Goal: Task Accomplishment & Management: Complete application form

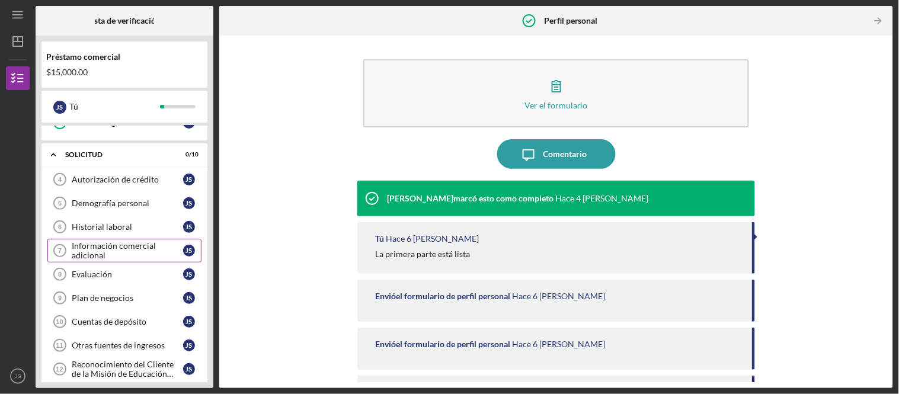
scroll to position [132, 0]
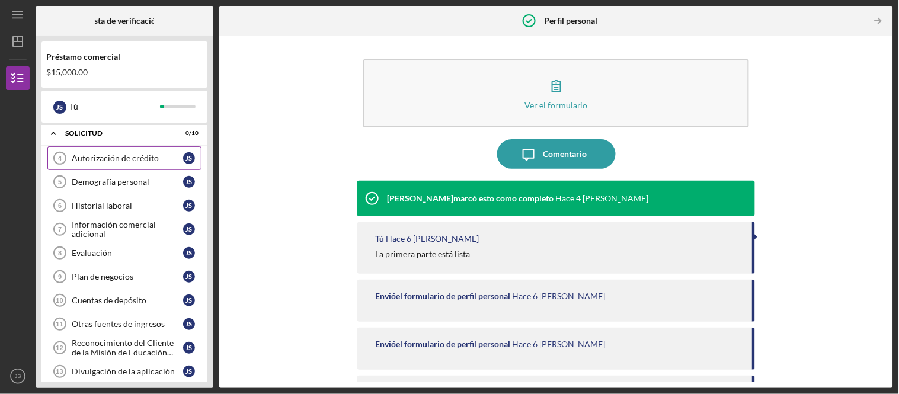
click at [139, 162] on font "Autorización de crédito" at bounding box center [115, 158] width 87 height 10
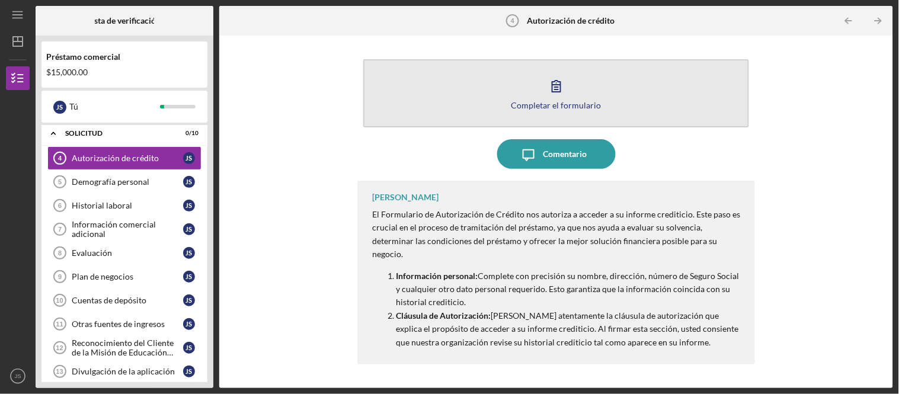
click at [557, 100] on font "Completar el formulario" at bounding box center [556, 105] width 90 height 10
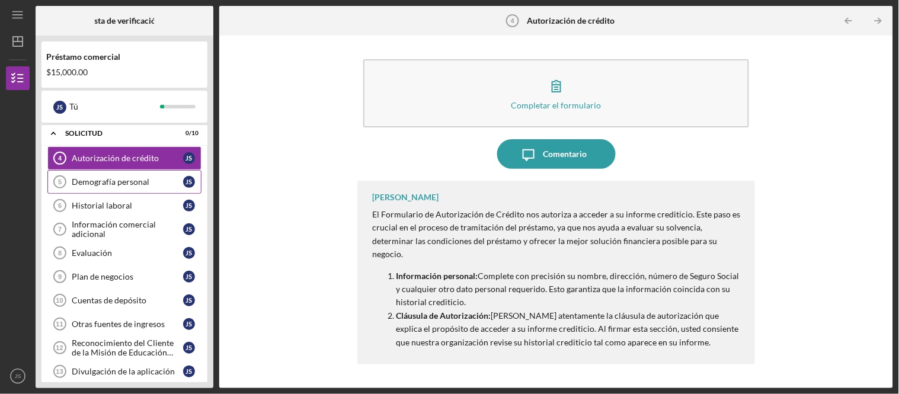
click at [128, 187] on font "Demografía personal" at bounding box center [111, 182] width 78 height 10
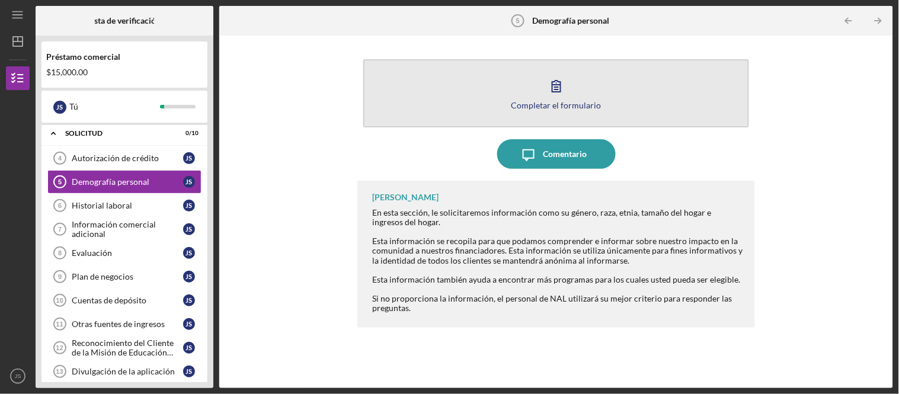
click at [550, 95] on icon "button" at bounding box center [557, 86] width 30 height 30
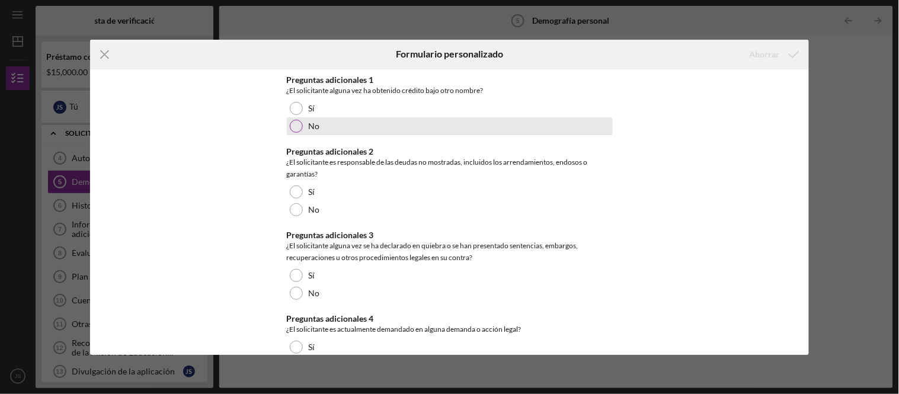
click at [297, 129] on div at bounding box center [296, 126] width 13 height 13
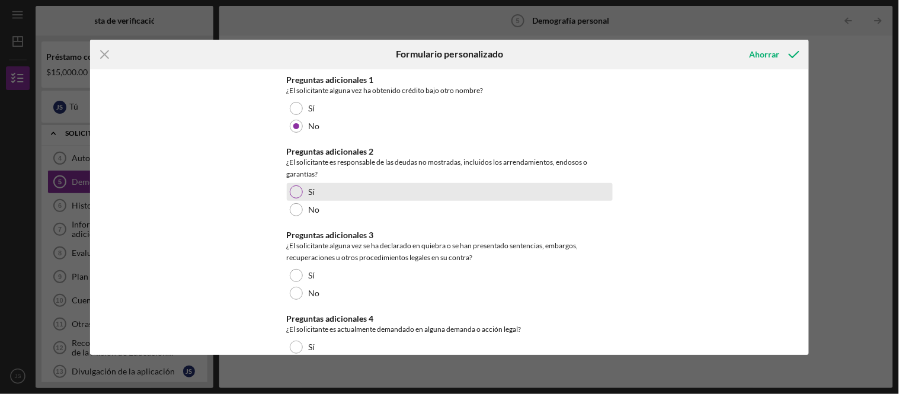
click at [292, 190] on div at bounding box center [296, 191] width 13 height 13
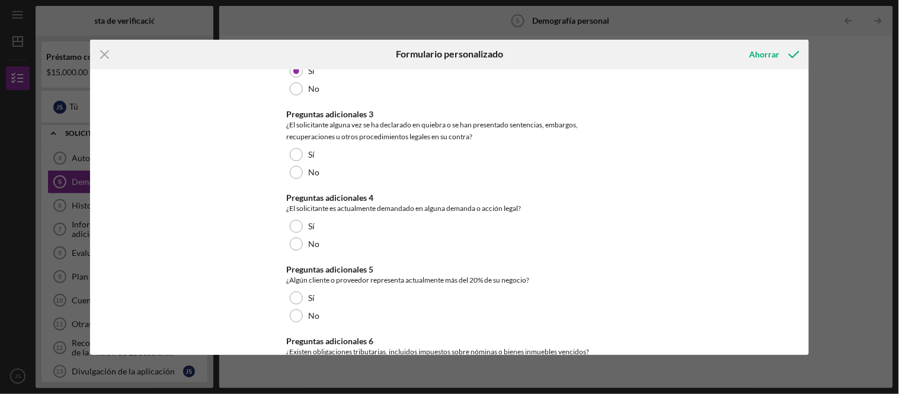
scroll to position [132, 0]
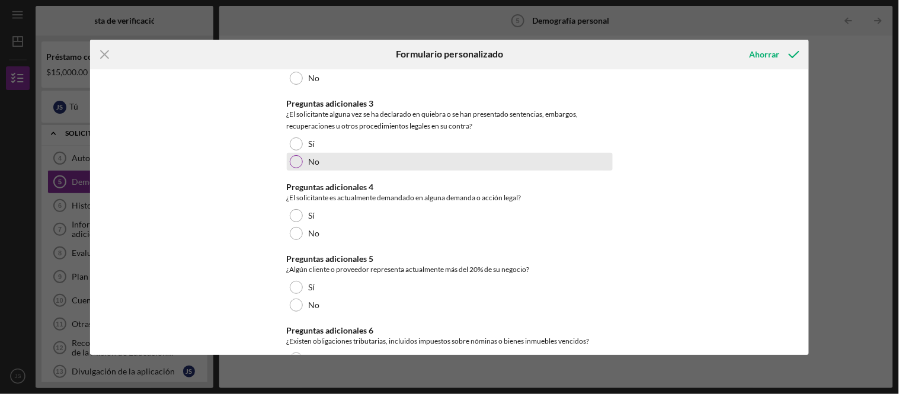
click at [293, 161] on div at bounding box center [296, 161] width 13 height 13
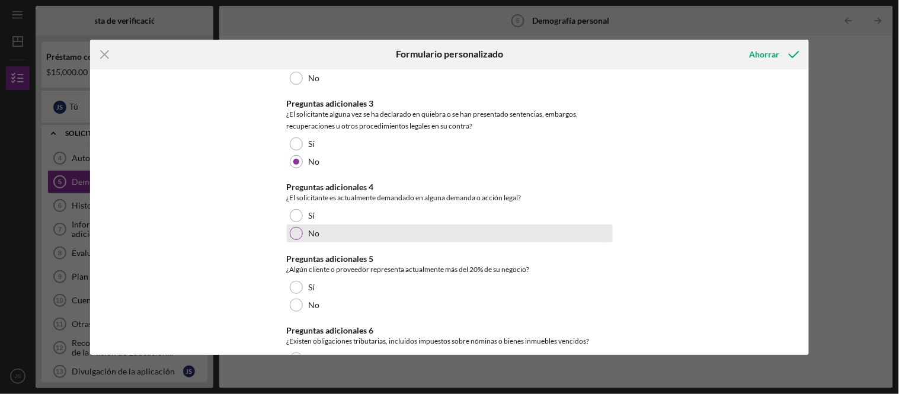
click at [296, 232] on div at bounding box center [296, 233] width 13 height 13
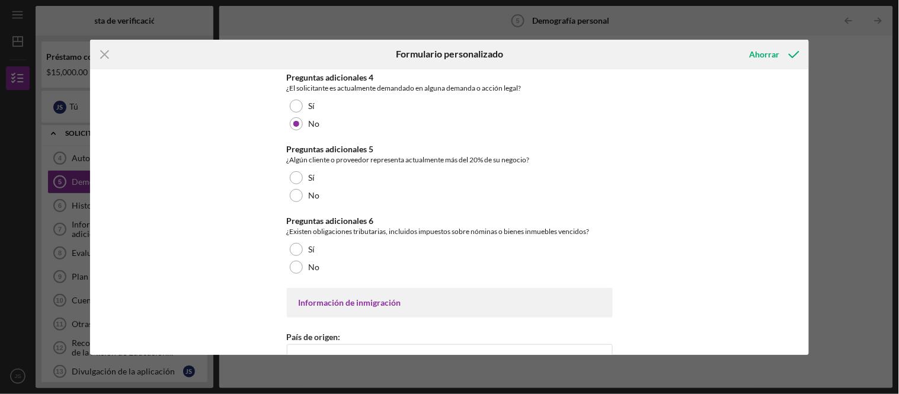
scroll to position [263, 0]
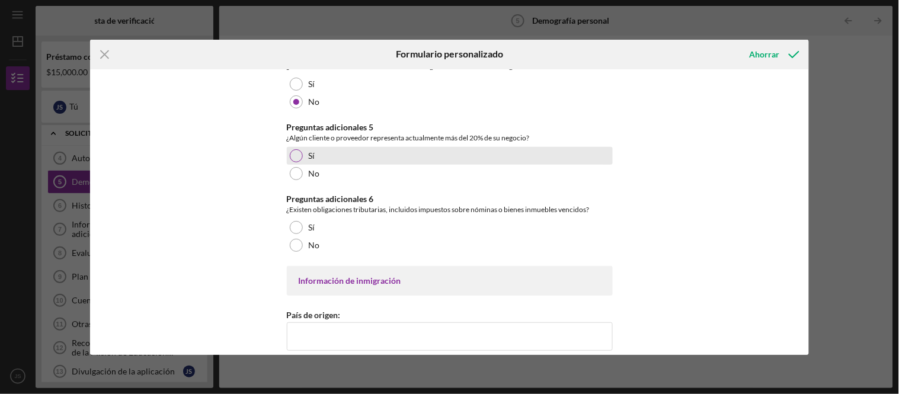
click at [295, 151] on div at bounding box center [296, 155] width 13 height 13
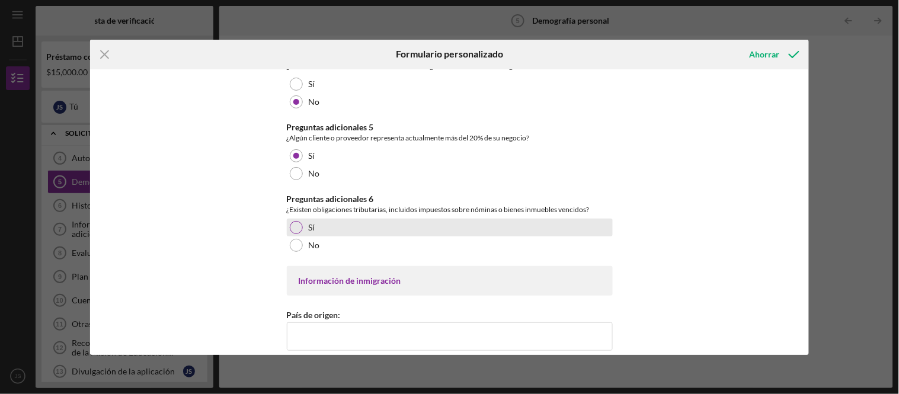
scroll to position [329, 0]
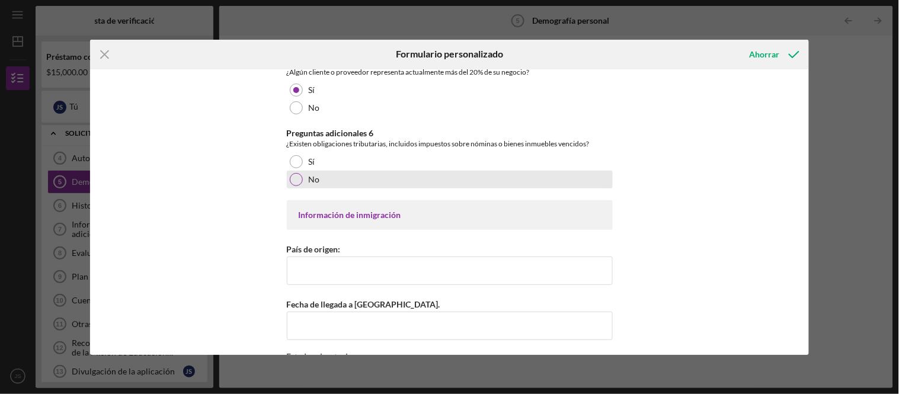
drag, startPoint x: 291, startPoint y: 178, endPoint x: 299, endPoint y: 185, distance: 10.9
click at [291, 179] on div at bounding box center [296, 179] width 13 height 13
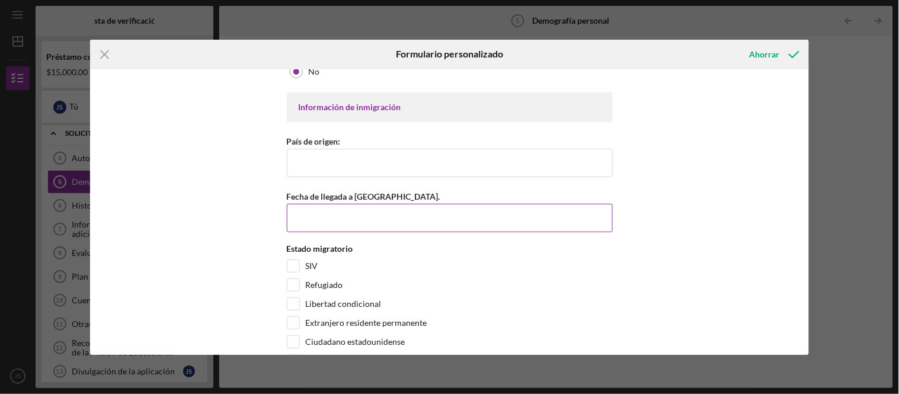
scroll to position [460, 0]
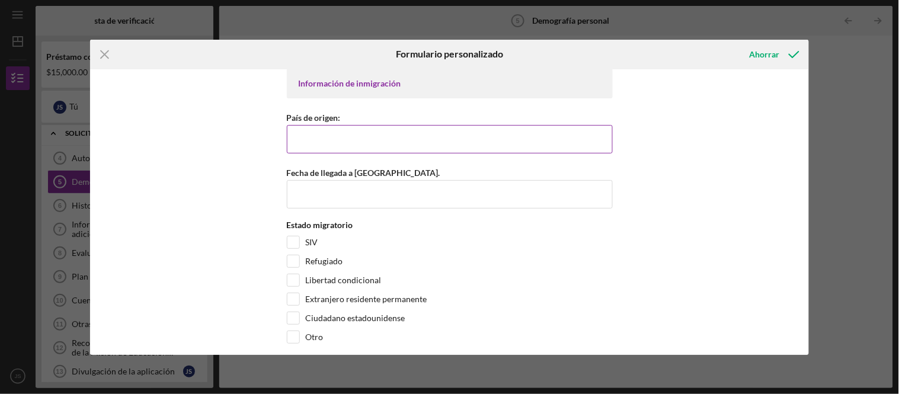
click at [372, 139] on input "País de origen:" at bounding box center [450, 139] width 326 height 28
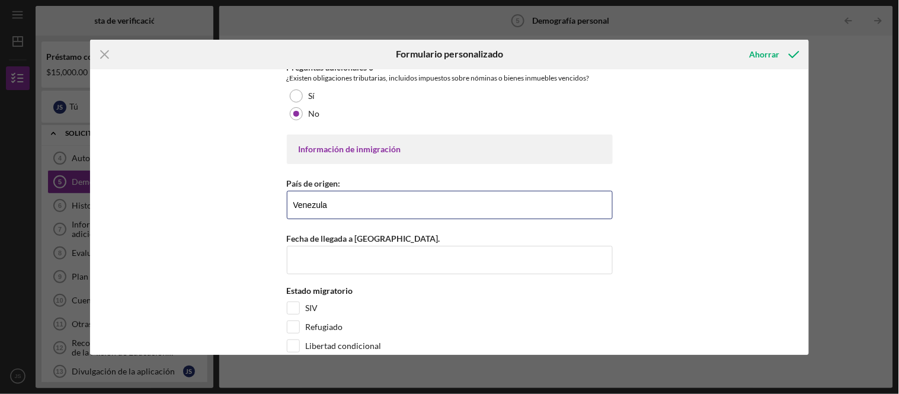
drag, startPoint x: 336, startPoint y: 203, endPoint x: 241, endPoint y: 204, distance: 95.4
click at [241, 204] on div "Preguntas adicionales 1 ¿El solicitante alguna vez ha obtenido crédito bajo otr…" at bounding box center [449, 212] width 719 height 286
drag, startPoint x: 351, startPoint y: 206, endPoint x: 276, endPoint y: 204, distance: 75.9
click at [276, 205] on div "Preguntas adicionales 1 ¿El solicitante alguna vez ha obtenido crédito bajo otr…" at bounding box center [449, 212] width 719 height 286
type input "[GEOGRAPHIC_DATA]"
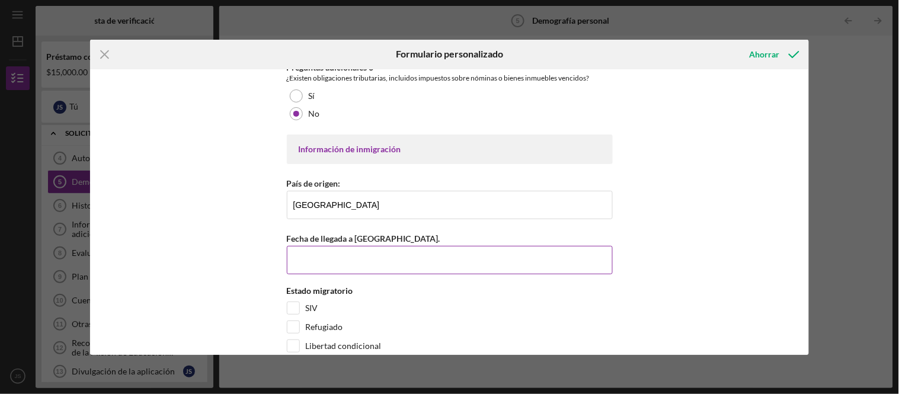
click at [414, 261] on input "Fecha de llegada a [GEOGRAPHIC_DATA]." at bounding box center [450, 260] width 326 height 28
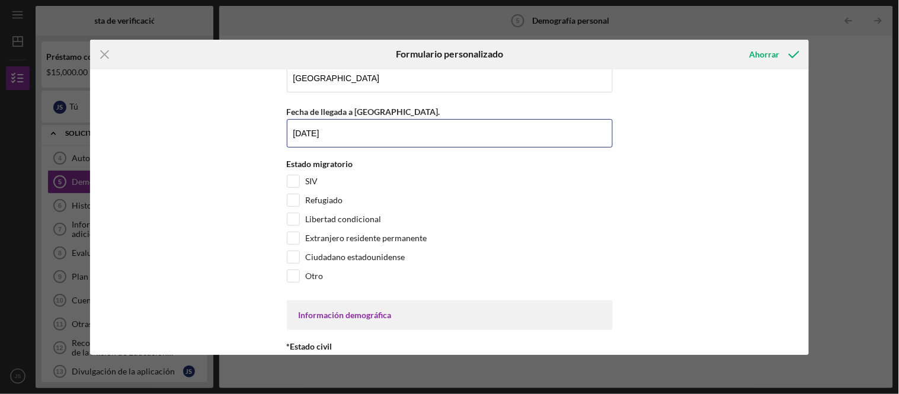
scroll to position [526, 0]
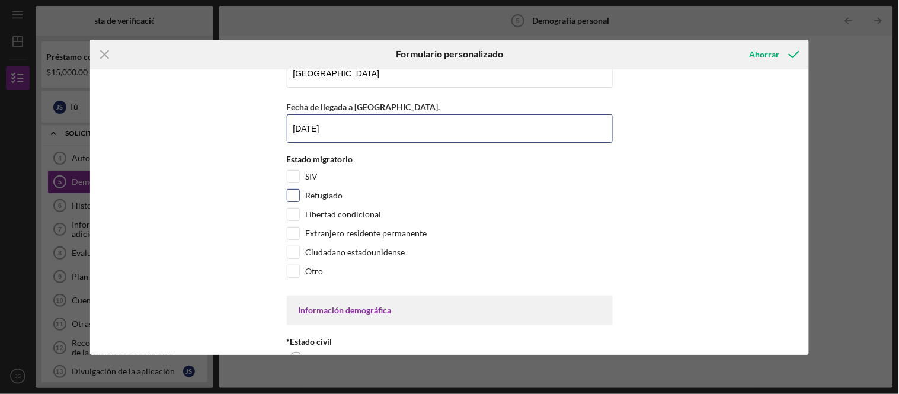
type input "[DATE]"
click at [293, 196] on input "Refugiado" at bounding box center [293, 196] width 12 height 12
checkbox input "true"
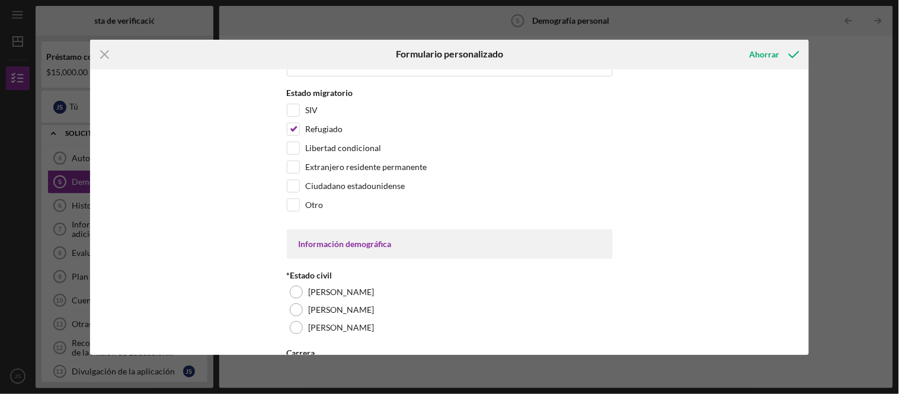
scroll to position [658, 0]
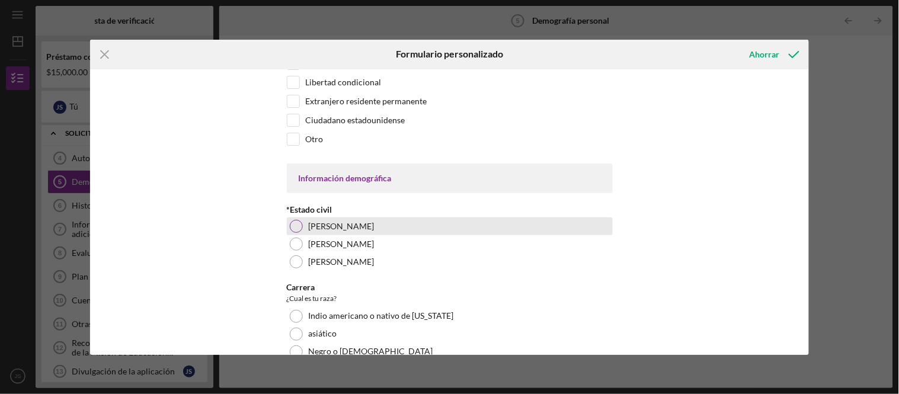
click at [294, 225] on div at bounding box center [296, 226] width 13 height 13
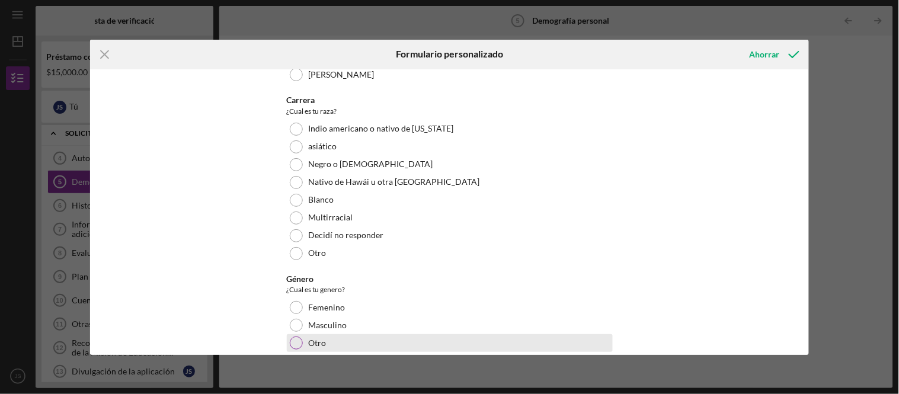
scroll to position [921, 0]
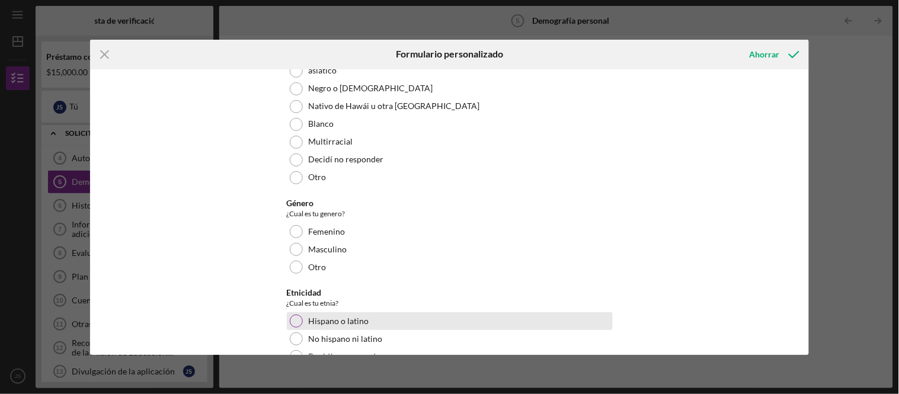
click at [299, 318] on div at bounding box center [296, 321] width 13 height 13
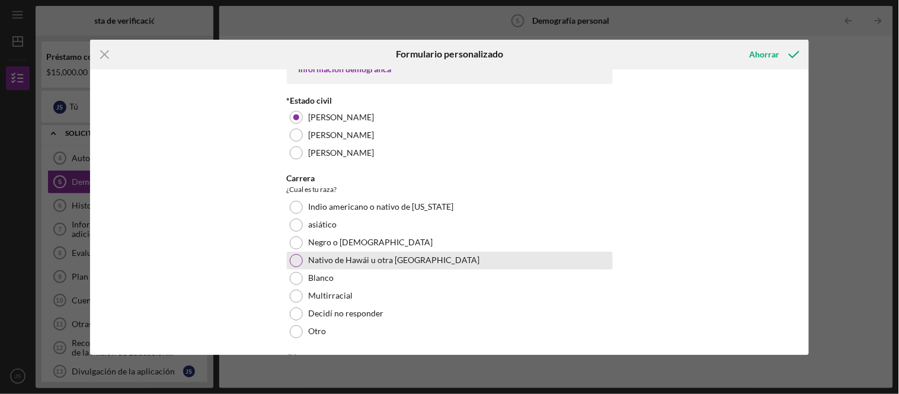
scroll to position [790, 0]
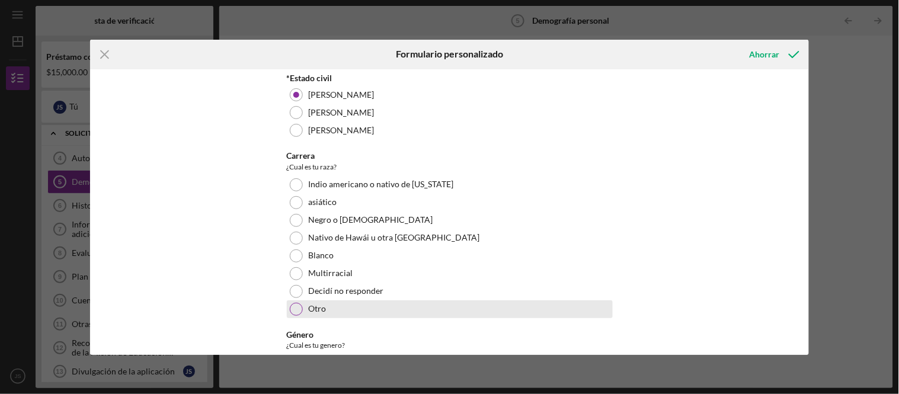
click at [298, 304] on div at bounding box center [296, 309] width 13 height 13
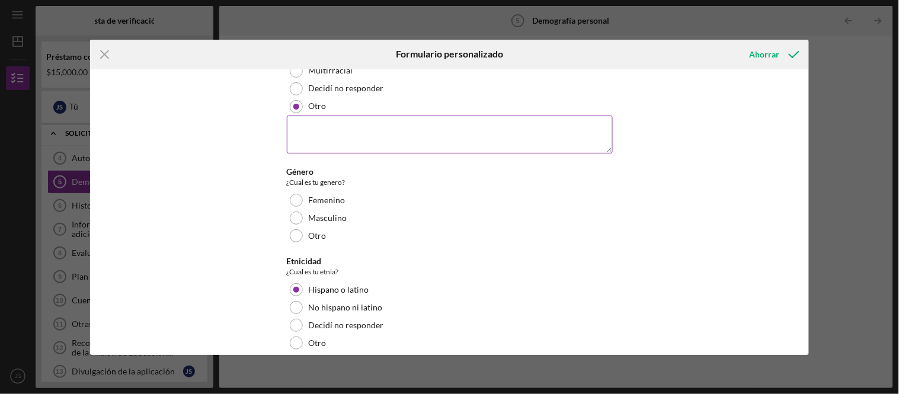
scroll to position [987, 0]
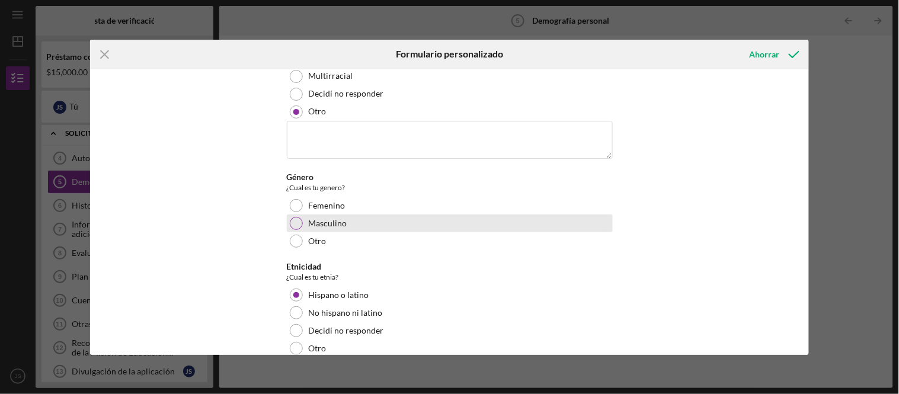
click at [294, 224] on div at bounding box center [296, 223] width 13 height 13
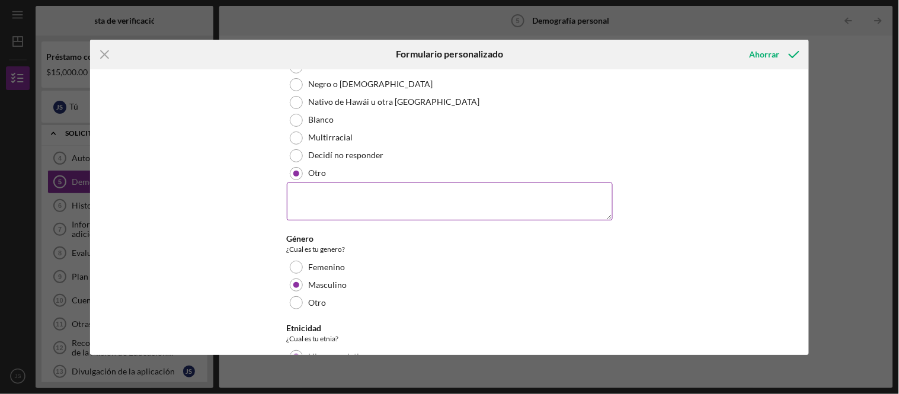
scroll to position [921, 0]
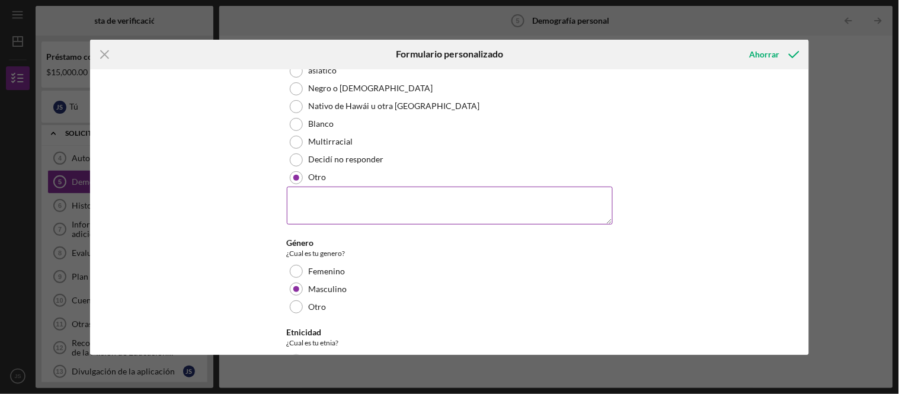
click at [381, 206] on textarea at bounding box center [450, 206] width 326 height 38
paste textarea "[DEMOGRAPHIC_DATA] or [DEMOGRAPHIC_DATA]"
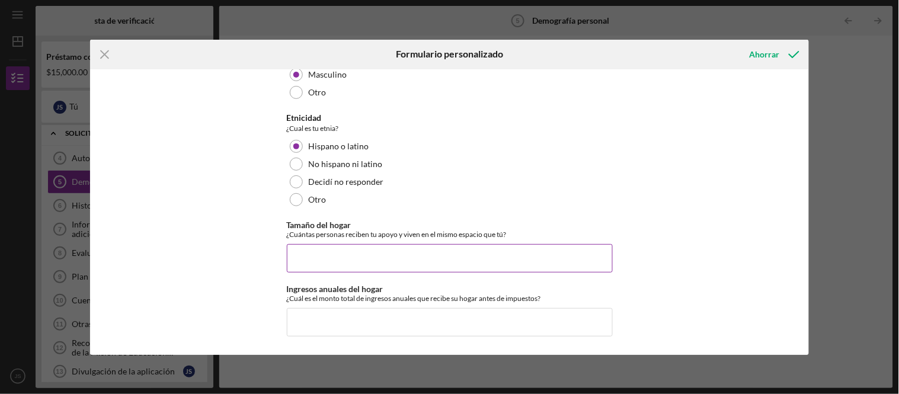
scroll to position [1136, 0]
type textarea "[DEMOGRAPHIC_DATA] or [DEMOGRAPHIC_DATA]"
click at [494, 258] on input "Tamaño del hogar" at bounding box center [450, 258] width 326 height 28
type input "2"
click at [477, 319] on input "Ingresos anuales del hogar" at bounding box center [450, 322] width 326 height 28
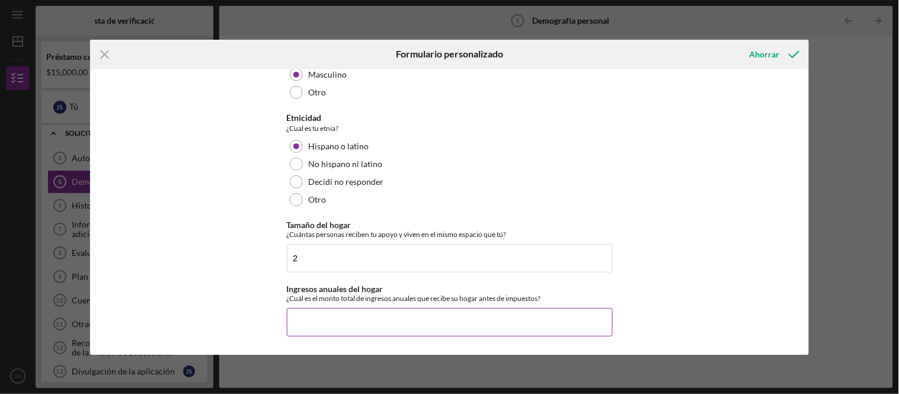
paste input "$53,840"
click at [293, 322] on input "$53,840" at bounding box center [450, 322] width 326 height 28
click at [356, 318] on input "$53,840" at bounding box center [450, 322] width 326 height 28
drag, startPoint x: 315, startPoint y: 320, endPoint x: 307, endPoint y: 319, distance: 8.4
click at [307, 319] on input "$53,840" at bounding box center [450, 322] width 326 height 28
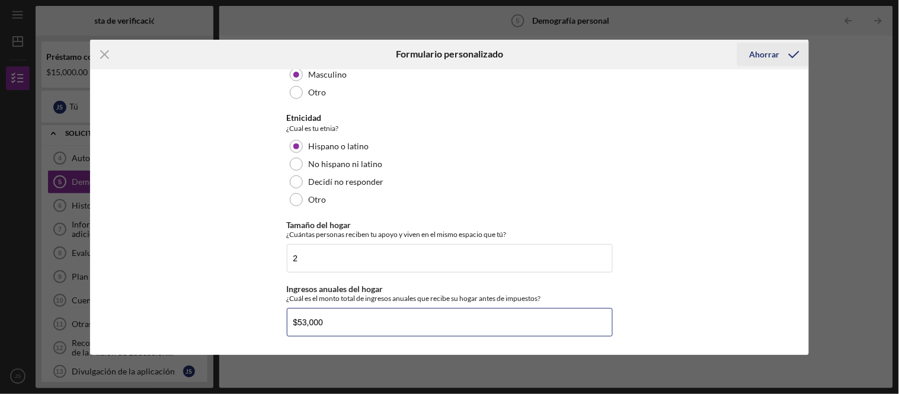
type input "$53,000"
click at [791, 55] on polyline "submit" at bounding box center [793, 55] width 9 height 6
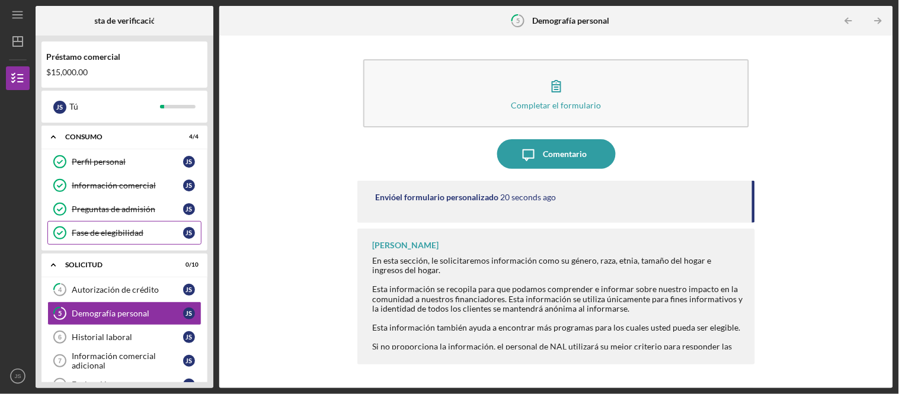
click at [158, 238] on div "Fase de elegibilidad" at bounding box center [127, 232] width 111 height 9
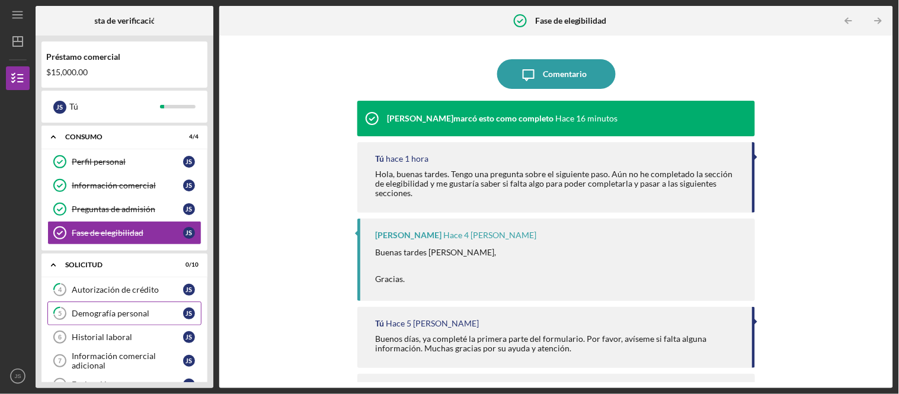
click at [117, 315] on font "Demografía personal" at bounding box center [111, 313] width 78 height 10
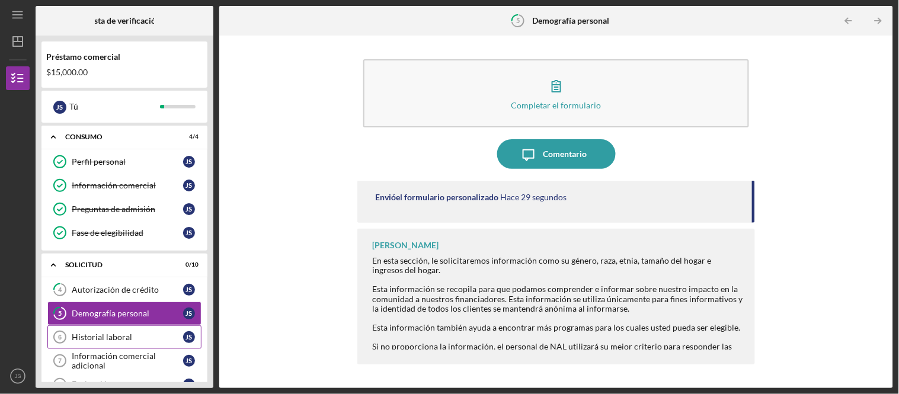
click at [145, 342] on div "Historial laboral" at bounding box center [127, 336] width 111 height 9
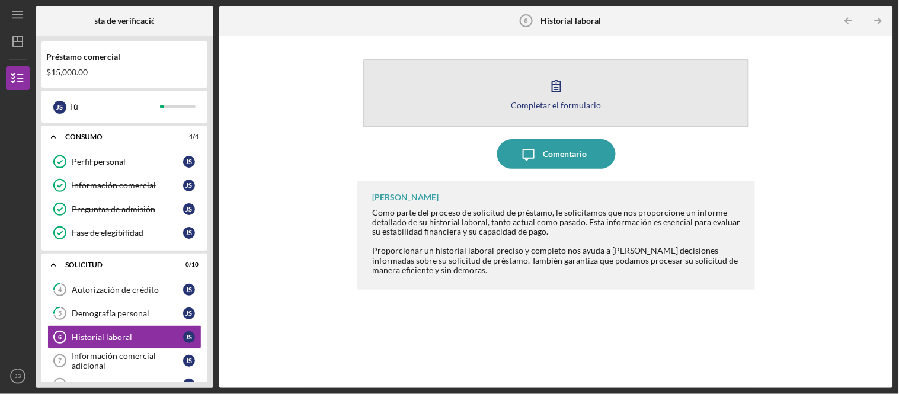
click at [573, 82] on button "Completar el formulario Forma" at bounding box center [555, 93] width 385 height 68
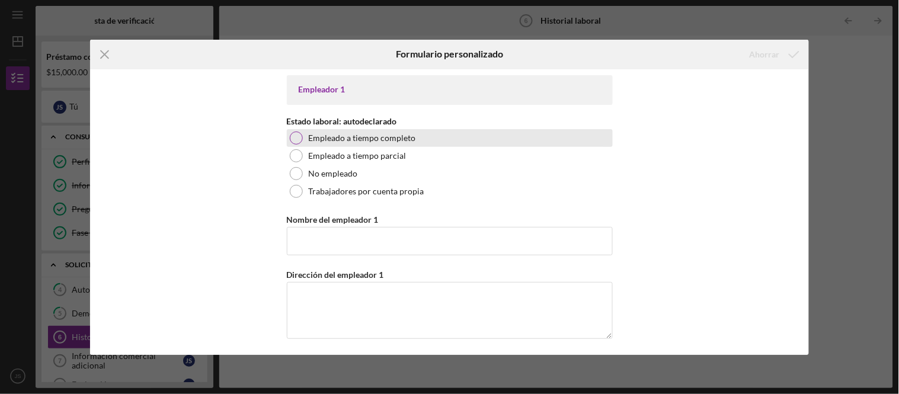
click at [299, 134] on div at bounding box center [296, 138] width 13 height 13
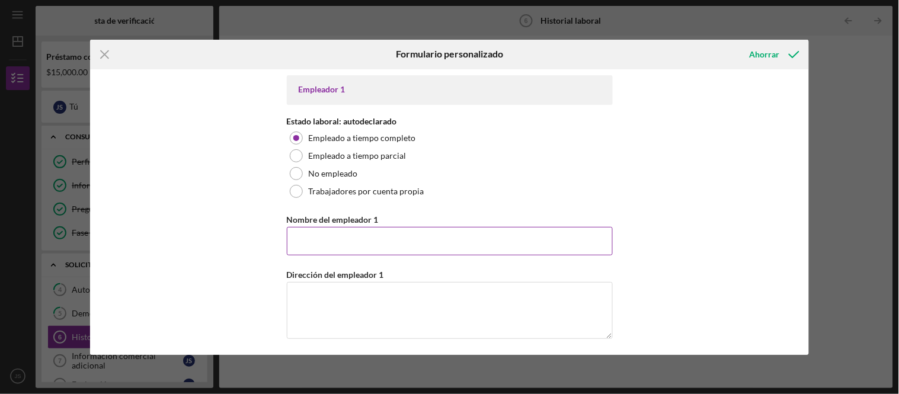
click at [373, 234] on input "Nombre del empleador 1" at bounding box center [450, 241] width 326 height 28
type input "The Film Room"
click at [380, 296] on textarea "Dirección del empleador 1" at bounding box center [450, 310] width 326 height 57
click at [345, 297] on textarea "Dirección del empleador 1" at bounding box center [450, 310] width 326 height 57
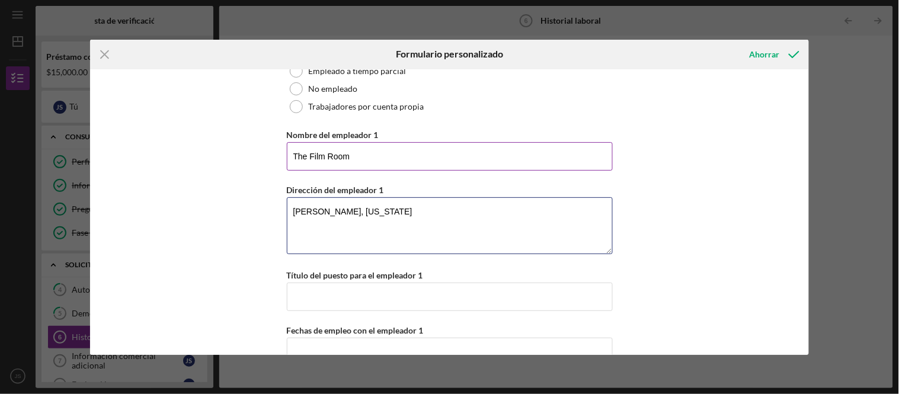
scroll to position [197, 0]
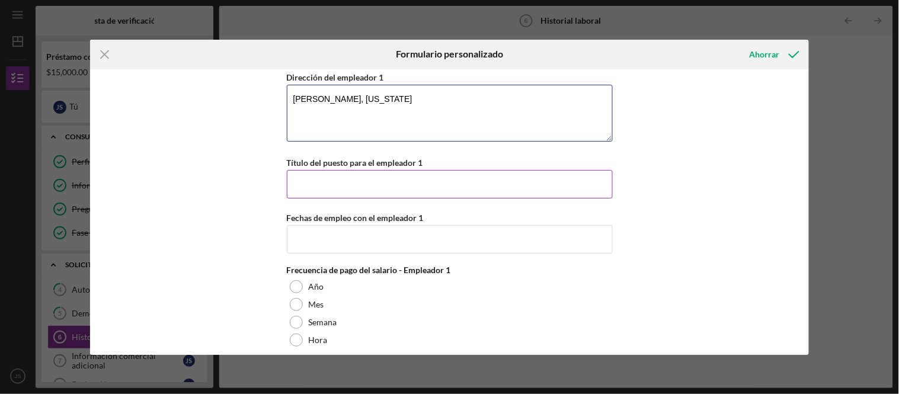
type textarea "[PERSON_NAME], [US_STATE]"
click at [418, 191] on input "Título del puesto para el empleador 1" at bounding box center [450, 184] width 326 height 28
type input "Auxiliar"
click at [350, 249] on input "Fechas de empleo con el empleador 1" at bounding box center [450, 239] width 326 height 28
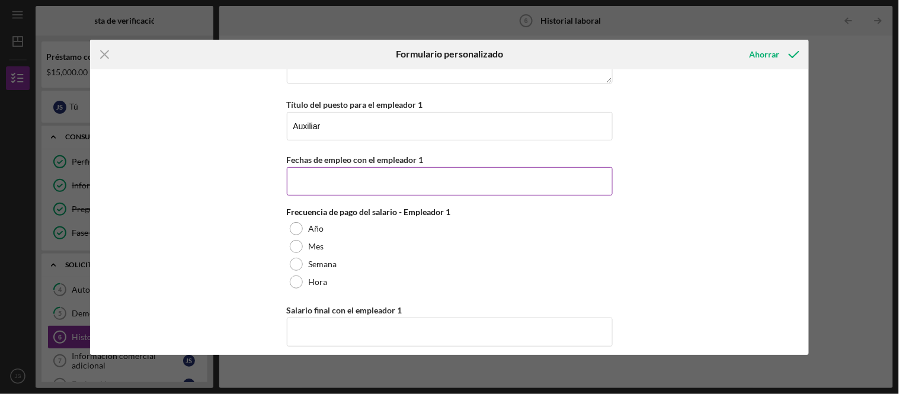
scroll to position [329, 0]
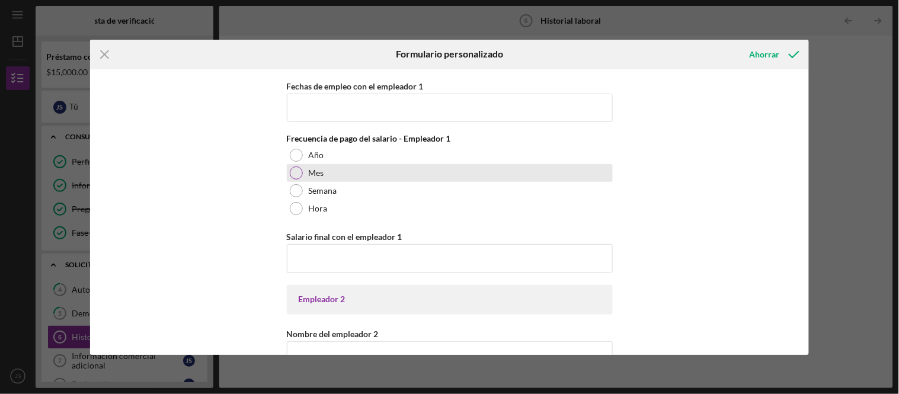
click at [297, 176] on div at bounding box center [296, 172] width 13 height 13
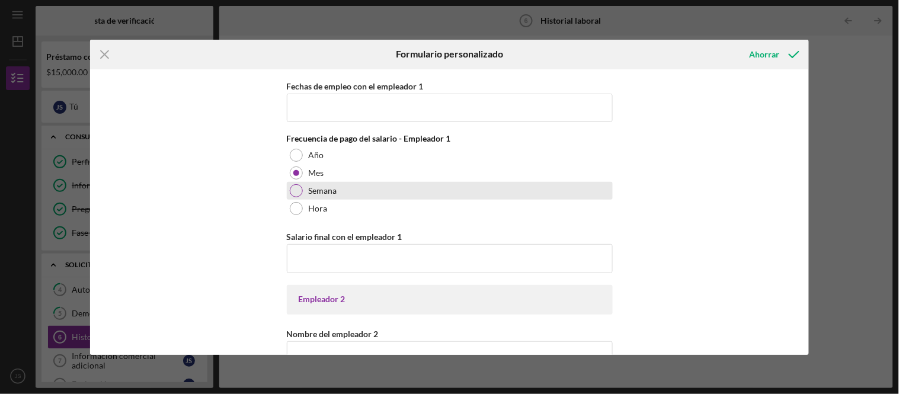
click at [300, 197] on div "Semana" at bounding box center [450, 191] width 326 height 18
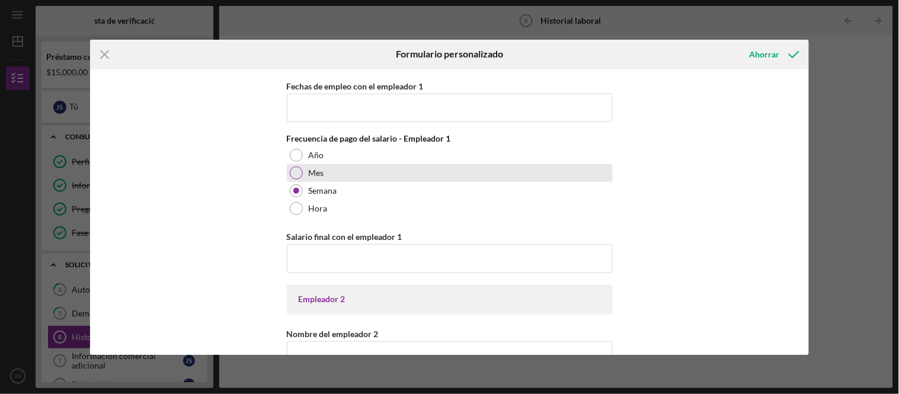
click at [299, 173] on div at bounding box center [296, 172] width 13 height 13
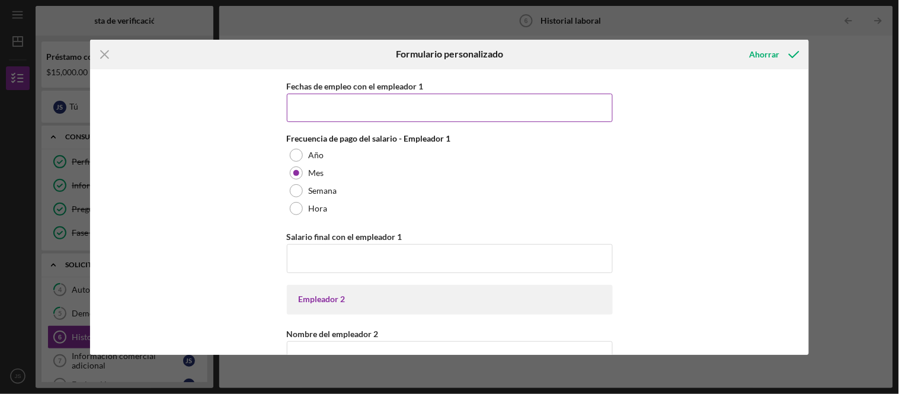
click at [397, 117] on input "Fechas de empleo con el empleador 1" at bounding box center [450, 108] width 326 height 28
type input "0"
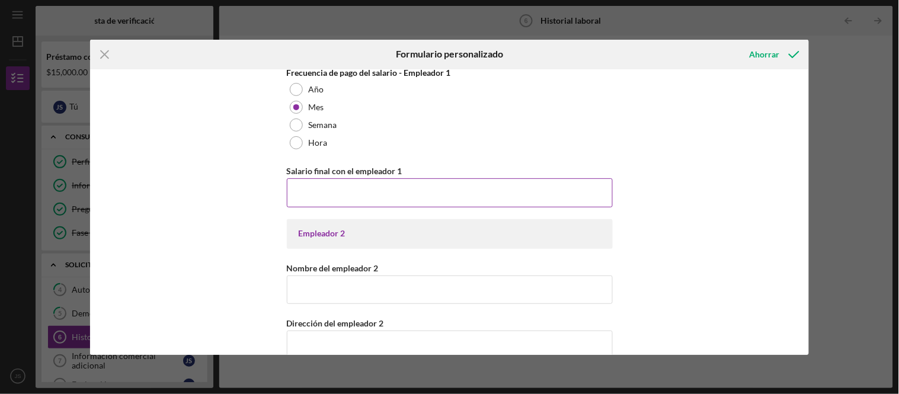
type input "[DATE] - [DATE]"
click at [450, 192] on input "Salario final con el empleador 1" at bounding box center [450, 192] width 326 height 28
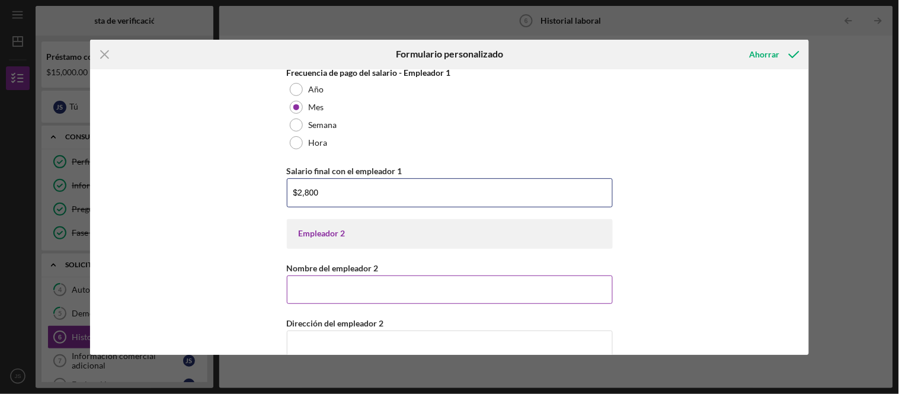
type input "$2,800"
click at [395, 287] on input "Nombre del empleador 2" at bounding box center [450, 290] width 326 height 28
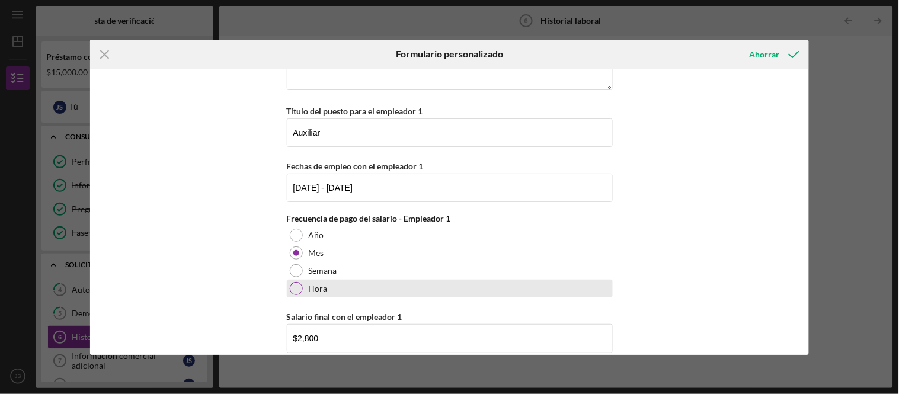
scroll to position [0, 0]
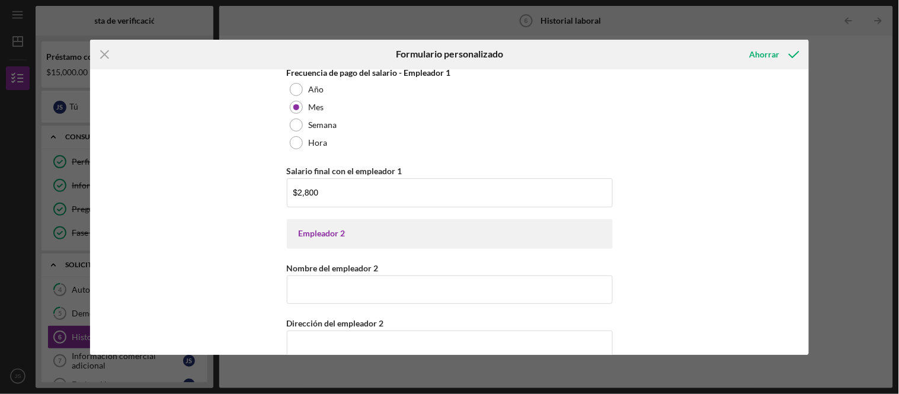
click at [395, 240] on div "Empleador 2" at bounding box center [450, 234] width 326 height 30
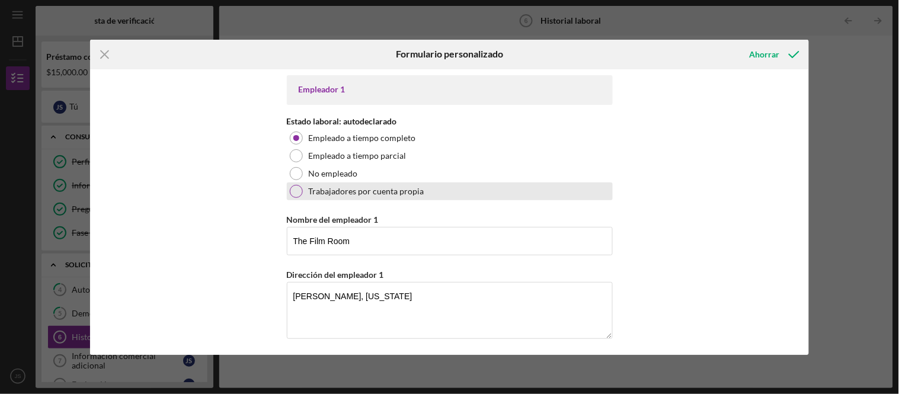
click at [290, 191] on div at bounding box center [296, 191] width 13 height 13
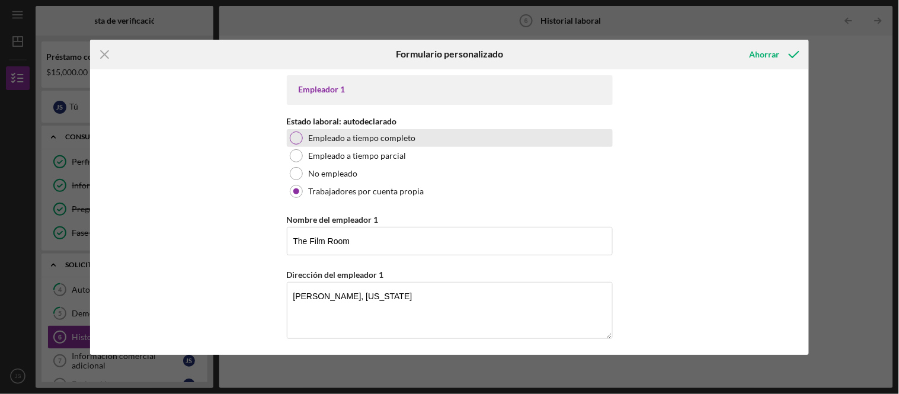
click at [294, 137] on div at bounding box center [296, 138] width 13 height 13
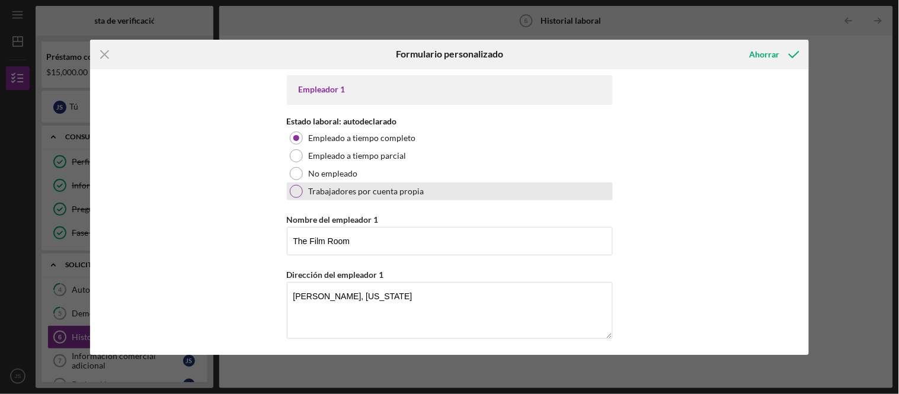
click at [293, 191] on div at bounding box center [296, 191] width 13 height 13
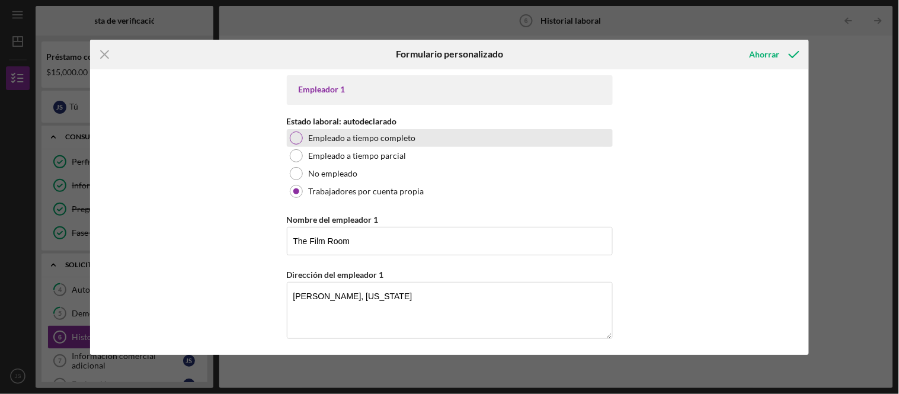
click at [297, 139] on div at bounding box center [296, 138] width 13 height 13
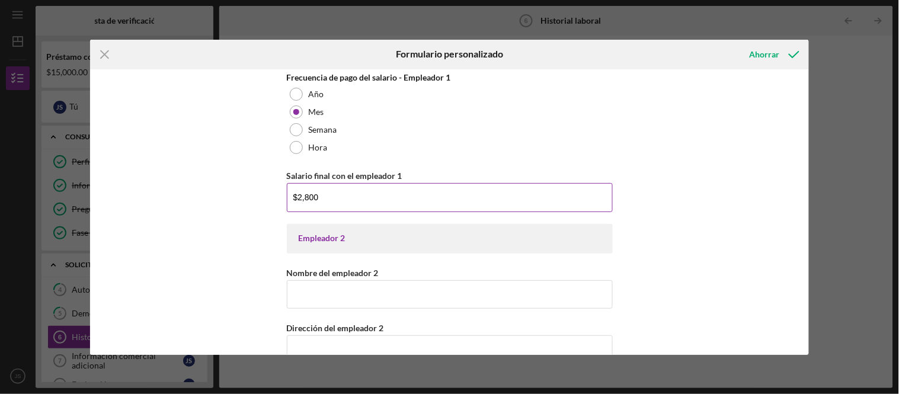
scroll to position [460, 0]
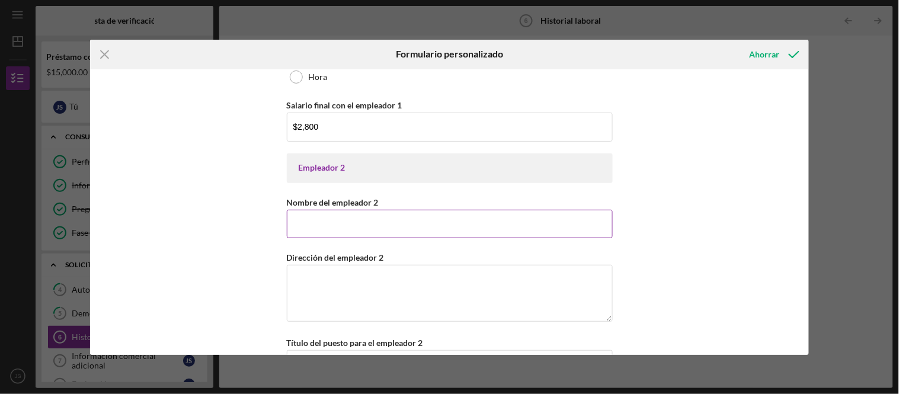
click at [360, 218] on input "Nombre del empleador 2" at bounding box center [450, 224] width 326 height 28
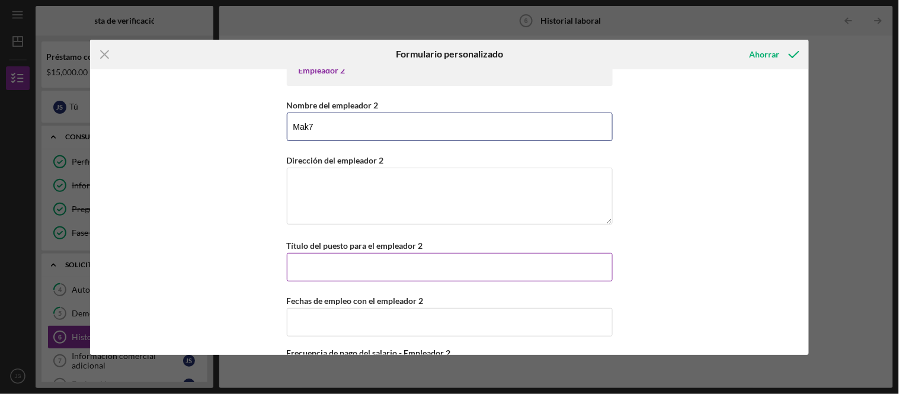
scroll to position [593, 0]
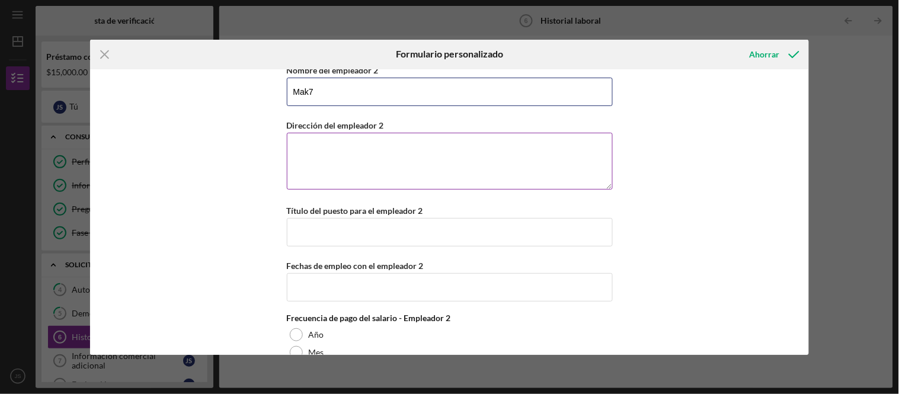
type input "Mak7"
click at [366, 156] on textarea "Dirección del empleador 2" at bounding box center [450, 161] width 326 height 57
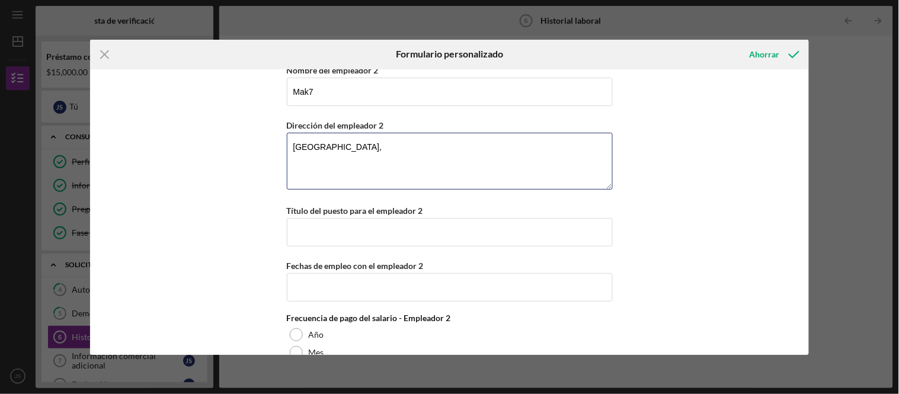
drag, startPoint x: 340, startPoint y: 148, endPoint x: 220, endPoint y: 148, distance: 119.1
click at [220, 148] on div "Empleador 1 Estado laboral: autodeclarado Empleado a tiempo completo Empleado a…" at bounding box center [449, 212] width 719 height 286
drag, startPoint x: 471, startPoint y: 145, endPoint x: 450, endPoint y: 141, distance: 21.1
click at [450, 141] on textarea "[STREET_ADDRESS][US_STATE]" at bounding box center [450, 161] width 326 height 57
click at [412, 149] on textarea "[STREET_ADDRESS][US_STATE]" at bounding box center [450, 161] width 326 height 57
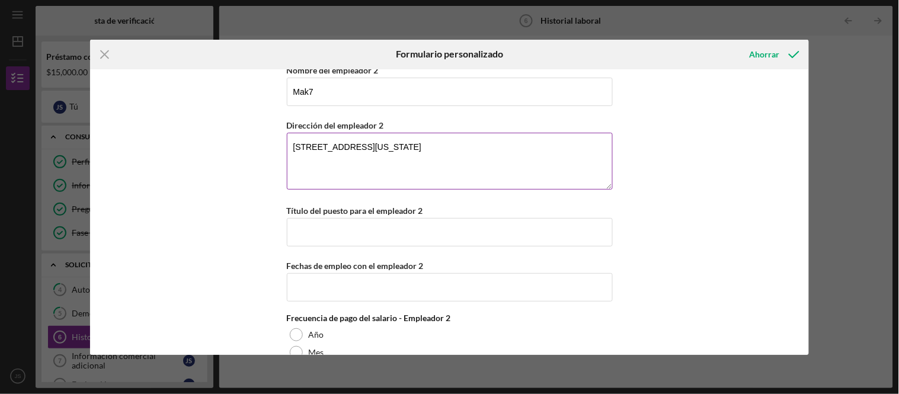
click at [448, 147] on textarea "[STREET_ADDRESS][US_STATE]" at bounding box center [450, 161] width 326 height 57
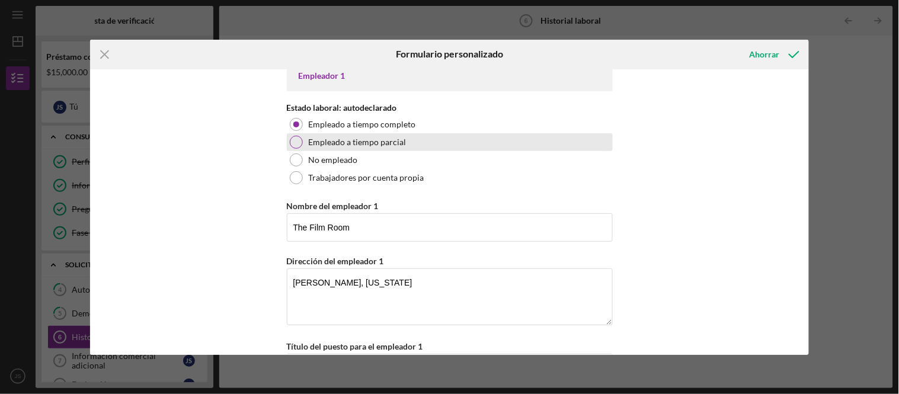
scroll to position [0, 0]
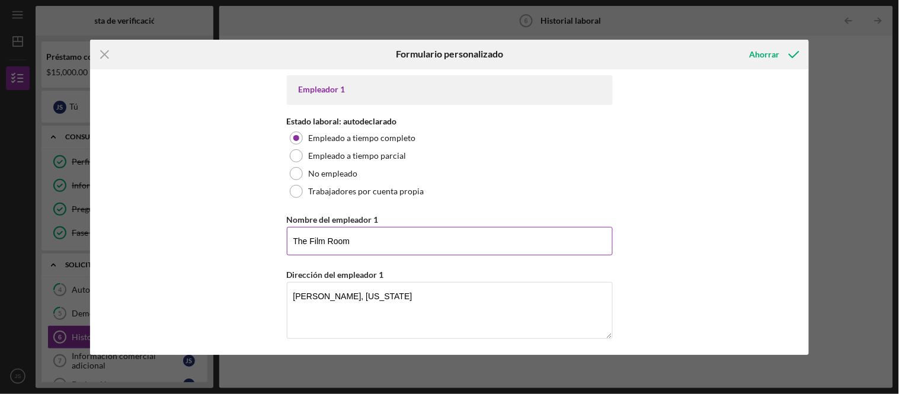
type textarea "[STREET_ADDRESS][US_STATE]"
drag, startPoint x: 351, startPoint y: 238, endPoint x: 245, endPoint y: 238, distance: 106.1
click at [246, 238] on div "Empleador 1 Estado laboral: autodeclarado Empleado a tiempo completo Empleado a…" at bounding box center [449, 212] width 719 height 286
paste input "filmroomglasstinting"
click at [305, 237] on input "filmroomglasstinting" at bounding box center [450, 241] width 326 height 28
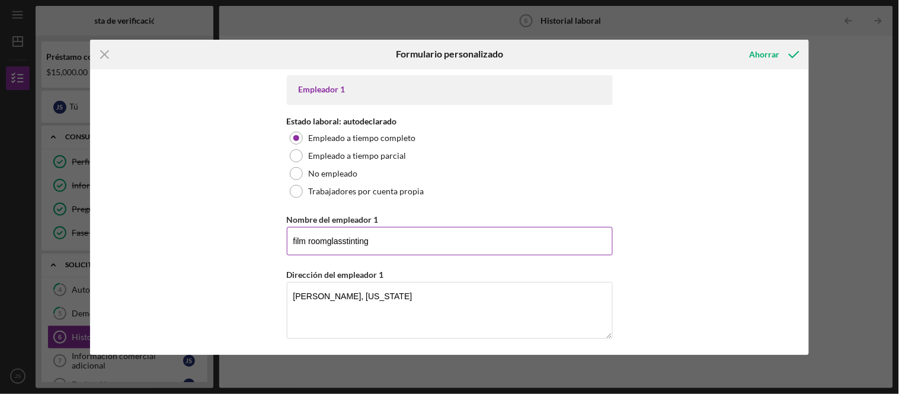
click at [326, 239] on input "film roomglasstinting" at bounding box center [450, 241] width 326 height 28
click at [347, 238] on input "film room glasstinting" at bounding box center [450, 241] width 326 height 28
click at [293, 236] on input "film room glass tinting" at bounding box center [450, 241] width 326 height 28
click at [309, 235] on input "Film room glass tinting" at bounding box center [450, 241] width 326 height 28
click at [338, 241] on input "Film Room glass tinting" at bounding box center [450, 241] width 326 height 28
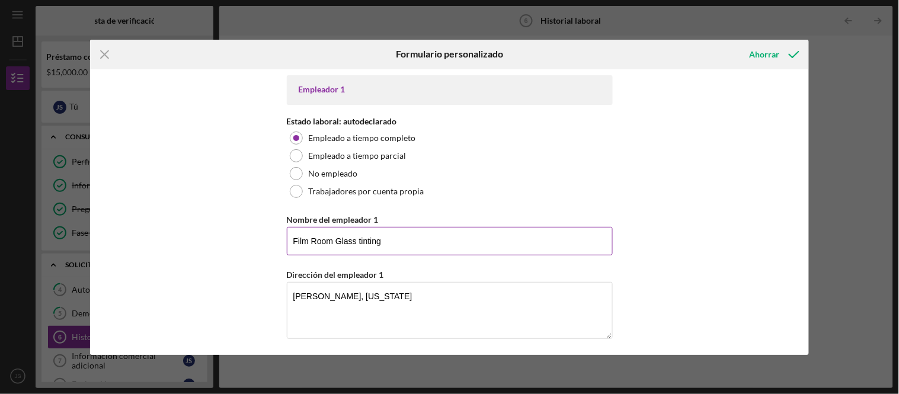
click at [358, 235] on input "Film Room Glass tinting" at bounding box center [450, 241] width 326 height 28
type input "Film Room Glass Tinting"
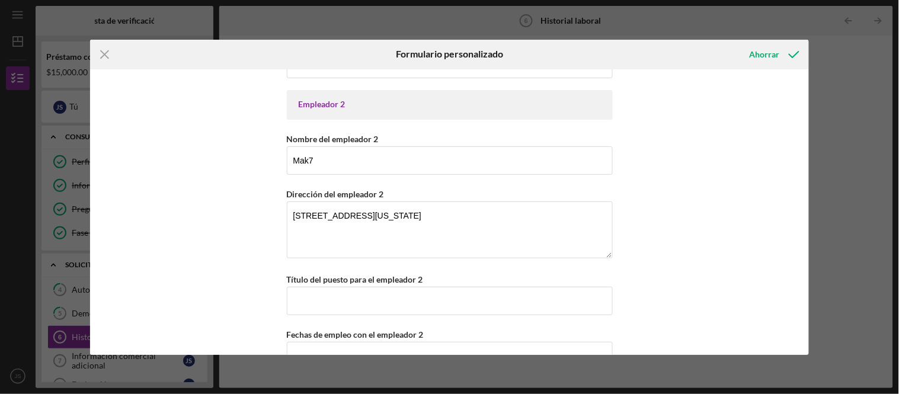
scroll to position [593, 0]
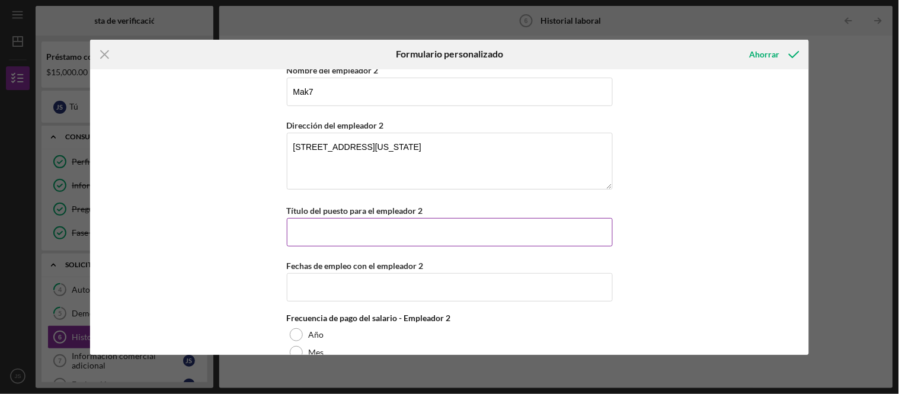
click at [443, 240] on input "Título del puesto para el empleador 2" at bounding box center [450, 232] width 326 height 28
paste input "Music teacher"
type input "Music teacher"
drag, startPoint x: 328, startPoint y: 216, endPoint x: 345, endPoint y: 223, distance: 19.4
click at [344, 223] on div "Título del puesto para el empleador 2 Music teacher" at bounding box center [450, 224] width 326 height 43
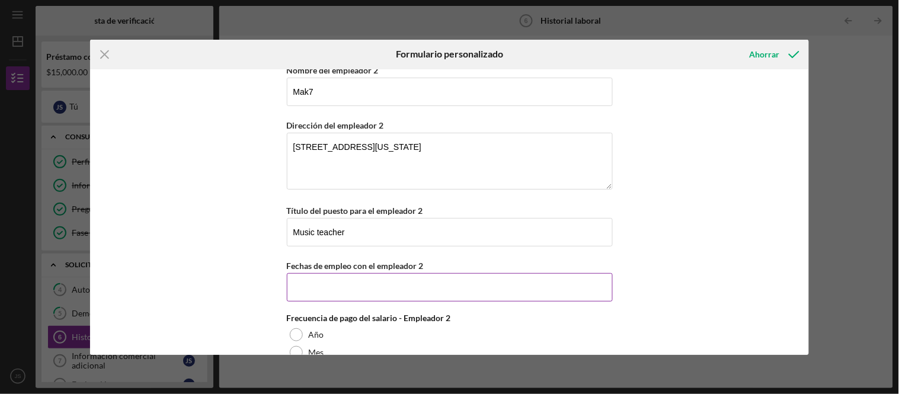
click at [476, 287] on input "Fechas de empleo con el empleador 2" at bounding box center [450, 287] width 326 height 28
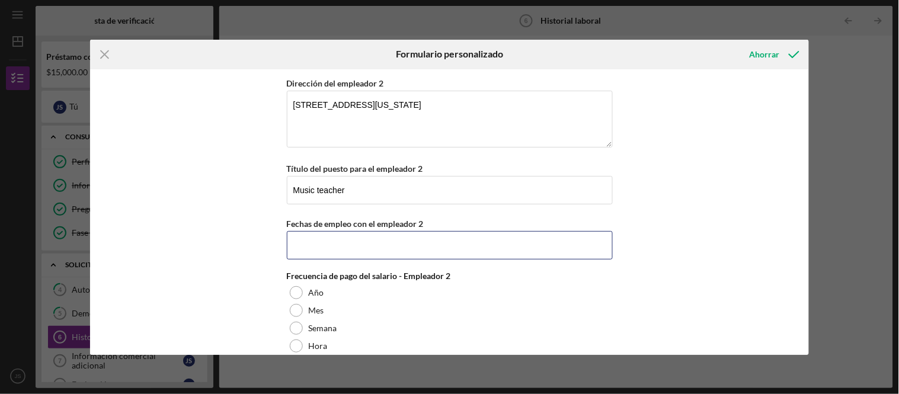
scroll to position [658, 0]
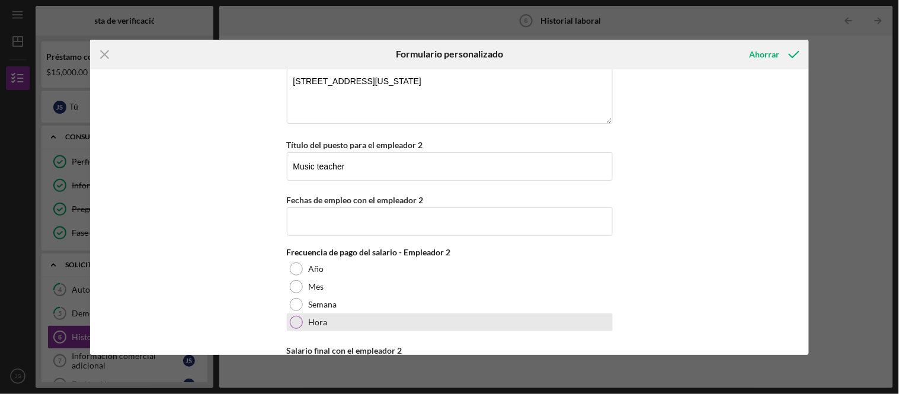
click at [290, 321] on div at bounding box center [296, 322] width 13 height 13
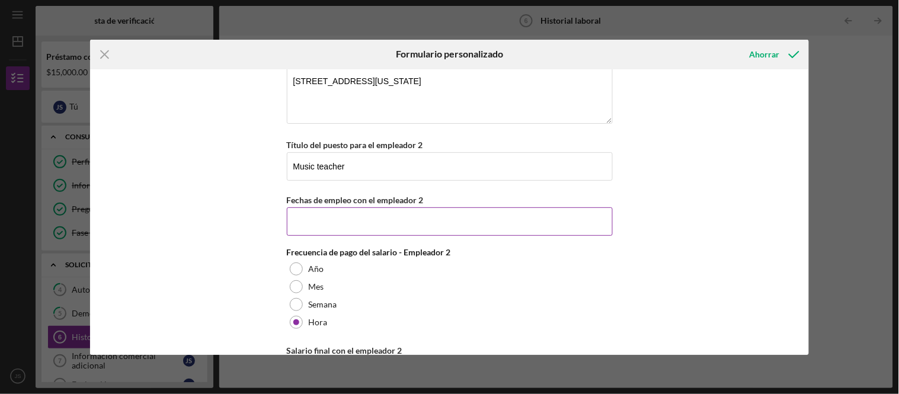
click at [340, 223] on input "Fechas de empleo con el empleador 2" at bounding box center [450, 221] width 326 height 28
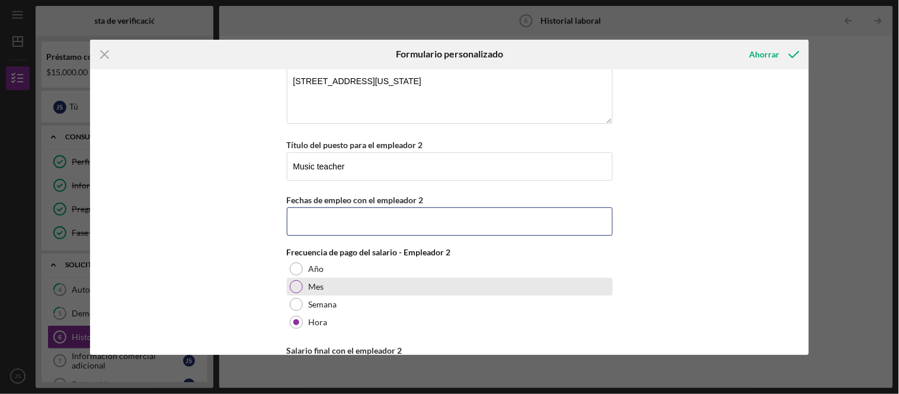
scroll to position [709, 0]
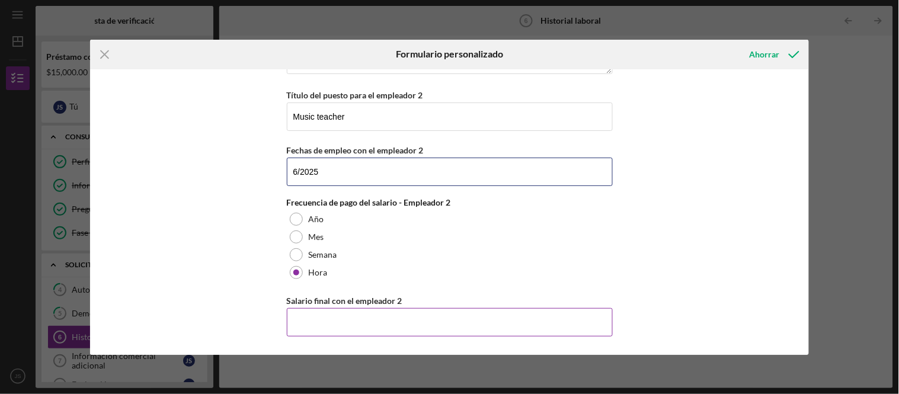
type input "6/2025"
click at [398, 311] on input "Salario final con el empleador 2" at bounding box center [450, 322] width 326 height 28
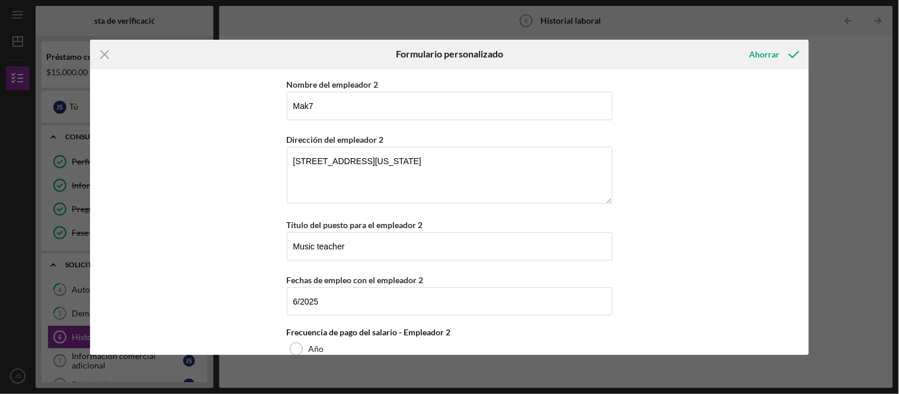
scroll to position [578, 0]
click at [395, 251] on input "Music teacher" at bounding box center [450, 247] width 326 height 28
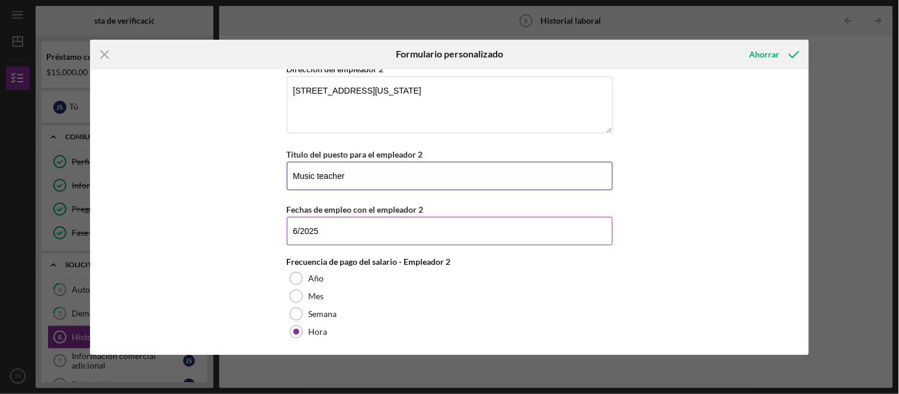
scroll to position [709, 0]
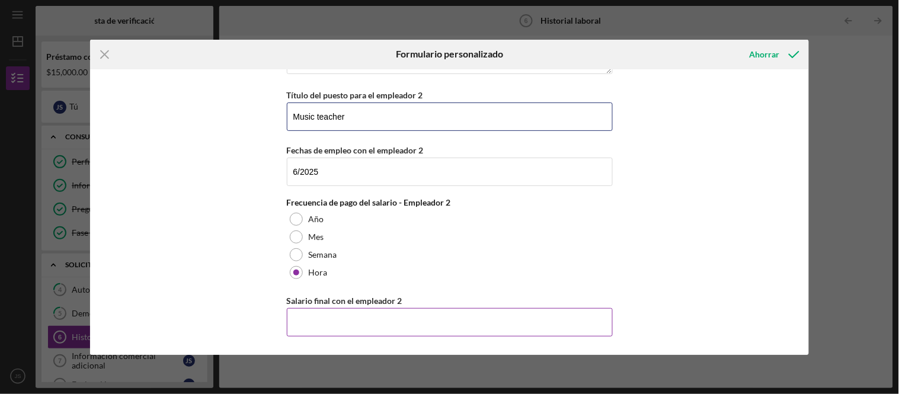
type input "Music teacher"
click at [406, 314] on input "Salario final con el empleador 2" at bounding box center [450, 322] width 326 height 28
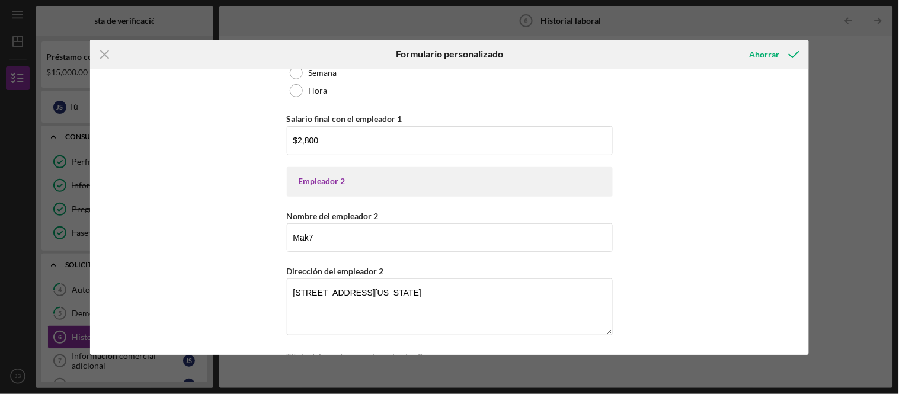
scroll to position [446, 0]
type input "$30"
click at [320, 238] on input "Mak7" at bounding box center [450, 238] width 326 height 28
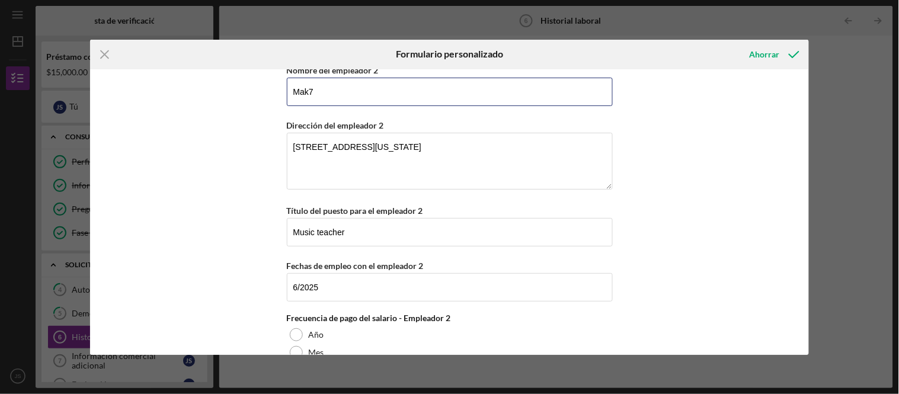
scroll to position [709, 0]
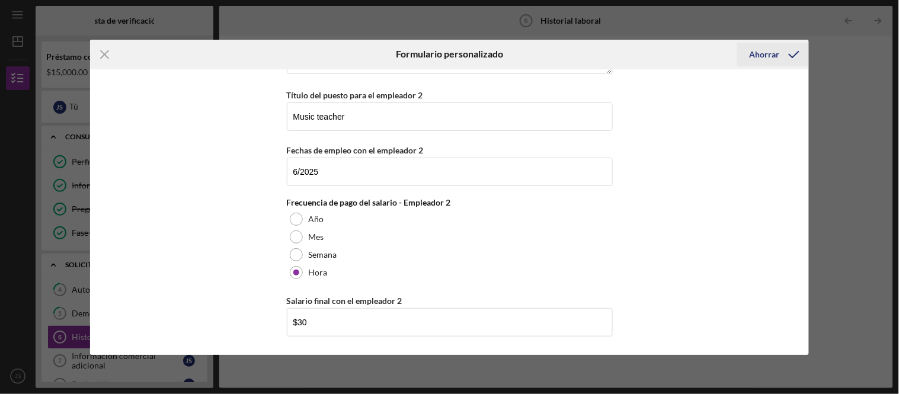
click at [793, 53] on icon "submit" at bounding box center [794, 55] width 30 height 30
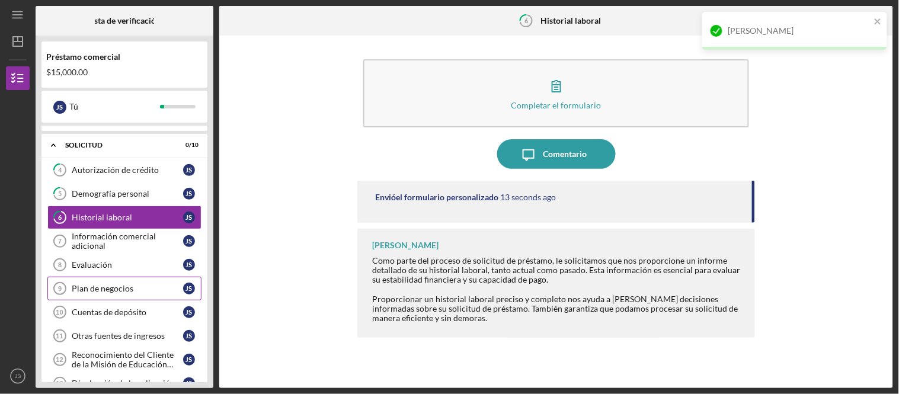
scroll to position [132, 0]
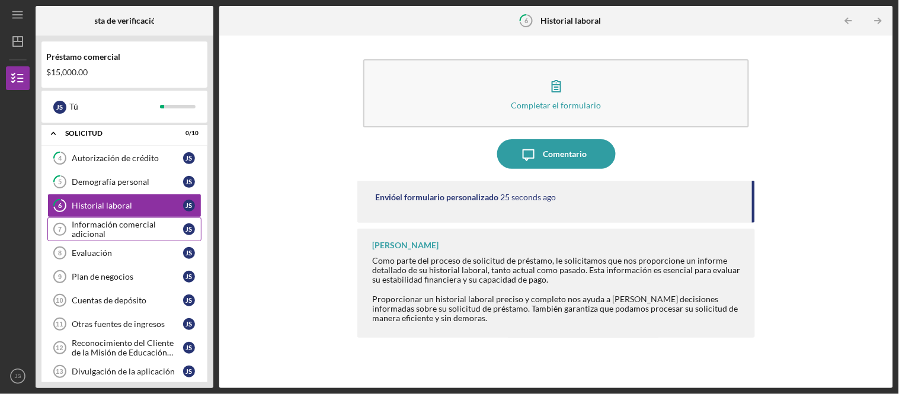
click at [143, 238] on div "Información comercial adicional" at bounding box center [127, 229] width 111 height 19
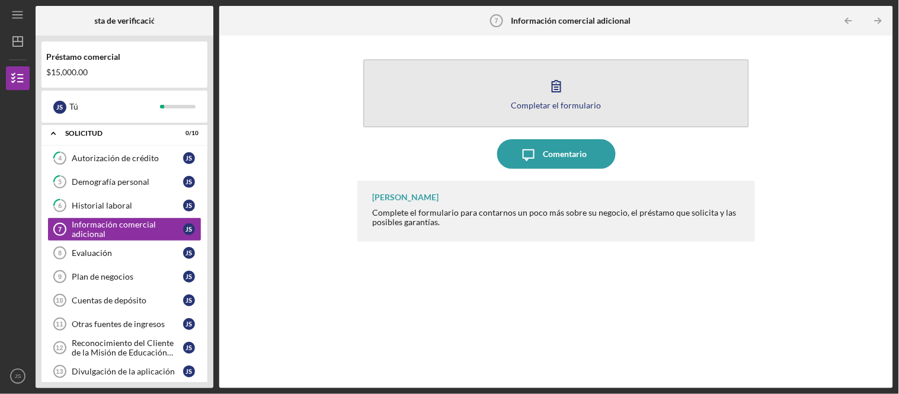
click at [545, 97] on icon "button" at bounding box center [557, 86] width 30 height 30
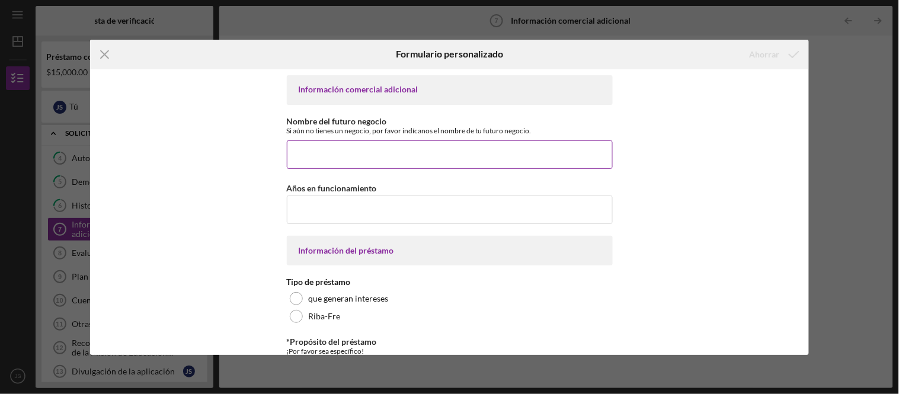
click at [332, 157] on input "Nombre del futuro negocio" at bounding box center [450, 154] width 326 height 28
click at [356, 141] on input "Nombre del futuro negocio" at bounding box center [450, 154] width 326 height 28
paste input "Uber, Amazon Flex, DoorDash, Lyft"
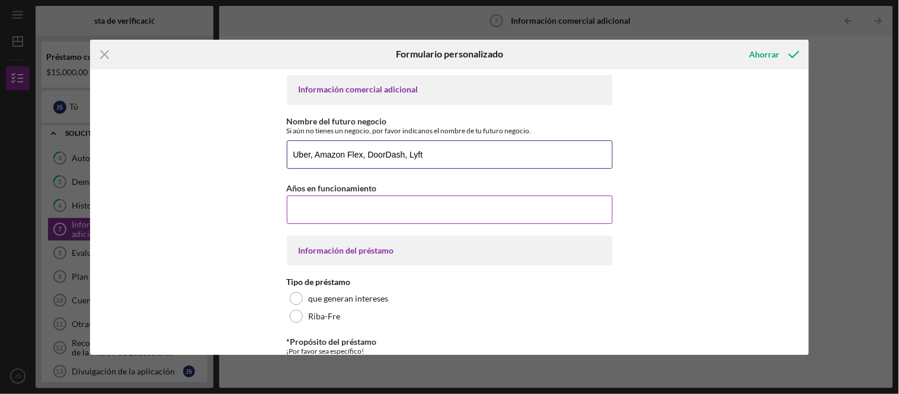
type input "Uber, Amazon Flex, DoorDash, Lyft"
click at [371, 213] on input "Años en funcionamiento" at bounding box center [450, 210] width 326 height 28
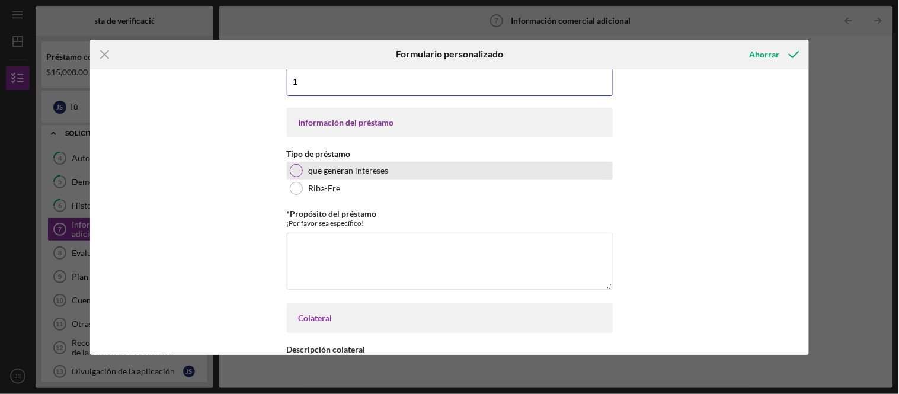
scroll to position [132, 0]
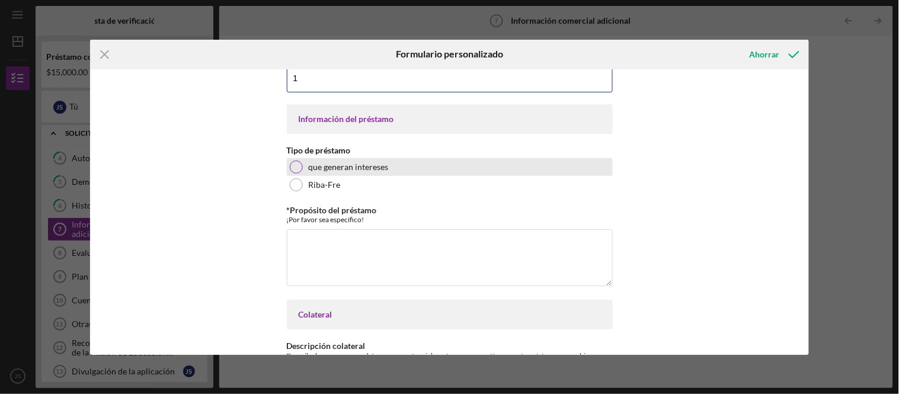
type input "1"
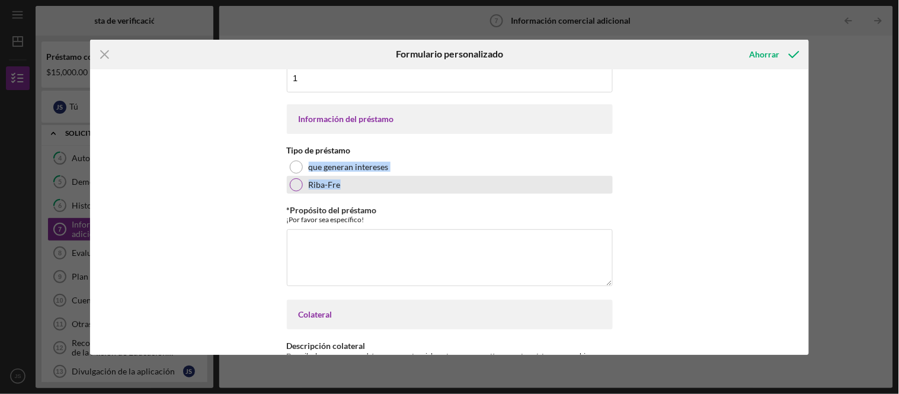
drag, startPoint x: 299, startPoint y: 169, endPoint x: 408, endPoint y: 190, distance: 110.5
click at [408, 190] on div "Información comercial adicional Nombre del futuro negocio Si aún no tienes un n…" at bounding box center [449, 212] width 719 height 286
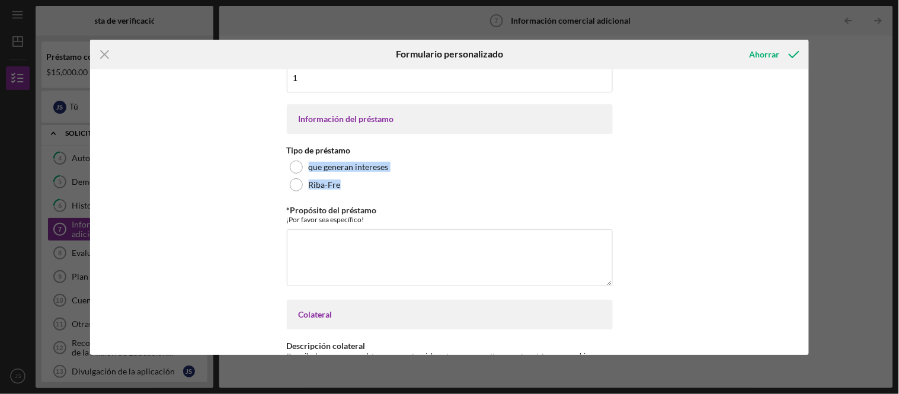
copy div "que generan intereses Riba-Fre"
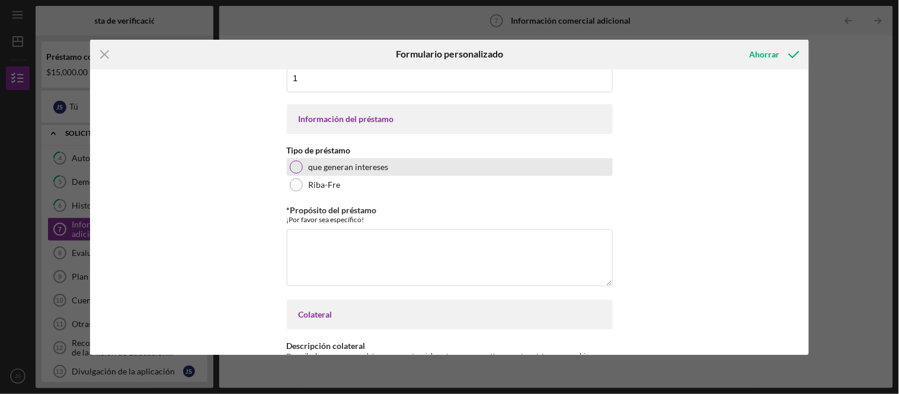
click at [297, 166] on div at bounding box center [296, 167] width 13 height 13
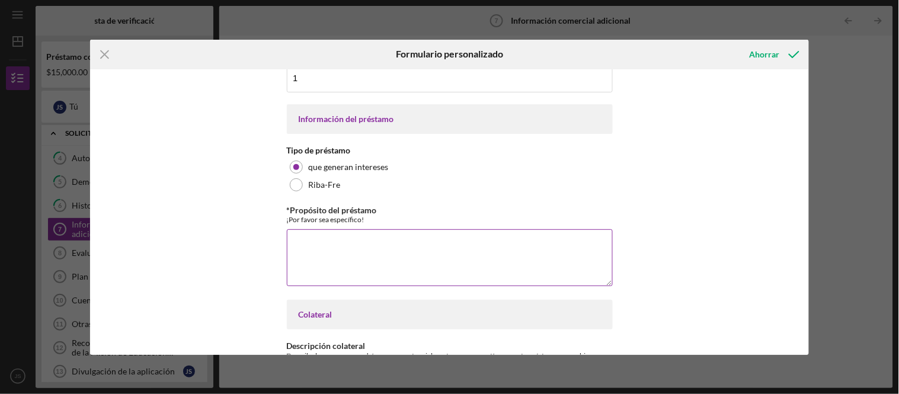
click at [337, 248] on textarea "*Propósito del préstamo" at bounding box center [450, 257] width 326 height 57
paste textarea "Lore Ips Dolorsit Ametcon, Ad elit se Doeiu Tempori, utl E do magnaal enim adm …"
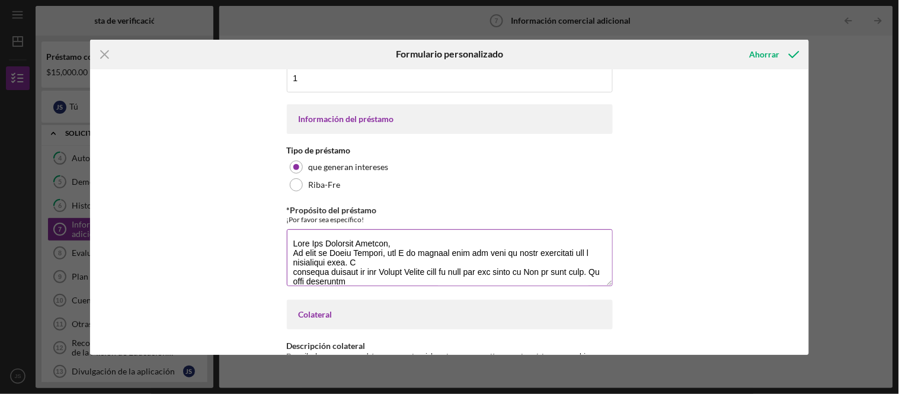
scroll to position [248, 0]
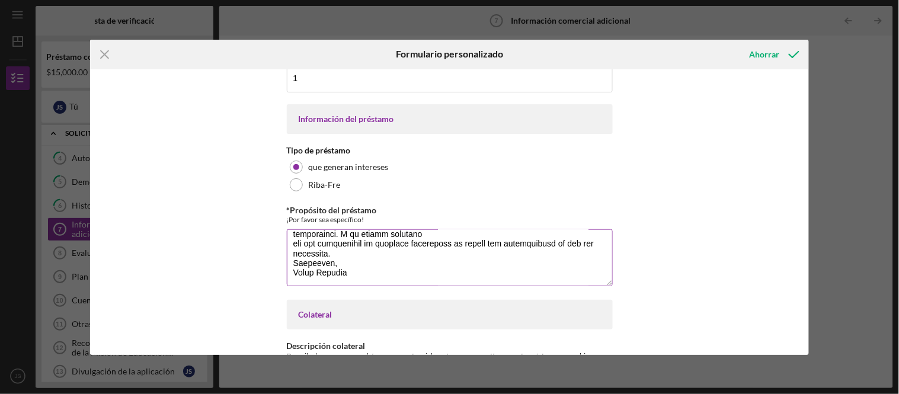
click at [334, 271] on textarea "*Propósito del préstamo" at bounding box center [450, 257] width 326 height 57
click at [345, 262] on textarea "*Propósito del préstamo" at bounding box center [450, 257] width 326 height 57
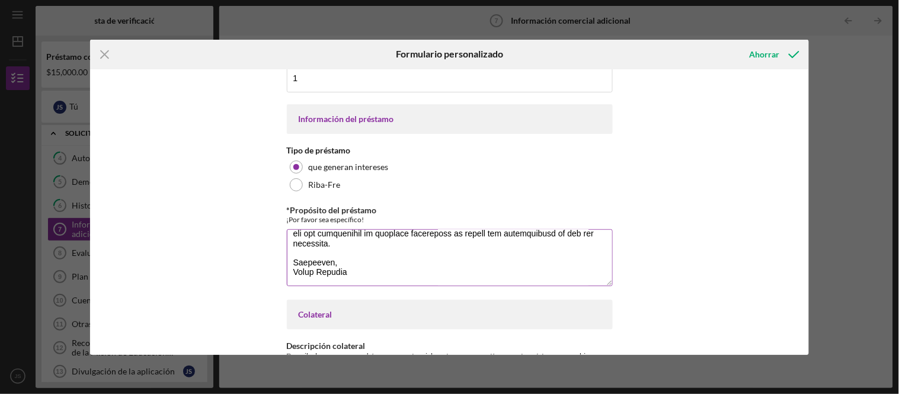
click at [338, 260] on textarea "*Propósito del préstamo" at bounding box center [450, 257] width 326 height 57
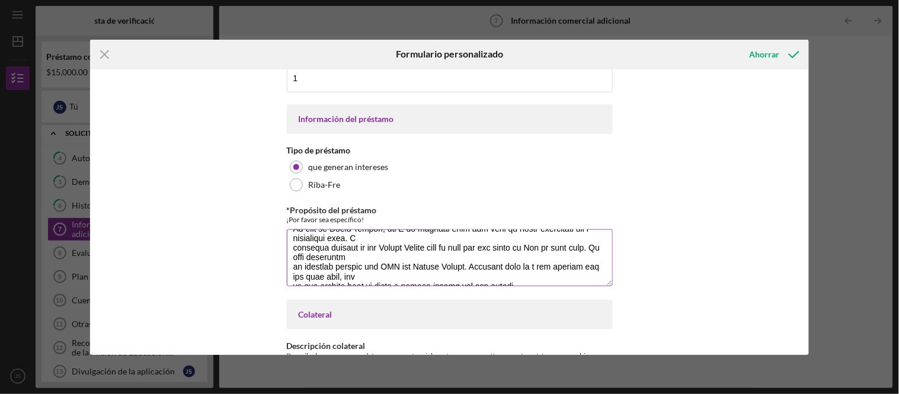
scroll to position [3, 0]
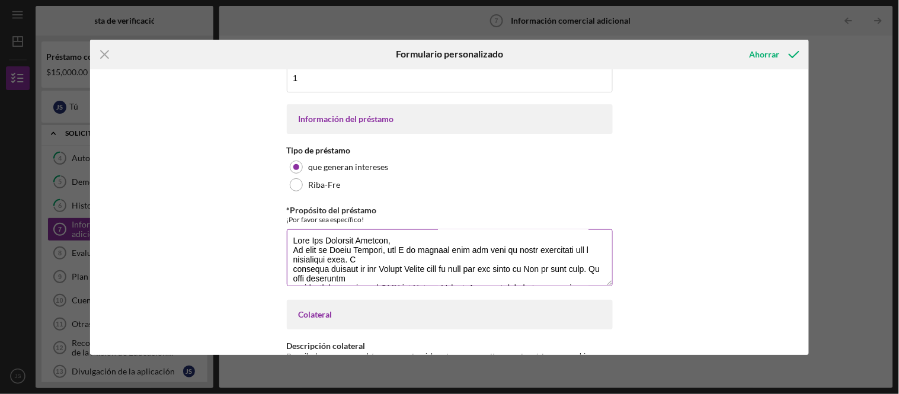
click at [418, 241] on textarea "*Propósito del préstamo" at bounding box center [450, 257] width 326 height 57
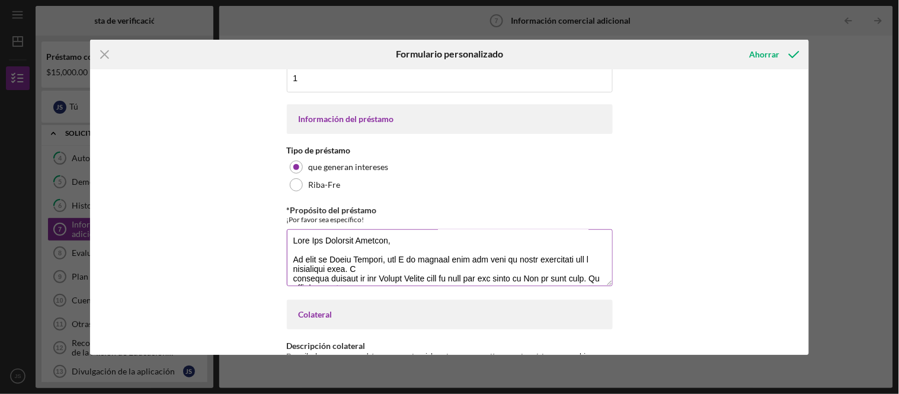
scroll to position [12, 0]
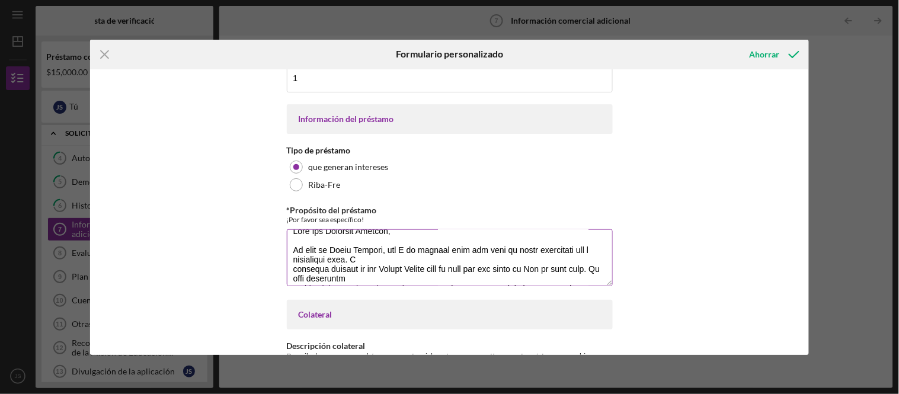
click at [372, 258] on textarea "*Propósito del préstamo" at bounding box center [450, 257] width 326 height 57
click at [290, 270] on textarea "*Propósito del préstamo" at bounding box center [450, 257] width 326 height 57
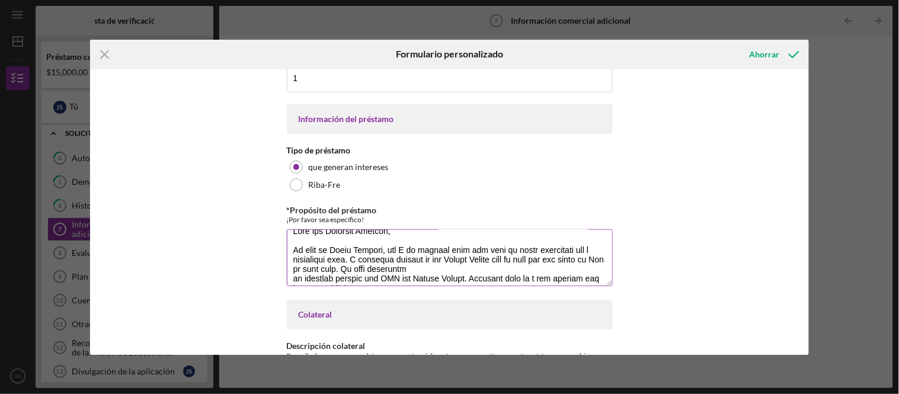
click at [292, 278] on textarea "*Propósito del préstamo" at bounding box center [450, 257] width 326 height 57
click at [353, 268] on textarea "*Propósito del préstamo" at bounding box center [450, 257] width 326 height 57
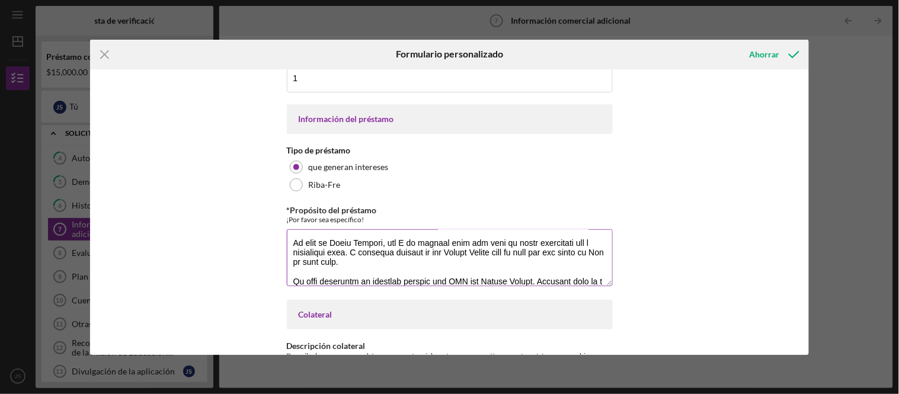
scroll to position [85, 0]
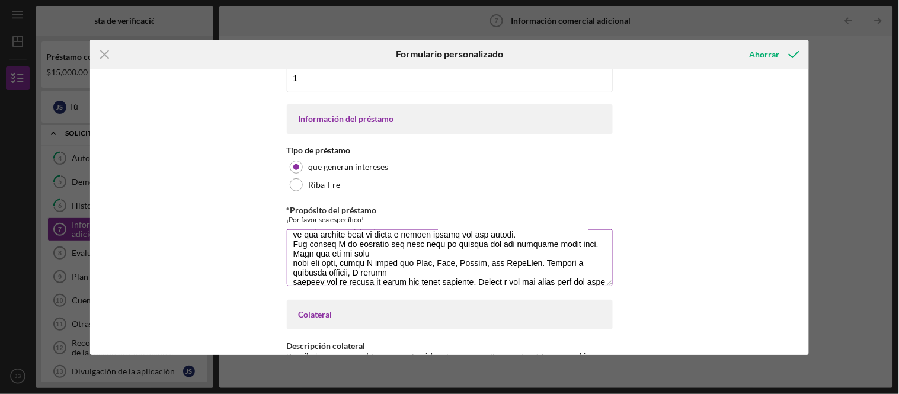
click at [292, 261] on textarea "*Propósito del préstamo" at bounding box center [450, 257] width 326 height 57
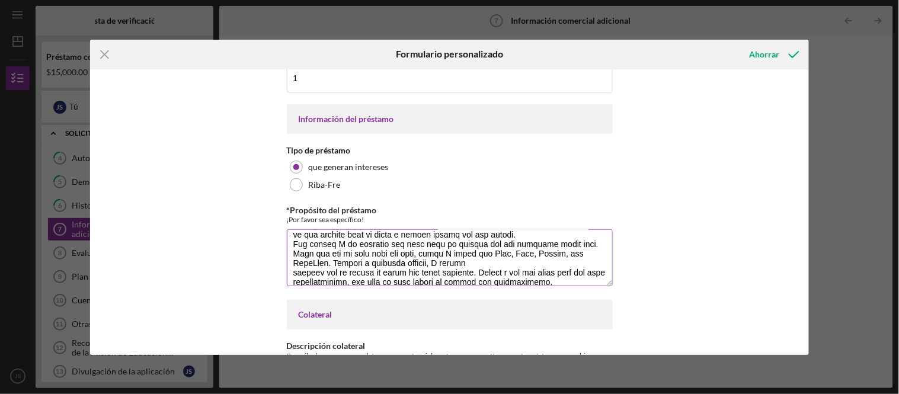
click at [290, 274] on textarea "*Propósito del préstamo" at bounding box center [450, 257] width 326 height 57
click at [290, 281] on textarea "*Propósito del préstamo" at bounding box center [450, 257] width 326 height 57
click at [431, 276] on textarea "*Propósito del préstamo" at bounding box center [450, 257] width 326 height 57
click at [435, 280] on textarea "*Propósito del préstamo" at bounding box center [450, 257] width 326 height 57
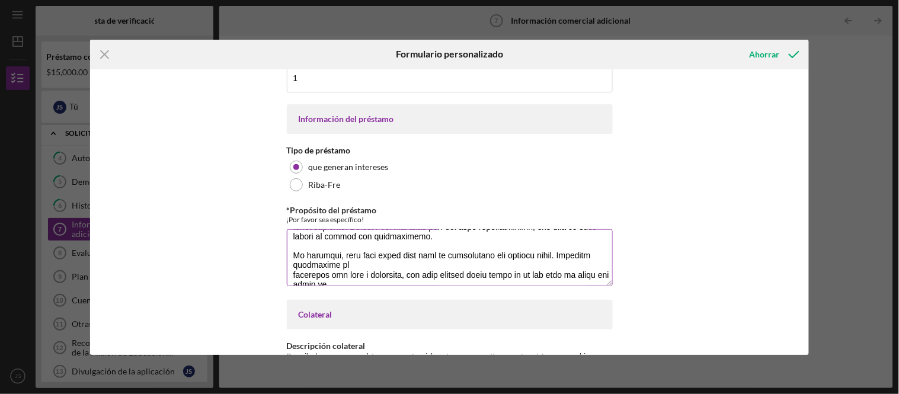
scroll to position [162, 0]
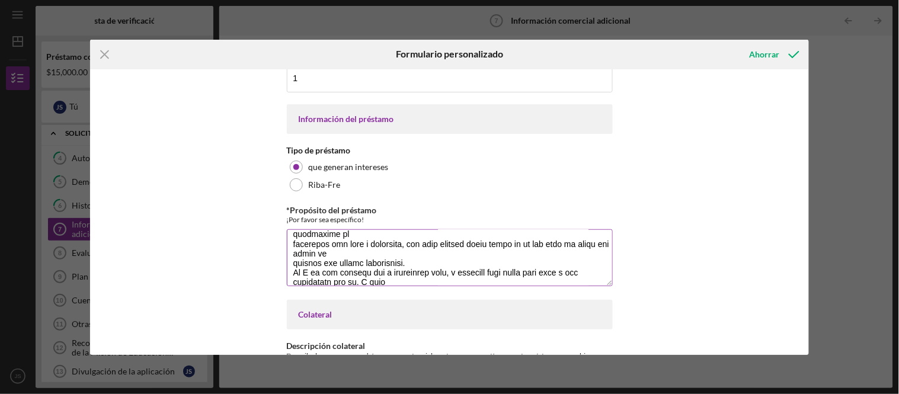
click at [290, 245] on textarea "*Propósito del préstamo" at bounding box center [450, 257] width 326 height 57
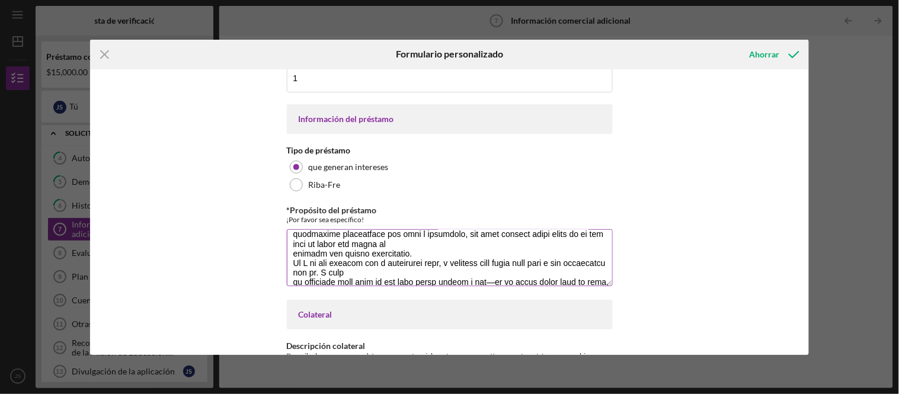
scroll to position [152, 0]
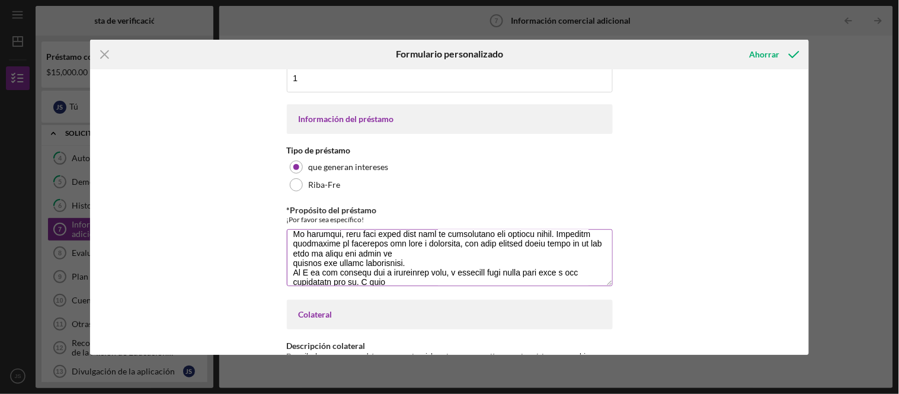
click at [291, 255] on textarea "*Propósito del préstamo" at bounding box center [450, 257] width 326 height 57
click at [293, 261] on textarea "*Propósito del préstamo" at bounding box center [450, 257] width 326 height 57
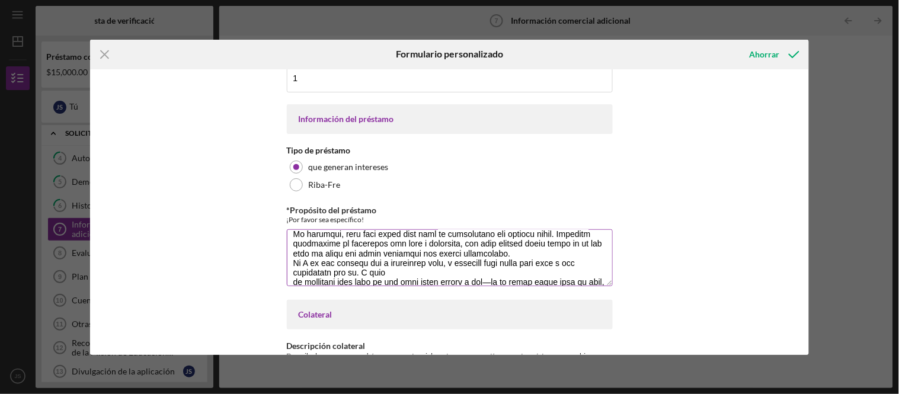
scroll to position [143, 0]
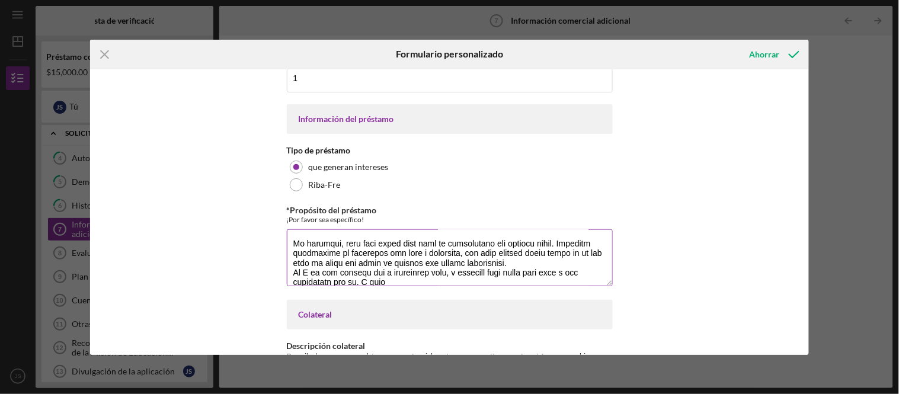
click at [539, 264] on textarea "*Propósito del préstamo" at bounding box center [450, 257] width 326 height 57
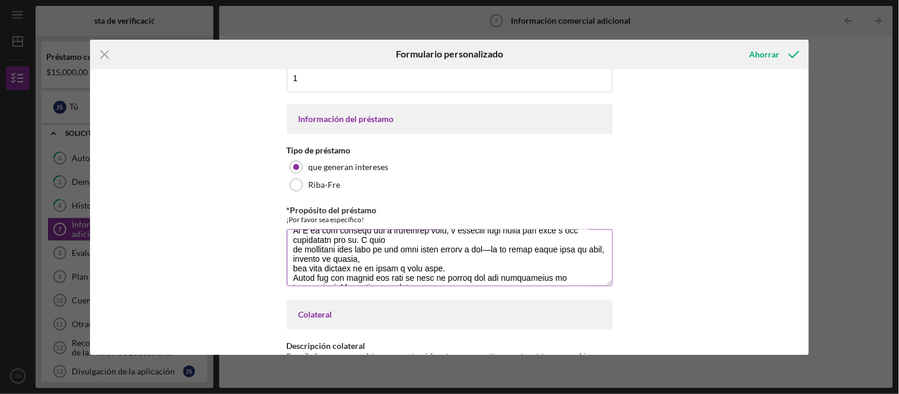
scroll to position [217, 0]
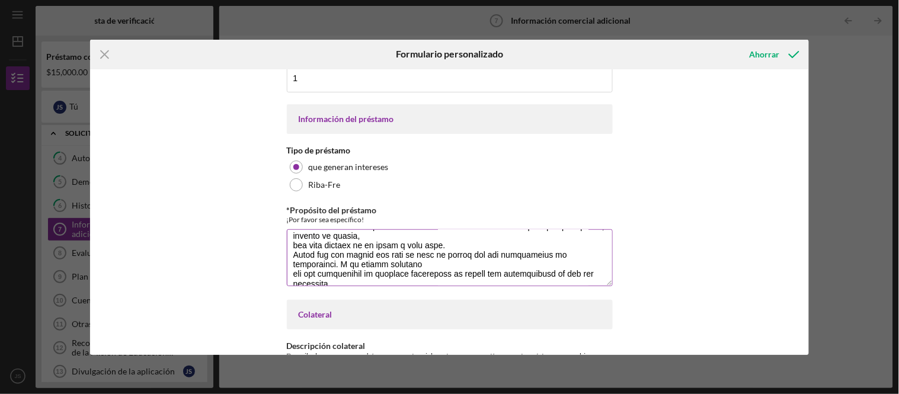
click at [290, 243] on textarea "*Propósito del préstamo" at bounding box center [450, 257] width 326 height 57
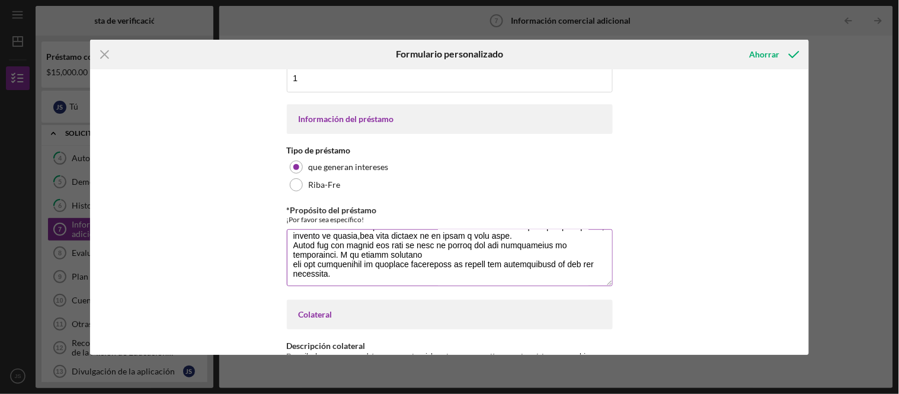
scroll to position [209, 0]
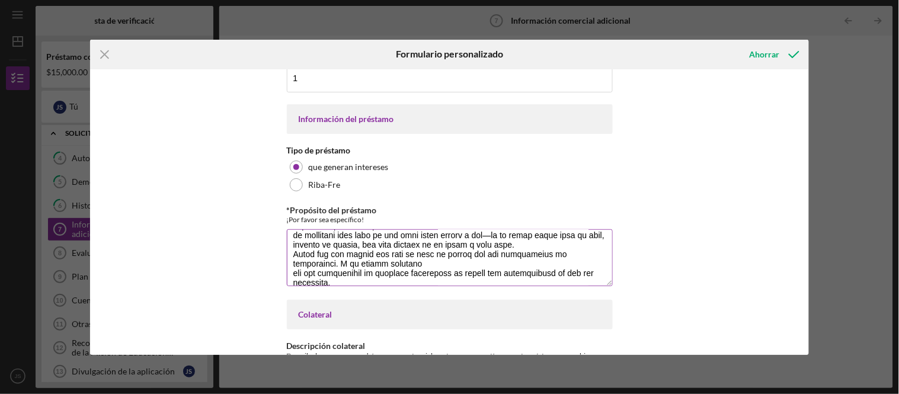
click at [290, 274] on textarea "*Propósito del préstamo" at bounding box center [450, 257] width 326 height 57
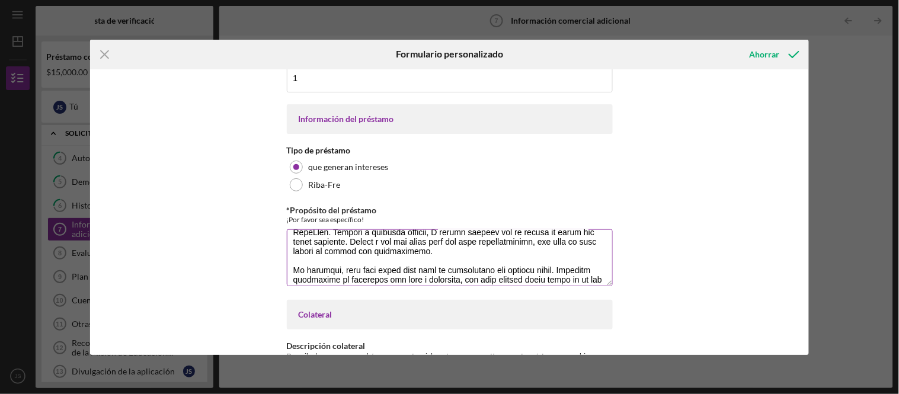
scroll to position [182, 0]
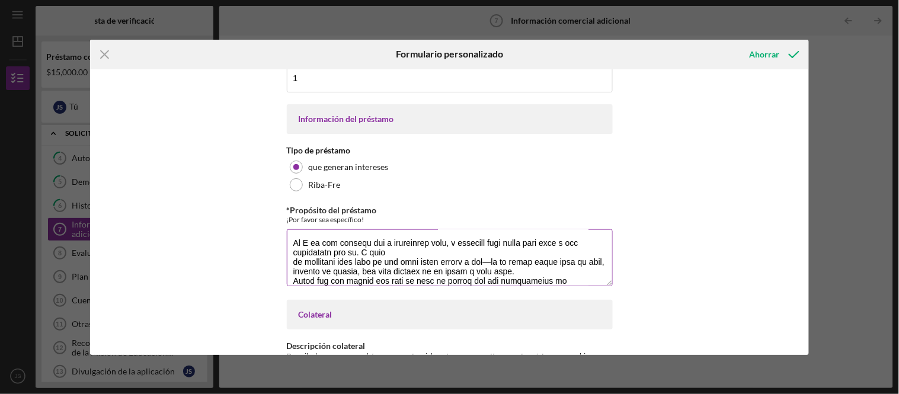
click at [292, 257] on textarea "*Propósito del préstamo" at bounding box center [450, 257] width 326 height 57
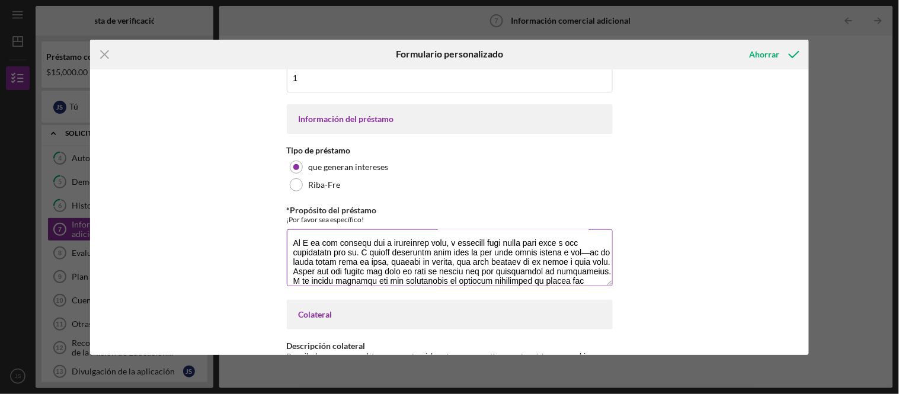
scroll to position [173, 0]
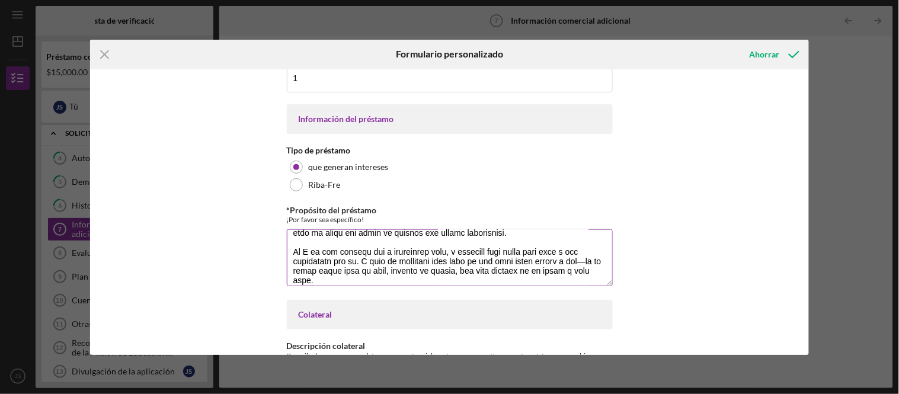
click at [572, 258] on textarea "*Propósito del préstamo" at bounding box center [450, 257] width 326 height 57
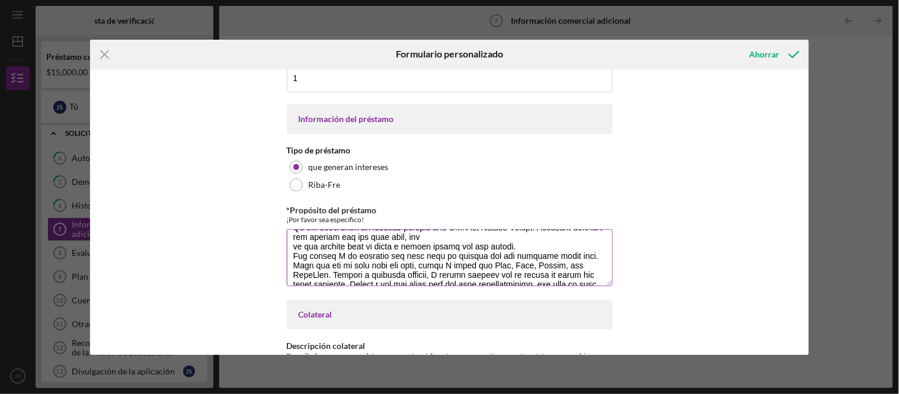
scroll to position [50, 0]
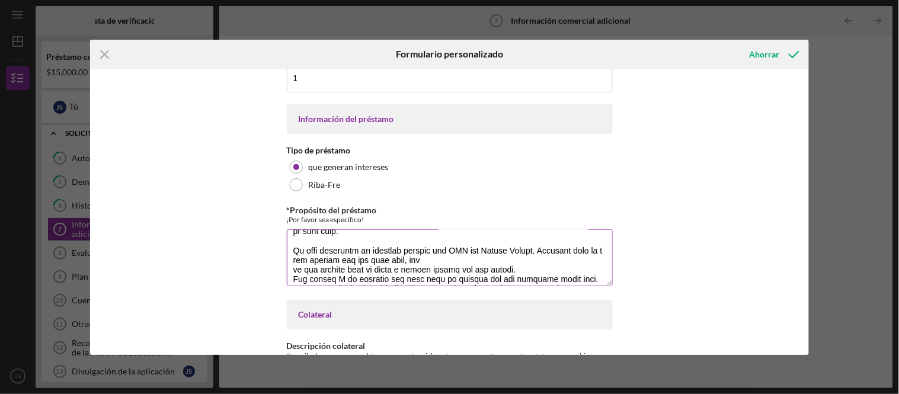
click at [290, 271] on textarea "*Propósito del préstamo" at bounding box center [450, 257] width 326 height 57
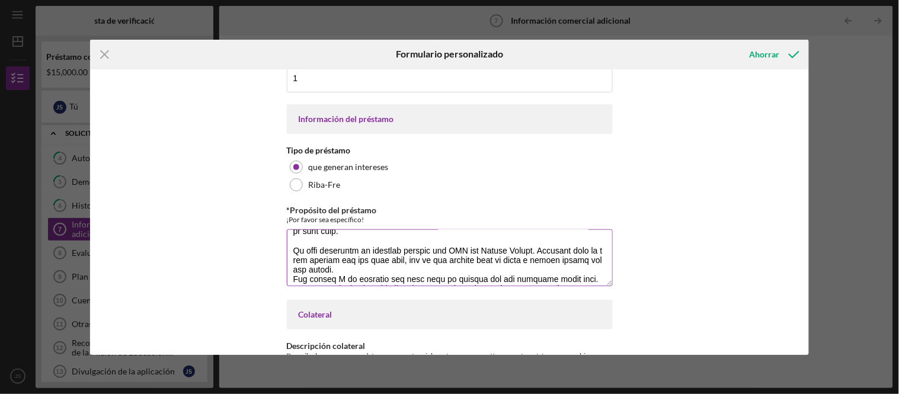
click at [347, 265] on textarea "*Propósito del préstamo" at bounding box center [450, 257] width 326 height 57
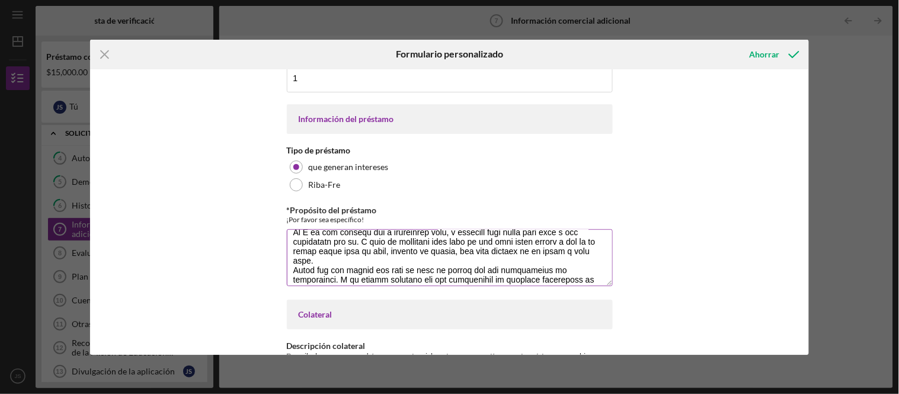
scroll to position [232, 0]
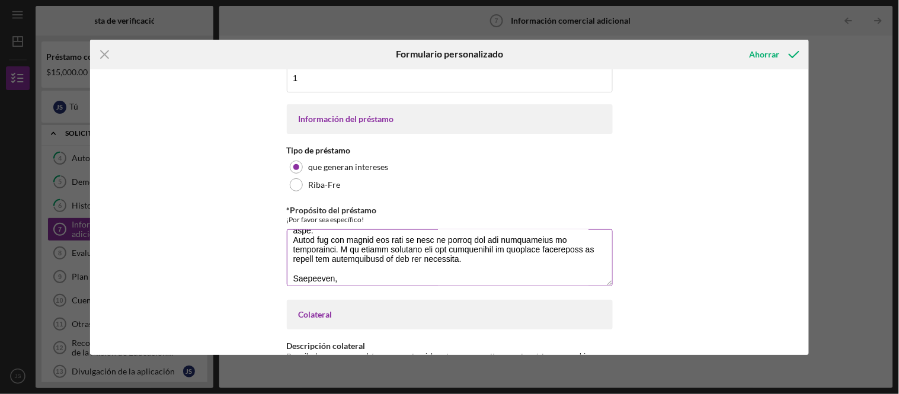
click at [332, 232] on textarea "*Propósito del préstamo" at bounding box center [450, 257] width 326 height 57
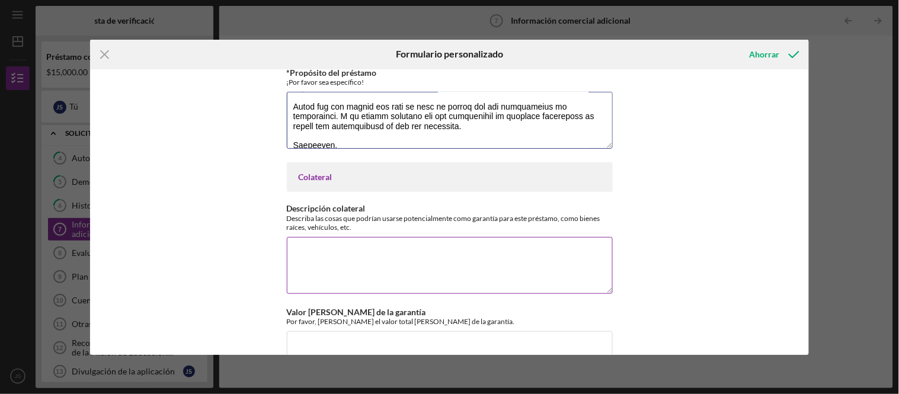
scroll to position [293, 0]
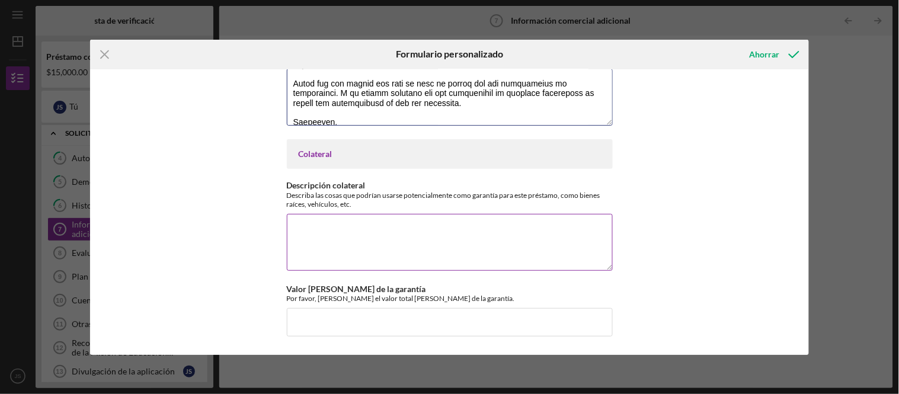
type textarea "Lore Ips Dolorsit Ametcon, Ad elit se Doeiu Tempori, utl E do magnaal enim adm …"
click at [344, 222] on textarea "Descripción colateral" at bounding box center [450, 242] width 326 height 57
paste textarea "Vehicle"
type textarea "Vehicle."
click at [362, 318] on input "Valor [PERSON_NAME] de la garantía" at bounding box center [450, 322] width 326 height 28
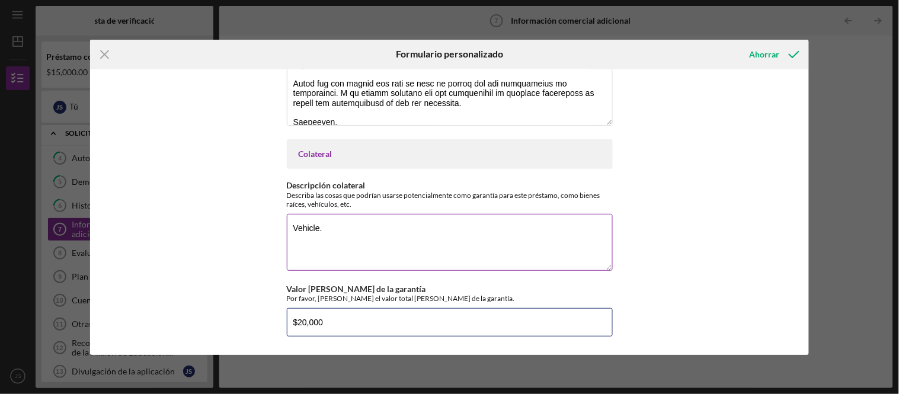
type input "$20,000"
click at [341, 220] on textarea "Vehicle." at bounding box center [450, 242] width 326 height 57
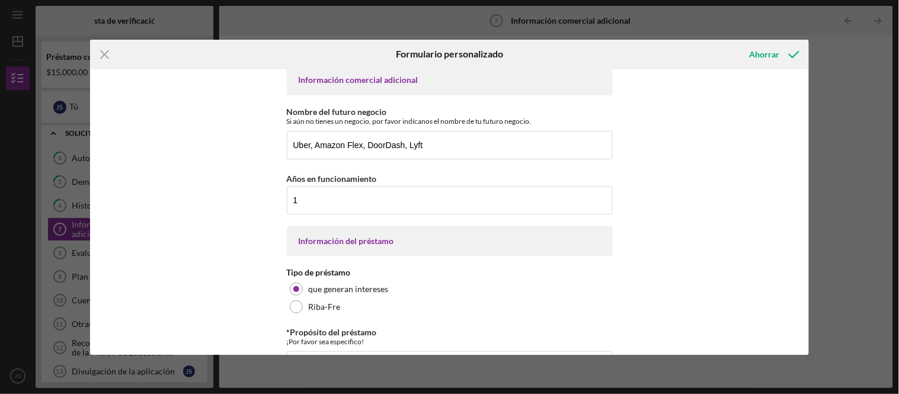
scroll to position [0, 0]
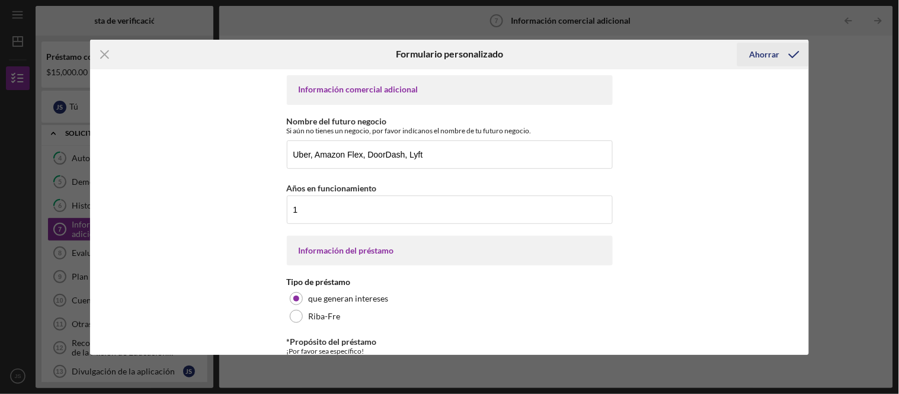
type textarea "Vehicle"
click at [783, 54] on icon "submit" at bounding box center [794, 55] width 30 height 30
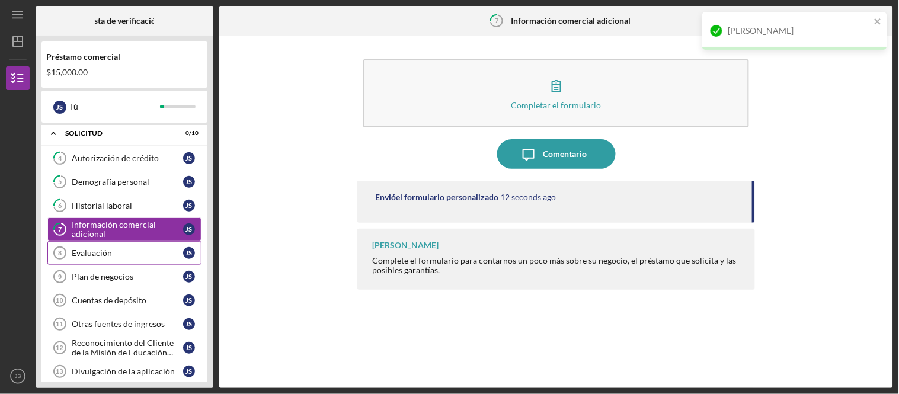
click at [140, 258] on div "Evaluación" at bounding box center [127, 252] width 111 height 9
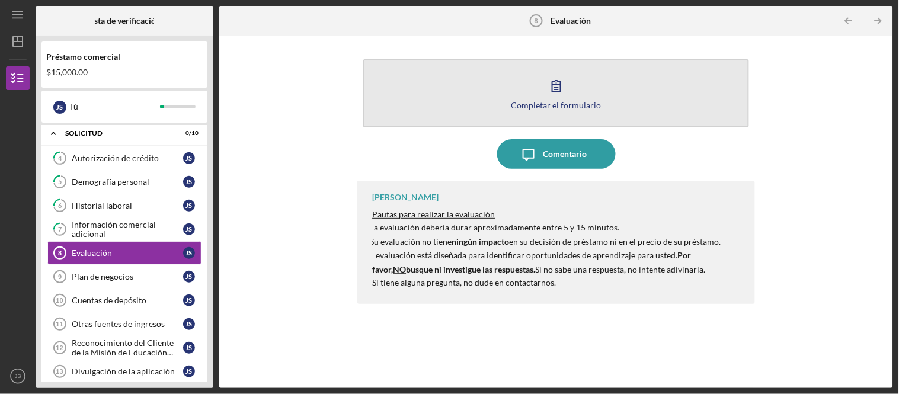
click at [539, 100] on font "Completar el formulario" at bounding box center [556, 105] width 90 height 10
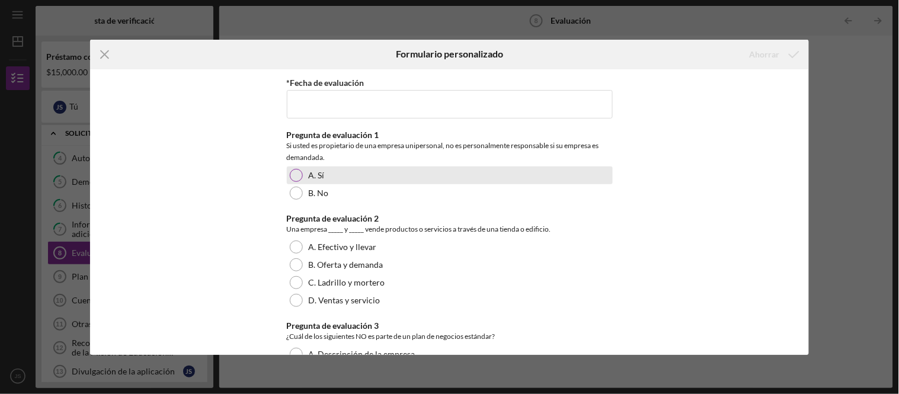
click at [290, 172] on div at bounding box center [296, 175] width 13 height 13
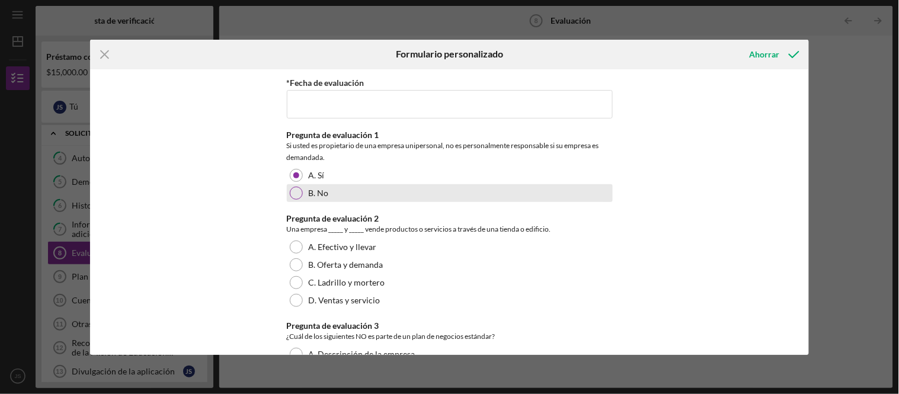
click at [292, 194] on div at bounding box center [296, 193] width 13 height 13
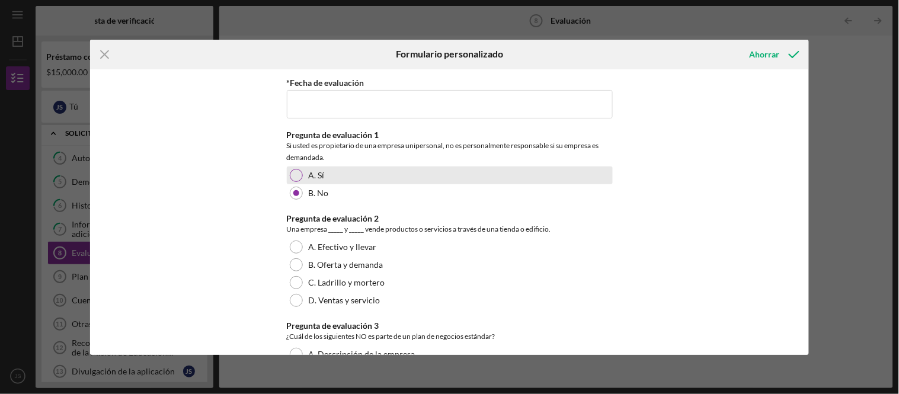
click at [297, 177] on div at bounding box center [296, 175] width 13 height 13
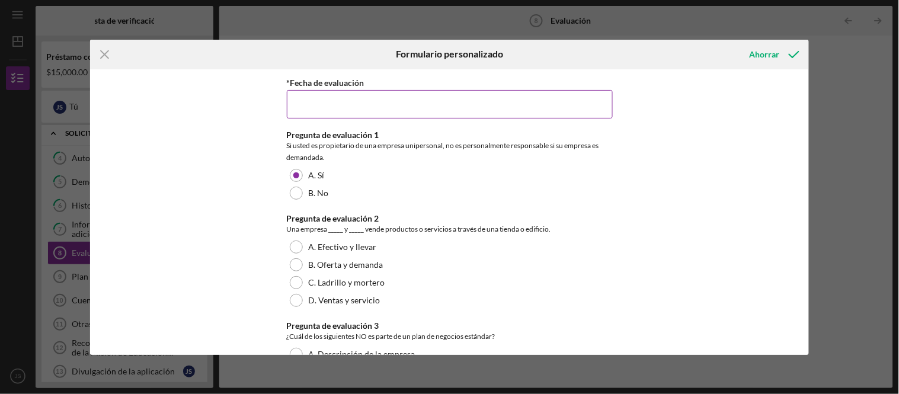
click at [387, 96] on input "*Fecha de evaluación" at bounding box center [450, 104] width 326 height 28
type input "0m/dd/yyyy"
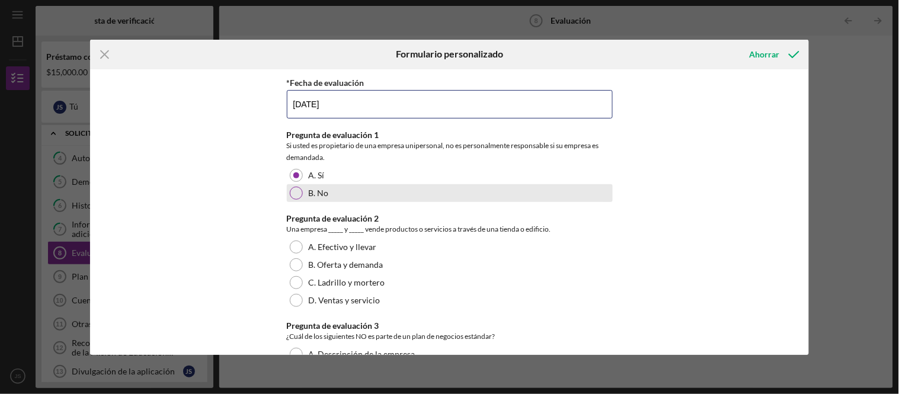
type input "[DATE]"
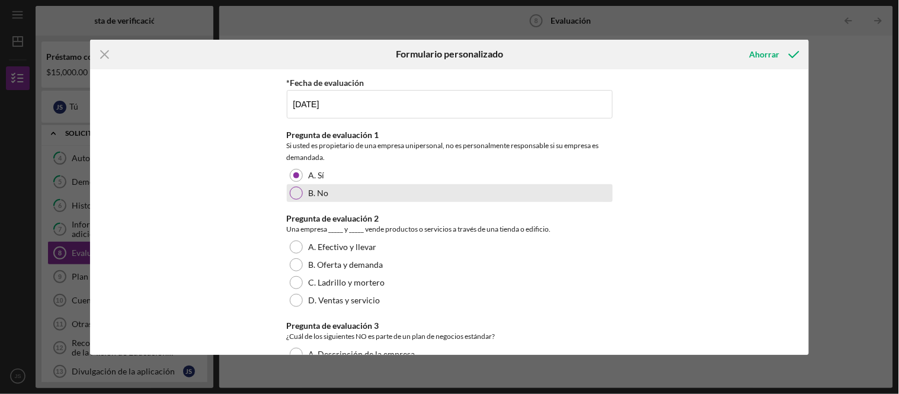
click at [295, 198] on div at bounding box center [296, 193] width 13 height 13
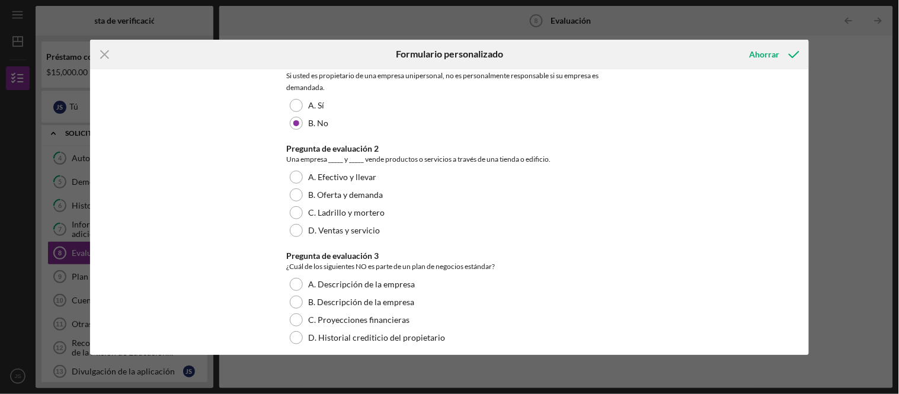
scroll to position [132, 0]
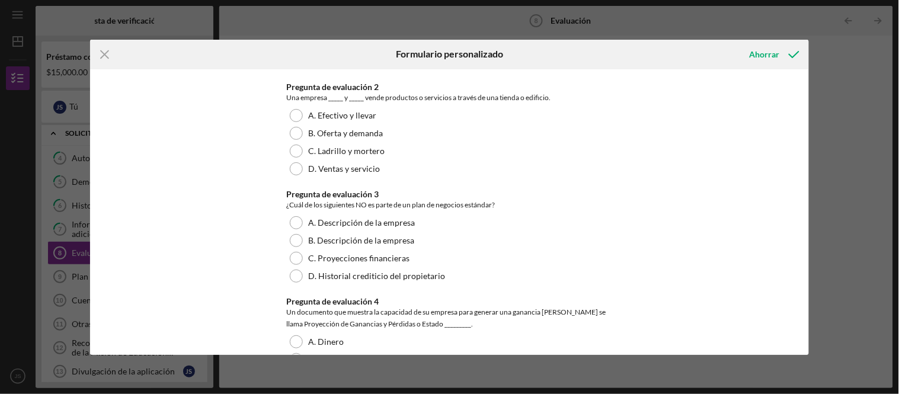
click at [335, 99] on font "Una empresa _____ y ​​_____ vende productos o servicios a través de una tienda …" at bounding box center [419, 97] width 264 height 9
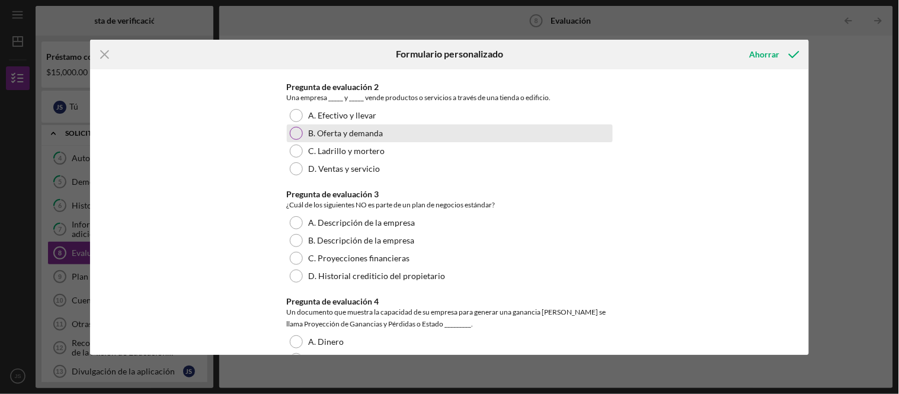
click at [290, 133] on div at bounding box center [296, 133] width 13 height 13
click at [290, 132] on div at bounding box center [296, 133] width 13 height 13
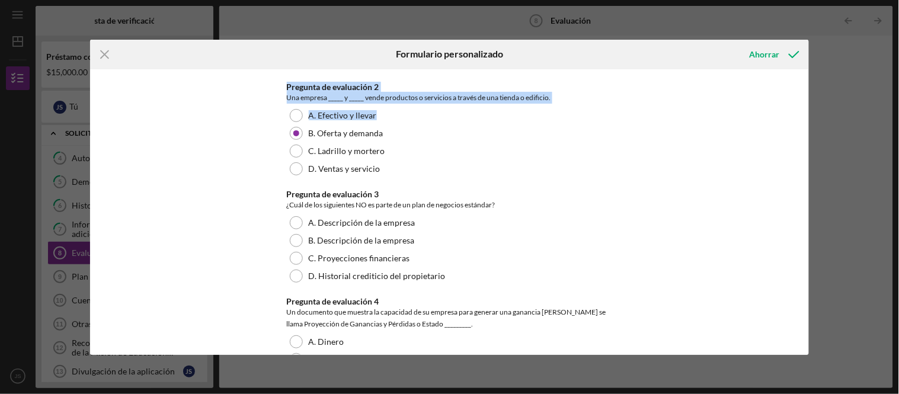
drag, startPoint x: 289, startPoint y: 81, endPoint x: 531, endPoint y: 104, distance: 243.4
click at [530, 104] on div "*Fecha de evaluación [DATE] Pregunta de evaluación 1 Si usted es propietario de…" at bounding box center [449, 212] width 719 height 286
click at [562, 95] on div "Una empresa _____ y ​​_____ vende productos o servicios a través de una tienda …" at bounding box center [450, 98] width 326 height 12
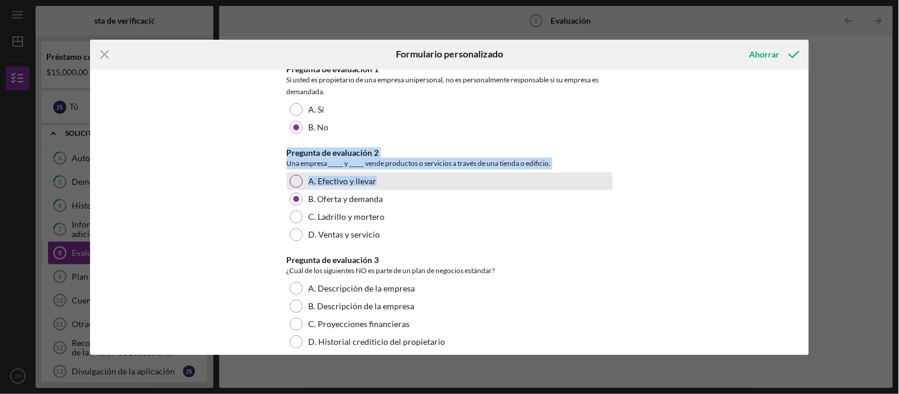
scroll to position [0, 0]
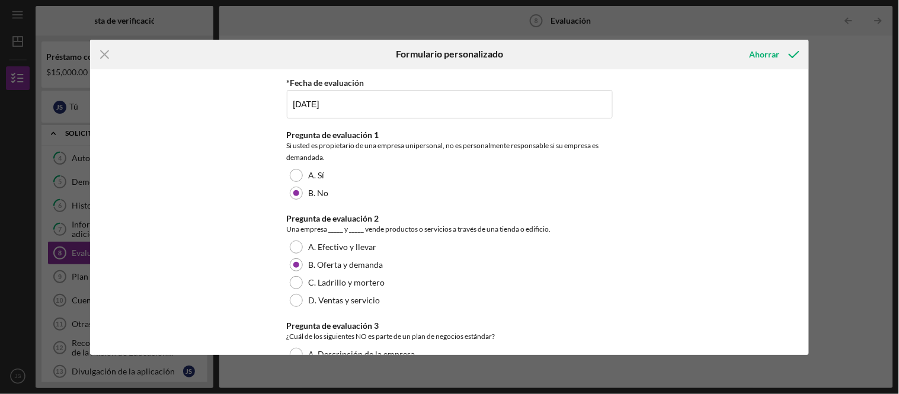
click at [274, 128] on div "*Fecha de evaluación [DATE] Pregunta de evaluación 1 Si usted es propietario de…" at bounding box center [449, 212] width 719 height 286
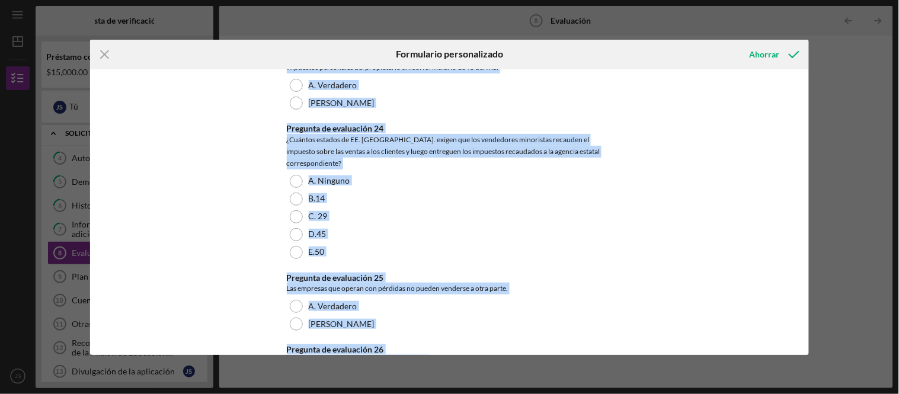
scroll to position [2748, 0]
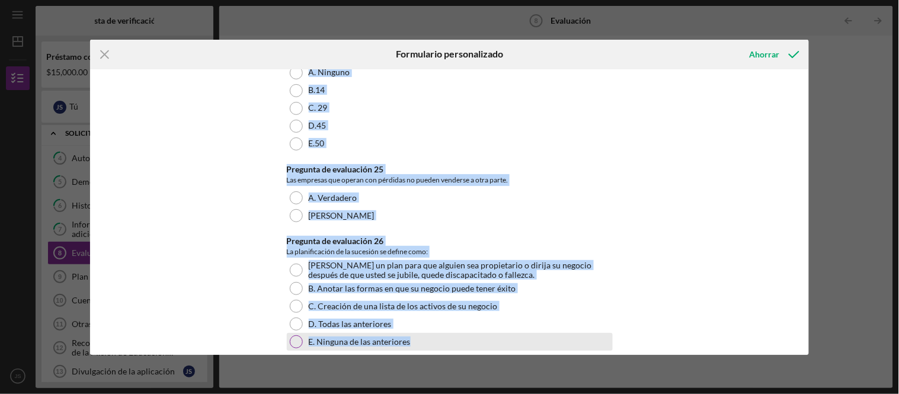
drag, startPoint x: 283, startPoint y: 133, endPoint x: 543, endPoint y: 327, distance: 325.2
click at [543, 329] on div "*Fecha de evaluación [DATE] Pregunta de evaluación 1 Si usted es propietario de…" at bounding box center [449, 212] width 719 height 286
copy div "Loremips do sitametcon 0 Ad elits do eiusmodtemp in utl etdolor magnaaliqua, en…"
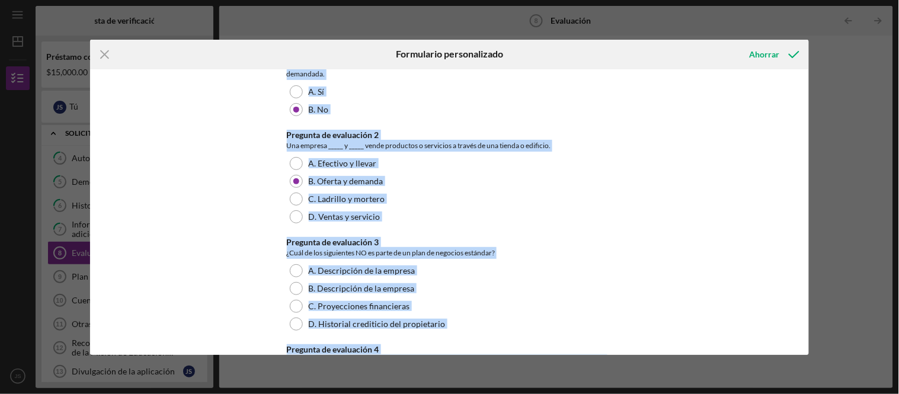
scroll to position [0, 0]
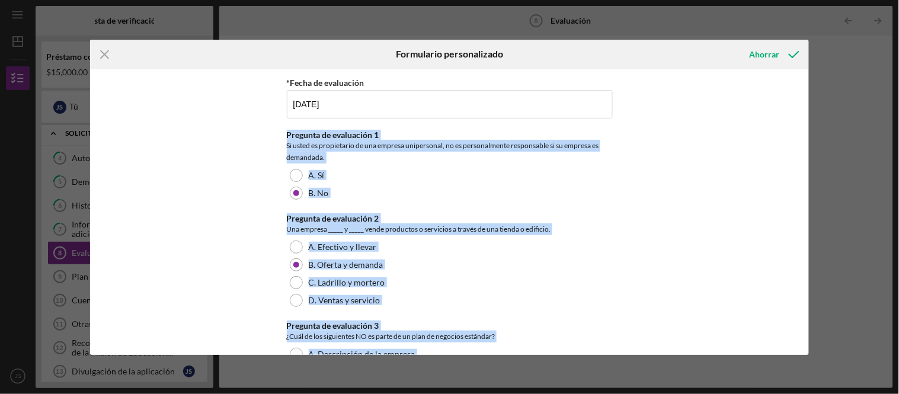
click at [219, 181] on div "*Fecha de evaluación [DATE] Pregunta de evaluación 1 Si usted es propietario de…" at bounding box center [449, 212] width 719 height 286
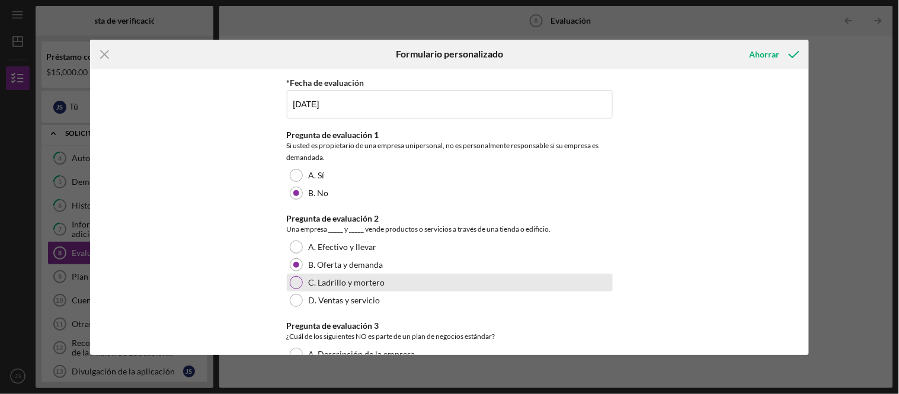
click at [292, 283] on div at bounding box center [296, 282] width 13 height 13
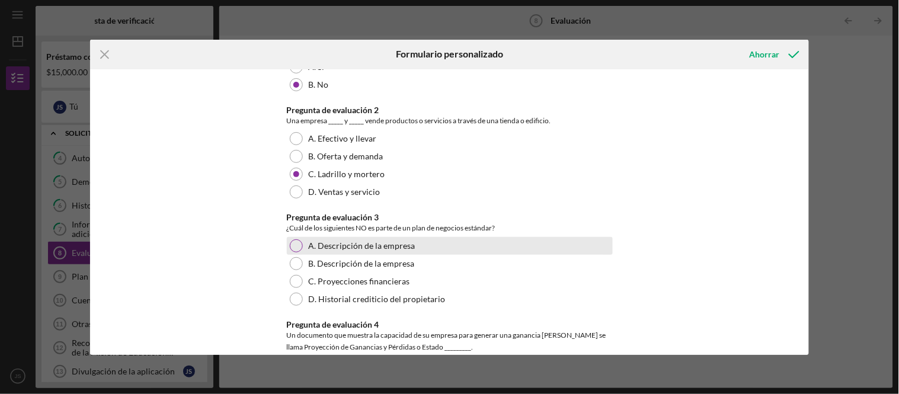
scroll to position [132, 0]
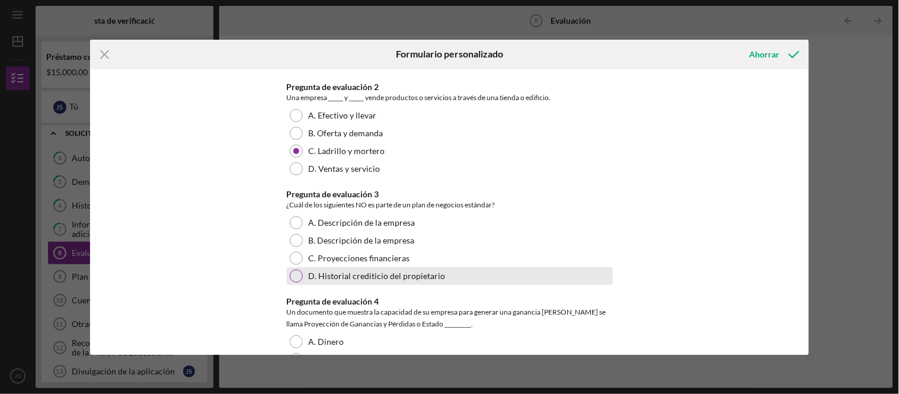
click at [290, 276] on div at bounding box center [296, 276] width 13 height 13
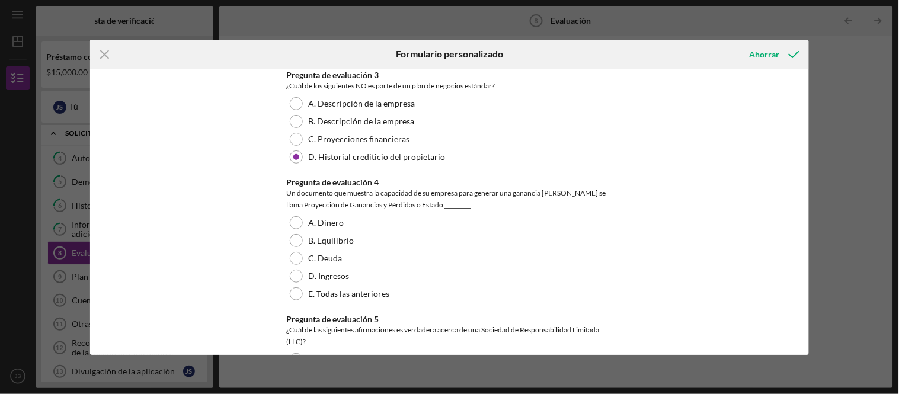
scroll to position [263, 0]
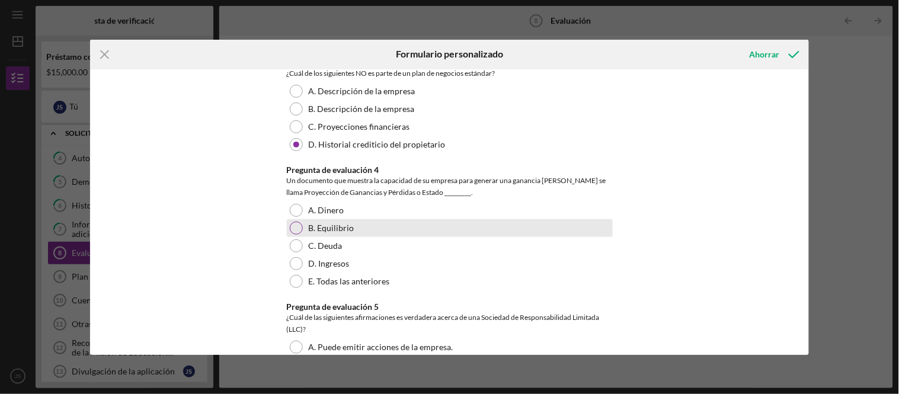
click at [294, 229] on div at bounding box center [296, 228] width 13 height 13
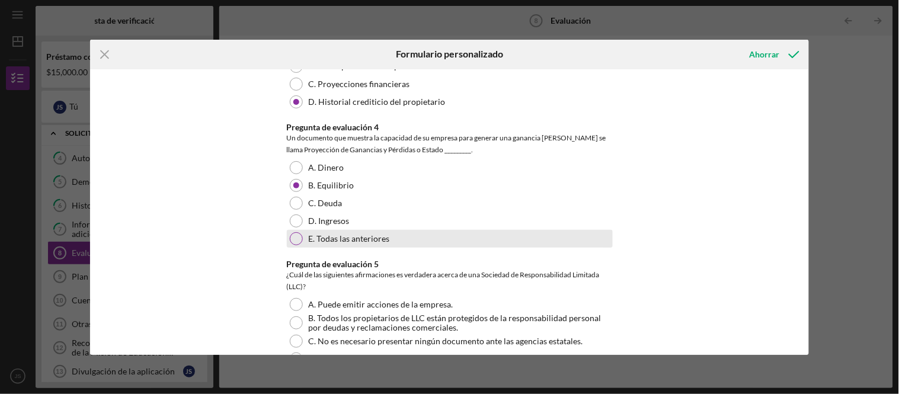
scroll to position [329, 0]
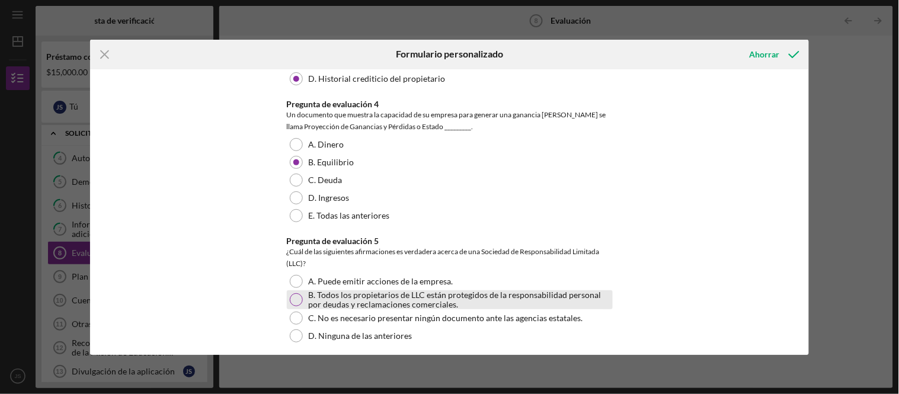
click at [293, 294] on div at bounding box center [296, 299] width 13 height 13
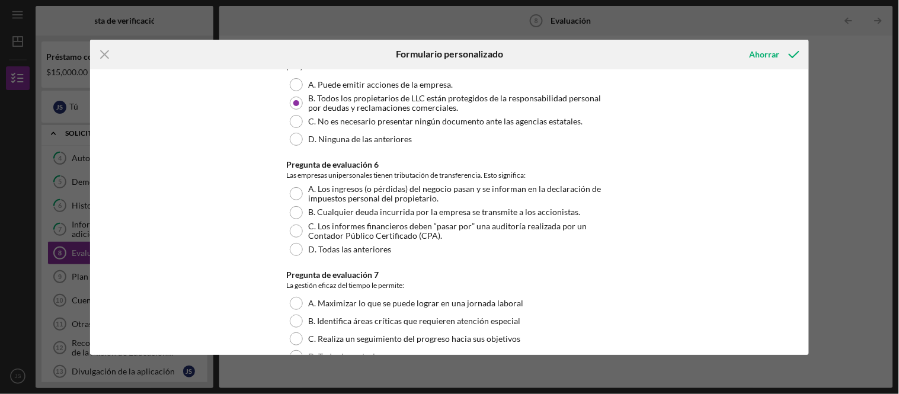
scroll to position [526, 0]
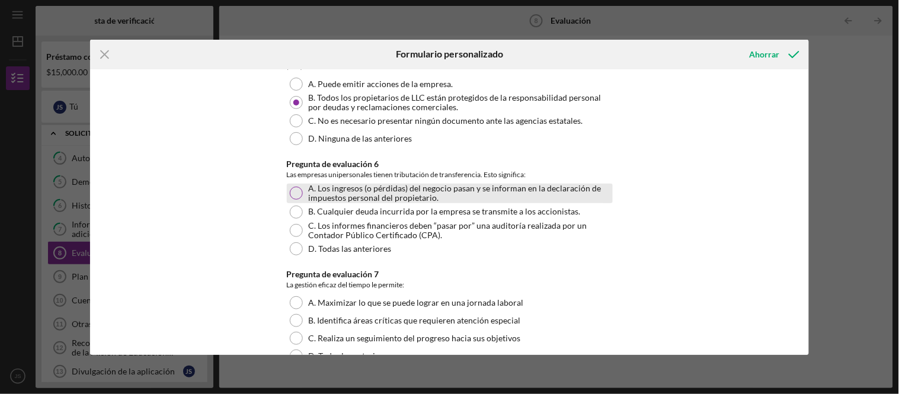
click at [293, 188] on div at bounding box center [296, 193] width 13 height 13
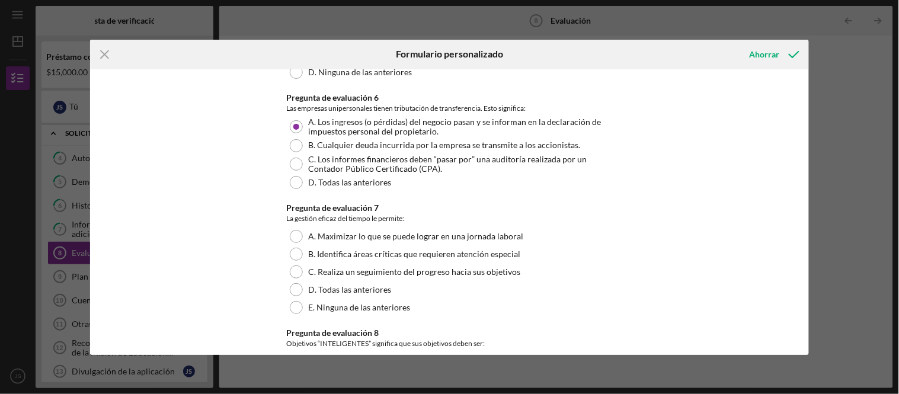
scroll to position [658, 0]
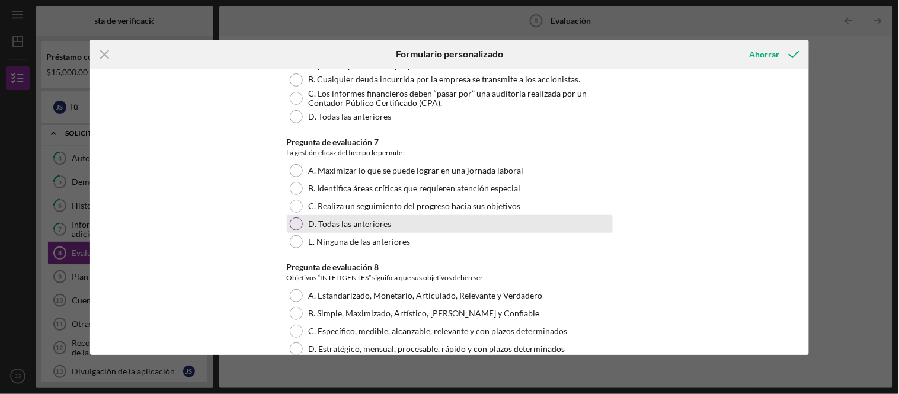
click at [295, 225] on div at bounding box center [296, 223] width 13 height 13
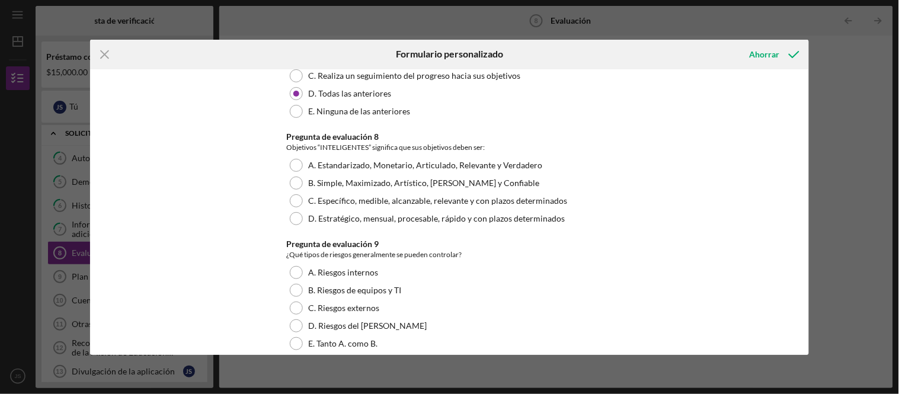
scroll to position [790, 0]
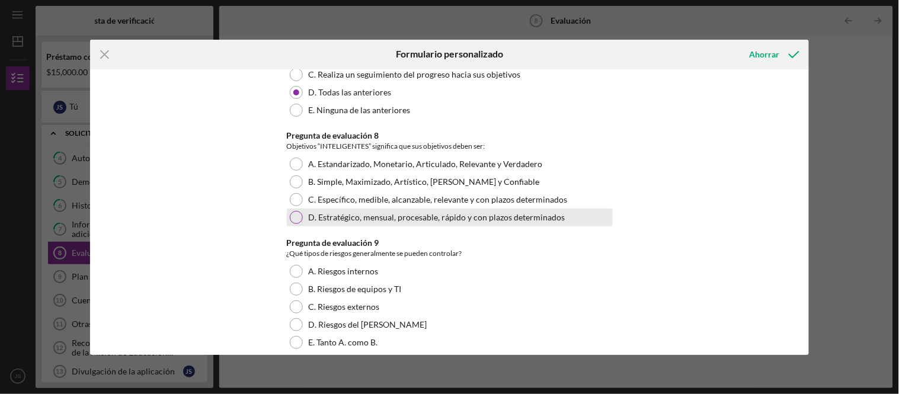
click at [294, 213] on div at bounding box center [296, 217] width 13 height 13
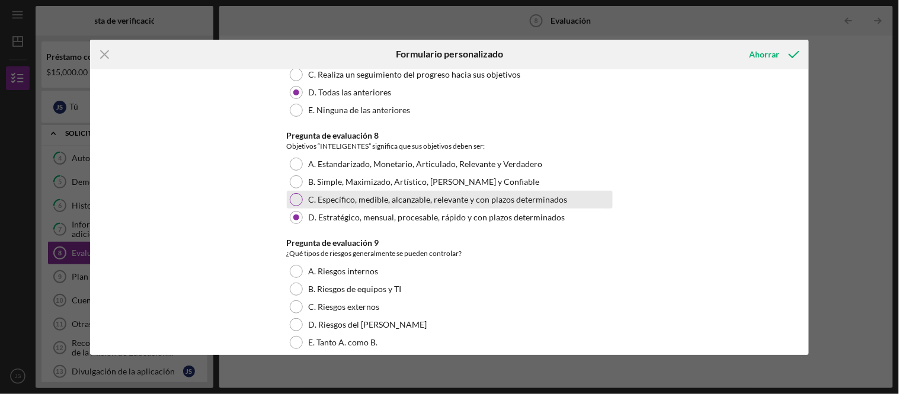
click at [294, 200] on div at bounding box center [296, 199] width 13 height 13
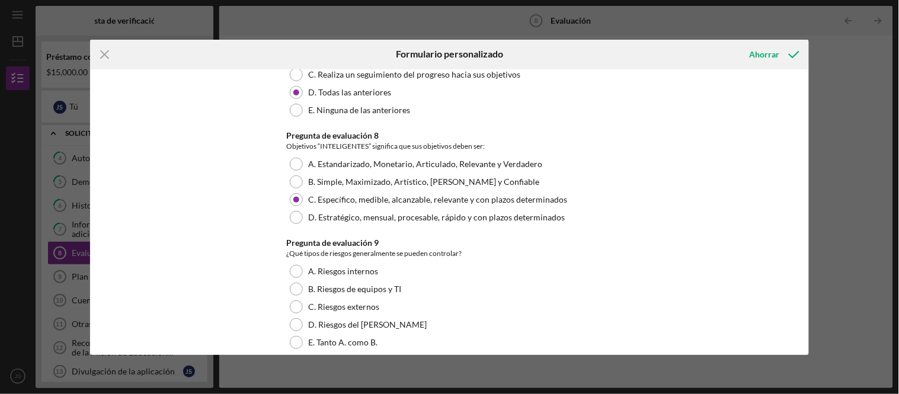
scroll to position [856, 0]
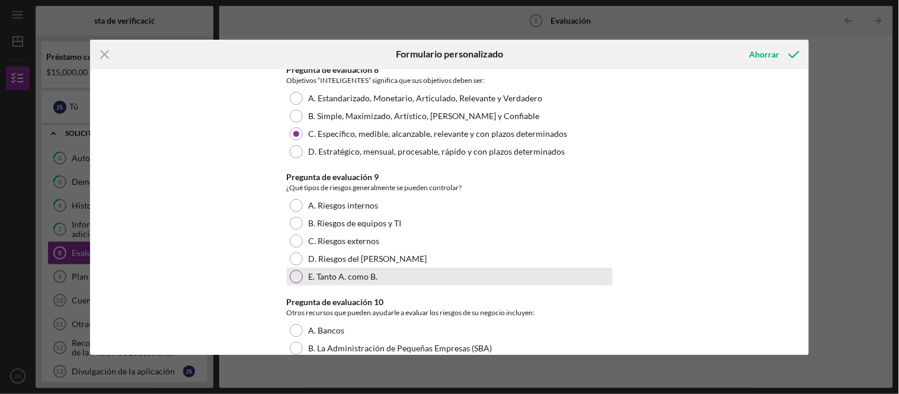
click at [297, 276] on div at bounding box center [296, 276] width 13 height 13
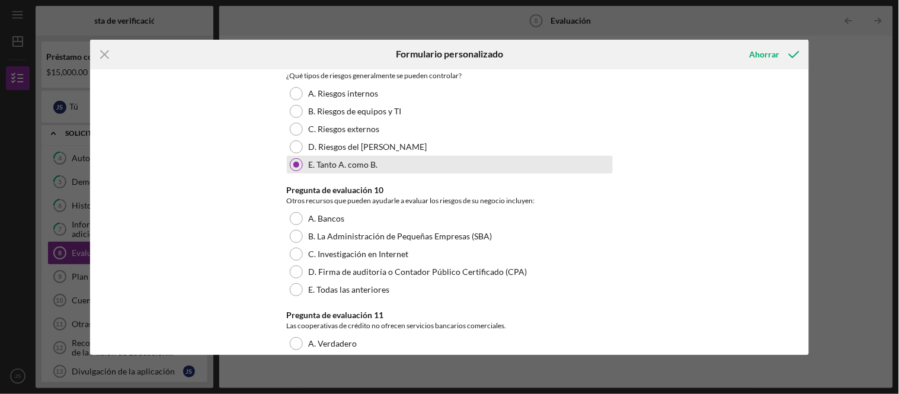
scroll to position [987, 0]
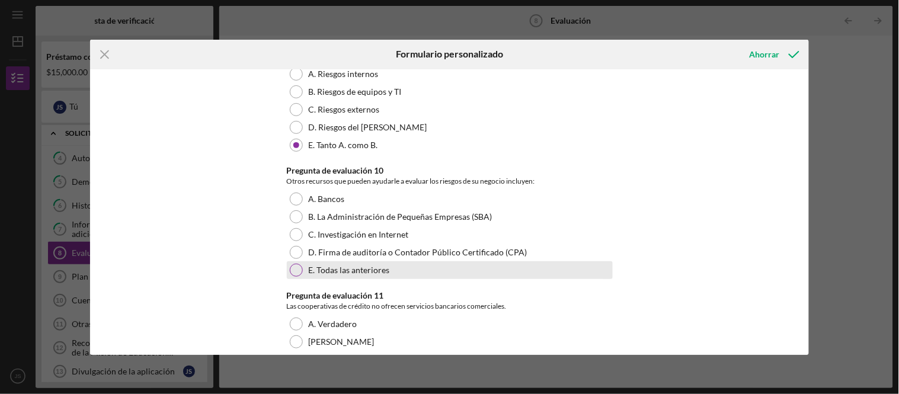
click at [290, 265] on div at bounding box center [296, 270] width 13 height 13
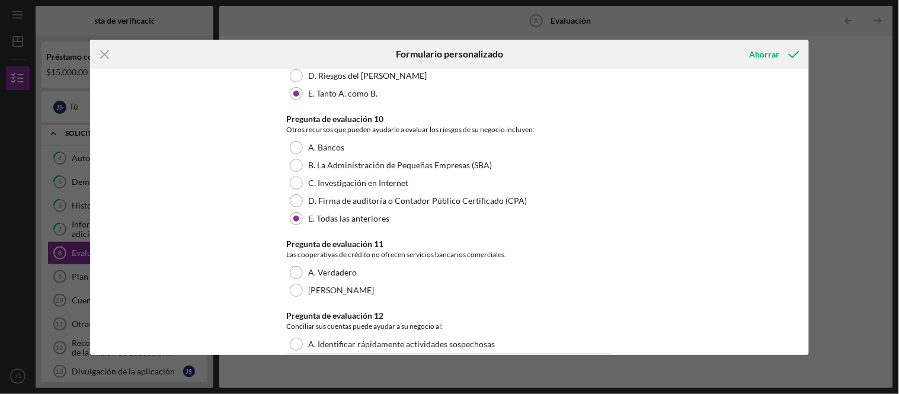
scroll to position [1185, 0]
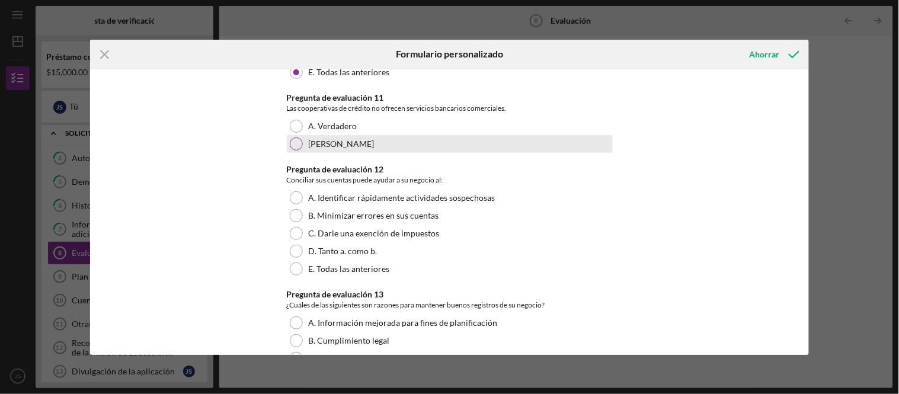
click at [298, 139] on div at bounding box center [296, 143] width 13 height 13
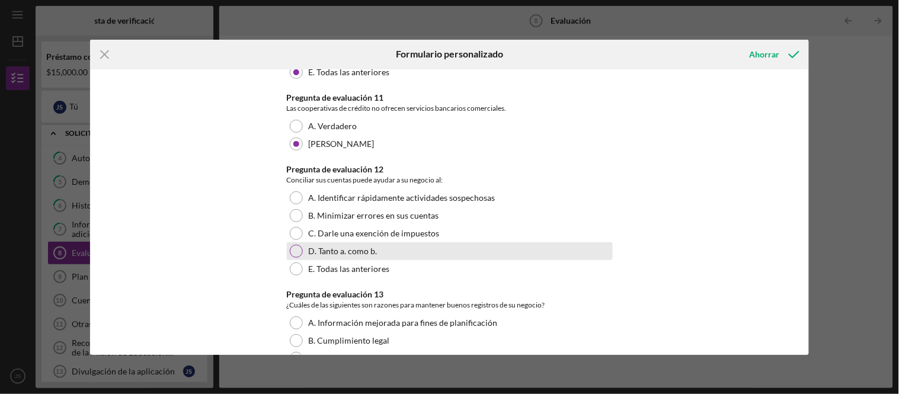
click at [299, 253] on div at bounding box center [296, 251] width 13 height 13
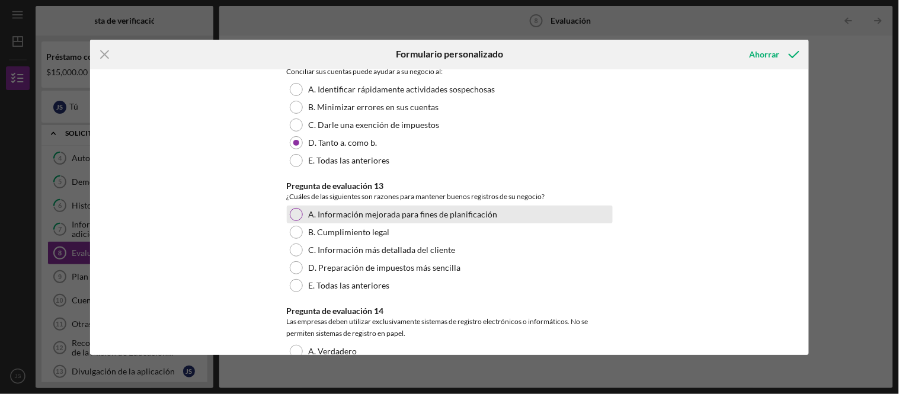
scroll to position [1317, 0]
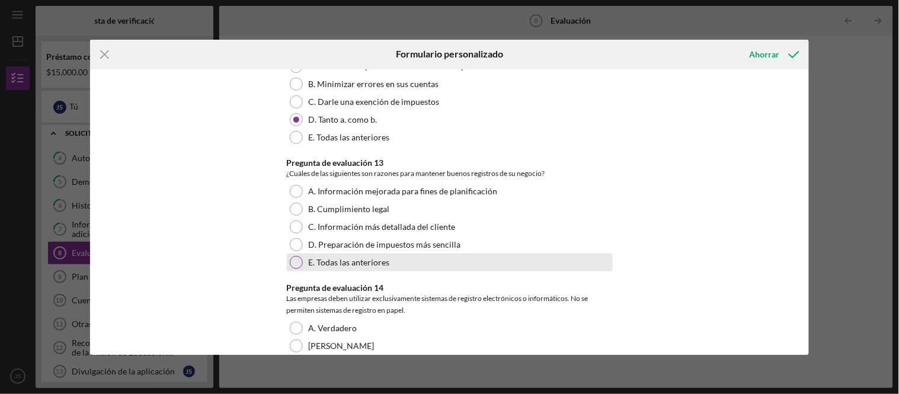
click at [294, 262] on div at bounding box center [296, 262] width 13 height 13
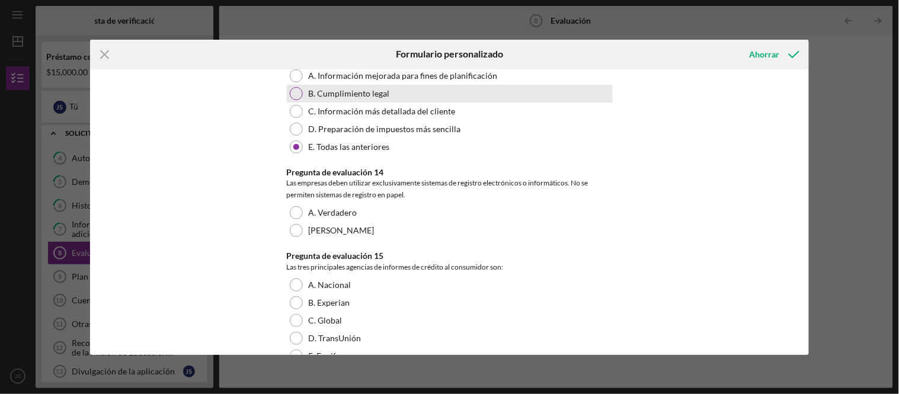
scroll to position [1448, 0]
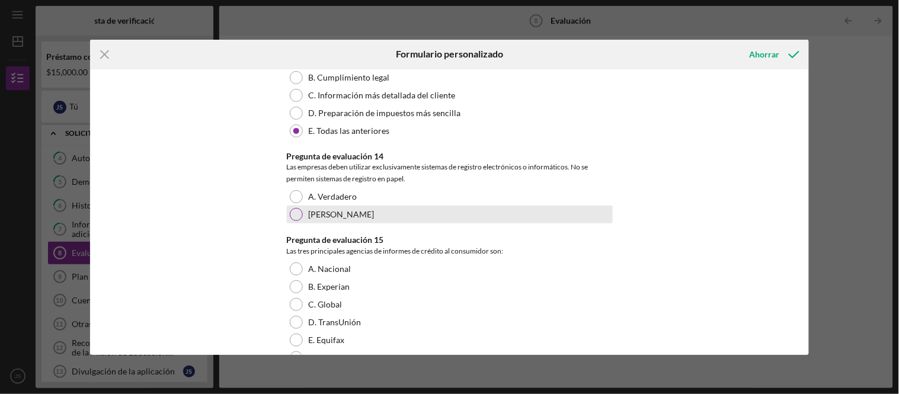
click at [294, 214] on div at bounding box center [296, 214] width 13 height 13
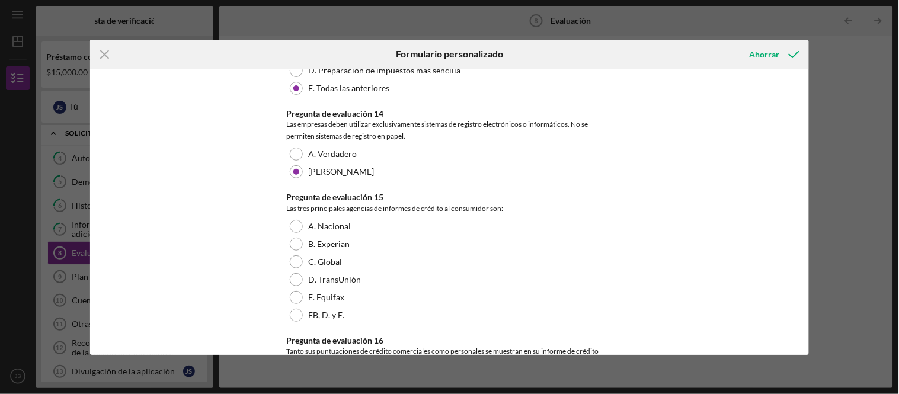
scroll to position [1514, 0]
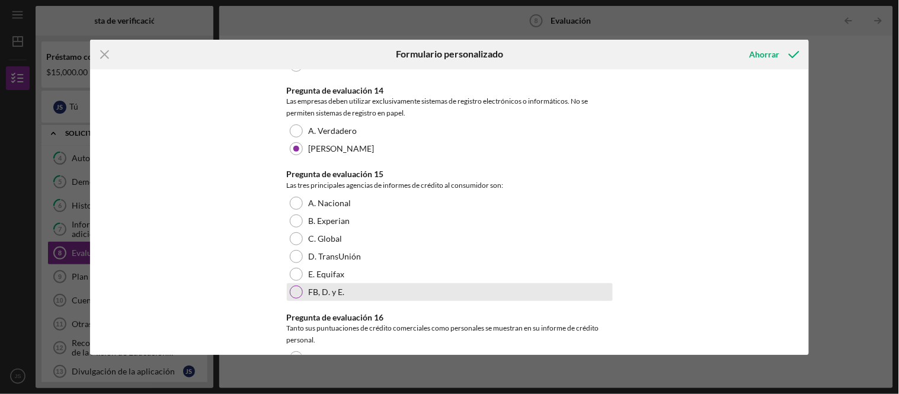
click at [299, 292] on div at bounding box center [296, 292] width 13 height 13
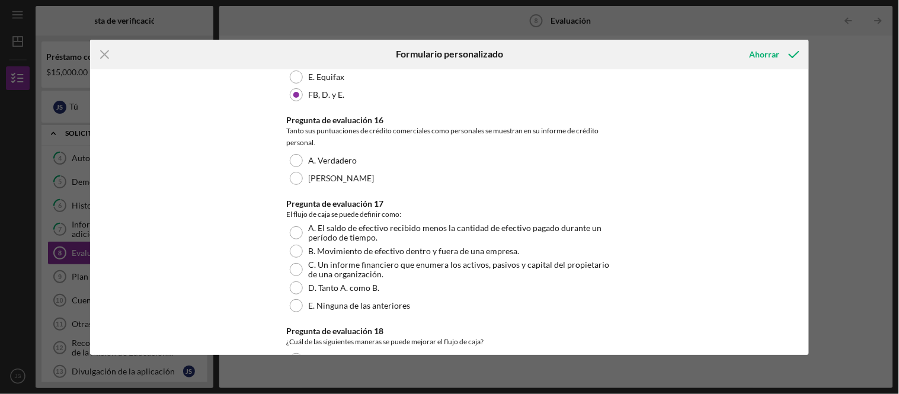
scroll to position [1645, 0]
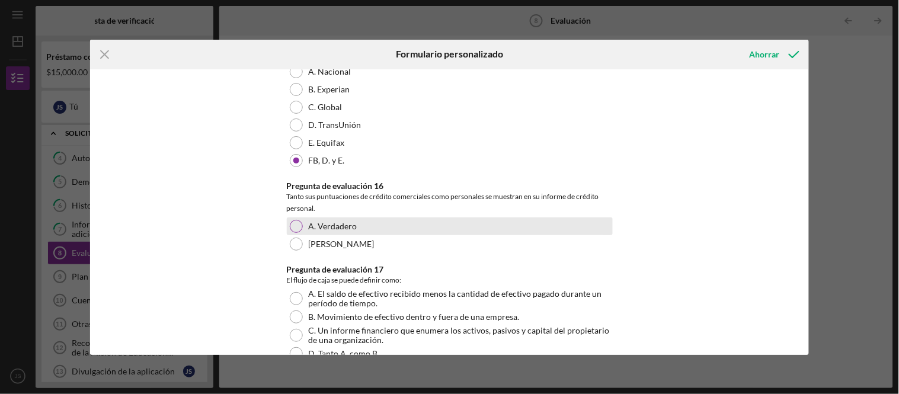
click at [296, 225] on div at bounding box center [296, 226] width 13 height 13
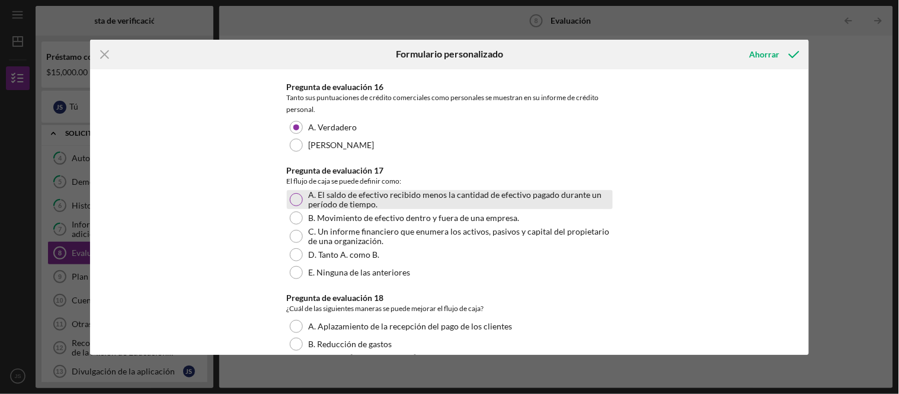
scroll to position [1778, 0]
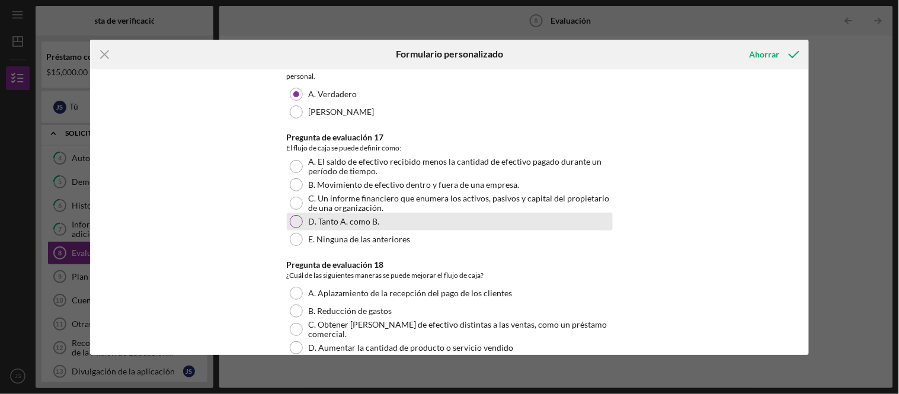
click at [289, 228] on div "D. Tanto A. como B." at bounding box center [450, 222] width 326 height 18
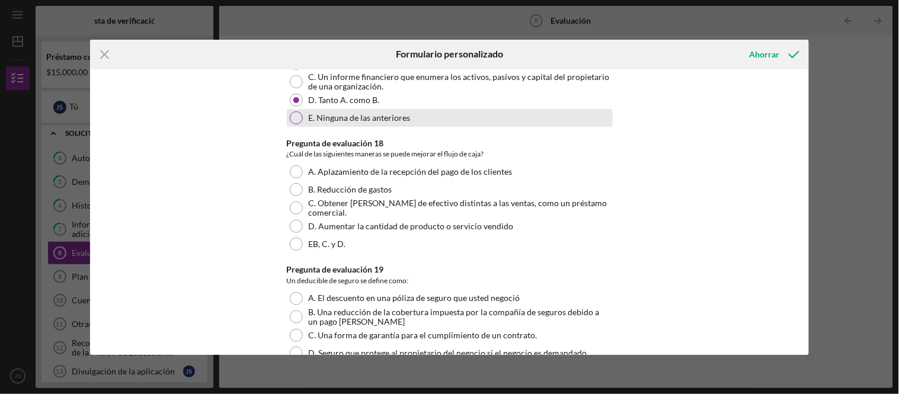
scroll to position [1909, 0]
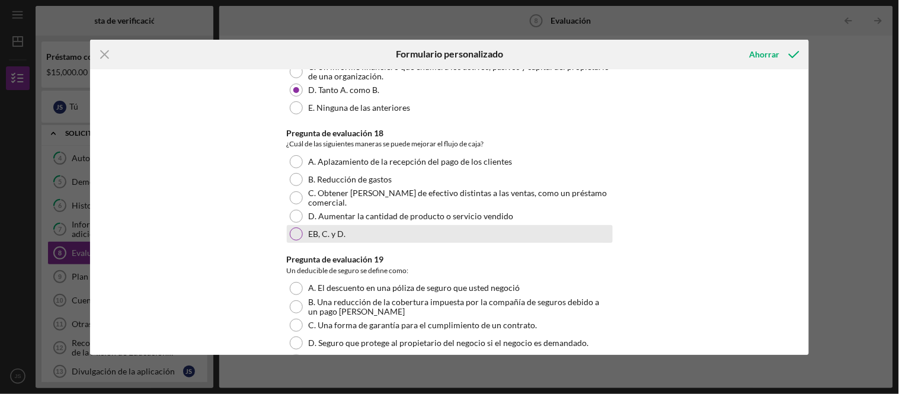
click at [296, 237] on div at bounding box center [296, 234] width 13 height 13
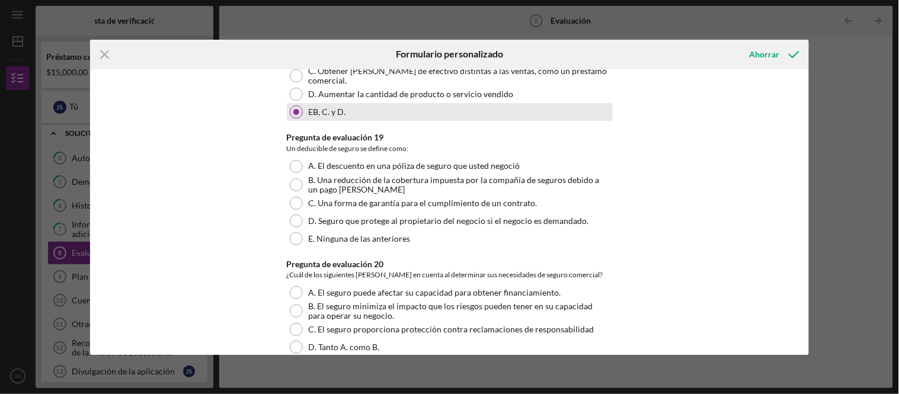
scroll to position [2041, 0]
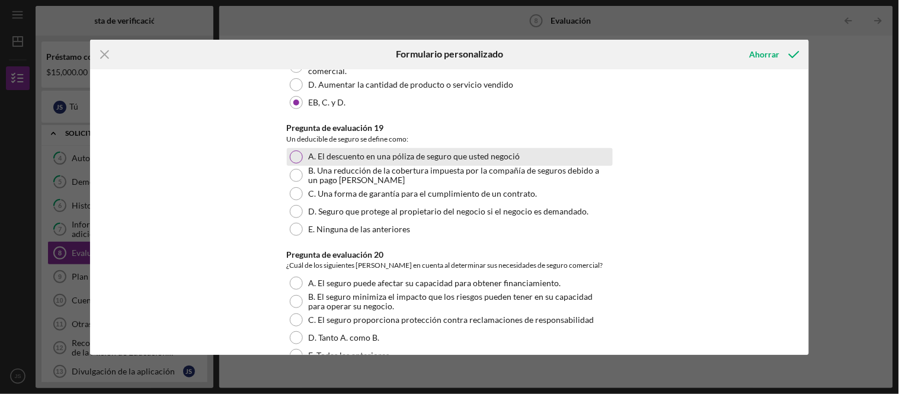
click at [291, 152] on div at bounding box center [296, 157] width 13 height 13
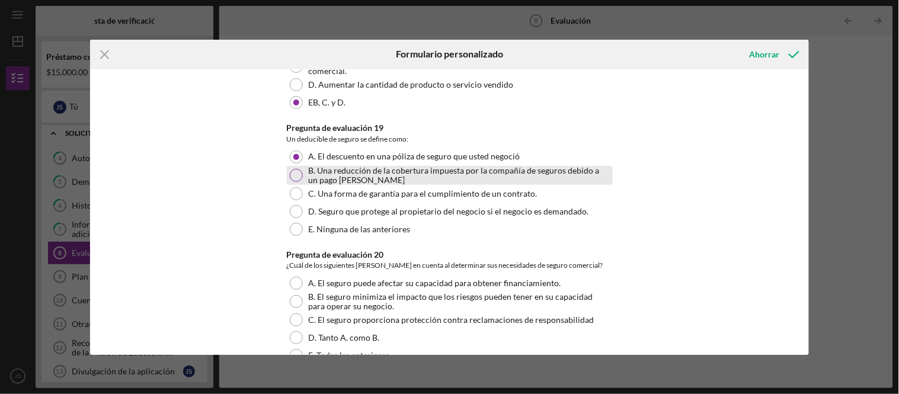
click at [292, 173] on div at bounding box center [296, 175] width 13 height 13
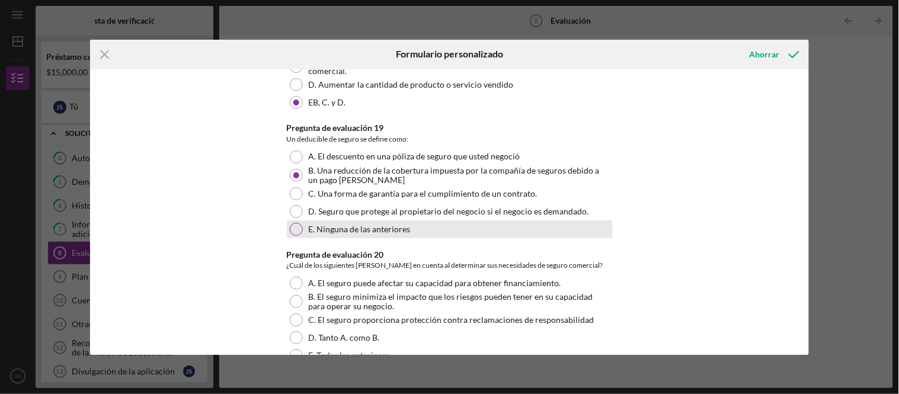
drag, startPoint x: 295, startPoint y: 237, endPoint x: 293, endPoint y: 229, distance: 8.5
click at [293, 223] on div at bounding box center [296, 229] width 13 height 13
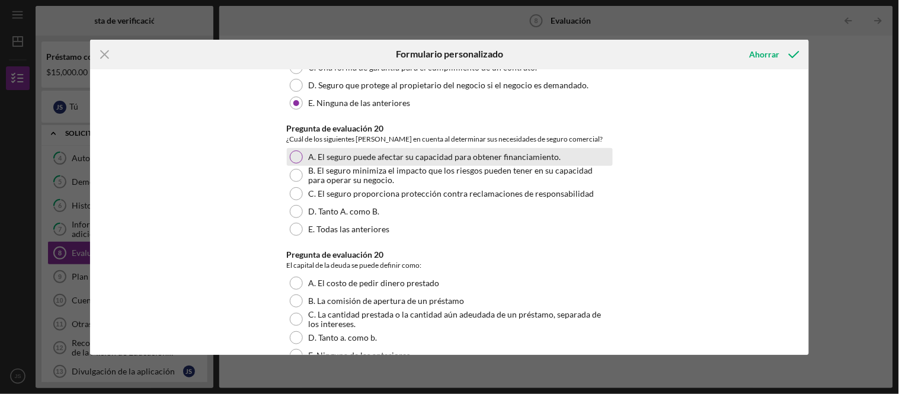
scroll to position [2172, 0]
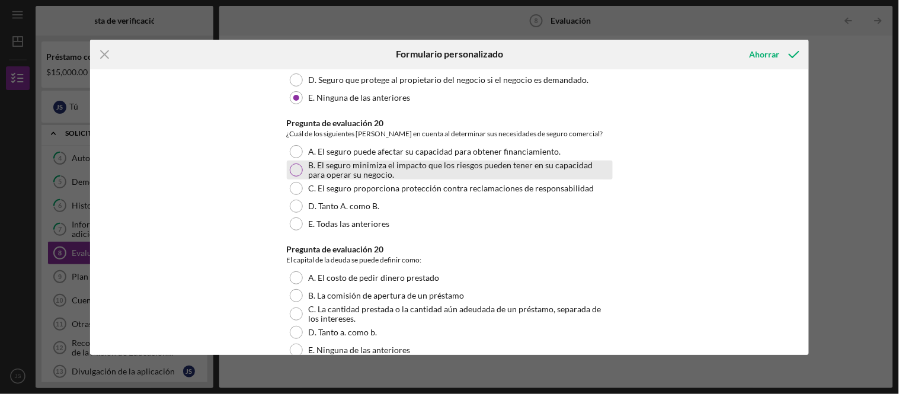
click at [294, 169] on div at bounding box center [296, 170] width 13 height 13
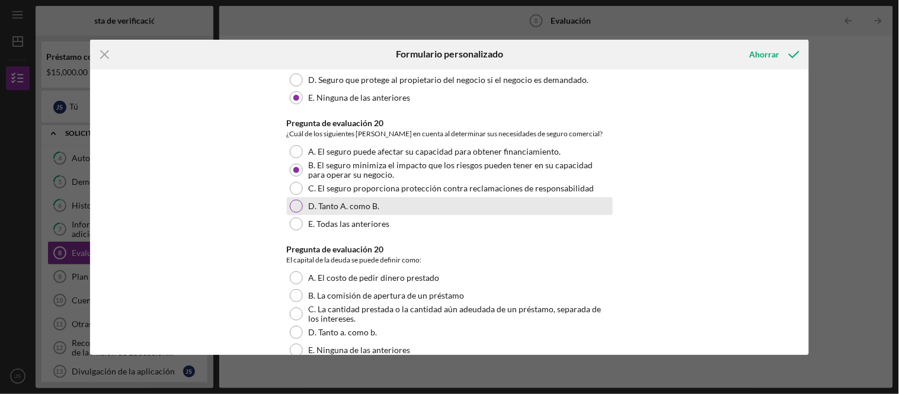
click at [295, 200] on div at bounding box center [296, 206] width 13 height 13
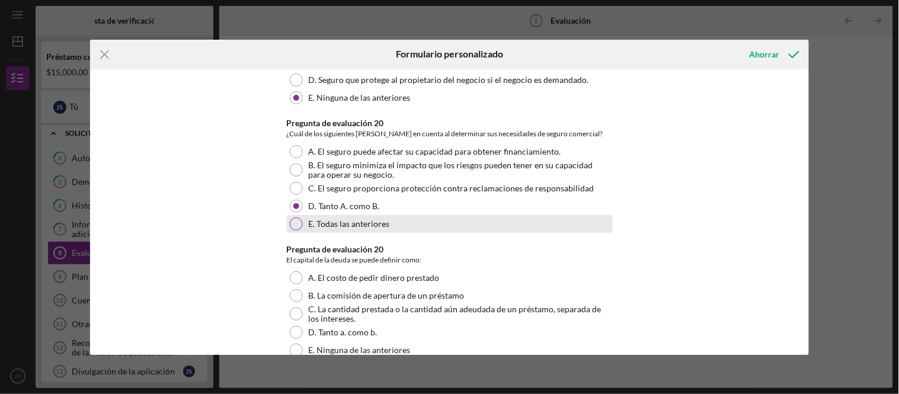
click at [296, 220] on div at bounding box center [296, 223] width 13 height 13
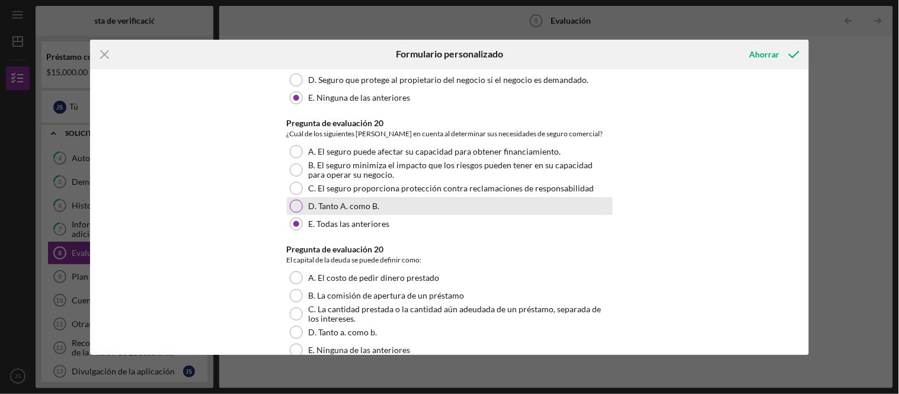
click at [296, 200] on div at bounding box center [296, 206] width 13 height 13
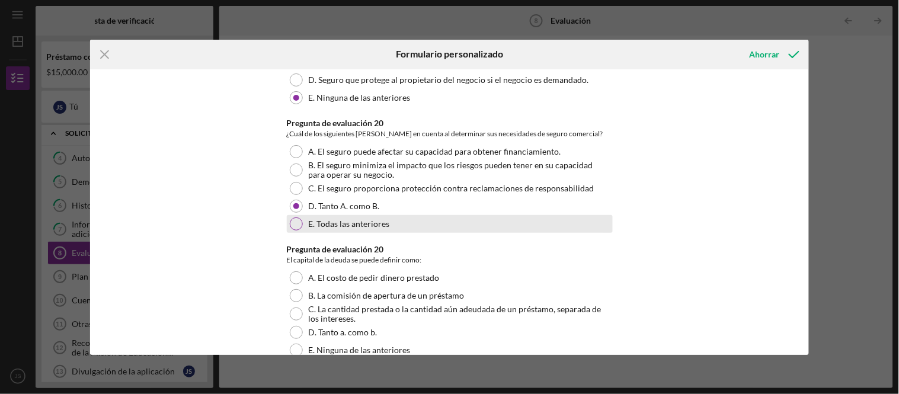
click at [293, 223] on div at bounding box center [296, 223] width 13 height 13
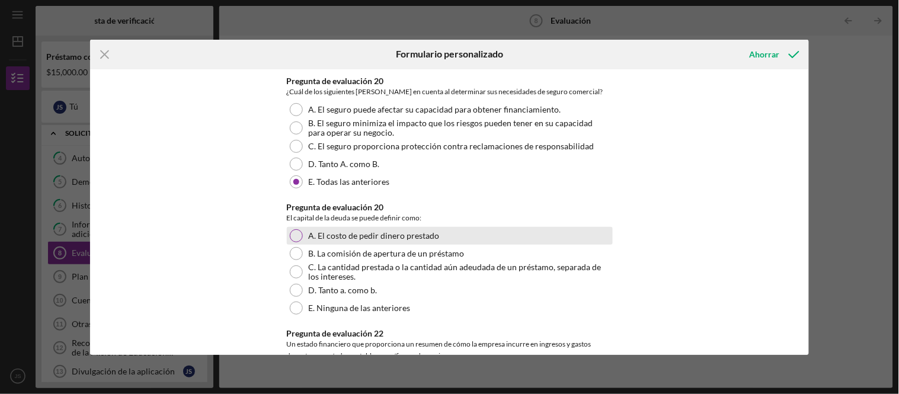
scroll to position [2238, 0]
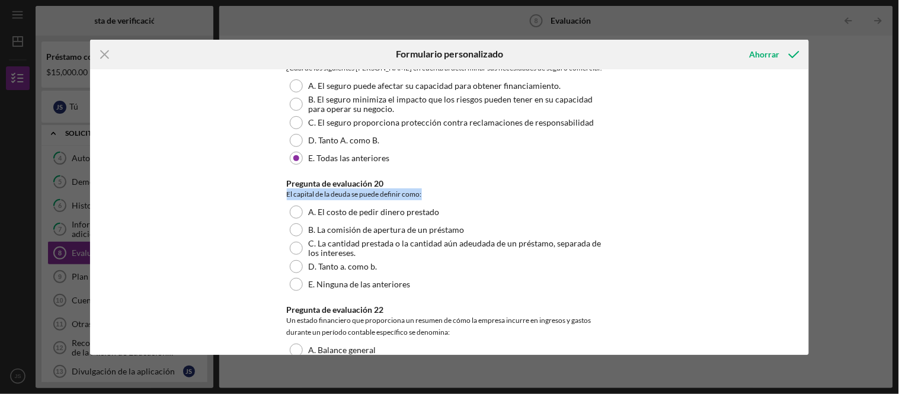
drag, startPoint x: 288, startPoint y: 196, endPoint x: 459, endPoint y: 193, distance: 171.3
click at [459, 193] on div "*Fecha de evaluación [DATE] Pregunta de evaluación 1 Si usted es propietario de…" at bounding box center [449, 212] width 719 height 286
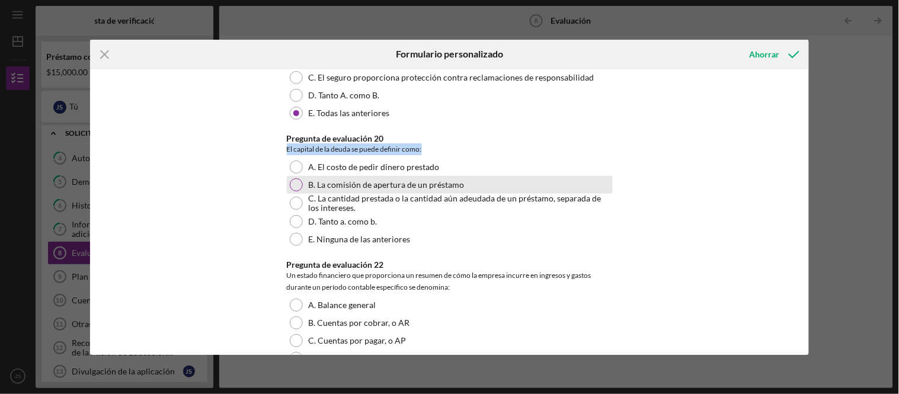
scroll to position [2304, 0]
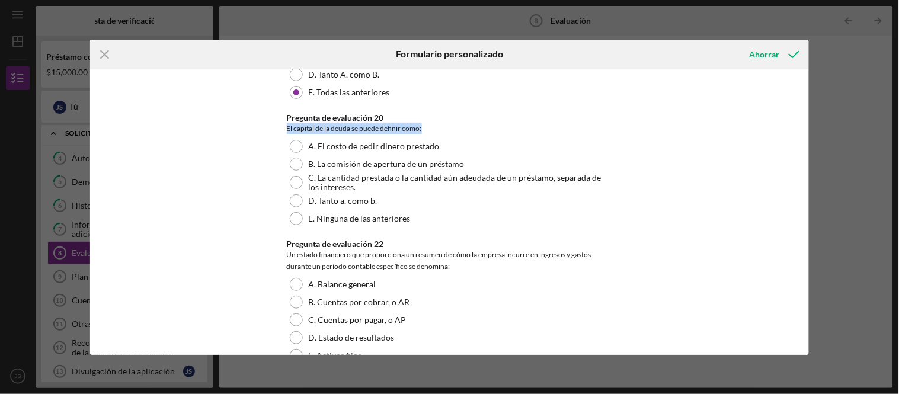
click at [454, 129] on div "El capital de la deuda se puede definir como:" at bounding box center [450, 129] width 326 height 12
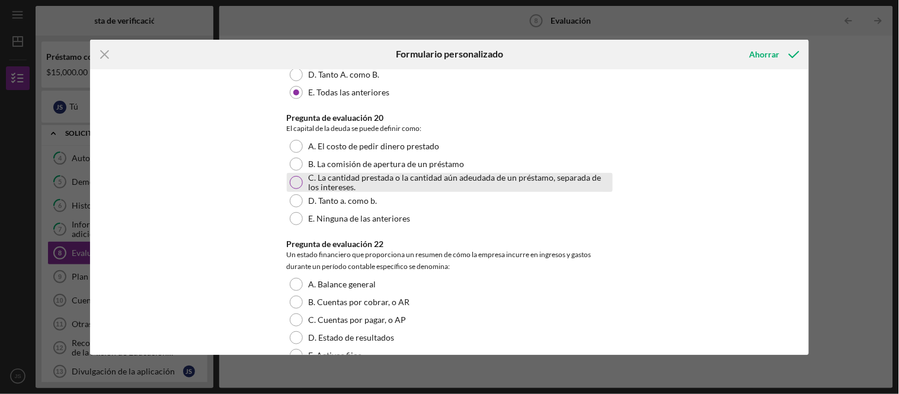
click at [294, 173] on div "C. La cantidad prestada o la cantidad aún adeudada de un préstamo, separada de …" at bounding box center [450, 182] width 326 height 19
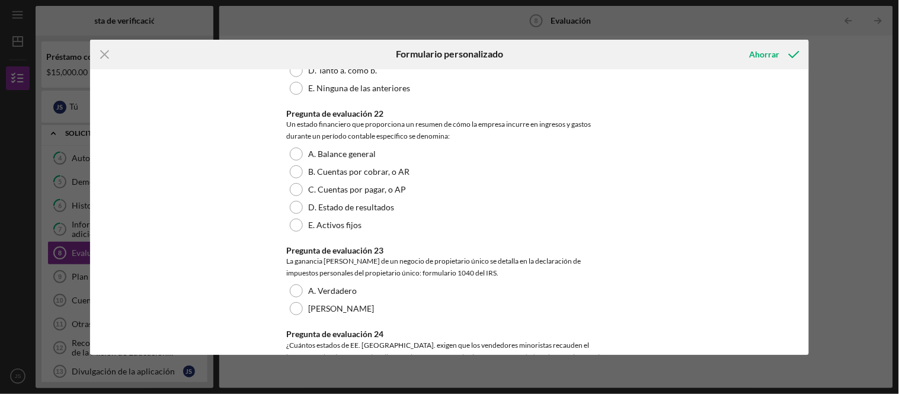
scroll to position [2436, 0]
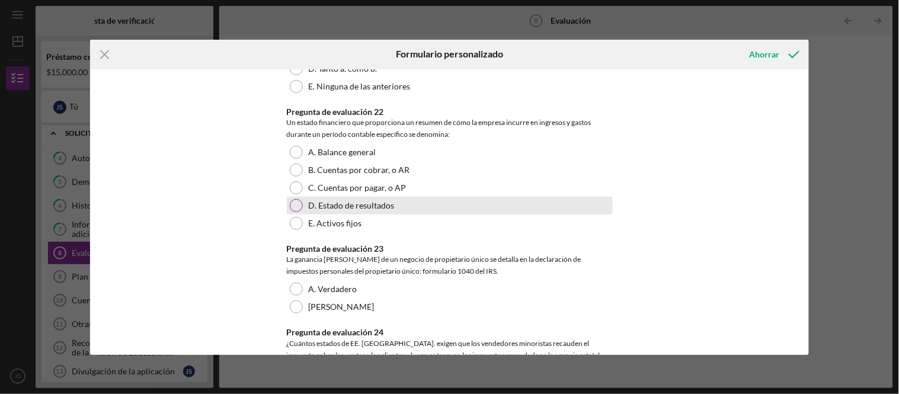
click at [297, 200] on div at bounding box center [296, 205] width 13 height 13
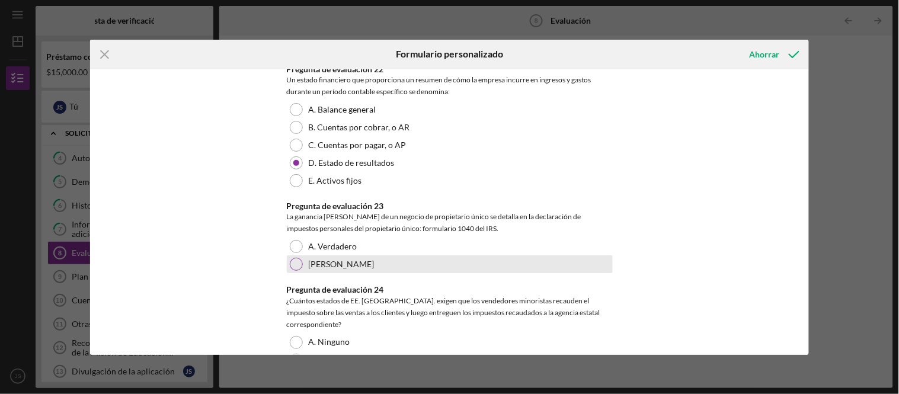
scroll to position [2502, 0]
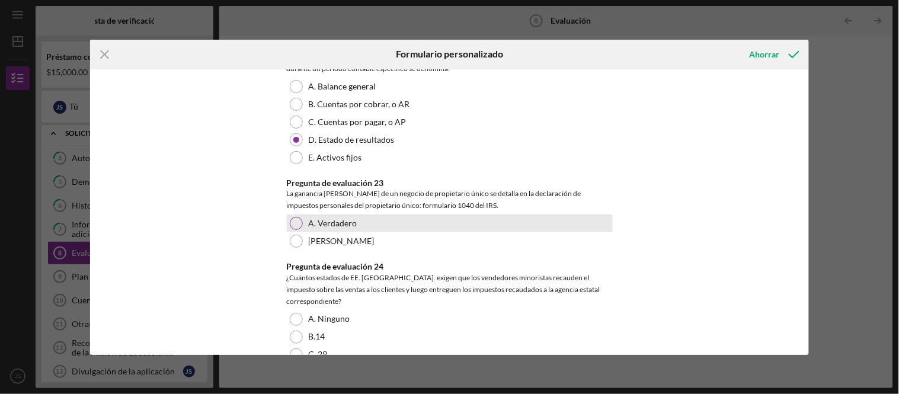
click at [293, 222] on div at bounding box center [296, 223] width 13 height 13
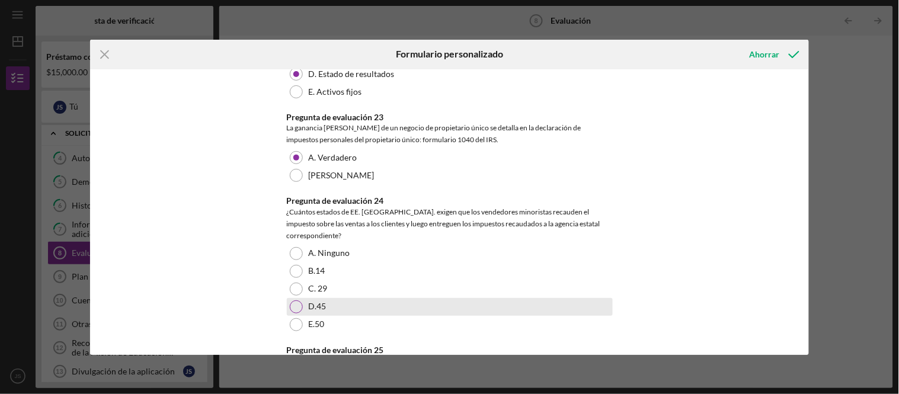
click at [297, 300] on div at bounding box center [296, 306] width 13 height 13
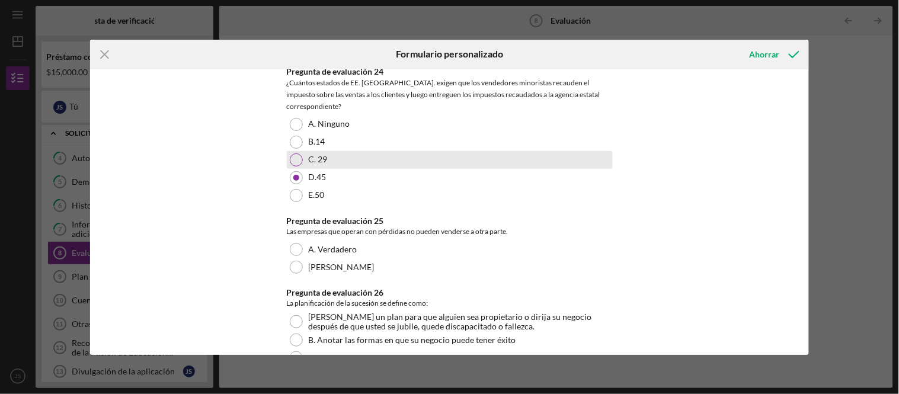
scroll to position [2699, 0]
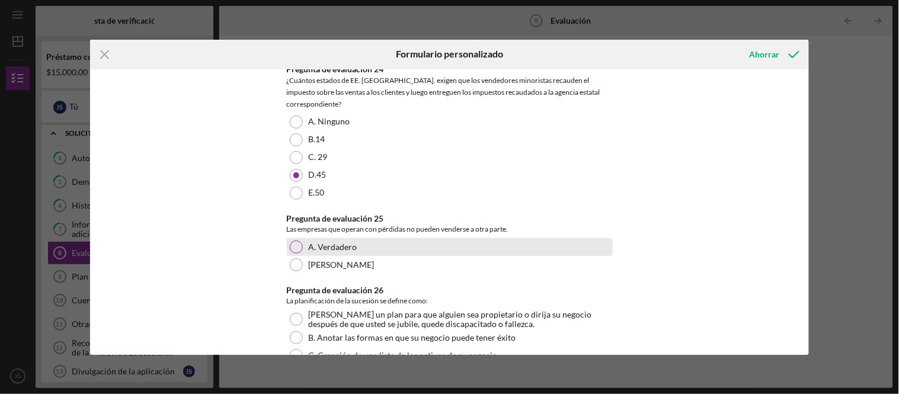
click at [287, 238] on div "A. Verdadero" at bounding box center [450, 247] width 326 height 18
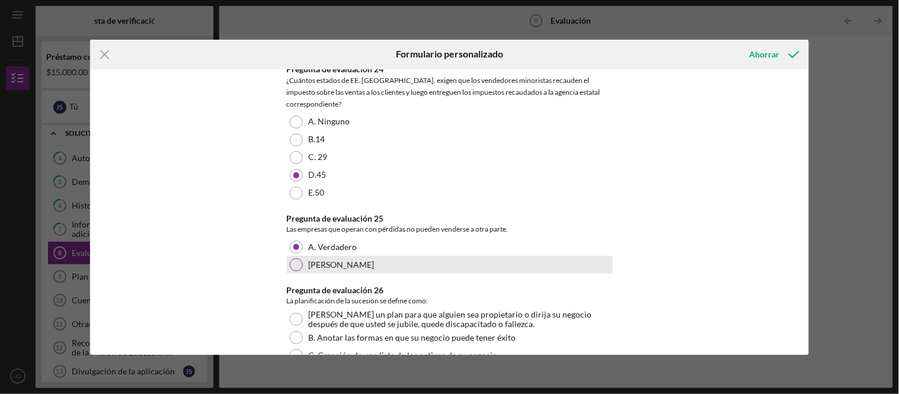
click at [295, 258] on div at bounding box center [296, 264] width 13 height 13
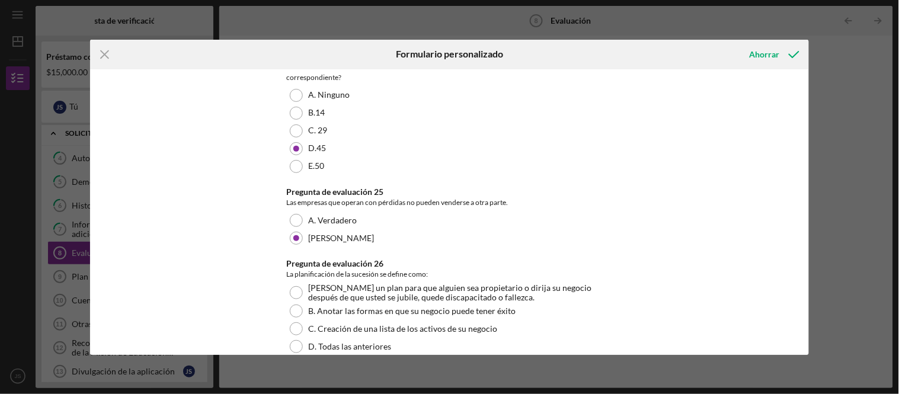
scroll to position [2748, 0]
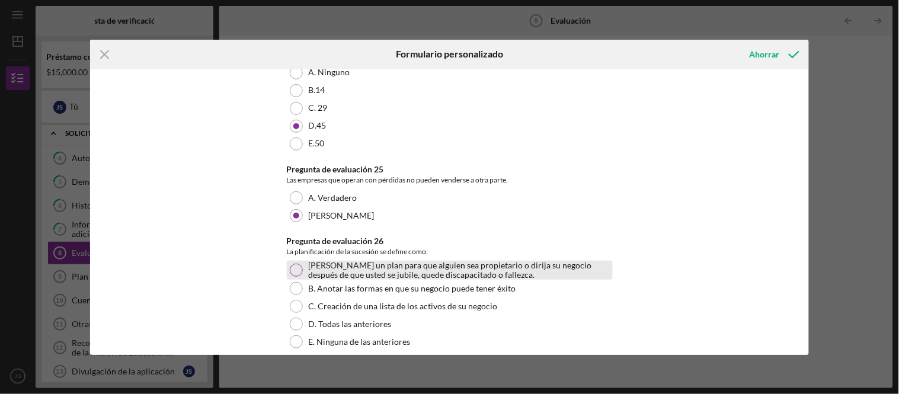
click at [292, 264] on div at bounding box center [296, 270] width 13 height 13
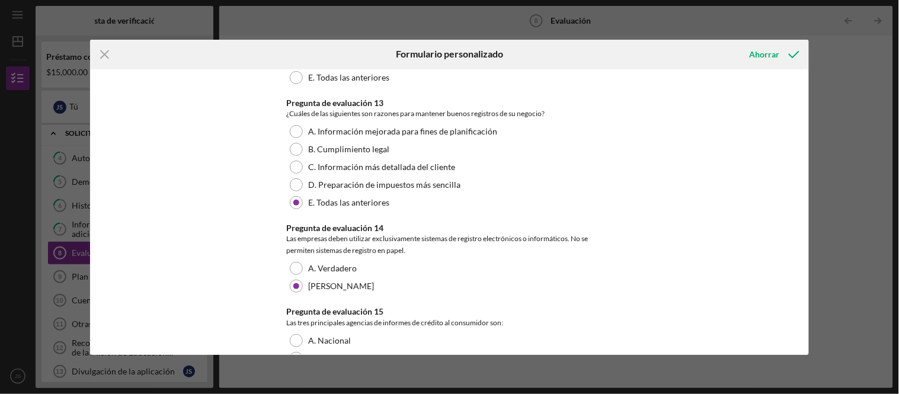
scroll to position [1514, 0]
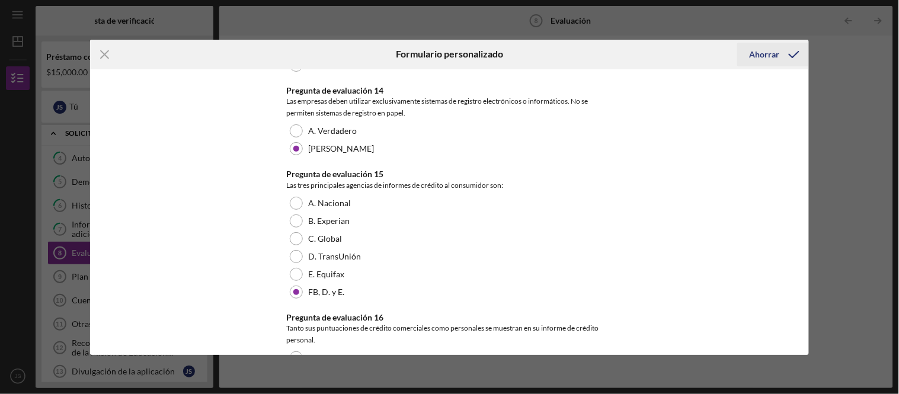
click at [799, 57] on icon "submit" at bounding box center [794, 55] width 30 height 30
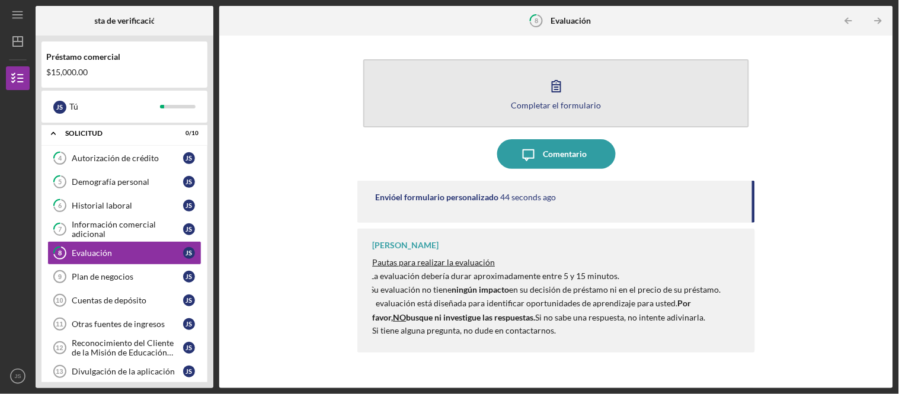
click at [555, 86] on icon "button" at bounding box center [557, 86] width 30 height 30
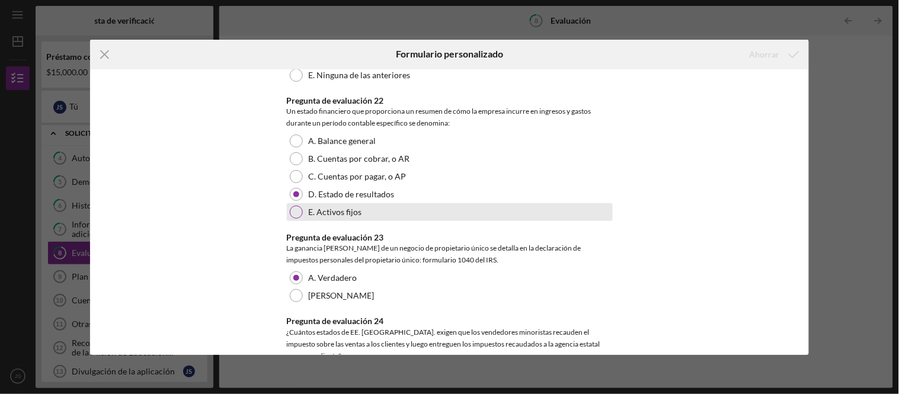
scroll to position [2567, 0]
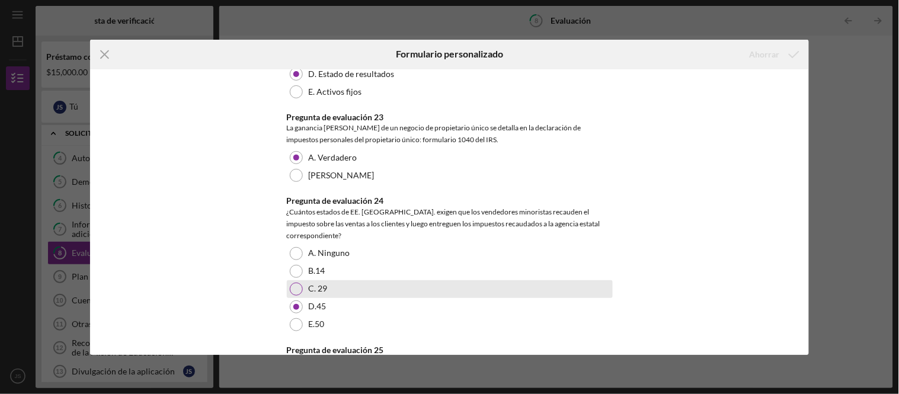
click at [297, 283] on div at bounding box center [296, 289] width 13 height 13
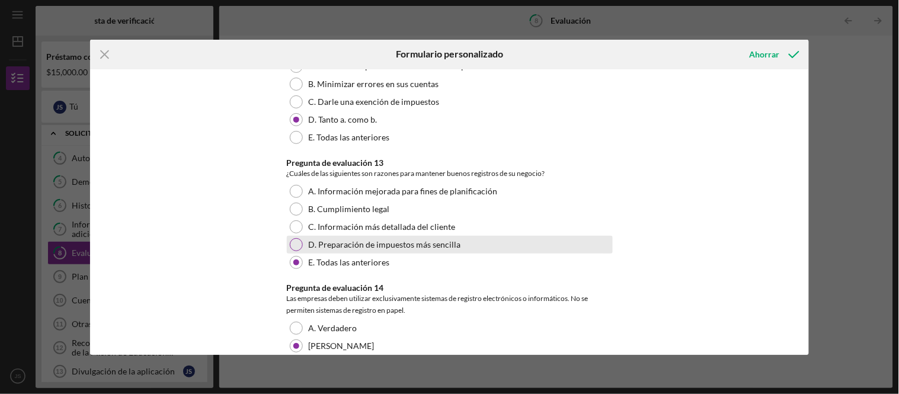
scroll to position [1251, 0]
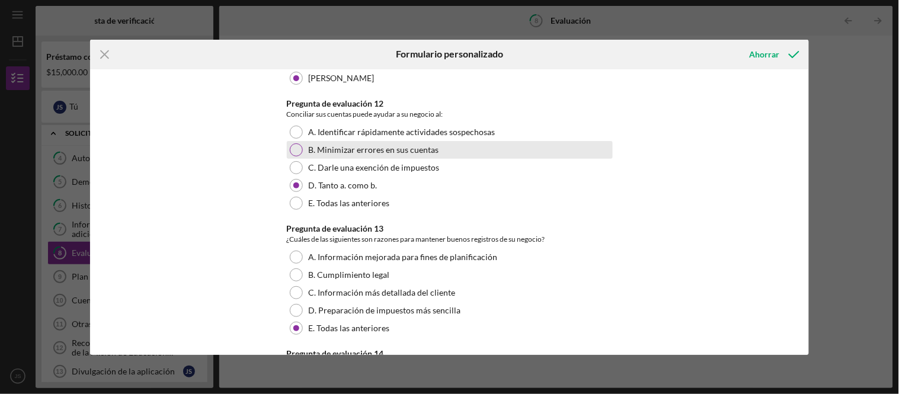
click at [293, 150] on div at bounding box center [296, 149] width 13 height 13
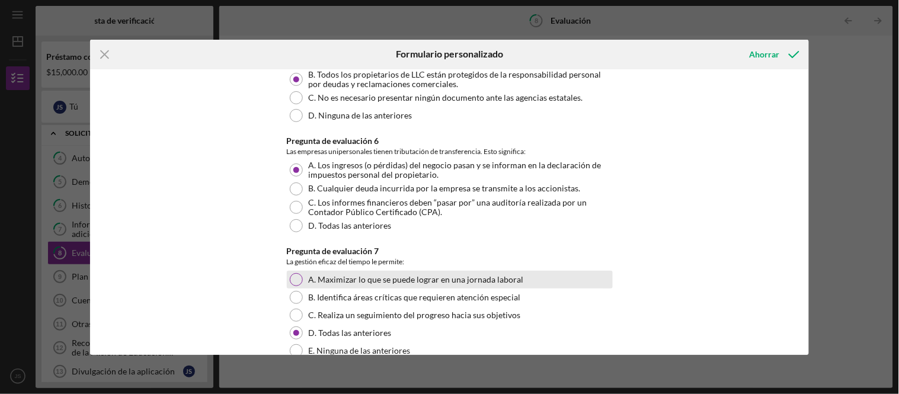
scroll to position [526, 0]
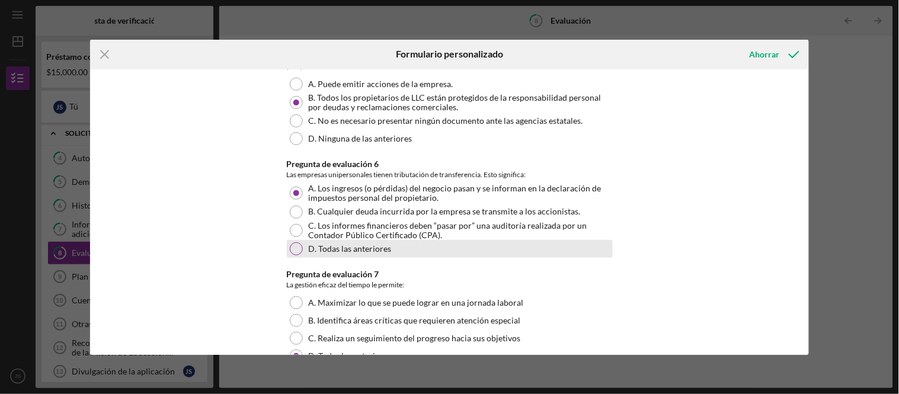
click at [298, 246] on div at bounding box center [296, 248] width 13 height 13
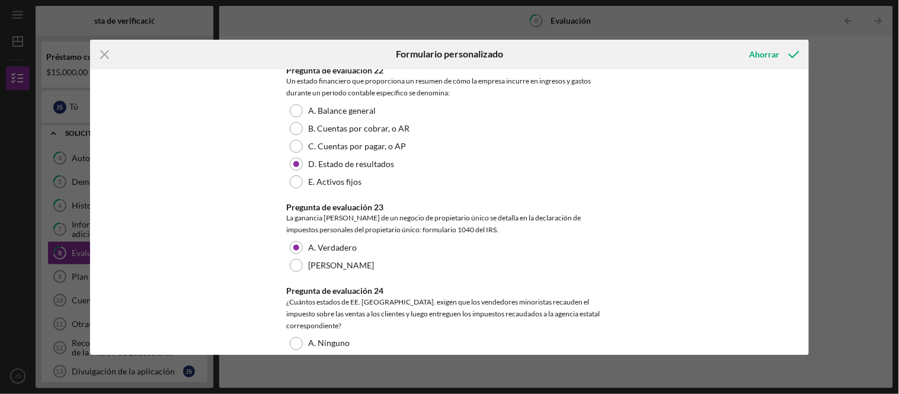
scroll to position [2567, 0]
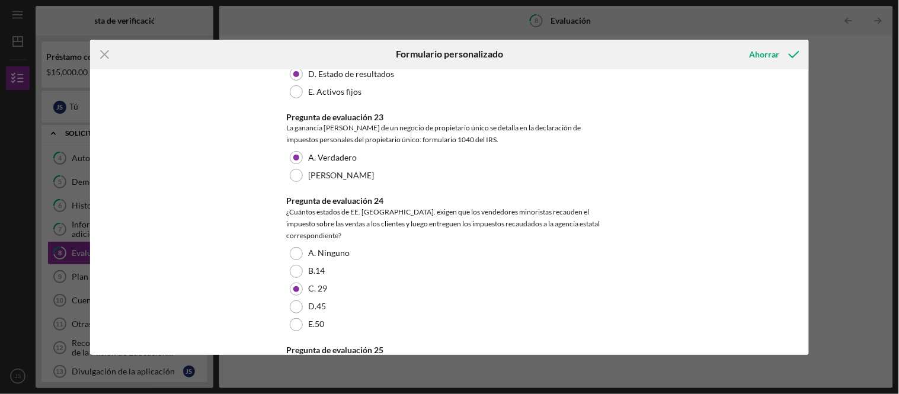
click at [787, 49] on icon "submit" at bounding box center [794, 55] width 30 height 30
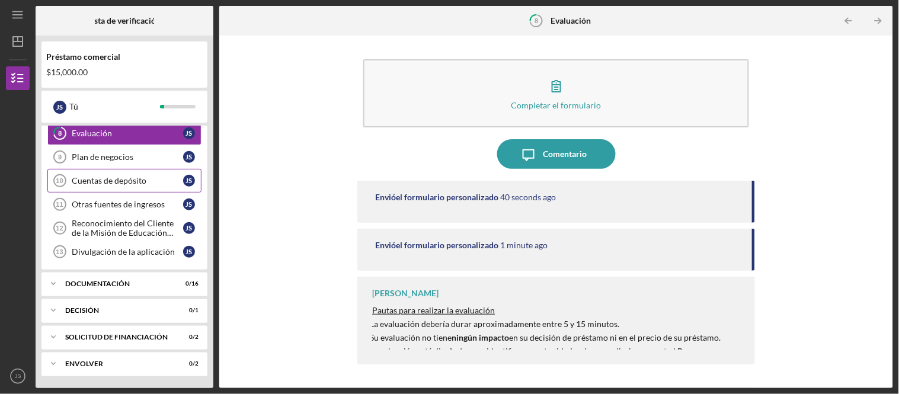
scroll to position [255, 0]
click at [133, 152] on div "Plan de negocios" at bounding box center [127, 156] width 111 height 9
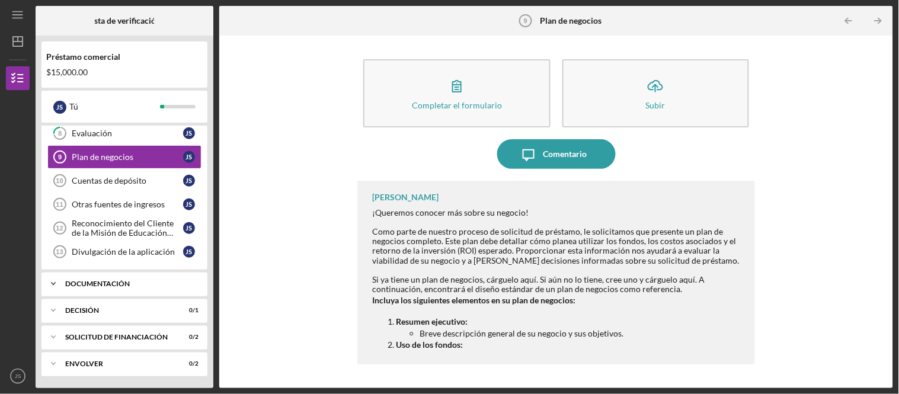
click at [60, 286] on icon "Icon/Expander" at bounding box center [53, 284] width 24 height 24
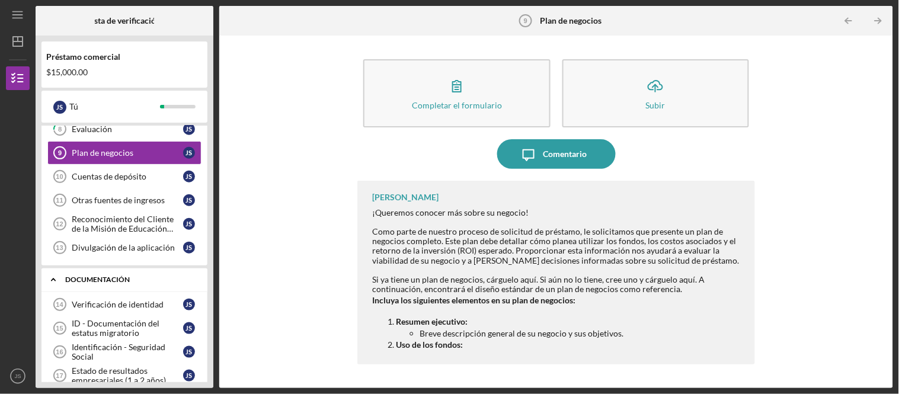
drag, startPoint x: 60, startPoint y: 280, endPoint x: 60, endPoint y: 274, distance: 6.0
click at [60, 280] on icon "Icon/Expander" at bounding box center [53, 280] width 24 height 24
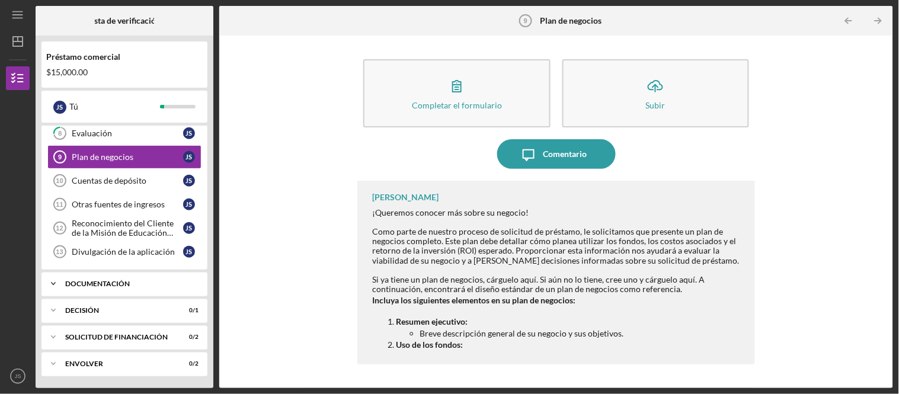
click at [55, 286] on icon "Icon/Expander" at bounding box center [53, 284] width 24 height 24
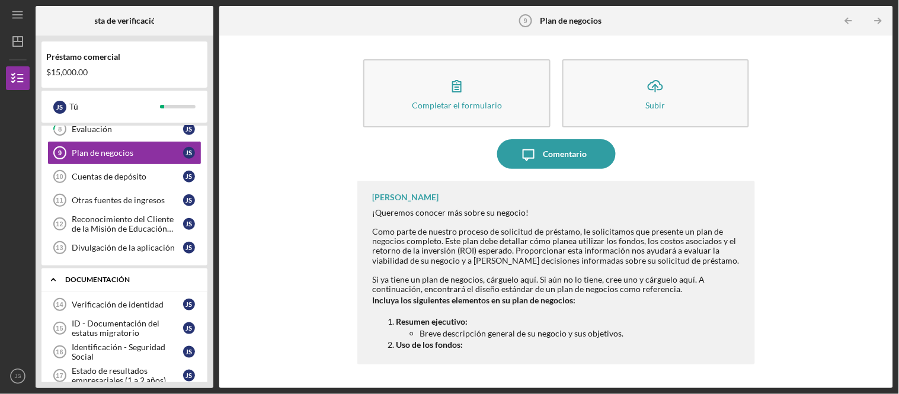
click at [56, 284] on icon "Icon/Expander" at bounding box center [53, 280] width 24 height 24
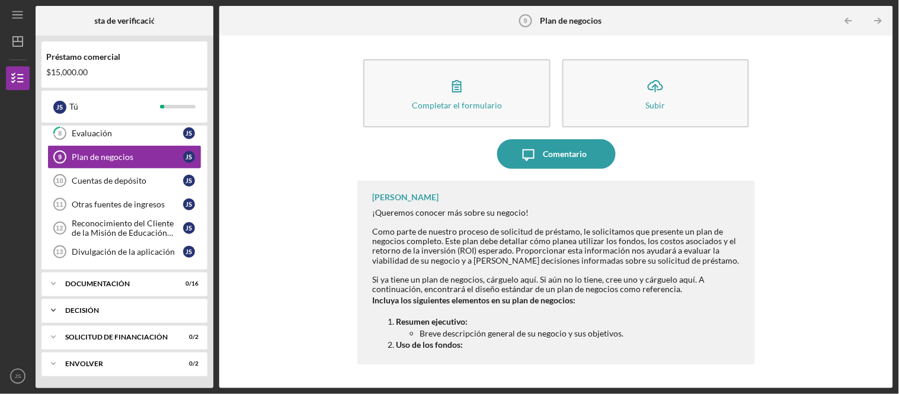
click at [56, 310] on icon "Icon/Expander" at bounding box center [53, 311] width 24 height 24
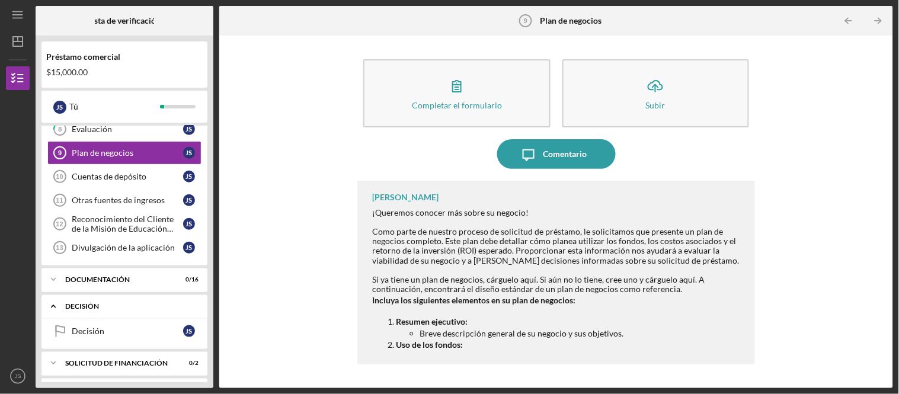
click at [57, 309] on icon "Icon/Expander" at bounding box center [53, 306] width 24 height 24
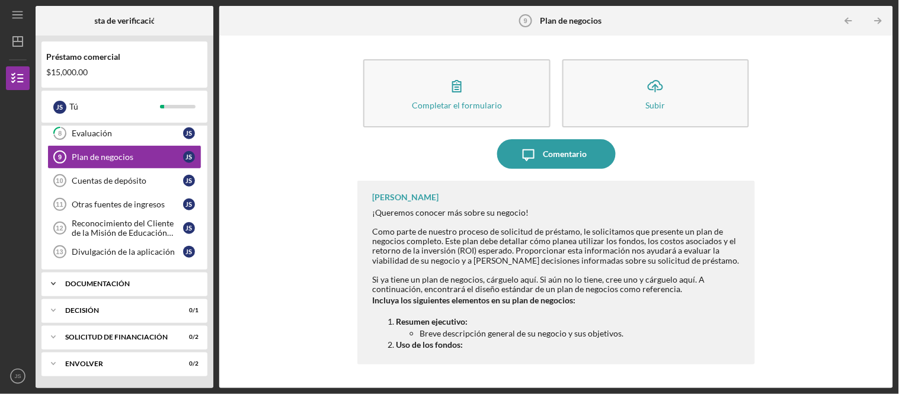
click at [72, 279] on div "Icon/Expander Documentación 0 / 16" at bounding box center [124, 284] width 166 height 24
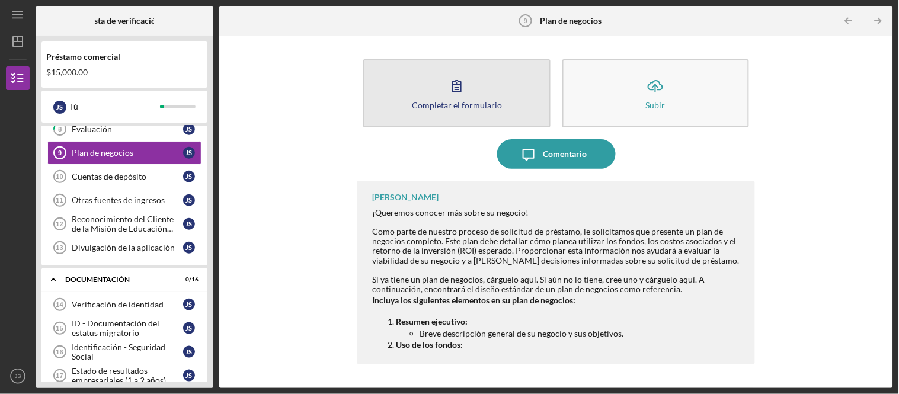
click at [482, 97] on button "Completar el formulario Forma" at bounding box center [456, 93] width 187 height 68
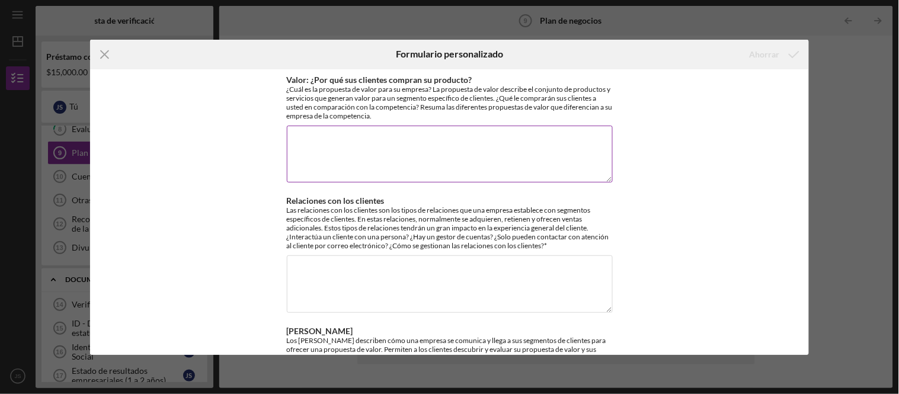
click at [410, 142] on textarea "Valor: ¿Por qué sus clientes compran su producto?" at bounding box center [450, 154] width 326 height 57
paste textarea "Provide good customer service Deliver and process correct orders Maintain a goo…"
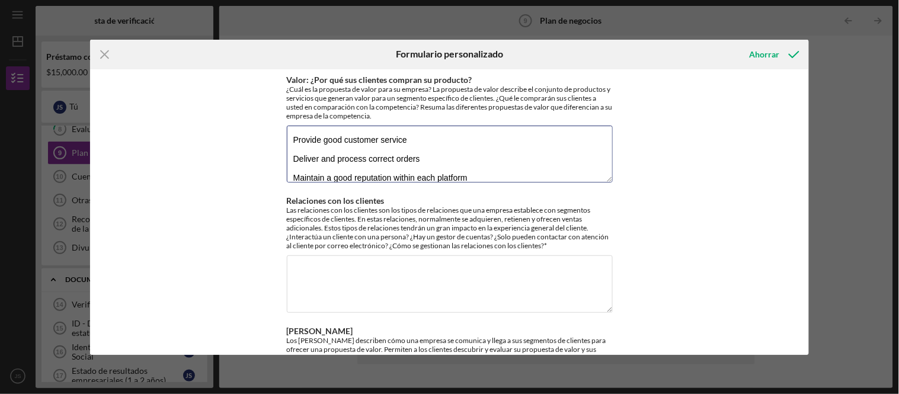
drag, startPoint x: 473, startPoint y: 171, endPoint x: 251, endPoint y: 105, distance: 231.7
click at [251, 107] on div "Valor: ¿Por qué sus clientes compran su producto? ¿Cuál es la propuesta de valo…" at bounding box center [449, 212] width 719 height 286
paste textarea "Deliver orders on time Provide excellent service where customers feel comfortab…"
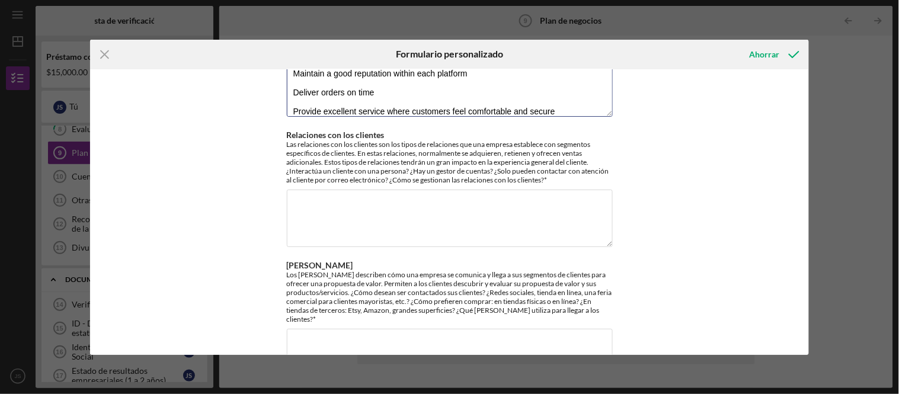
type textarea "Provide good customer service Deliver and process correct orders Maintain a goo…"
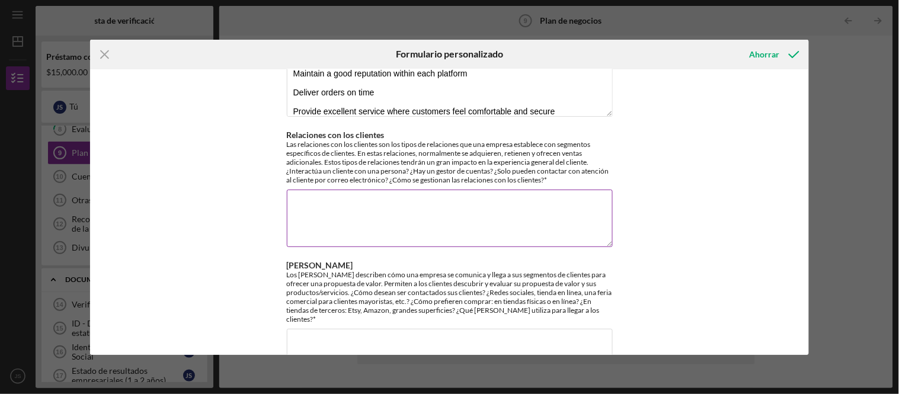
click at [322, 202] on textarea "Relaciones con los clientes" at bounding box center [450, 218] width 326 height 57
paste textarea "Through calls and messages via delivery and transportation platforms (Uber, Doo…"
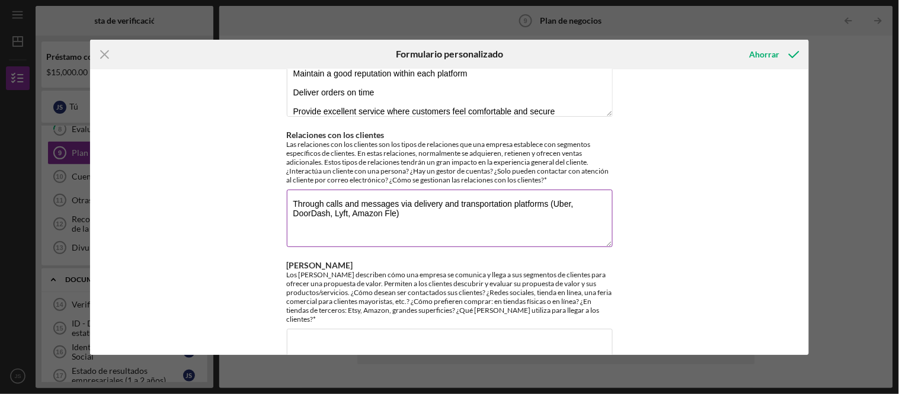
drag, startPoint x: 322, startPoint y: 201, endPoint x: 338, endPoint y: 226, distance: 29.6
click at [329, 214] on textarea "Through calls and messages via delivery and transportation platforms (Uber, Doo…" at bounding box center [450, 218] width 326 height 57
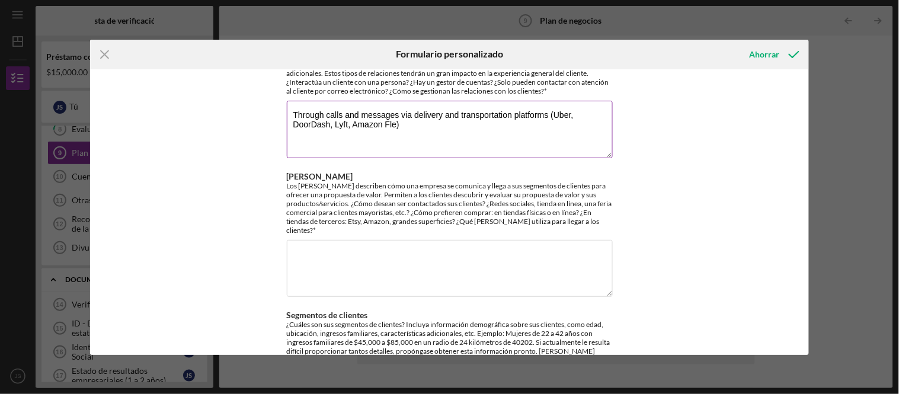
scroll to position [132, 0]
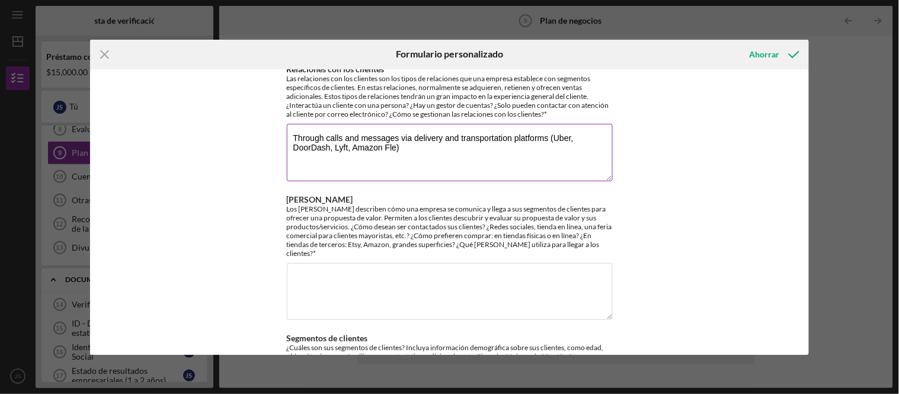
click at [507, 170] on textarea "Through calls and messages via delivery and transportation platforms (Uber, Doo…" at bounding box center [450, 152] width 326 height 57
drag, startPoint x: 513, startPoint y: 139, endPoint x: 531, endPoint y: 166, distance: 33.2
click at [531, 166] on textarea "Through calls and messages via delivery and transportation platforms (Uber, Doo…" at bounding box center [450, 152] width 326 height 57
type textarea "Through calls and messages via delivery and transportation platforms (Uber, Doo…"
click at [397, 265] on textarea "[PERSON_NAME]" at bounding box center [450, 291] width 326 height 57
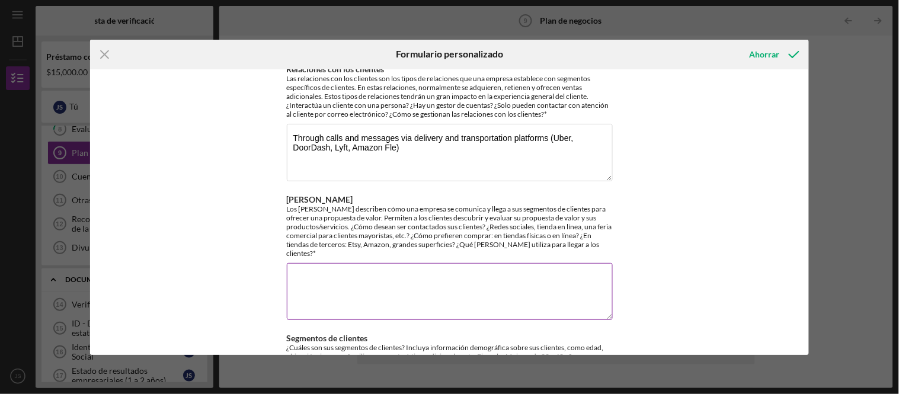
paste textarea "platforms (Uber, DoorDash, Lyft, Amazon Fle)"
click at [295, 267] on textarea "platforms (Uber, DoorDash, Lyft, Amazon Fle)" at bounding box center [450, 291] width 326 height 57
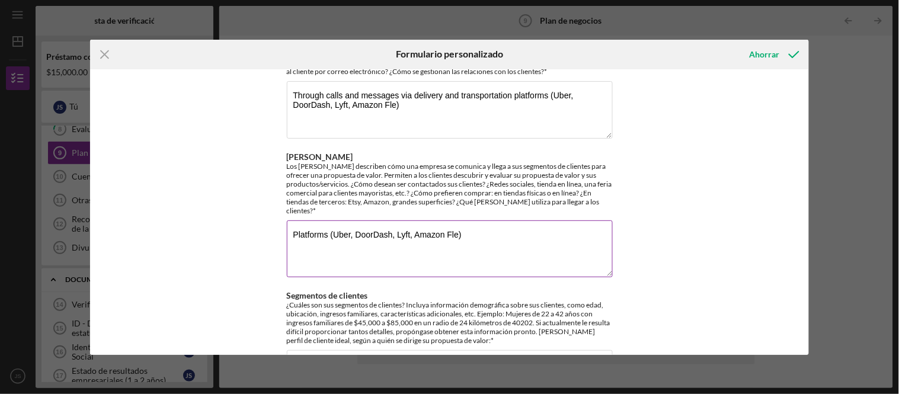
scroll to position [197, 0]
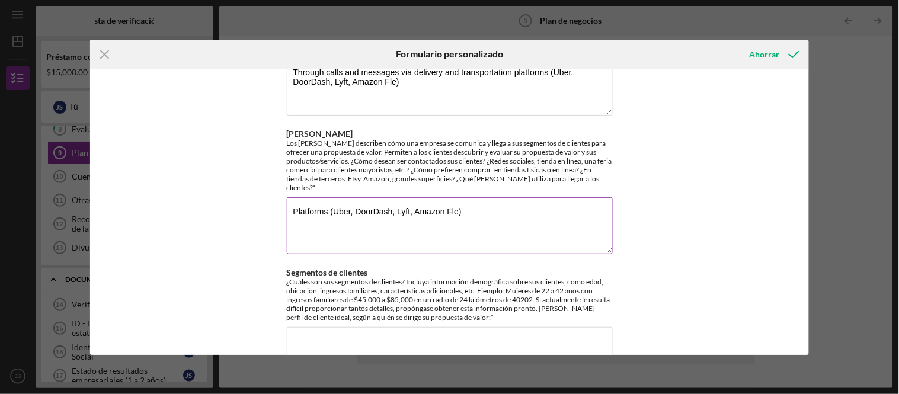
click at [454, 203] on textarea "Platforms (Uber, DoorDash, Lyft, Amazon Fle)" at bounding box center [450, 225] width 326 height 57
click at [456, 201] on textarea "Platforms (Uber, DoorDash, Lyft, Amazon Fle)" at bounding box center [450, 225] width 326 height 57
type textarea "Platforms (Uber, DoorDash, Lyft, Amazon Flex)"
click at [395, 87] on textarea "Through calls and messages via delivery and transportation platforms (Uber, Doo…" at bounding box center [450, 86] width 326 height 57
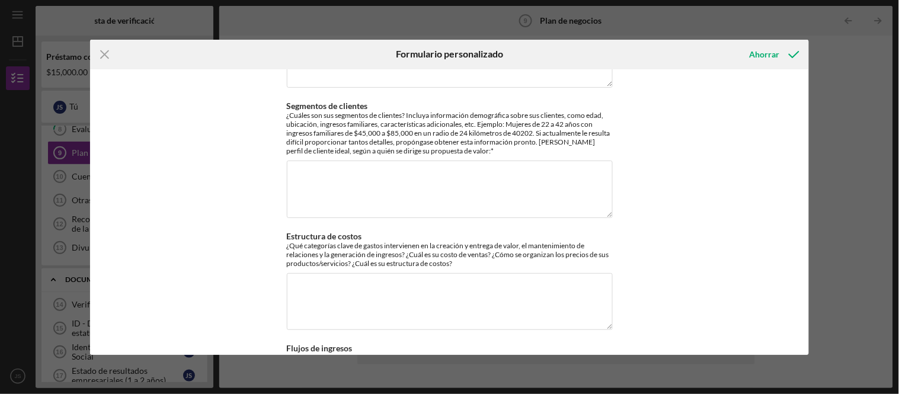
scroll to position [395, 0]
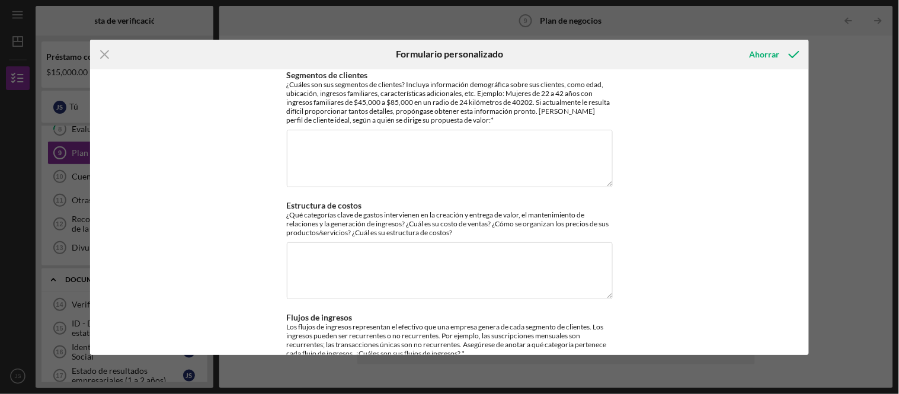
type textarea "Through calls and messages via delivery and transportation platforms (Uber, Doo…"
click at [427, 145] on textarea "Segmentos de clientes" at bounding box center [450, 158] width 326 height 57
paste textarea "People aged [DEMOGRAPHIC_DATA]+"
click at [292, 137] on textarea "People aged [DEMOGRAPHIC_DATA]+" at bounding box center [450, 158] width 326 height 57
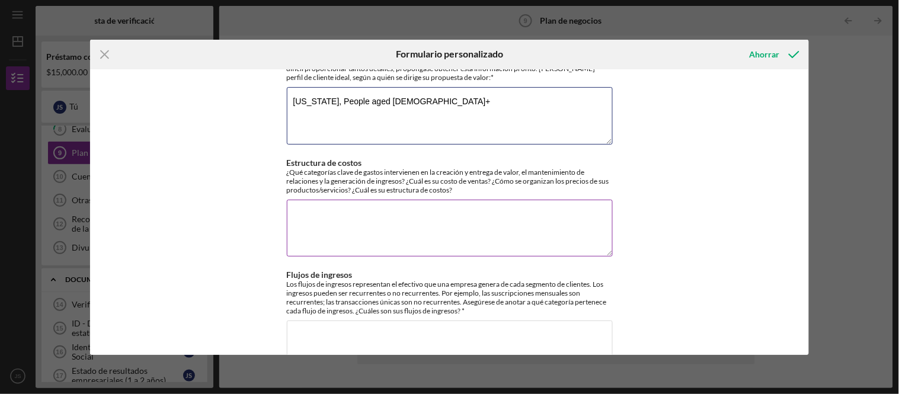
scroll to position [460, 0]
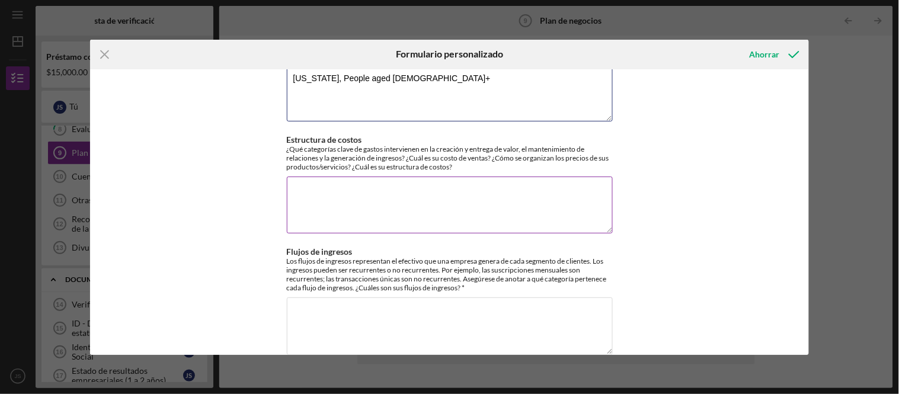
type textarea "[US_STATE], People aged [DEMOGRAPHIC_DATA]+"
click at [390, 185] on textarea "Estructura de costos" at bounding box center [450, 205] width 326 height 57
drag, startPoint x: 393, startPoint y: 162, endPoint x: 312, endPoint y: 155, distance: 81.5
click at [351, 162] on div "¿Qué categorías clave de gastos intervienen en la creación y entrega de valor, …" at bounding box center [450, 158] width 326 height 27
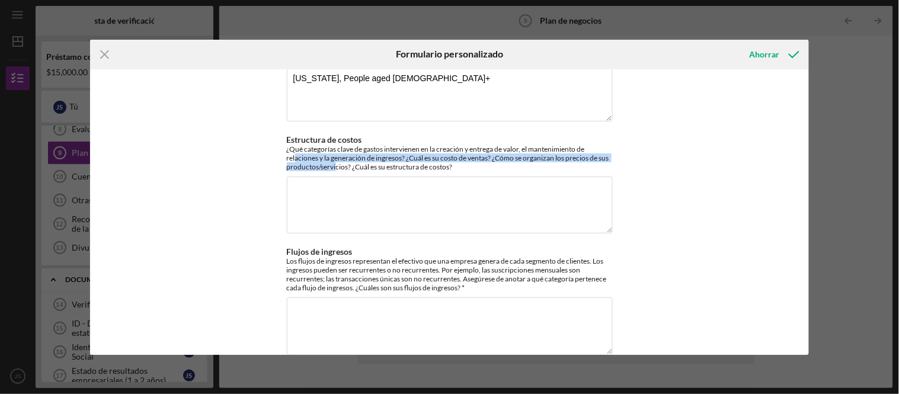
drag, startPoint x: 312, startPoint y: 155, endPoint x: 278, endPoint y: 151, distance: 33.4
click at [280, 152] on div "Valor: ¿Por qué sus clientes compran su producto? ¿Cuál es la propuesta de valo…" at bounding box center [449, 212] width 719 height 286
click at [277, 149] on div "Valor: ¿Por qué sus clientes compran su producto? ¿Cuál es la propuesta de valo…" at bounding box center [449, 212] width 719 height 286
click at [276, 149] on div "Valor: ¿Por qué sus clientes compran su producto? ¿Cuál es la propuesta de valo…" at bounding box center [449, 212] width 719 height 286
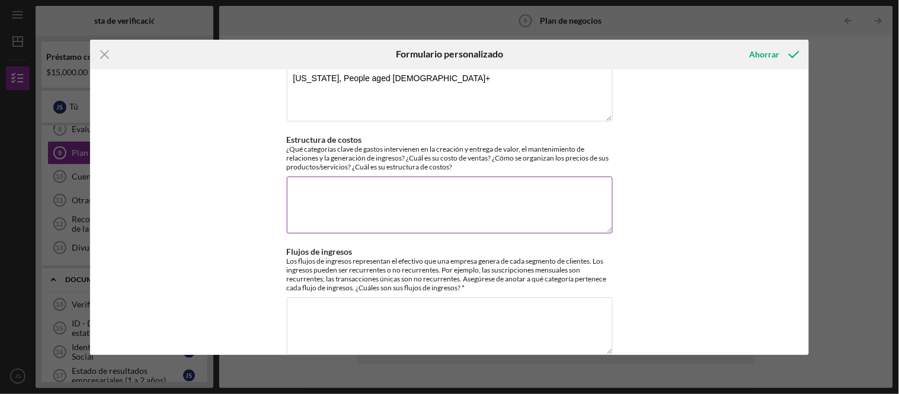
click at [473, 182] on textarea "Estructura de costos" at bounding box center [450, 205] width 326 height 57
paste textarea "Offer and payments per mile"
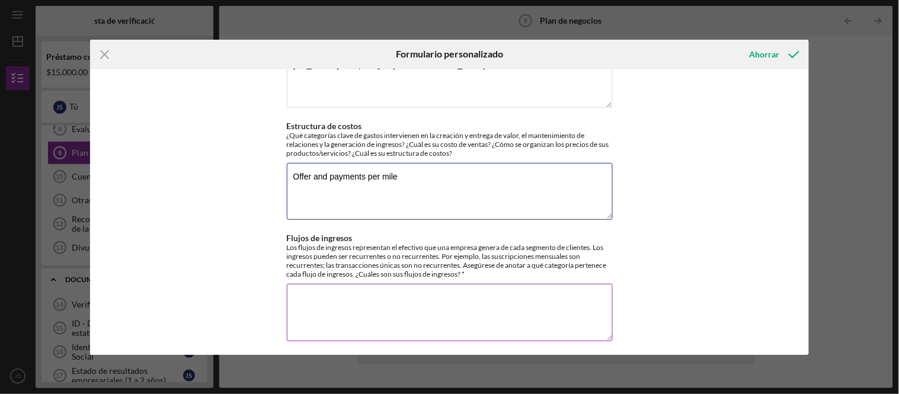
type textarea "Offer and payments per mile"
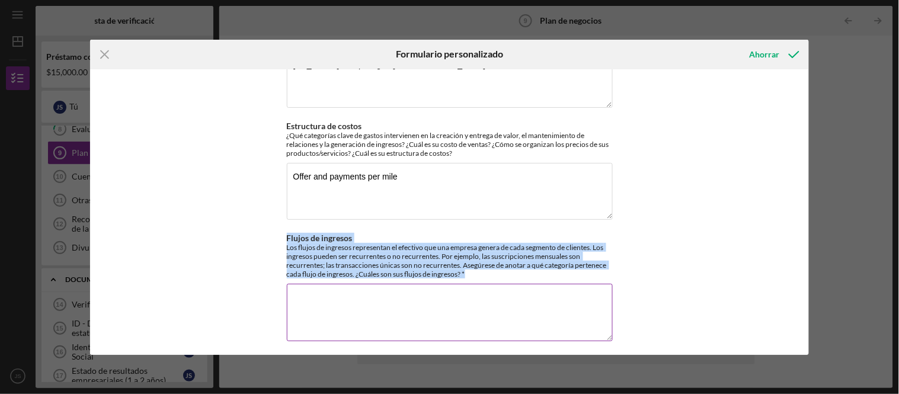
drag, startPoint x: 465, startPoint y: 267, endPoint x: 353, endPoint y: 274, distance: 112.2
click at [353, 274] on div "Flujos de ingresos Los flujos de ingresos representan el efectivo que una empre…" at bounding box center [450, 288] width 326 height 110
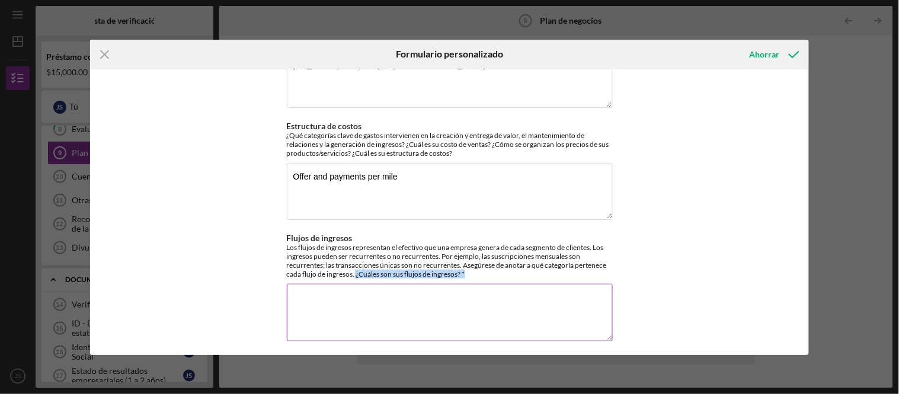
drag, startPoint x: 353, startPoint y: 267, endPoint x: 469, endPoint y: 268, distance: 116.1
click at [469, 268] on div "Los flujos de ingresos representan el efectivo que una empresa genera de cada s…" at bounding box center [450, 261] width 326 height 36
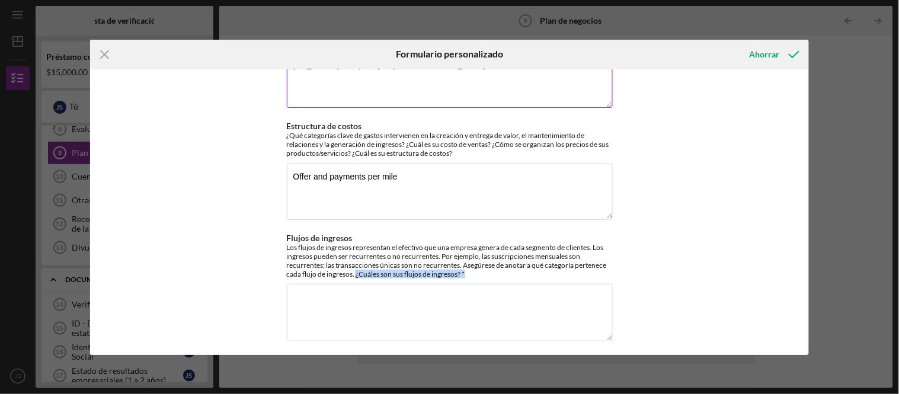
copy font "¿Cuáles son sus flujos de ingresos? *"
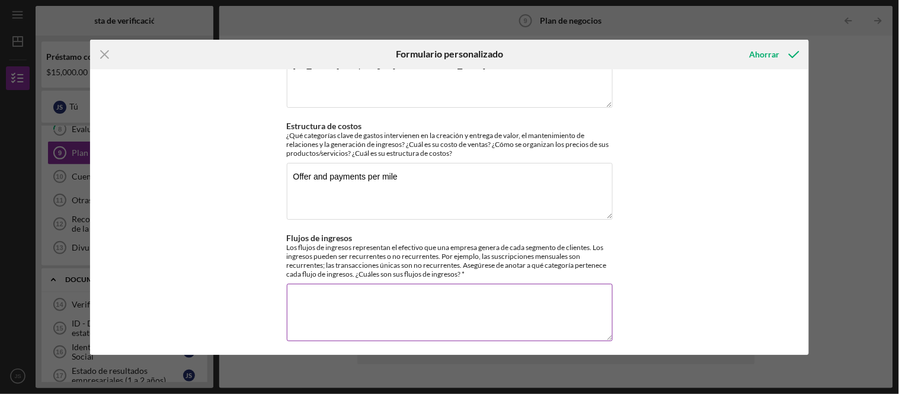
click at [401, 286] on textarea "Flujos de ingresos" at bounding box center [450, 312] width 326 height 57
paste textarea "Platform base pay (per order, block, or trip). Tips (very important on DoorDash…"
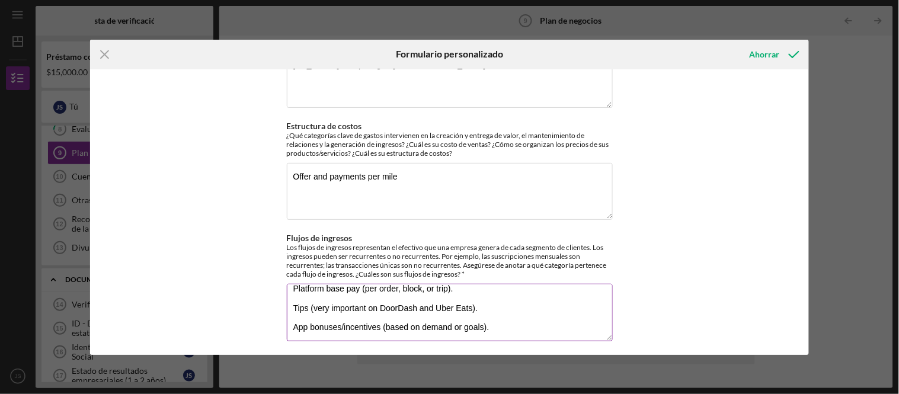
scroll to position [0, 0]
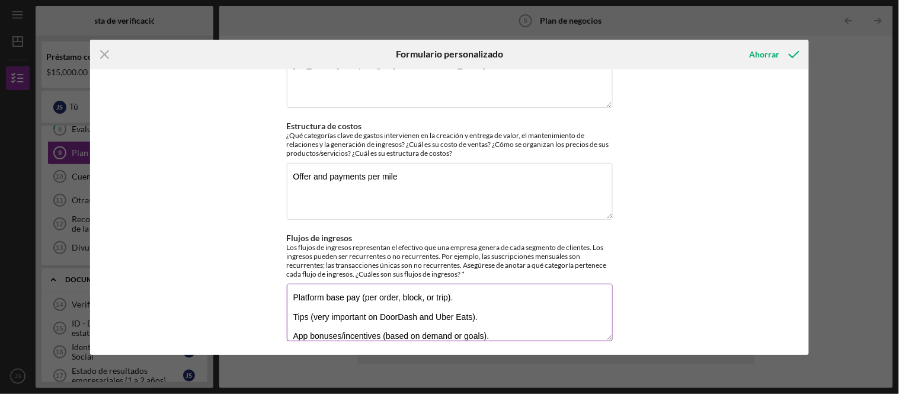
drag, startPoint x: 454, startPoint y: 287, endPoint x: 362, endPoint y: 292, distance: 92.0
click at [362, 292] on textarea "Platform base pay (per order, block, or trip). Tips (very important on DoorDash…" at bounding box center [450, 312] width 326 height 57
click at [469, 289] on textarea "Platform base pay (per order, block, or trip). Tips (very important on DoorDash…" at bounding box center [450, 312] width 326 height 57
drag, startPoint x: 481, startPoint y: 309, endPoint x: 318, endPoint y: 309, distance: 162.9
click at [325, 310] on textarea "Platform base pay (per order, block, or trip) Tips (very important on DoorDash …" at bounding box center [450, 312] width 326 height 57
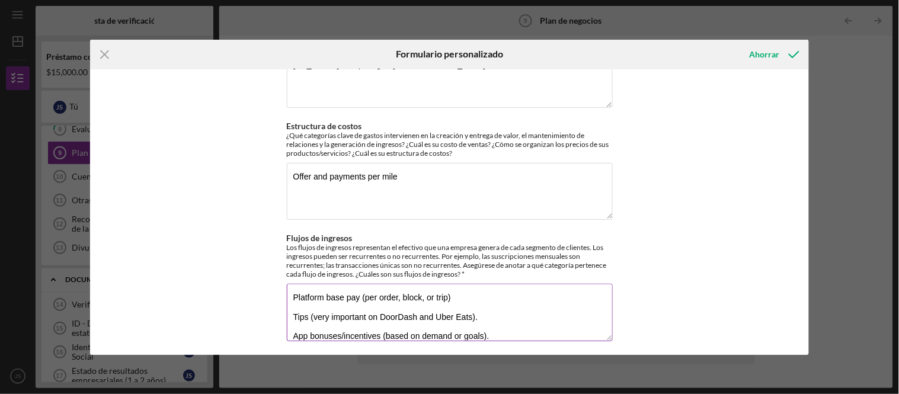
drag, startPoint x: 308, startPoint y: 310, endPoint x: 495, endPoint y: 309, distance: 186.6
click at [495, 309] on textarea "Platform base pay (per order, block, or trip) Tips (very important on DoorDash …" at bounding box center [450, 312] width 326 height 57
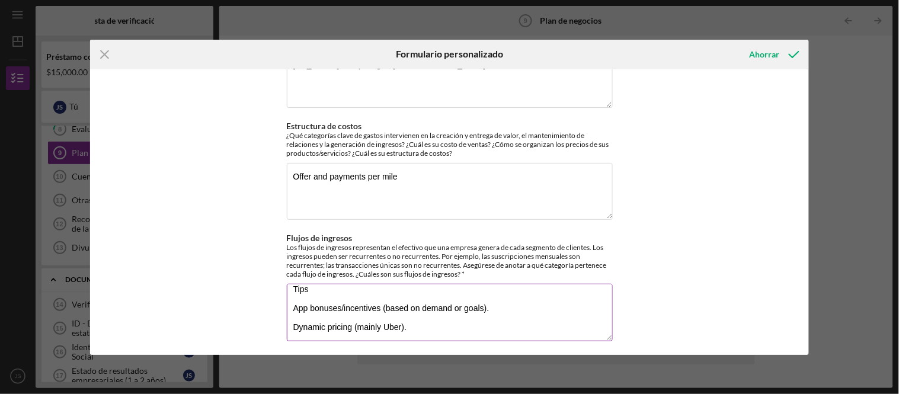
click at [341, 300] on textarea "Platform base pay (per order, block, or trip) Tips App bonuses/incentives (base…" at bounding box center [450, 312] width 326 height 57
click at [342, 300] on textarea "Platform base pay (per order, block, or trip) Tips App bonuses/incentives (base…" at bounding box center [450, 312] width 326 height 57
drag, startPoint x: 347, startPoint y: 302, endPoint x: 510, endPoint y: 300, distance: 163.0
click at [510, 300] on textarea "Platform base pay (per order, block, or trip) Tips App bonuses/incentives (base…" at bounding box center [450, 312] width 326 height 57
drag, startPoint x: 352, startPoint y: 323, endPoint x: 443, endPoint y: 322, distance: 90.7
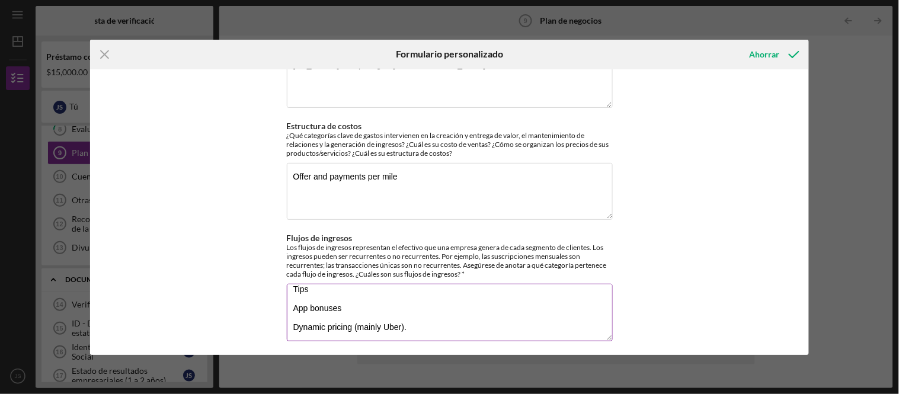
click at [443, 322] on textarea "Platform base pay (per order, block, or trip) Tips App bonuses Dynamic pricing …" at bounding box center [450, 312] width 326 height 57
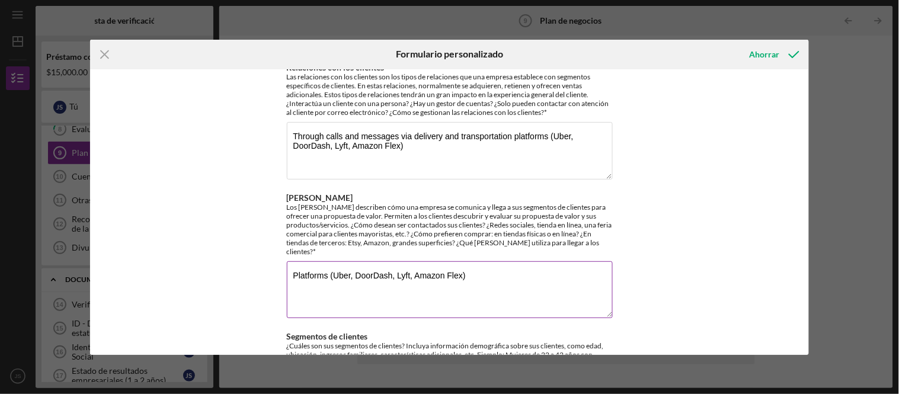
scroll to position [0, 0]
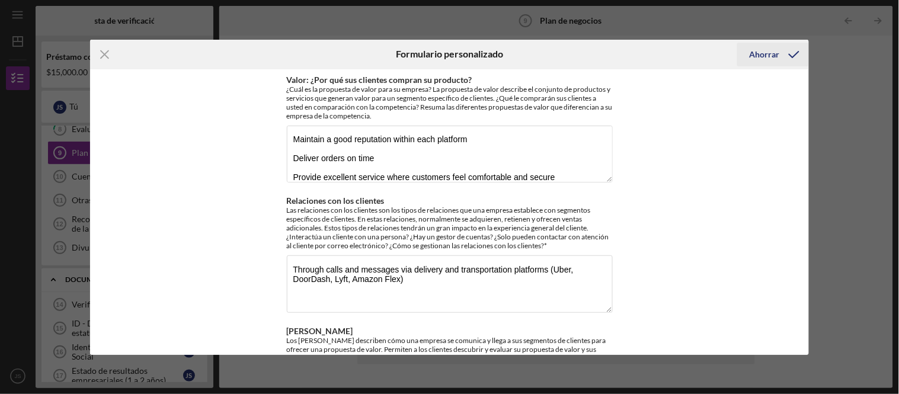
type textarea "Platform base pay (per order, block, or trip) Tips App bonuses Dynamic pricing"
click at [796, 51] on icon "submit" at bounding box center [794, 55] width 30 height 30
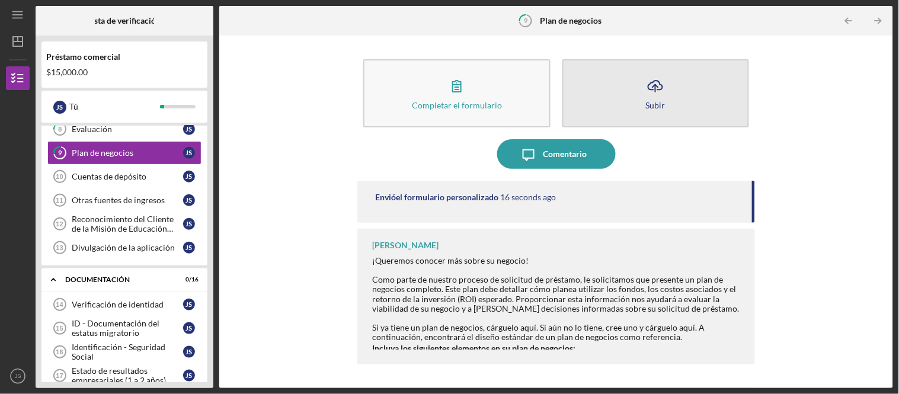
click at [655, 101] on font "Subir" at bounding box center [656, 105] width 20 height 10
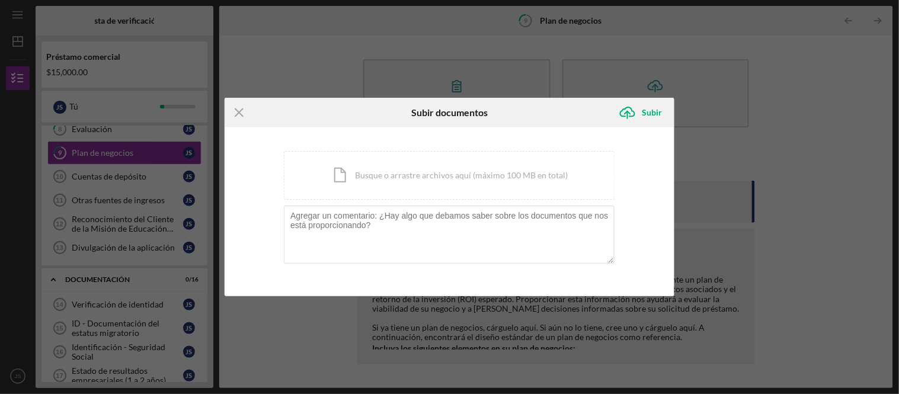
click at [807, 187] on div "Icon/Menu Close Subir documentos Icon/Upload Subir Estás cargando documentos re…" at bounding box center [449, 197] width 899 height 394
click at [242, 111] on icon "Icon/Menu Close" at bounding box center [240, 113] width 30 height 30
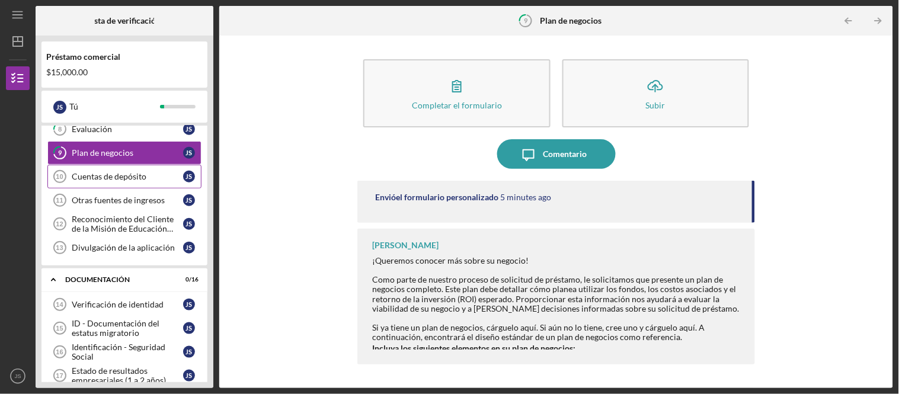
click at [113, 179] on font "Cuentas de depósito" at bounding box center [109, 176] width 75 height 10
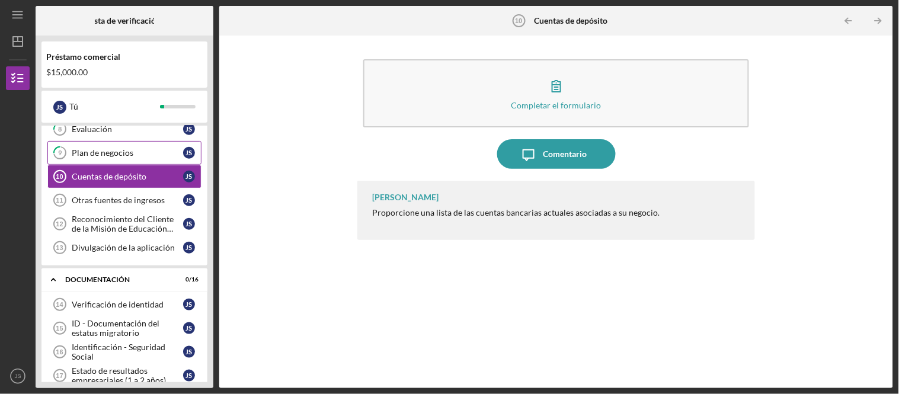
click at [121, 155] on font "Plan de negocios" at bounding box center [103, 153] width 62 height 10
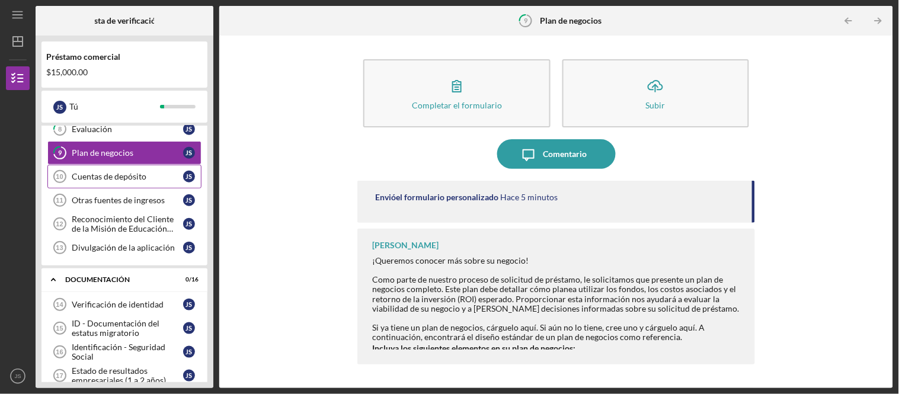
click at [123, 178] on font "Cuentas de depósito" at bounding box center [109, 176] width 75 height 10
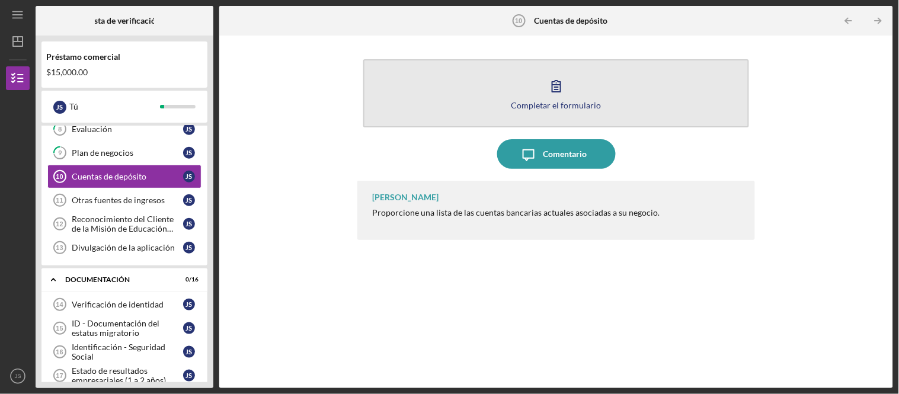
click at [573, 88] on button "Completar el formulario Forma" at bounding box center [555, 93] width 385 height 68
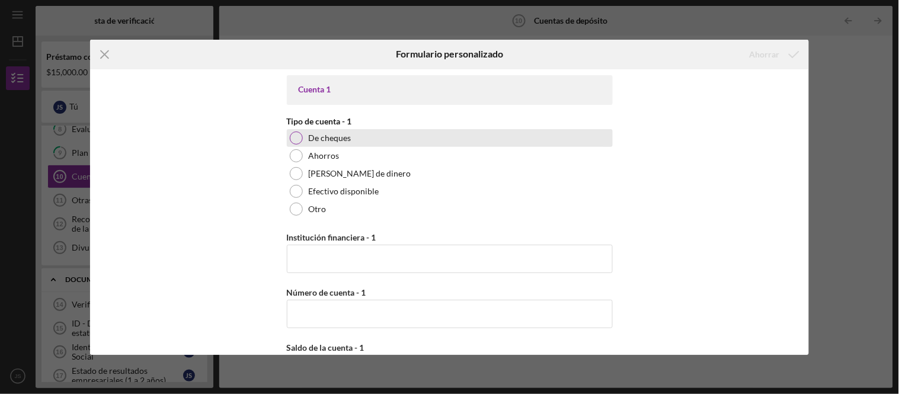
click at [299, 137] on div at bounding box center [296, 138] width 13 height 13
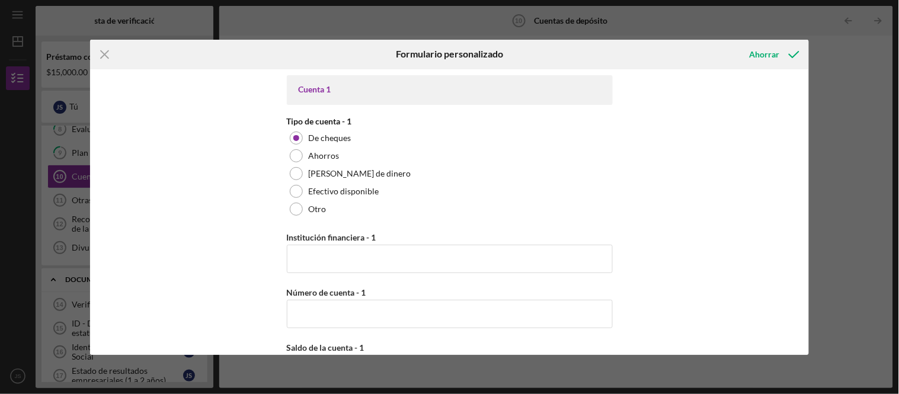
click at [854, 126] on div "Icon/Menu Close Formulario personalizado Ahorrar Cuenta 1 Tipo de cuenta - 1 De…" at bounding box center [449, 197] width 899 height 394
click at [103, 53] on line at bounding box center [105, 54] width 8 height 8
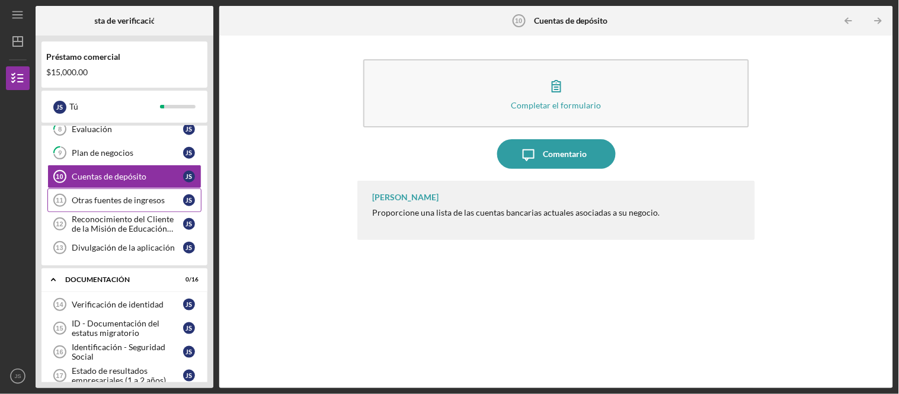
click at [94, 210] on link "Other sources of income 11 Otras [PERSON_NAME] de ingresos J S" at bounding box center [124, 200] width 154 height 24
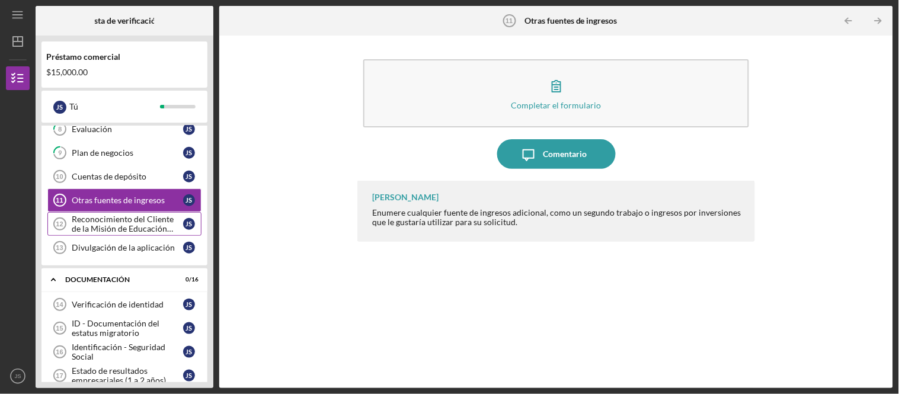
click at [120, 227] on font "Reconocimiento del Cliente de la Misión de Educación Financiera" at bounding box center [123, 228] width 102 height 29
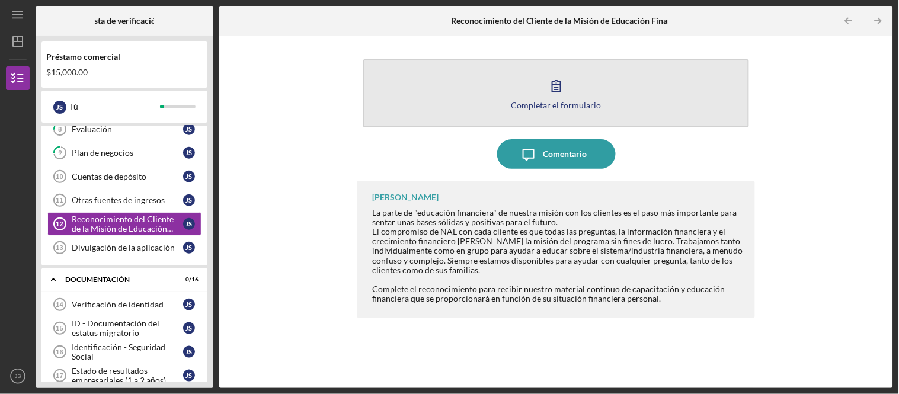
click at [575, 81] on button "Completar el formulario Forma" at bounding box center [555, 93] width 385 height 68
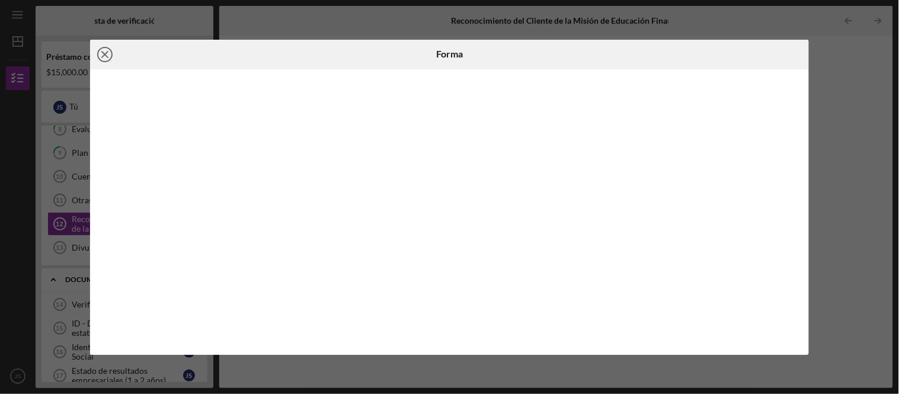
click at [107, 57] on icon "Icon/Close" at bounding box center [105, 55] width 30 height 30
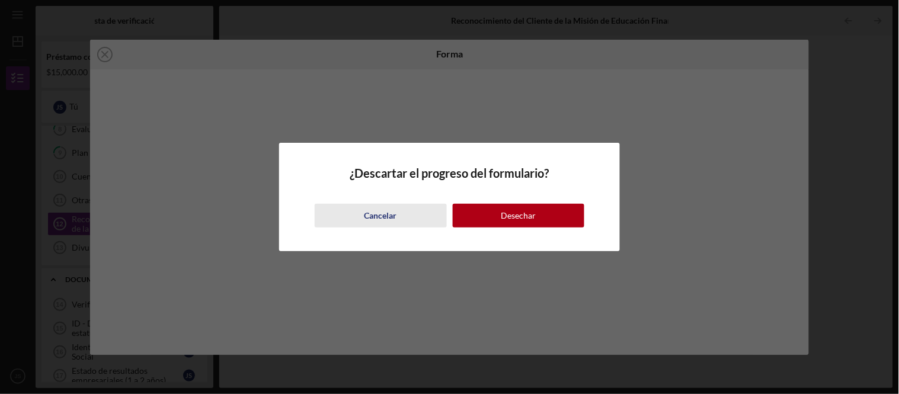
click at [360, 210] on button "Cancelar" at bounding box center [381, 216] width 132 height 24
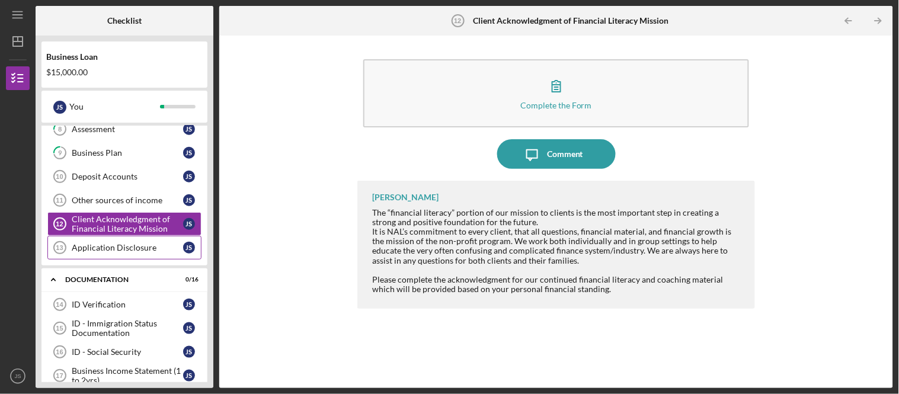
click at [123, 252] on div "Application Disclosure" at bounding box center [127, 247] width 111 height 9
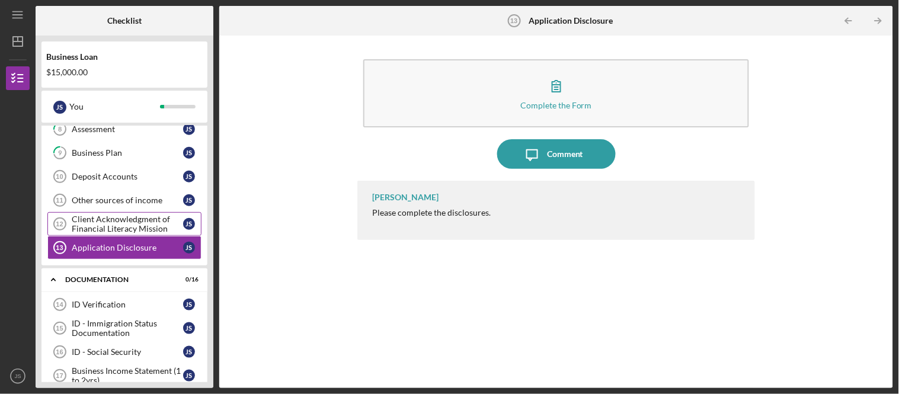
click at [110, 218] on div "Client Acknowledgment of Financial Literacy Mission" at bounding box center [127, 223] width 111 height 19
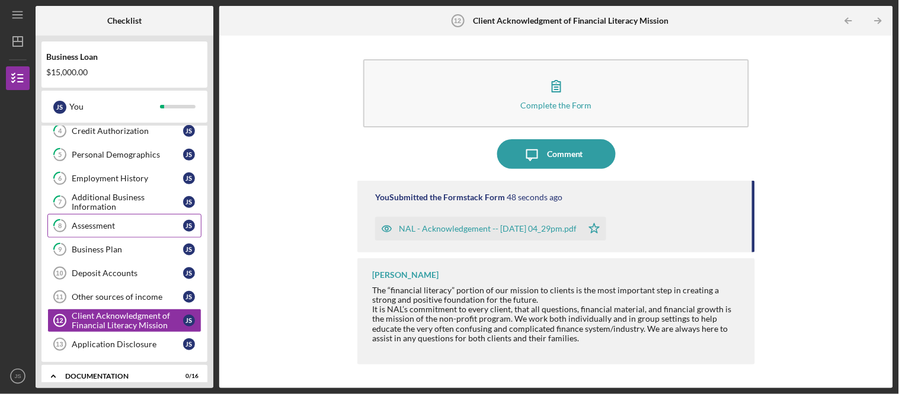
scroll to position [182, 0]
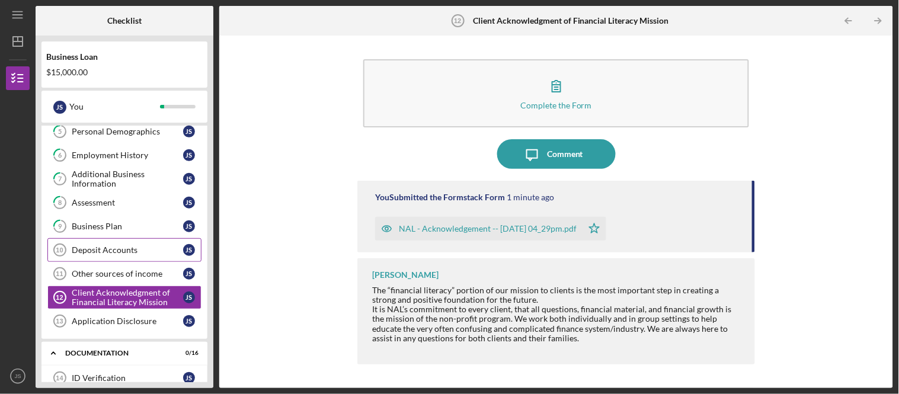
click at [135, 246] on link "Deposit Accounts 10 Deposit Accounts J S" at bounding box center [124, 250] width 154 height 24
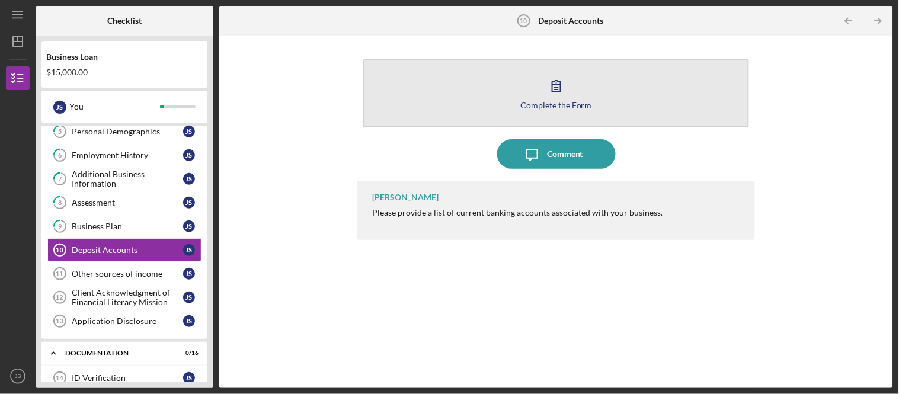
click at [548, 92] on icon "button" at bounding box center [557, 86] width 30 height 30
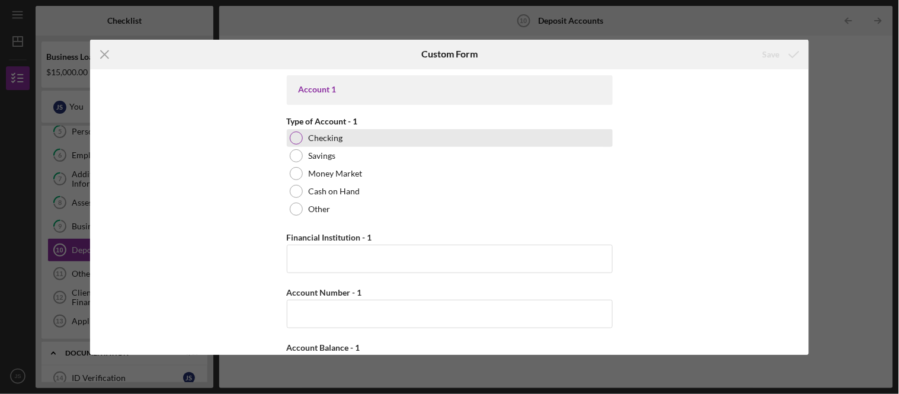
click at [297, 133] on div at bounding box center [296, 138] width 13 height 13
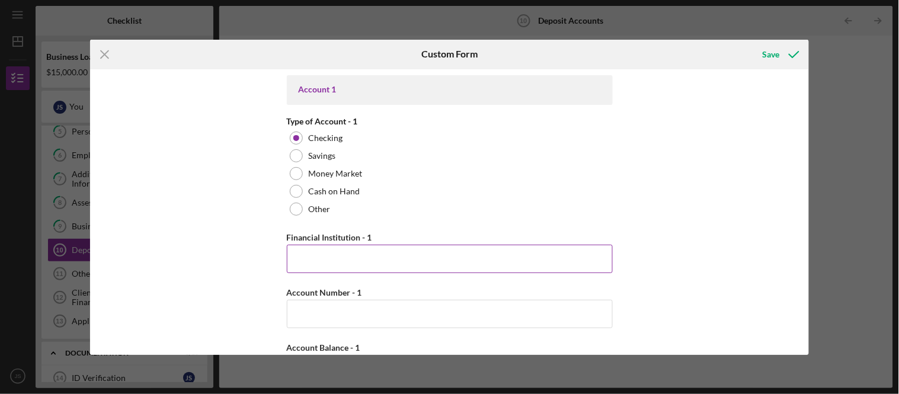
click at [365, 262] on input "Financial Institution - 1" at bounding box center [450, 259] width 326 height 28
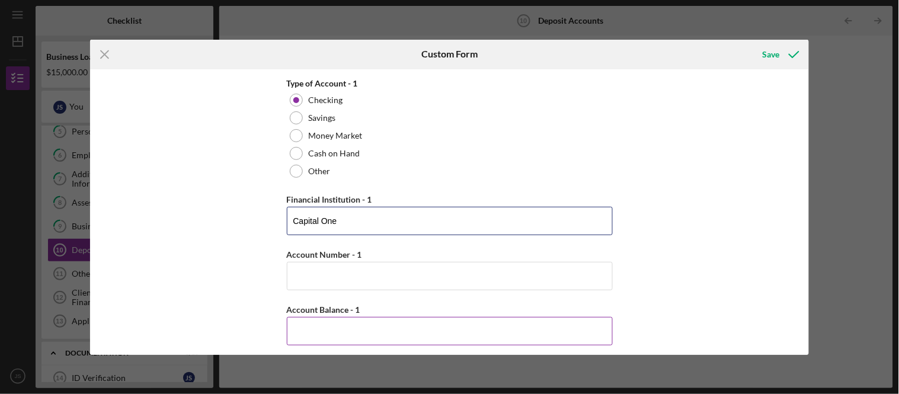
scroll to position [132, 0]
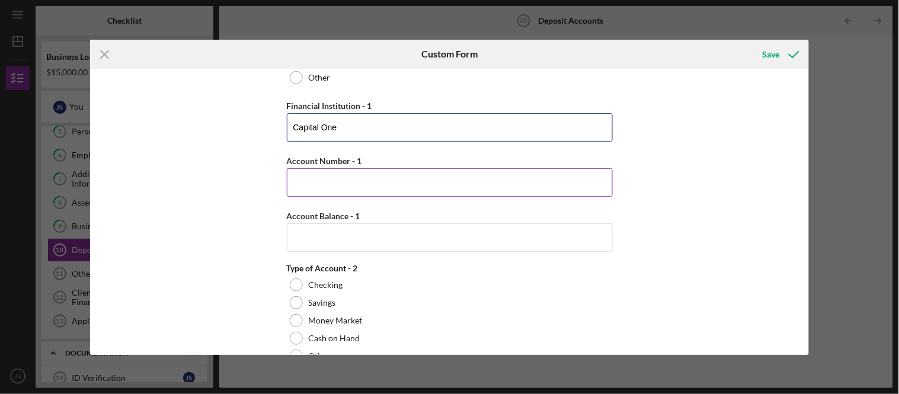
type input "Capital One"
click at [369, 178] on input "Account Number - 1" at bounding box center [450, 182] width 326 height 28
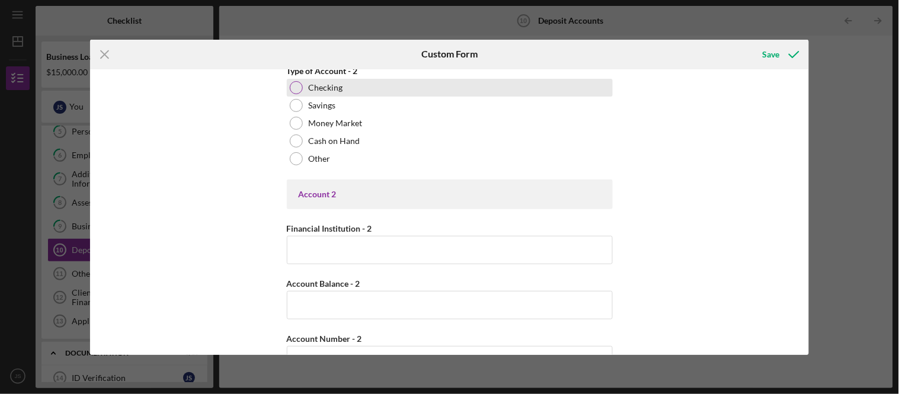
scroll to position [197, 0]
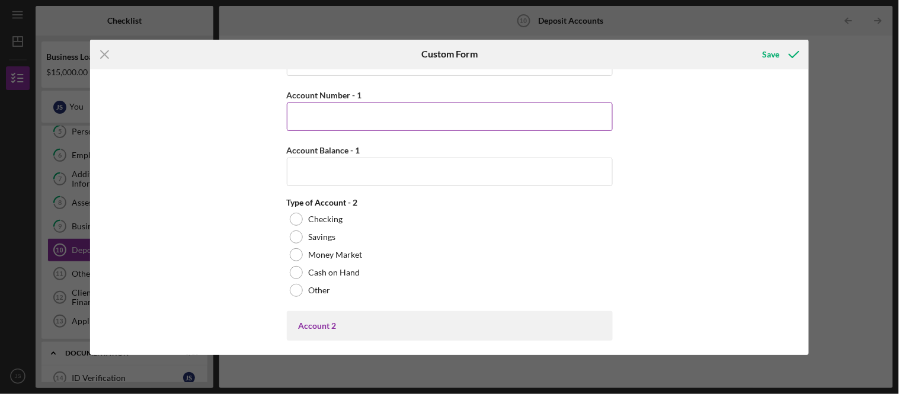
click at [367, 116] on input "Account Number - 1" at bounding box center [450, 117] width 326 height 28
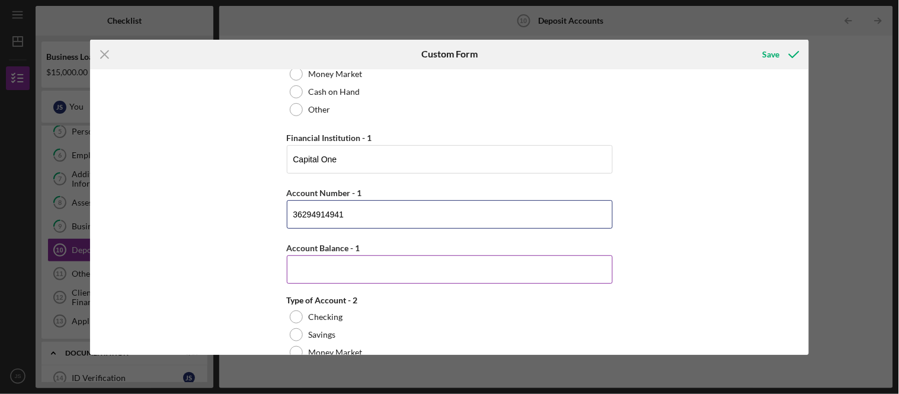
scroll to position [132, 0]
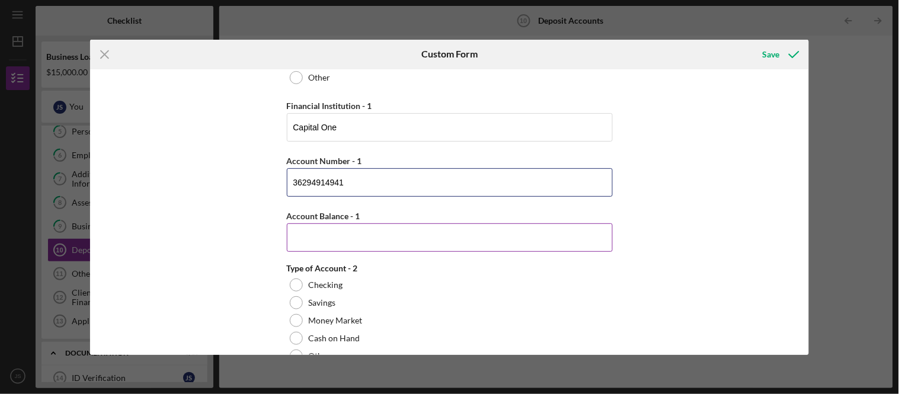
type input "36294914941"
click at [372, 238] on input "Account Balance - 1" at bounding box center [450, 237] width 326 height 28
drag, startPoint x: 364, startPoint y: 215, endPoint x: 277, endPoint y: 223, distance: 87.4
click at [277, 223] on div "Account 1 Type of Account - 1 Checking Savings Money Market Cash on Hand Other …" at bounding box center [449, 212] width 719 height 286
copy label "Account Balance - 1"
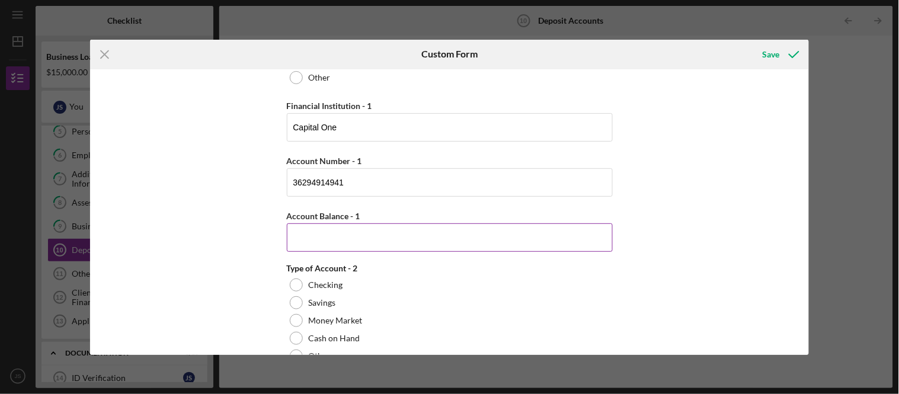
click at [357, 233] on input "Account Balance - 1" at bounding box center [450, 237] width 326 height 28
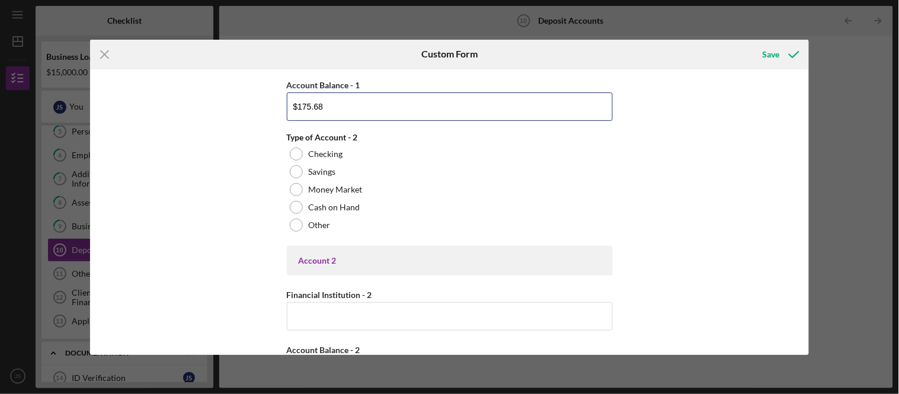
scroll to position [263, 0]
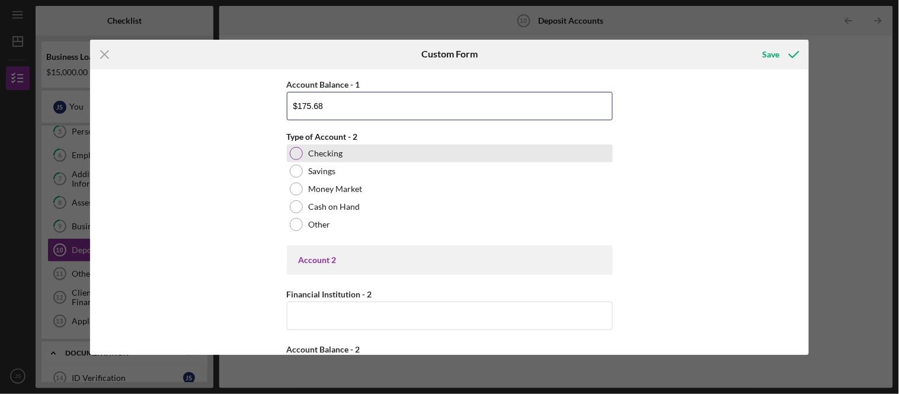
type input "$175.68"
click at [294, 156] on div at bounding box center [296, 153] width 13 height 13
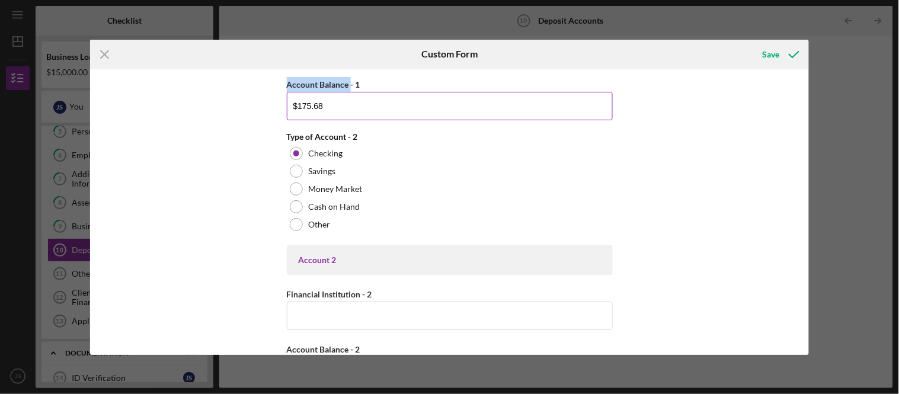
drag, startPoint x: 281, startPoint y: 85, endPoint x: 348, endPoint y: 86, distance: 67.0
click at [348, 86] on div "Account 1 Type of Account - 1 Checking Savings Money Market Cash on Hand Other …" at bounding box center [449, 212] width 719 height 286
copy label "Account Balance"
click at [468, 105] on input "$175.68" at bounding box center [450, 106] width 326 height 28
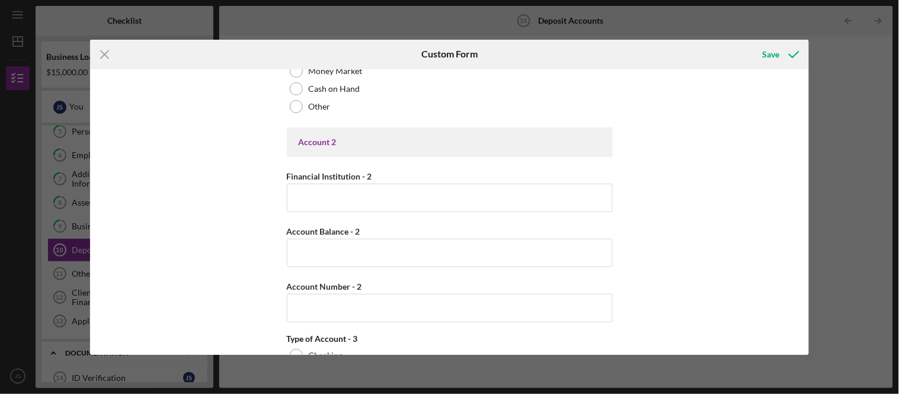
scroll to position [395, 0]
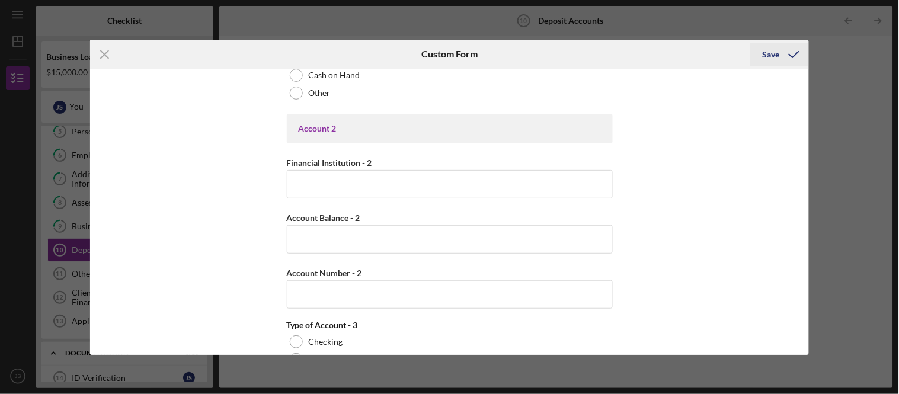
click at [799, 54] on icon "submit" at bounding box center [794, 55] width 30 height 30
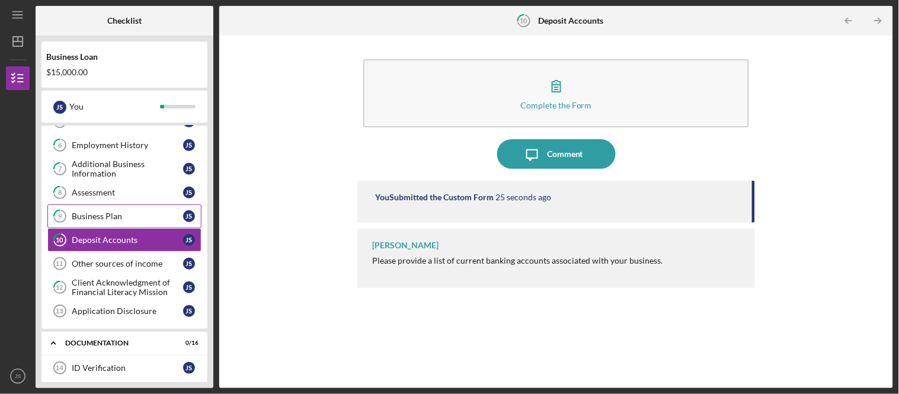
scroll to position [182, 0]
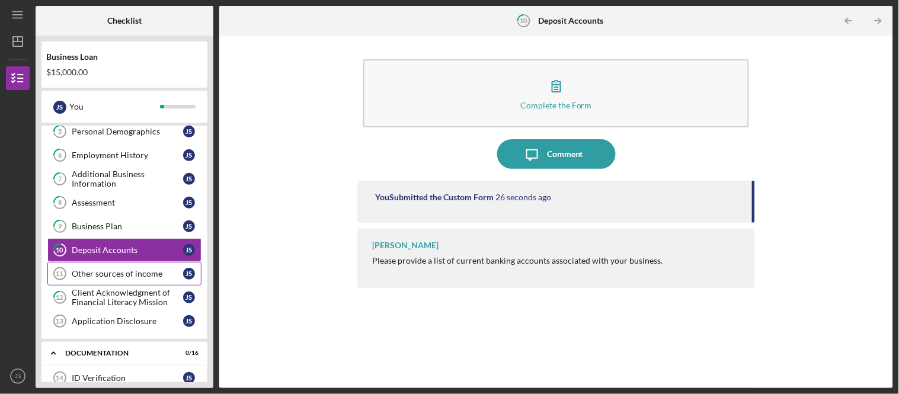
click at [145, 278] on div "Other sources of income" at bounding box center [127, 273] width 111 height 9
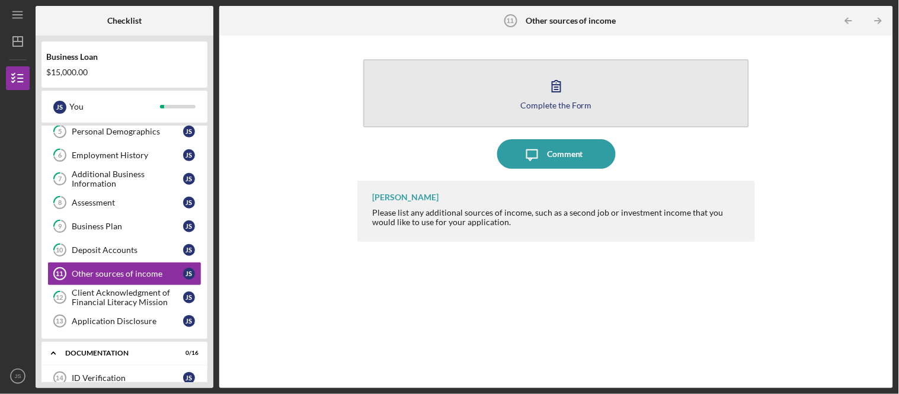
click at [560, 81] on icon "button" at bounding box center [557, 86] width 30 height 30
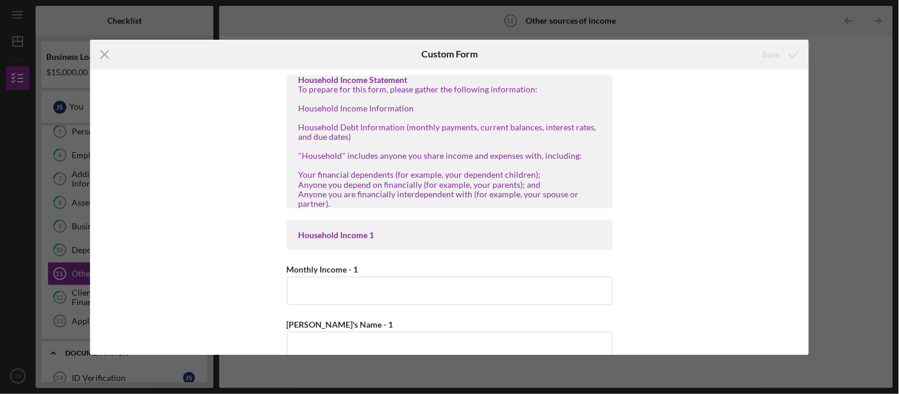
drag, startPoint x: 883, startPoint y: 73, endPoint x: 875, endPoint y: 76, distance: 8.6
click at [883, 73] on div "Icon/Menu Close Custom Form Save Household Income Statement To prepare for this…" at bounding box center [449, 197] width 899 height 394
drag, startPoint x: 870, startPoint y: 76, endPoint x: 276, endPoint y: 107, distance: 594.5
click at [869, 76] on div "Icon/Menu Close Custom Form Save Household Income Statement To prepare for this…" at bounding box center [449, 197] width 899 height 394
click at [103, 50] on icon "Icon/Menu Close" at bounding box center [105, 55] width 30 height 30
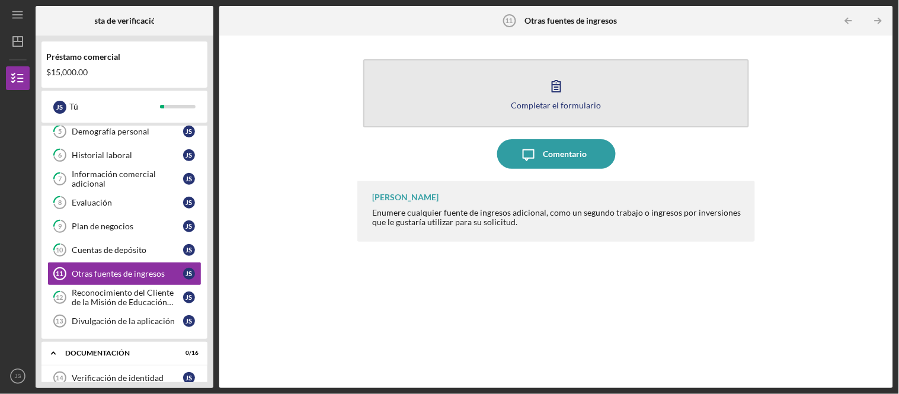
click at [593, 84] on button "Completar el formulario Forma" at bounding box center [555, 93] width 385 height 68
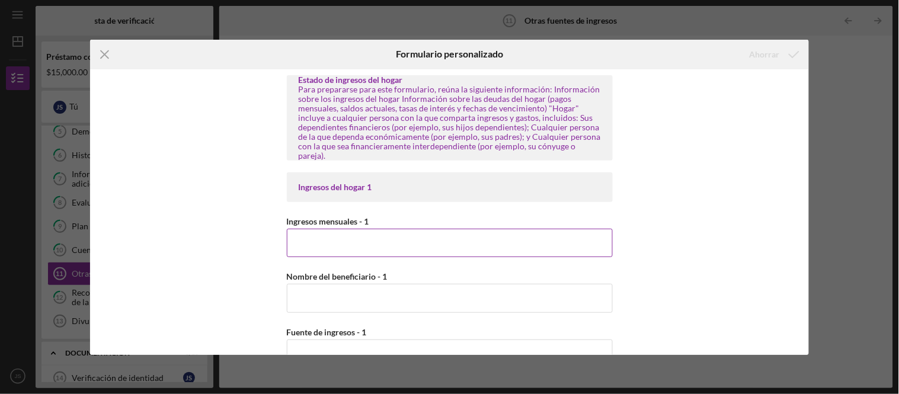
click at [412, 245] on input "Ingresos mensuales - 1" at bounding box center [450, 243] width 326 height 28
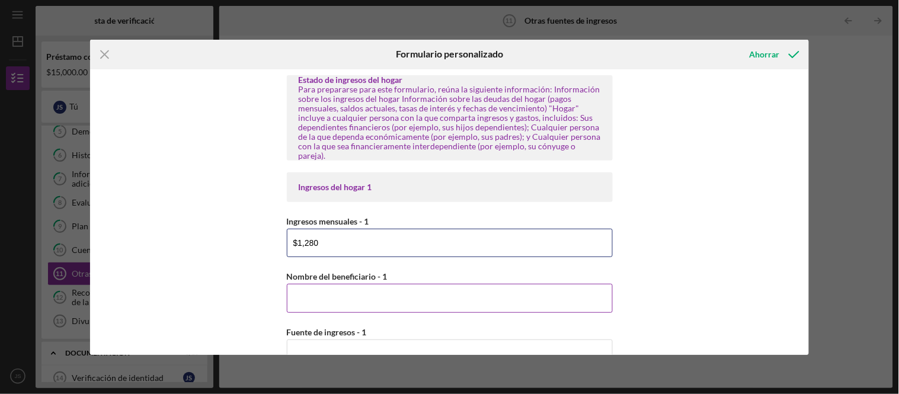
type input "$1,280"
click at [398, 290] on input "Nombre del beneficiario - 1" at bounding box center [450, 298] width 326 height 28
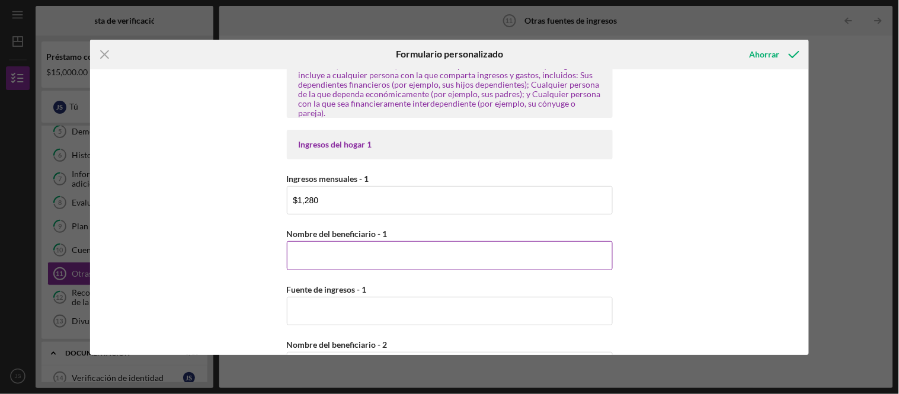
scroll to position [66, 0]
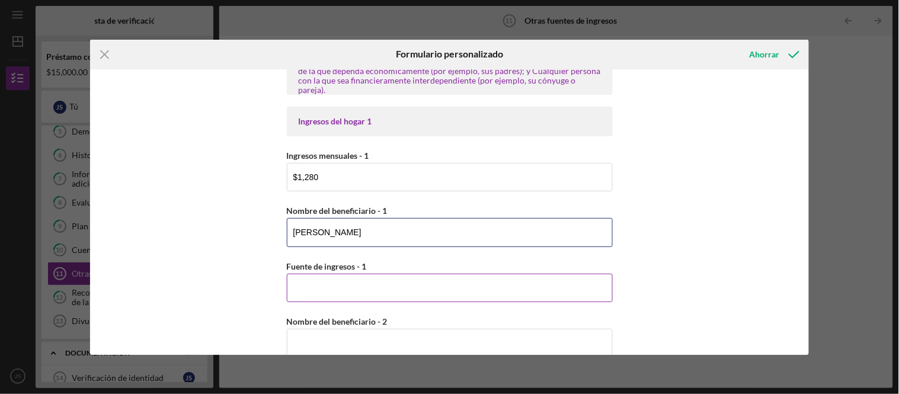
type input "[PERSON_NAME]"
click at [384, 281] on input "Fuente de ingresos - 1" at bounding box center [450, 288] width 326 height 28
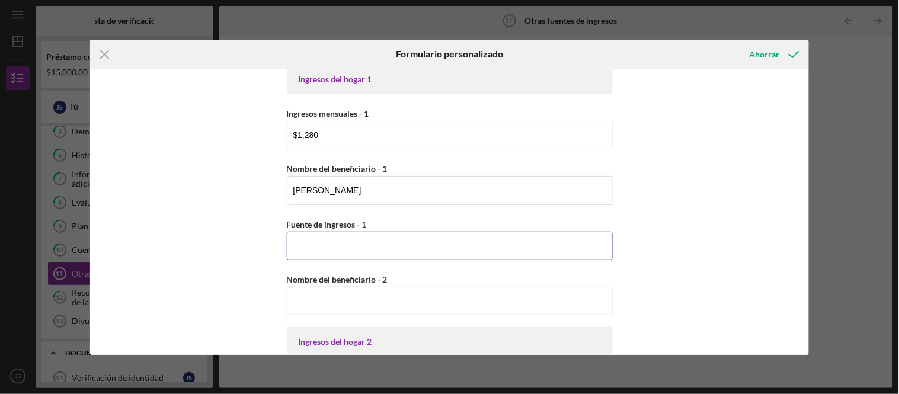
scroll to position [132, 0]
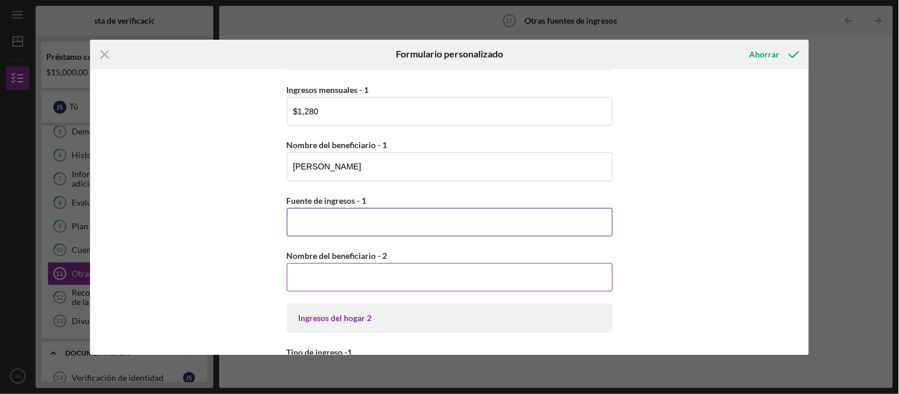
paste input "Employee"
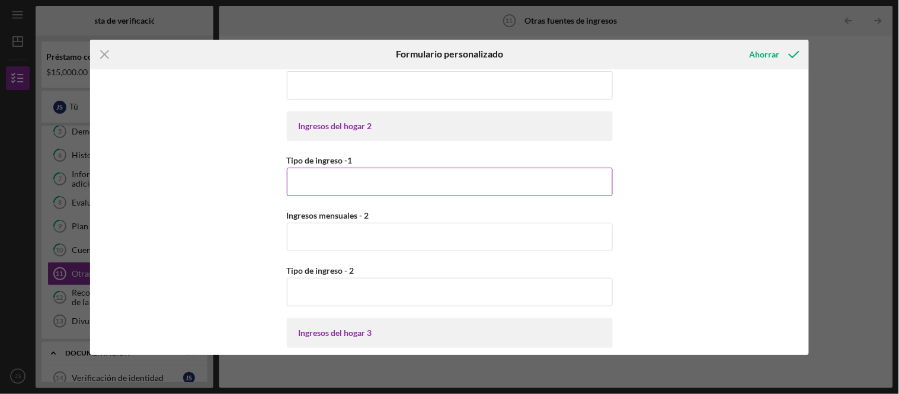
scroll to position [329, 0]
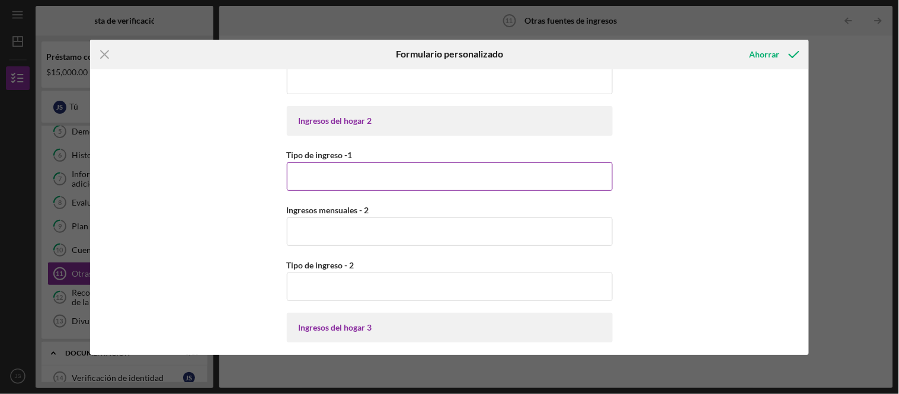
type input "Employee [DEMOGRAPHIC_DATA]"
click at [492, 169] on input "Tipo de ingreso -1" at bounding box center [450, 176] width 326 height 28
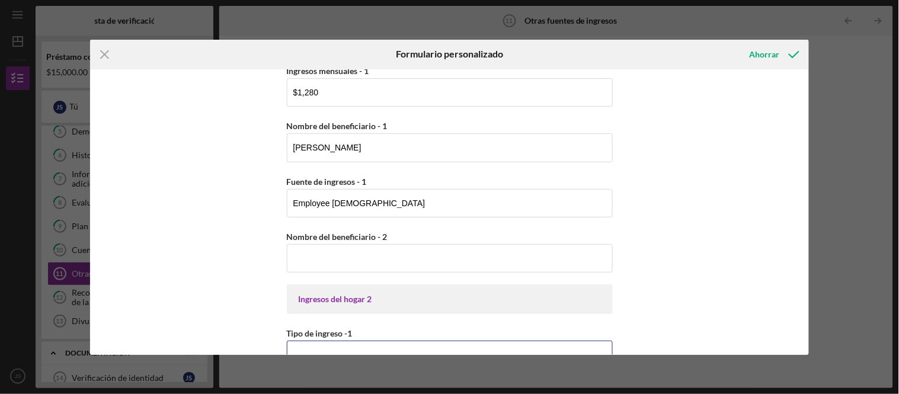
scroll to position [132, 0]
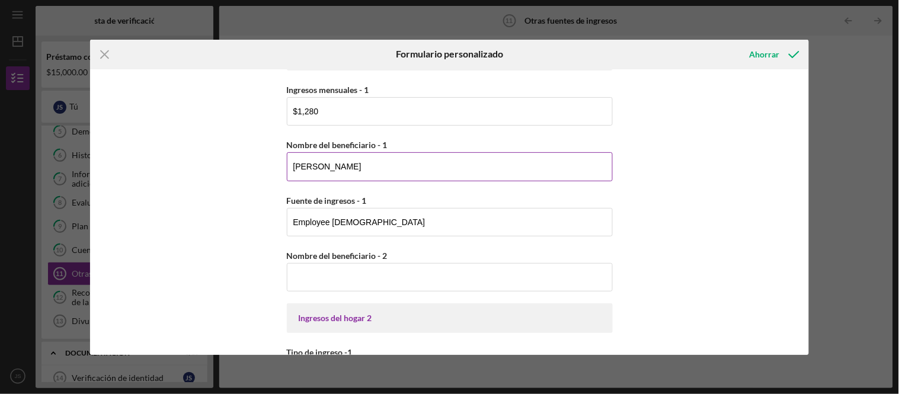
click at [373, 152] on input "[PERSON_NAME]" at bounding box center [450, 166] width 326 height 28
drag, startPoint x: 388, startPoint y: 143, endPoint x: 389, endPoint y: 151, distance: 7.8
click at [388, 152] on input "[PERSON_NAME] (Wife)" at bounding box center [450, 166] width 326 height 28
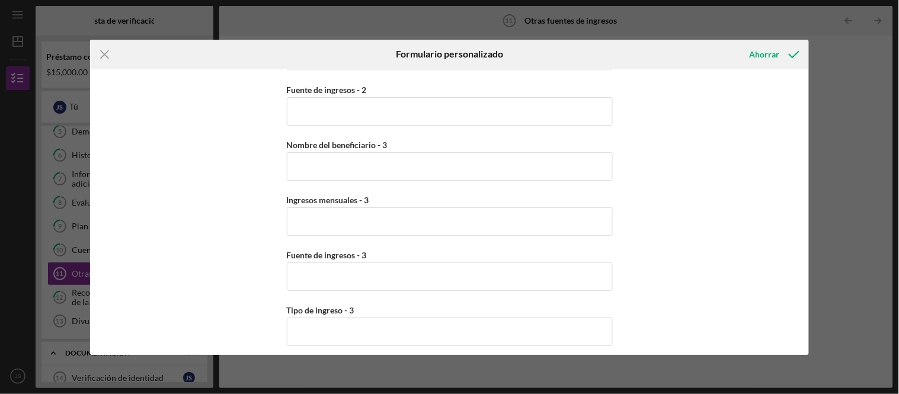
scroll to position [601, 0]
type input "[PERSON_NAME] (Wife)"
click at [781, 62] on icon "submit" at bounding box center [794, 55] width 30 height 30
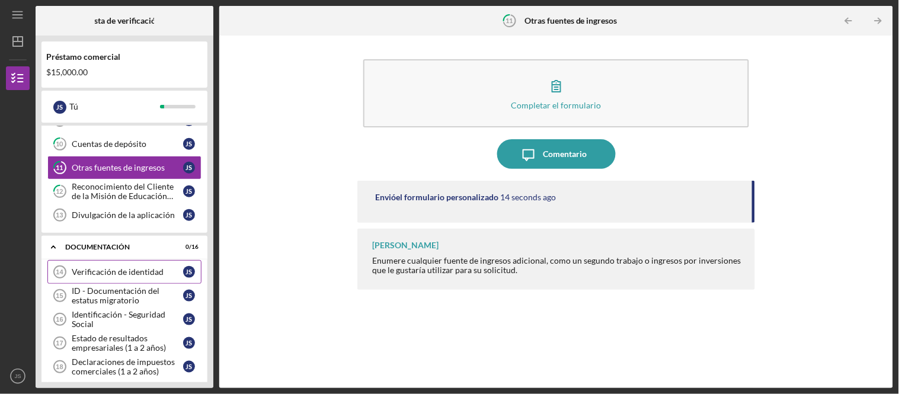
scroll to position [314, 0]
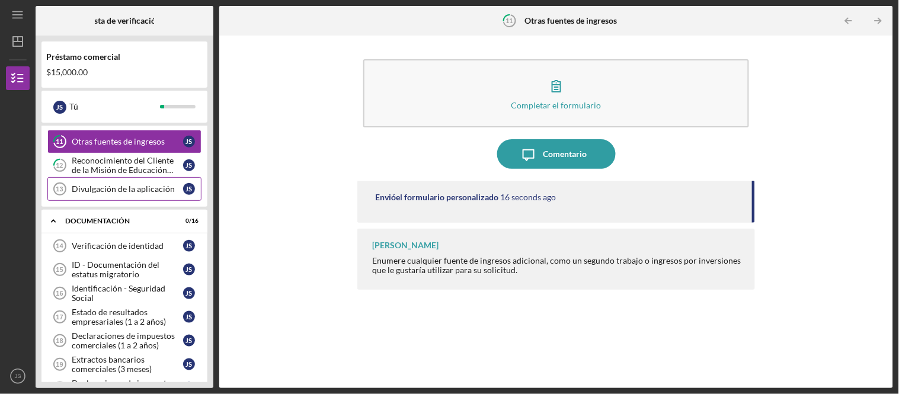
click at [145, 194] on font "Divulgación de la aplicación" at bounding box center [123, 189] width 103 height 10
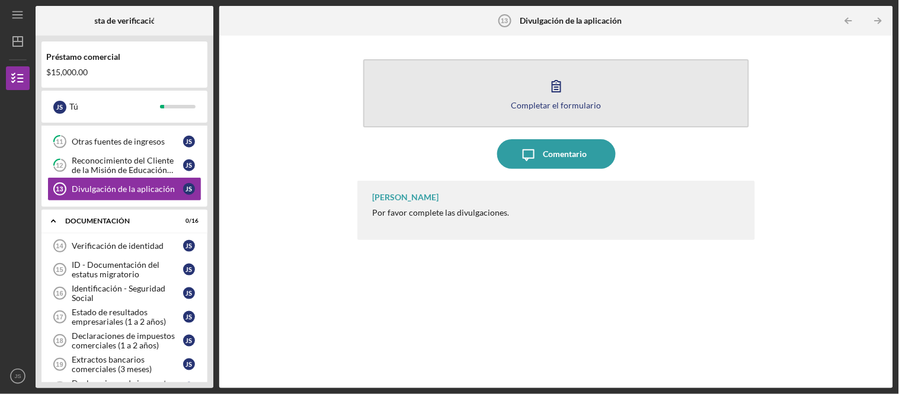
click at [593, 93] on button "Completar el formulario Forma" at bounding box center [555, 93] width 385 height 68
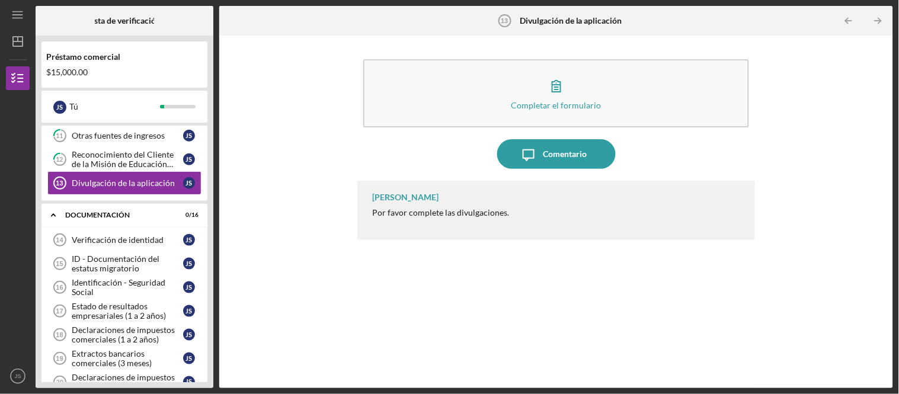
scroll to position [314, 0]
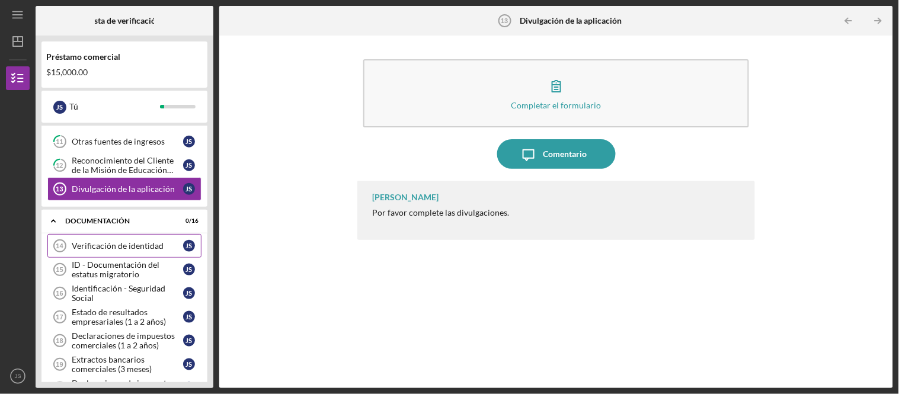
click at [149, 250] on font "Verificación de identidad" at bounding box center [118, 246] width 92 height 10
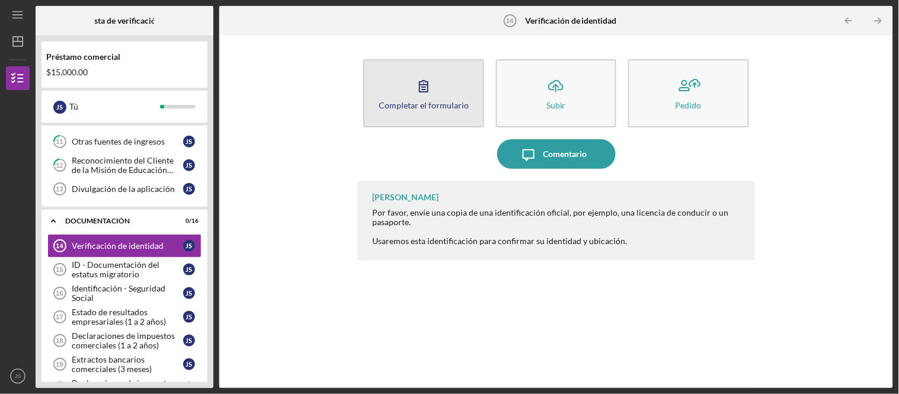
click at [441, 87] on button "Completar el formulario Forma" at bounding box center [423, 93] width 120 height 68
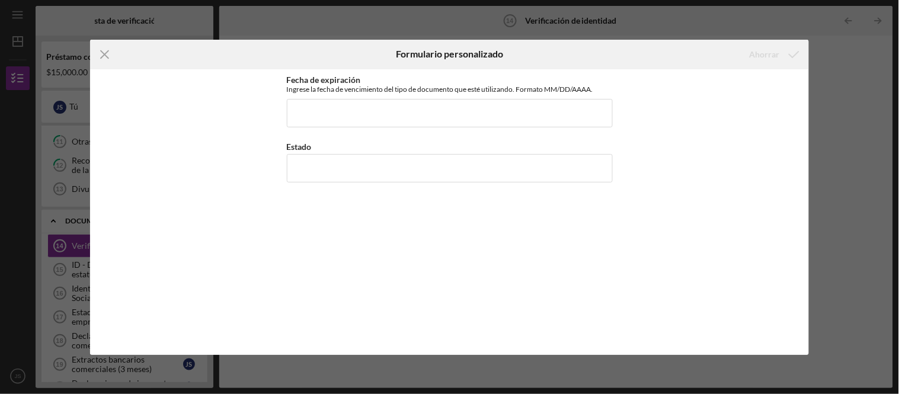
click at [108, 56] on icon "Icon/Menu Close" at bounding box center [105, 55] width 30 height 30
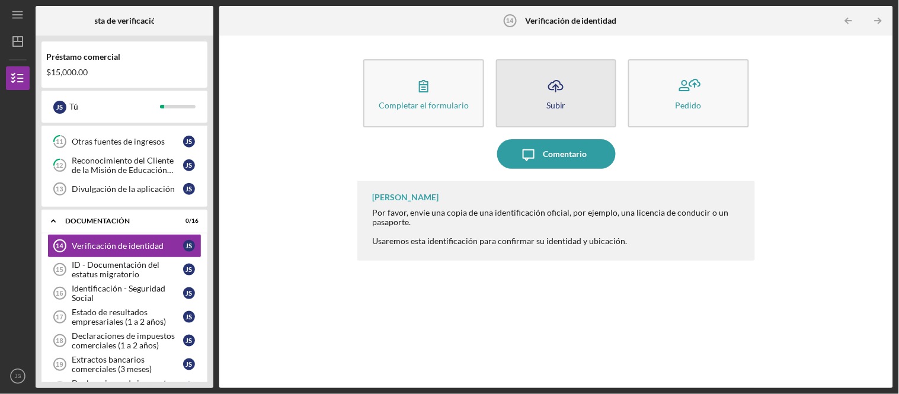
click at [578, 95] on button "Icon/Upload Subir" at bounding box center [556, 93] width 120 height 68
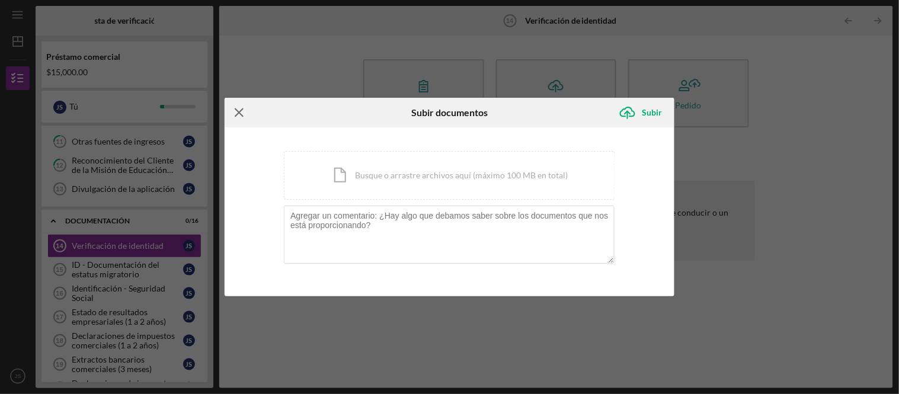
click at [239, 111] on line at bounding box center [239, 112] width 8 height 8
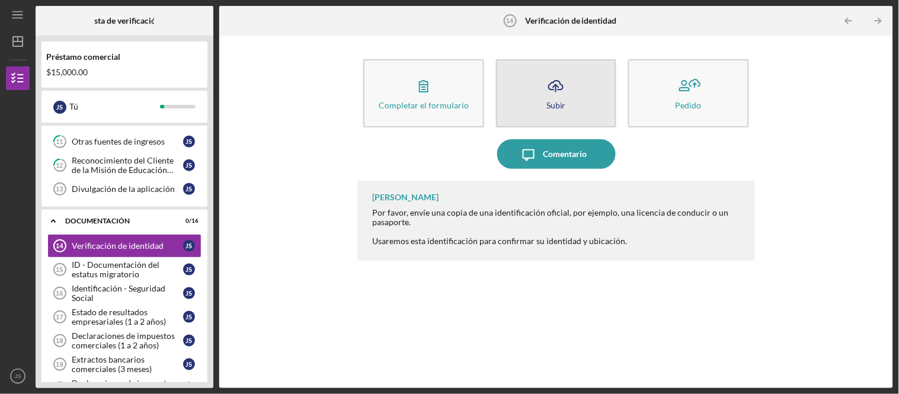
click at [568, 101] on button "Icon/Upload Subir" at bounding box center [556, 93] width 120 height 68
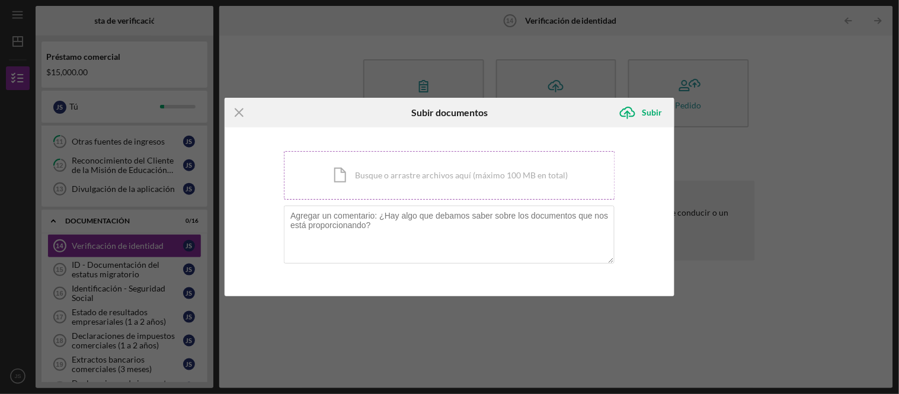
click at [441, 173] on div "Icon/Document Busque o arrastre archivos aquí (máximo 100 MB en total) Toque pa…" at bounding box center [449, 175] width 331 height 49
click at [380, 175] on div "Icon/Document Busque o arrastre archivos aquí (máximo 100 MB en total) Toque pa…" at bounding box center [449, 175] width 331 height 49
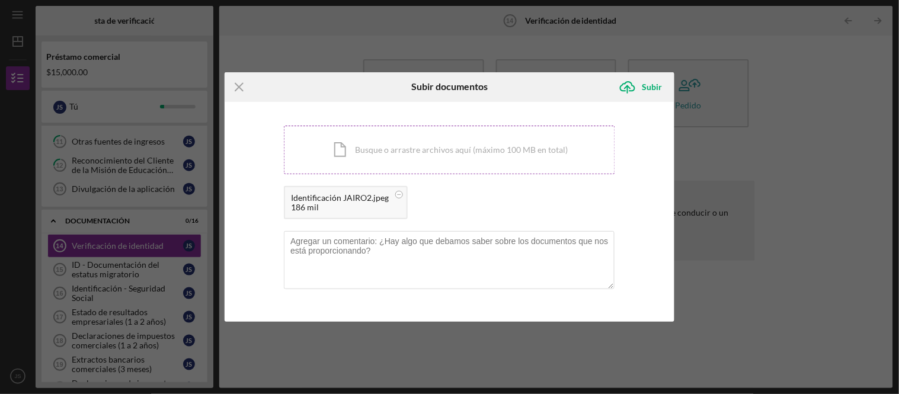
click at [357, 146] on div "Icon/Document Busque o arrastre archivos aquí (máximo 100 MB en total) Toque pa…" at bounding box center [449, 150] width 331 height 49
click at [648, 92] on div "Subir" at bounding box center [652, 87] width 20 height 24
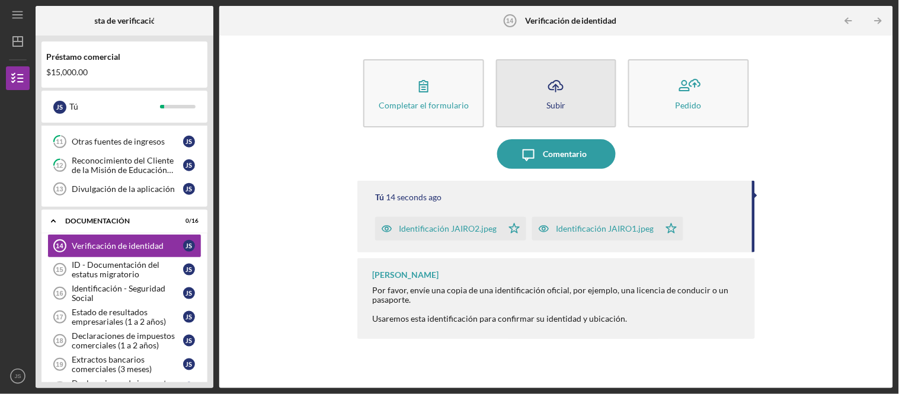
click at [534, 87] on button "Icon/Upload Subir" at bounding box center [556, 93] width 120 height 68
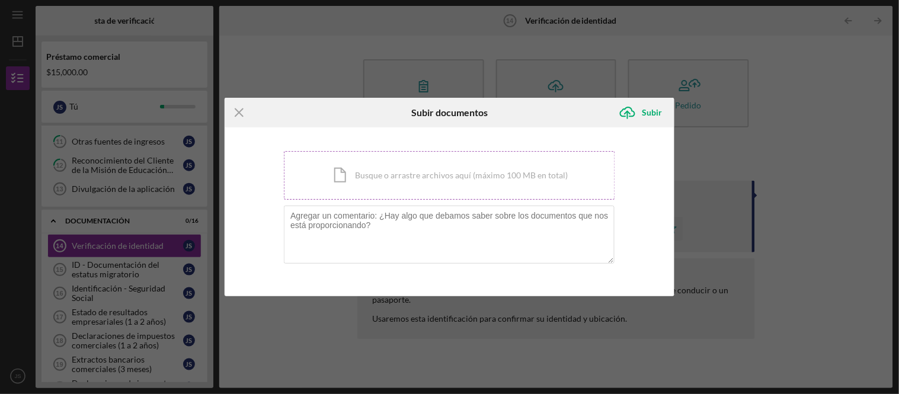
click at [380, 168] on div "Icon/Document Busque o arrastre archivos aquí (máximo 100 MB en total) Toque pa…" at bounding box center [449, 175] width 331 height 49
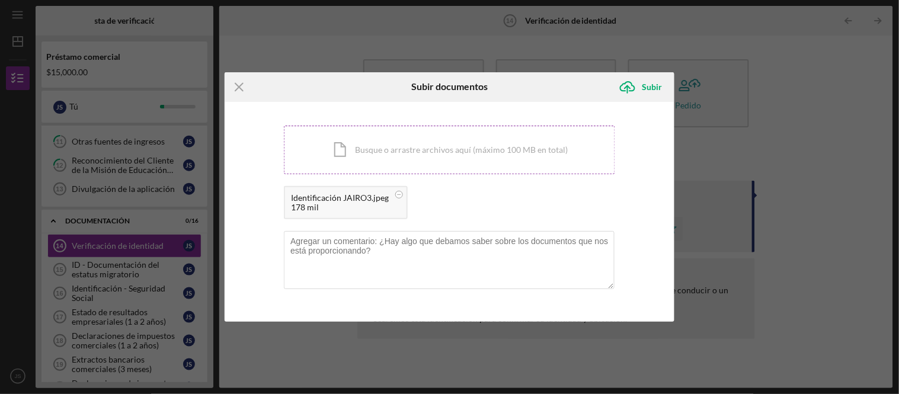
click at [379, 144] on div "Icon/Document Busque o arrastre archivos aquí (máximo 100 MB en total) Toque pa…" at bounding box center [449, 150] width 331 height 49
click at [646, 80] on div "Subir" at bounding box center [652, 87] width 20 height 24
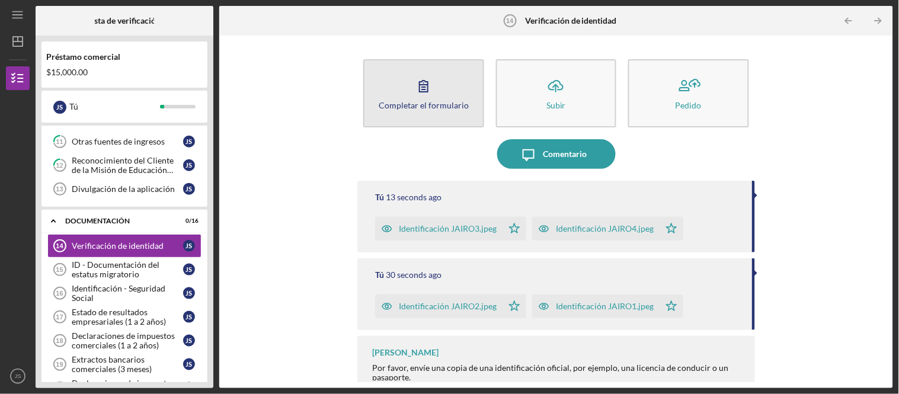
click at [427, 78] on icon "button" at bounding box center [424, 86] width 30 height 30
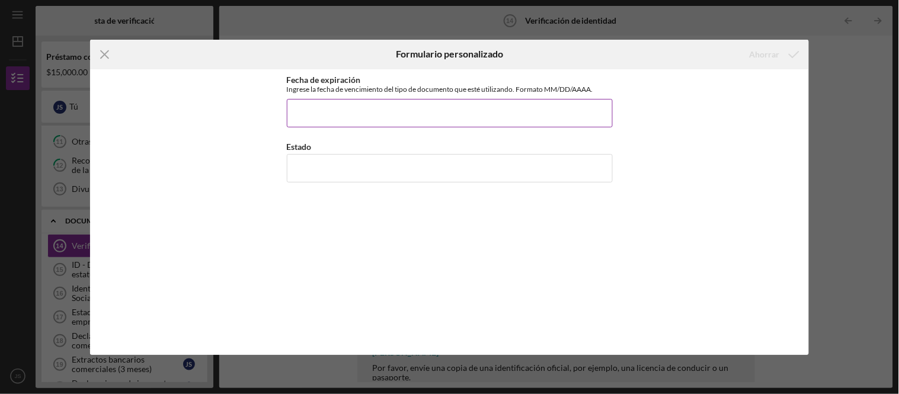
click at [425, 127] on input "Fecha de expiración" at bounding box center [450, 113] width 326 height 28
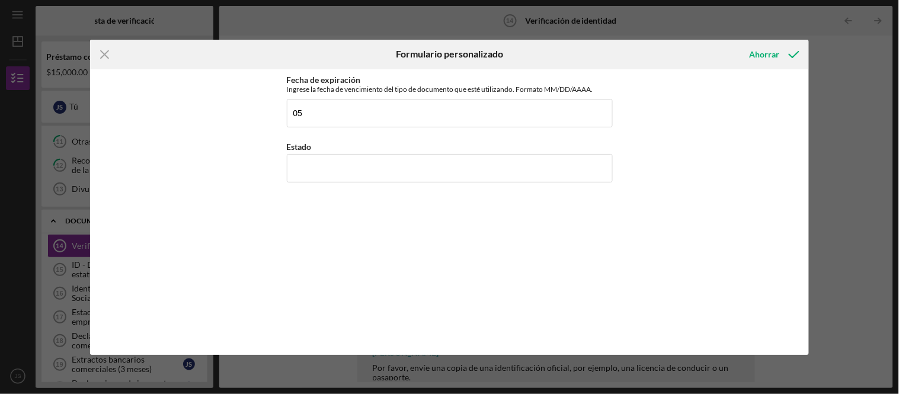
click at [435, 207] on div "Fecha de expiración Ingrese la fecha de vencimiento del tipo de documento que e…" at bounding box center [450, 212] width 326 height 274
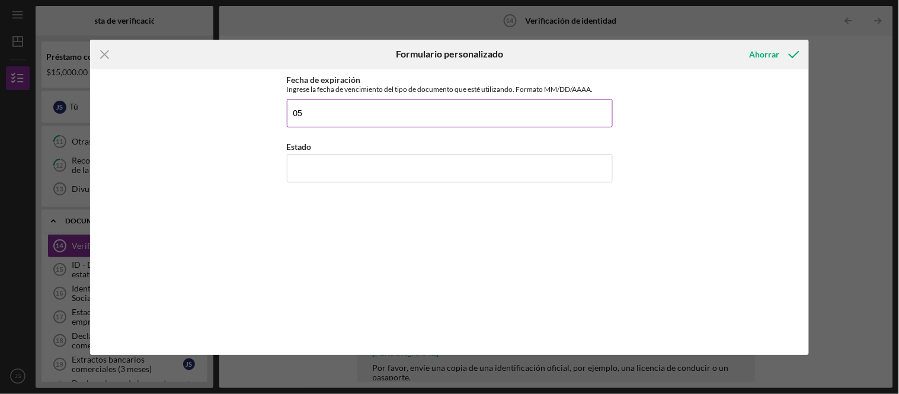
click at [340, 121] on input "05" at bounding box center [450, 113] width 326 height 28
type input "[DATE]"
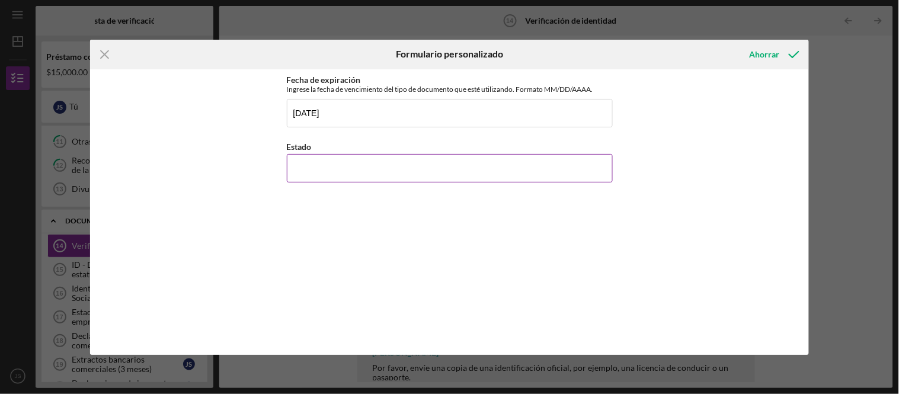
click at [380, 180] on input "Estado" at bounding box center [450, 168] width 326 height 28
type input "e"
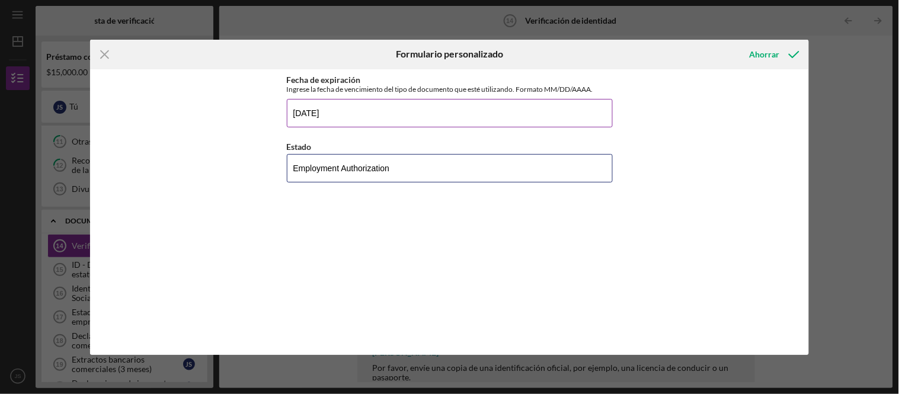
type input "Employment Authorization"
click at [389, 117] on input "[DATE]" at bounding box center [450, 113] width 326 height 28
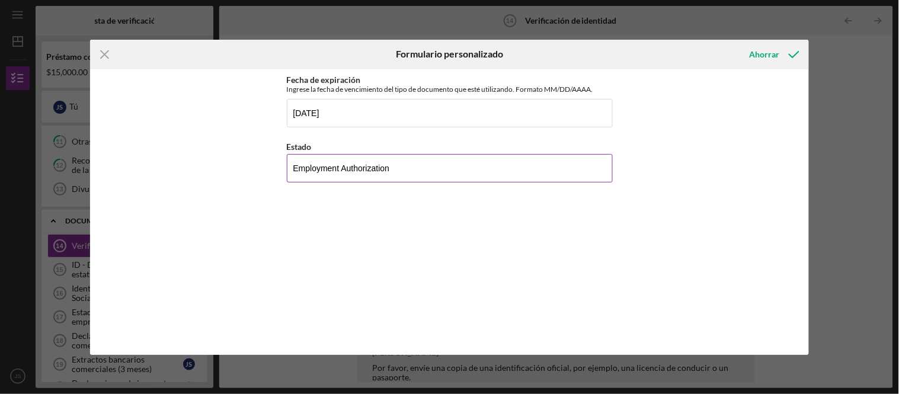
click at [427, 181] on input "Employment Authorization" at bounding box center [450, 168] width 326 height 28
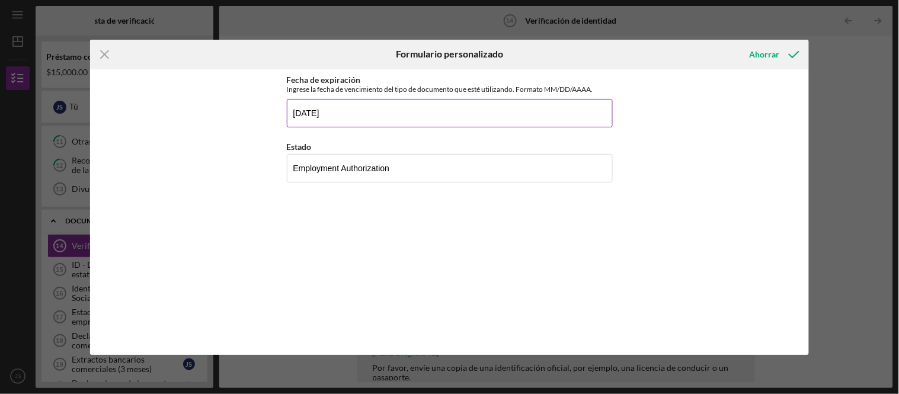
click at [385, 115] on input "[DATE]" at bounding box center [450, 113] width 326 height 28
type input "[DATE], [DATE]"
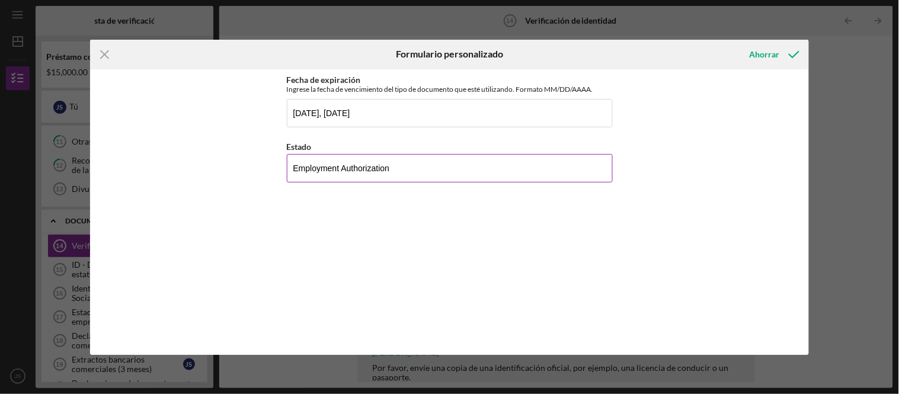
click at [447, 180] on input "Employment Authorization" at bounding box center [450, 168] width 326 height 28
click at [294, 180] on input "Employment Authorization, [US_STATE] Driver License" at bounding box center [450, 168] width 326 height 28
click at [484, 175] on input "[US_STATE] Employment Authorization, [US_STATE] Driver License" at bounding box center [450, 168] width 326 height 28
type input "[US_STATE] Employment Authorization, [US_STATE] Driver's License"
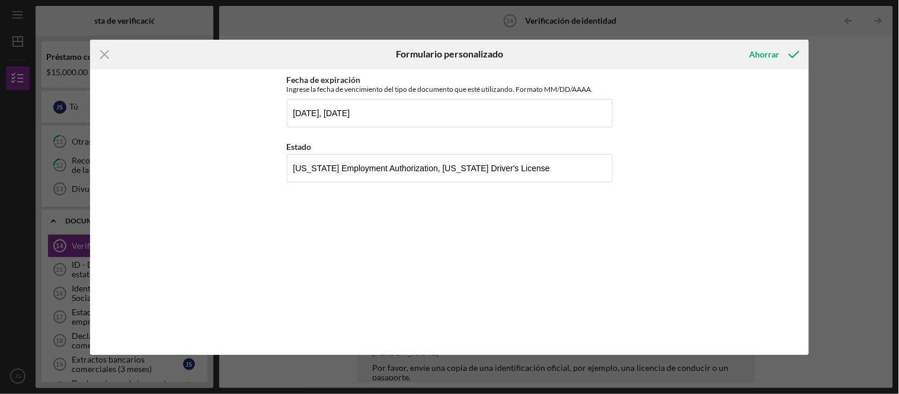
click at [795, 40] on div "Ahorrar" at bounding box center [773, 55] width 72 height 30
click at [795, 56] on icon "submit" at bounding box center [794, 55] width 30 height 30
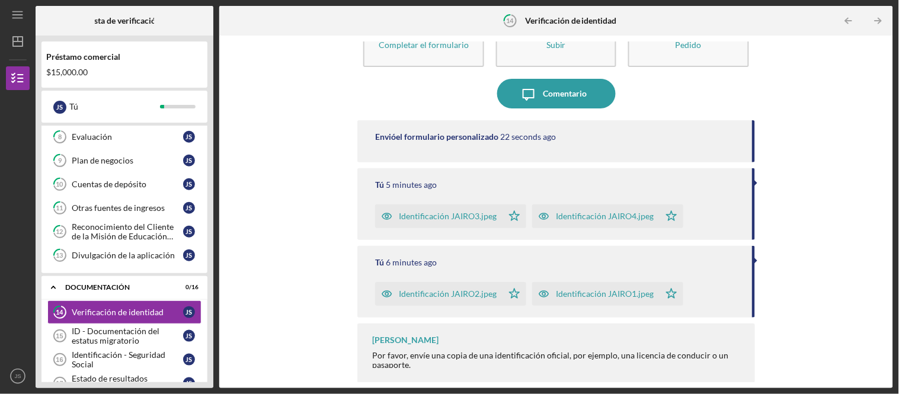
scroll to position [314, 0]
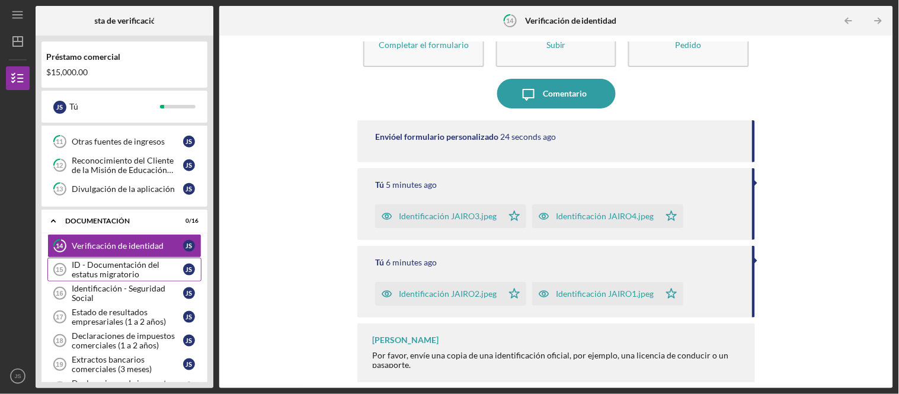
click at [139, 277] on div "ID - Documentación del estatus migratorio" at bounding box center [127, 269] width 111 height 19
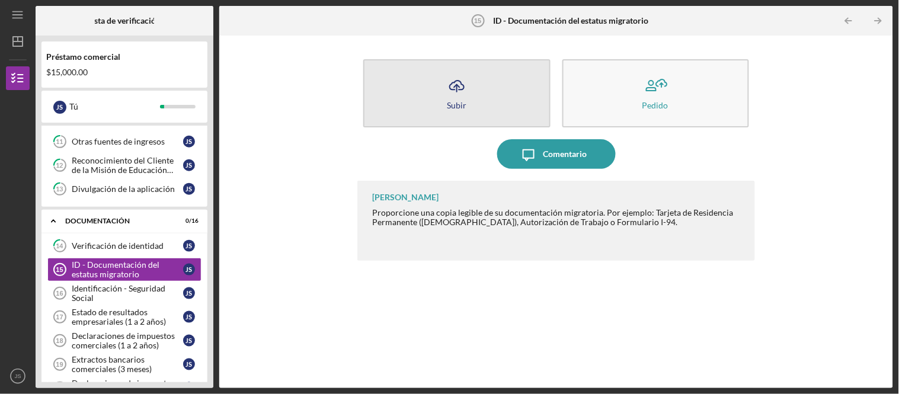
click at [445, 93] on icon "Icon/Upload" at bounding box center [457, 86] width 30 height 30
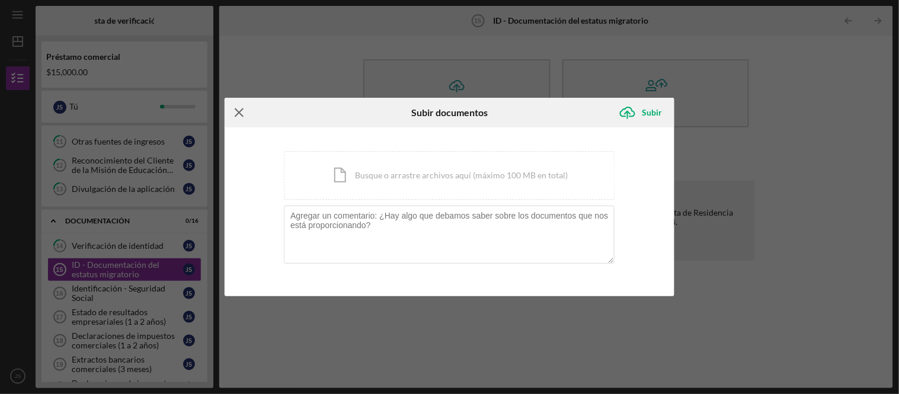
click at [239, 120] on icon "Icon/Menu Close" at bounding box center [240, 113] width 30 height 30
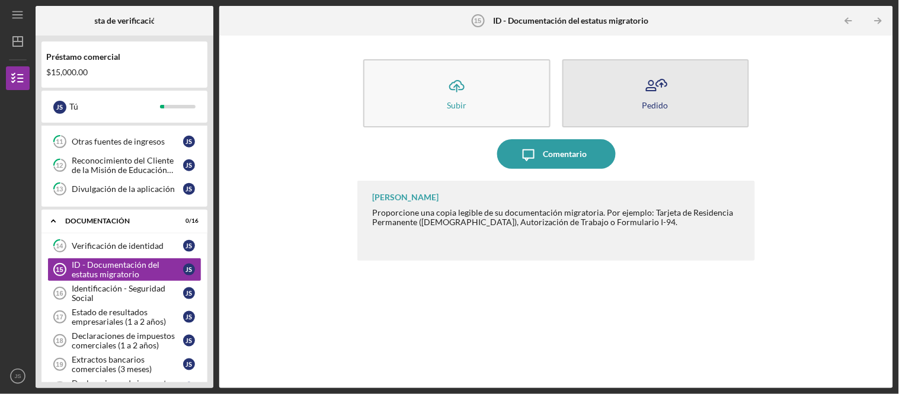
click at [683, 103] on button "Pedido" at bounding box center [655, 93] width 187 height 68
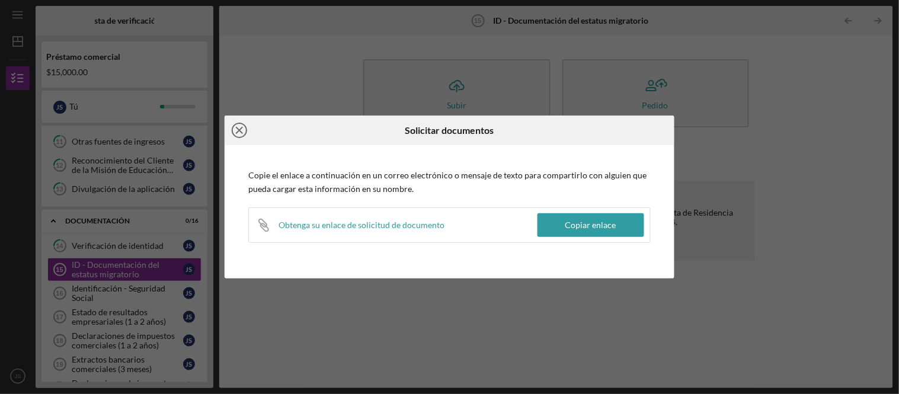
click at [235, 129] on icon "Icon/Close" at bounding box center [240, 131] width 30 height 30
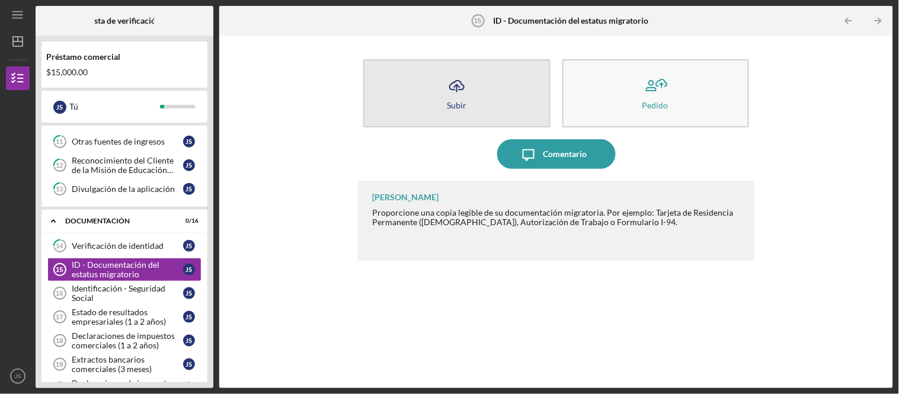
click at [476, 108] on button "Icon/Upload Subir" at bounding box center [456, 93] width 187 height 68
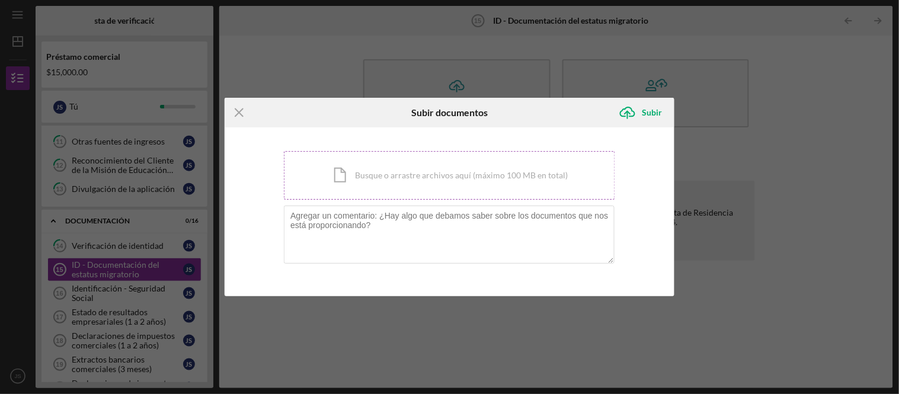
click at [421, 174] on div "Icon/Document Busque o arrastre archivos aquí (máximo 100 MB en total) Toque pa…" at bounding box center [449, 175] width 331 height 49
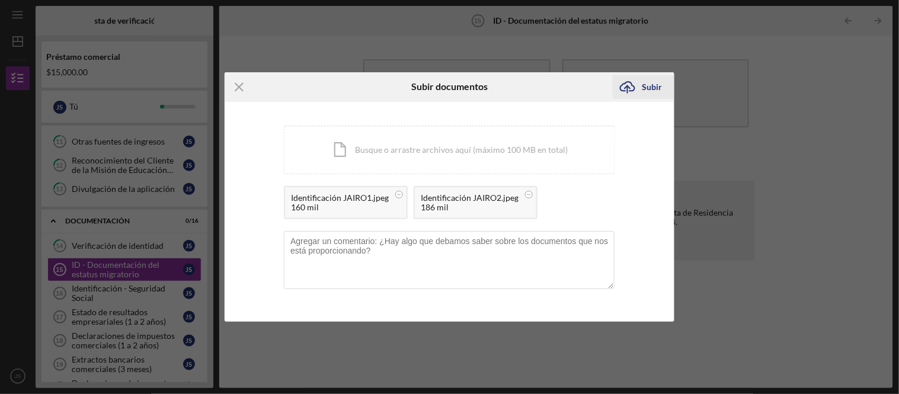
click at [658, 84] on font "Subir" at bounding box center [652, 87] width 20 height 10
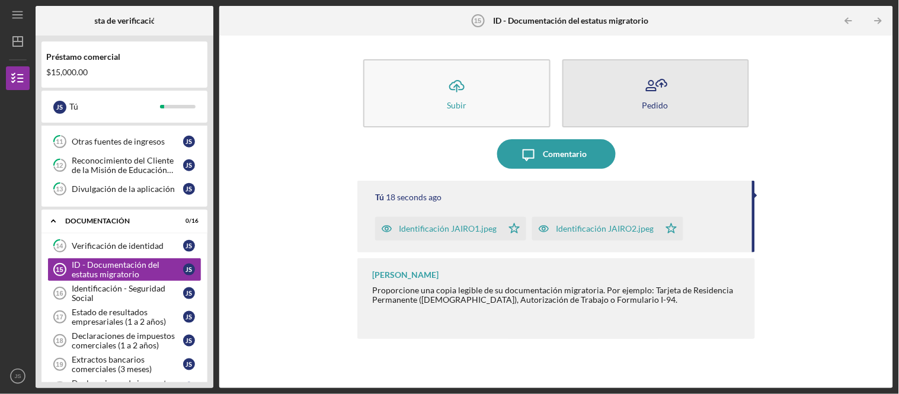
click at [655, 101] on font "Pedido" at bounding box center [655, 105] width 26 height 10
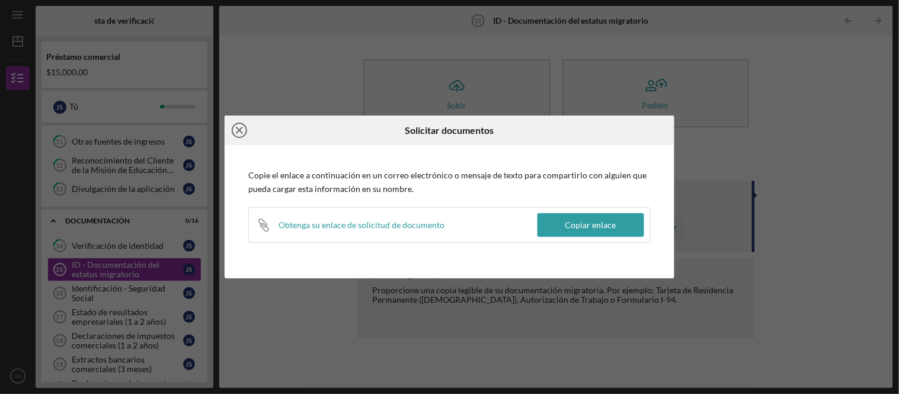
click at [235, 126] on icon "Icon/Close" at bounding box center [240, 131] width 30 height 30
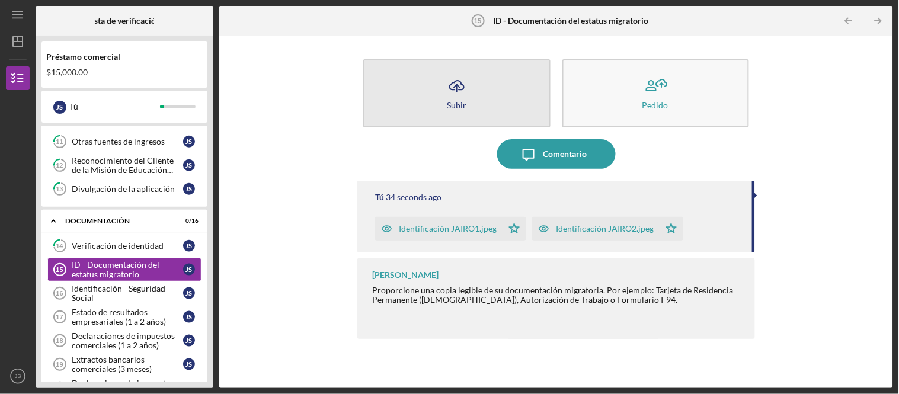
click at [434, 104] on button "Icon/Upload Subir" at bounding box center [456, 93] width 187 height 68
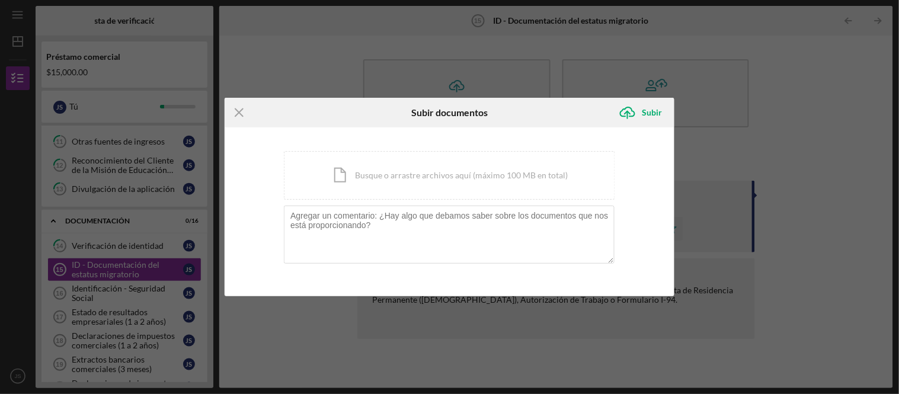
click at [808, 171] on div "Icon/Menu Close Subir documentos Icon/Upload Subir Estás cargando documentos re…" at bounding box center [449, 197] width 899 height 394
click at [230, 110] on icon "Icon/Menu Close" at bounding box center [240, 113] width 30 height 30
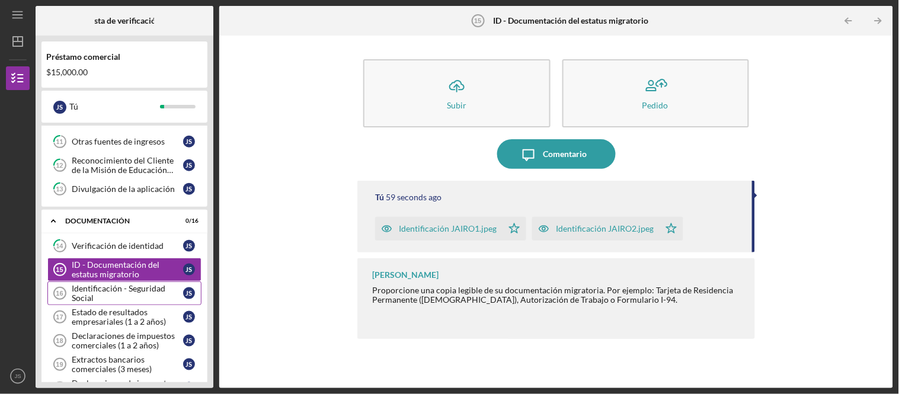
click at [98, 299] on div "Identificación - Seguridad Social" at bounding box center [127, 293] width 111 height 19
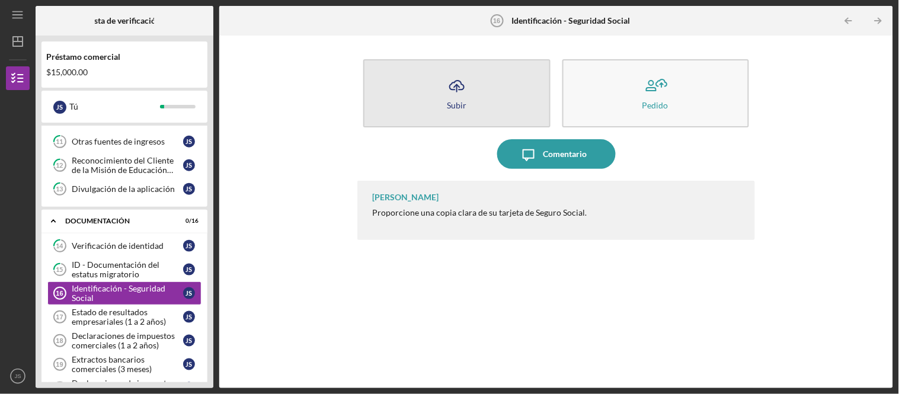
click at [471, 91] on button "Icon/Upload Subir" at bounding box center [456, 93] width 187 height 68
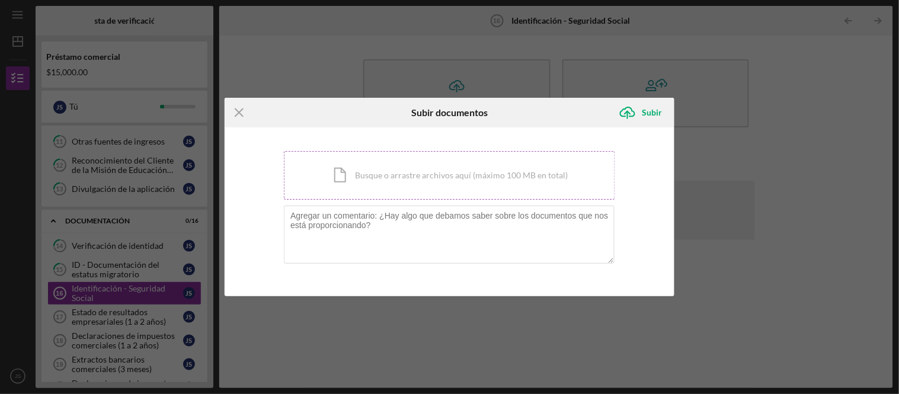
click at [407, 180] on div "Icon/Document Busque o arrastre archivos aquí (máximo 100 MB en total) Toque pa…" at bounding box center [449, 175] width 331 height 49
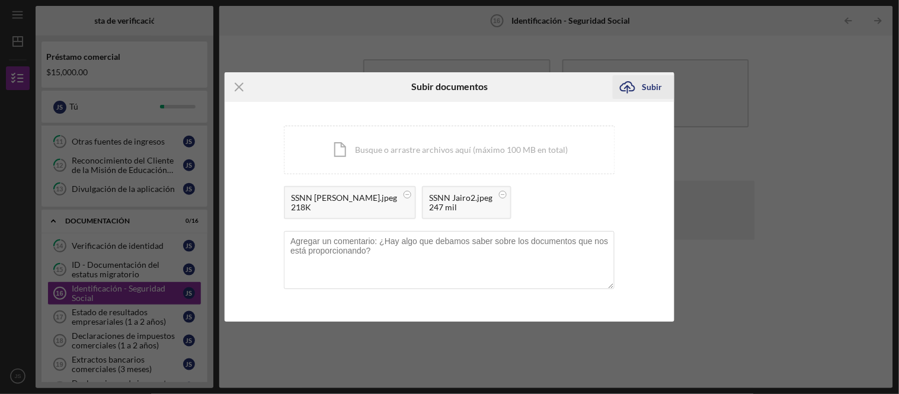
click at [646, 82] on font "Subir" at bounding box center [652, 87] width 20 height 10
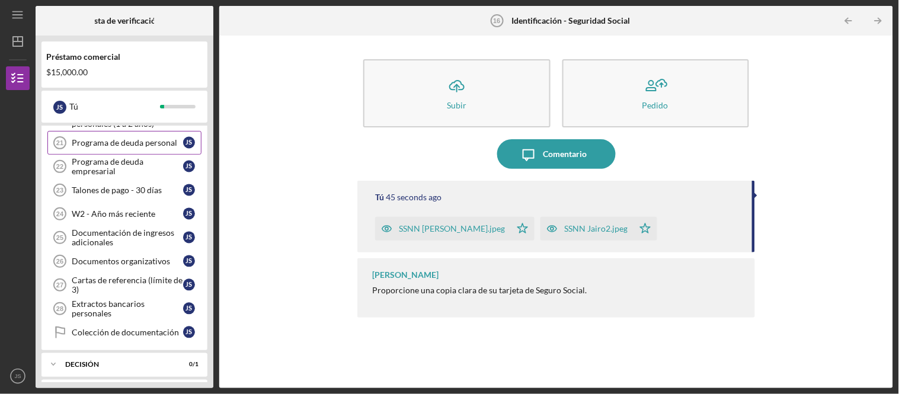
scroll to position [446, 0]
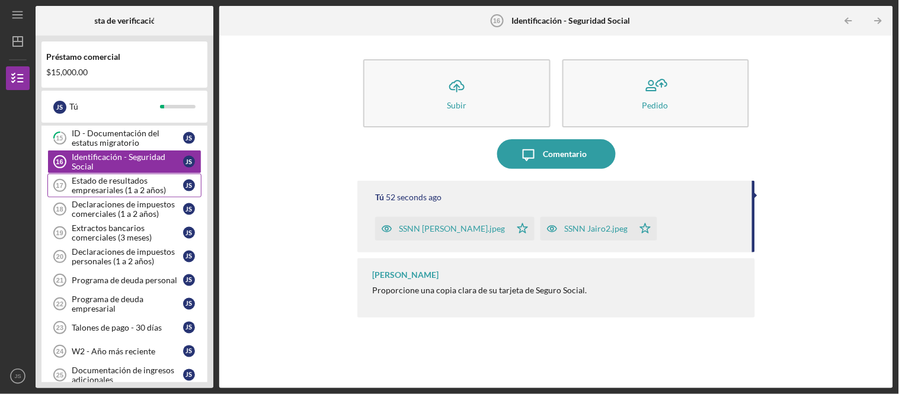
click at [126, 184] on font "Estado de resultados empresariales (1 a 2 años)" at bounding box center [119, 185] width 94 height 20
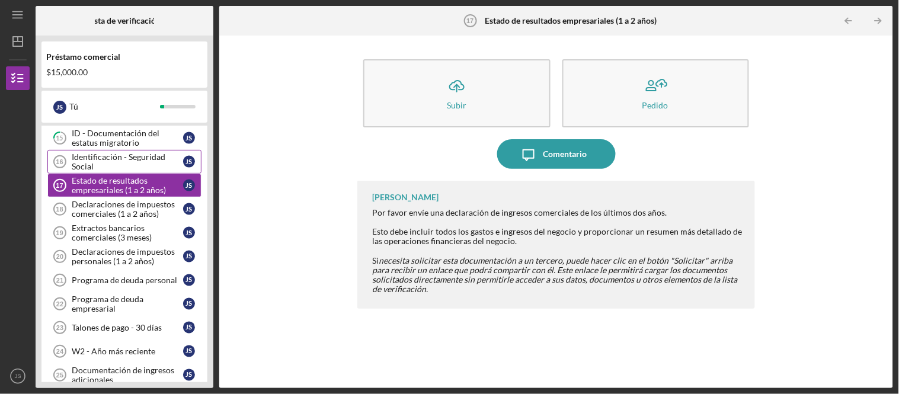
click at [127, 164] on font "Identificación - Seguridad Social" at bounding box center [119, 162] width 94 height 20
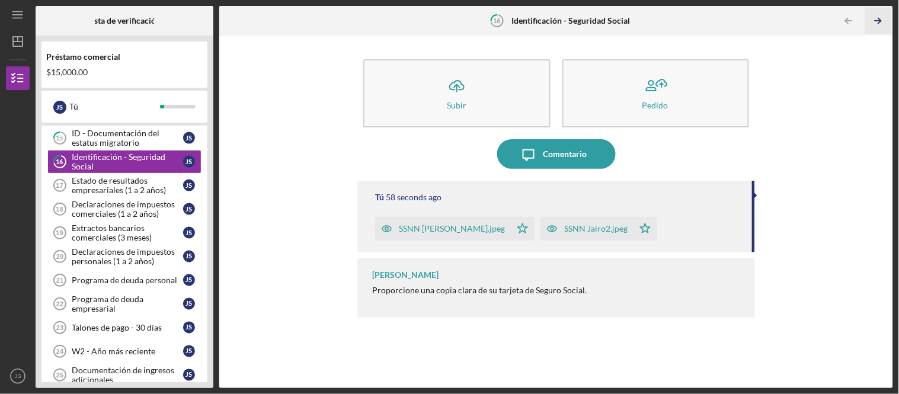
click at [879, 22] on polyline "button" at bounding box center [879, 20] width 3 height 5
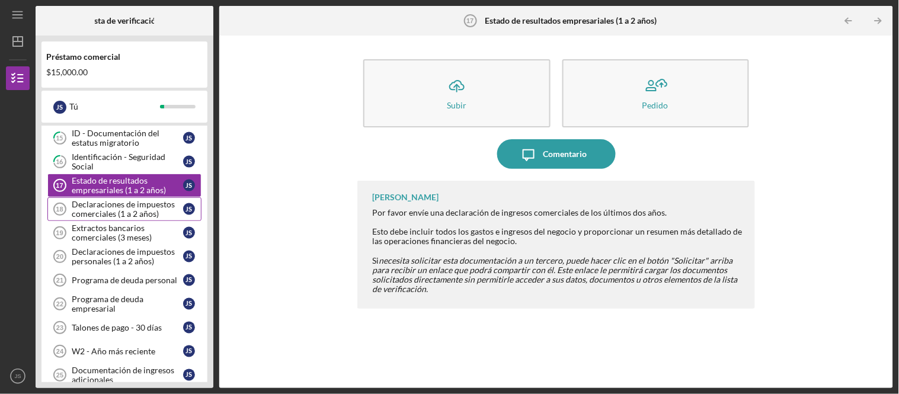
click at [86, 210] on font "Declaraciones de impuestos comerciales (1 a 2 años)" at bounding box center [123, 209] width 103 height 20
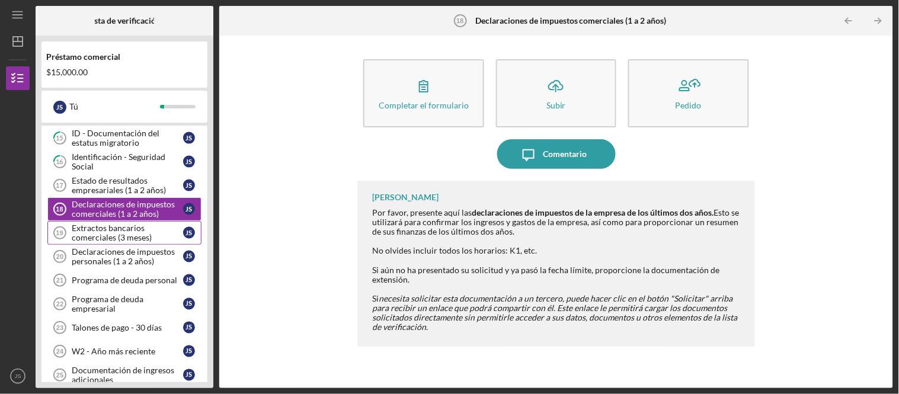
click at [128, 242] on font "Extractos bancarios comerciales (3 meses)" at bounding box center [112, 233] width 80 height 20
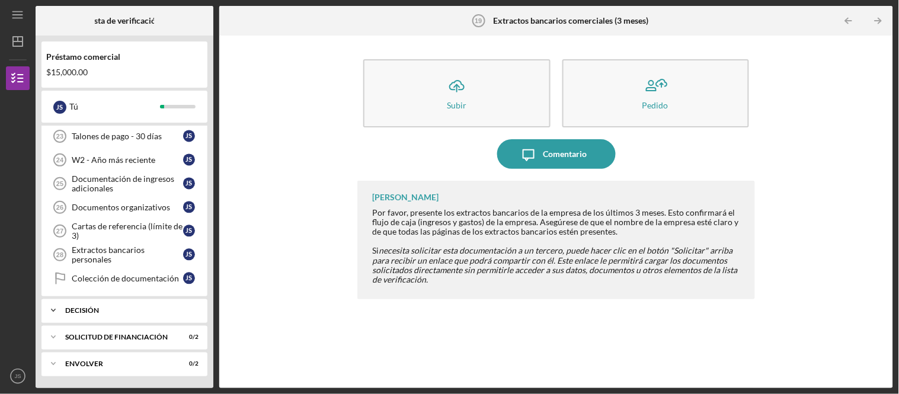
scroll to position [643, 0]
click at [152, 250] on div "Extractos bancarios personales" at bounding box center [127, 254] width 111 height 19
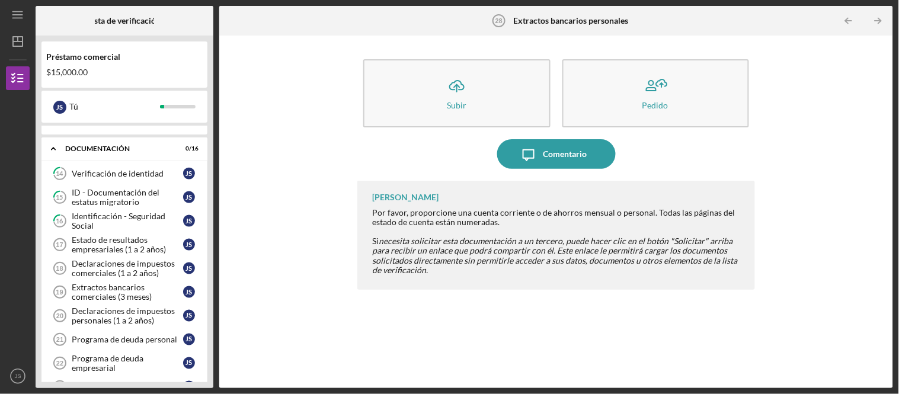
scroll to position [380, 0]
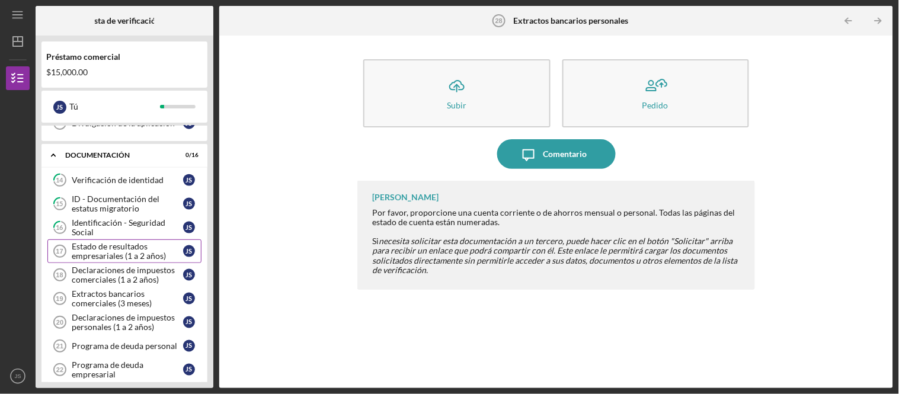
click at [153, 261] on font "Estado de resultados empresariales (1 a 2 años)" at bounding box center [119, 251] width 94 height 20
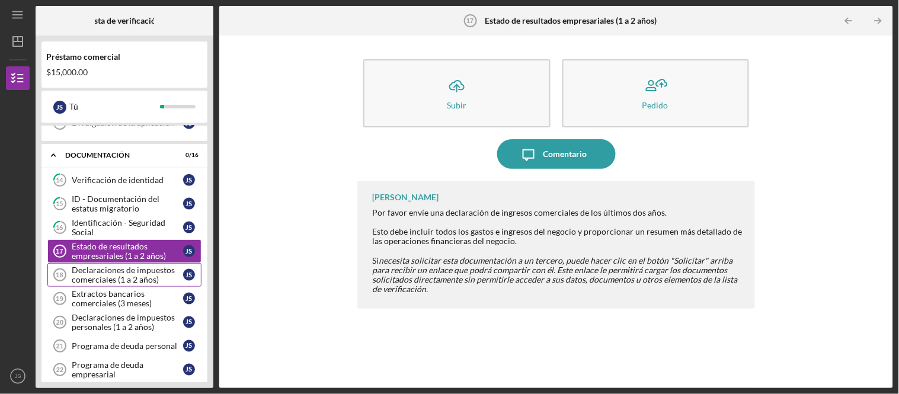
click at [143, 279] on font "Declaraciones de impuestos comerciales (1 a 2 años)" at bounding box center [123, 275] width 103 height 20
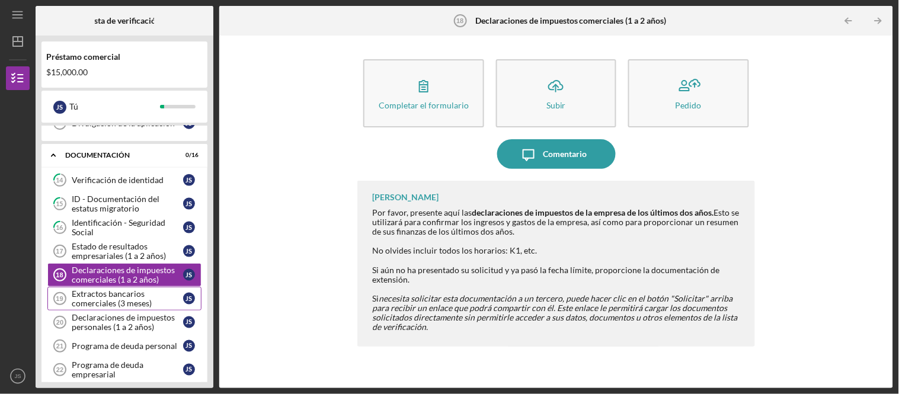
click at [145, 305] on font "Extractos bancarios comerciales (3 meses)" at bounding box center [112, 299] width 80 height 20
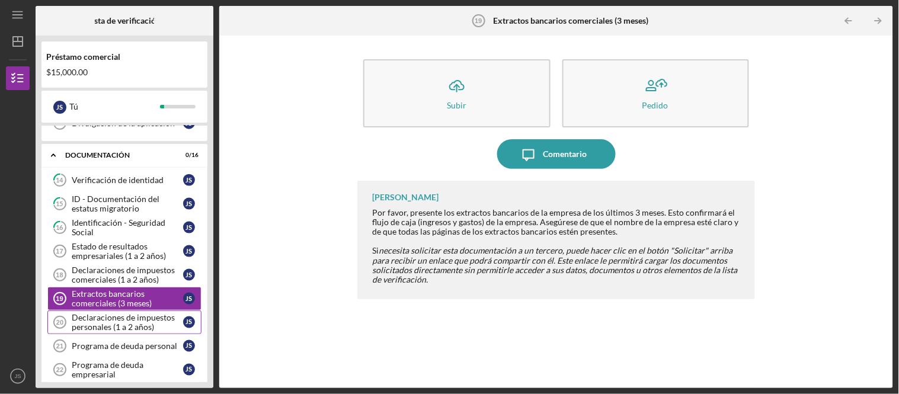
scroll to position [446, 0]
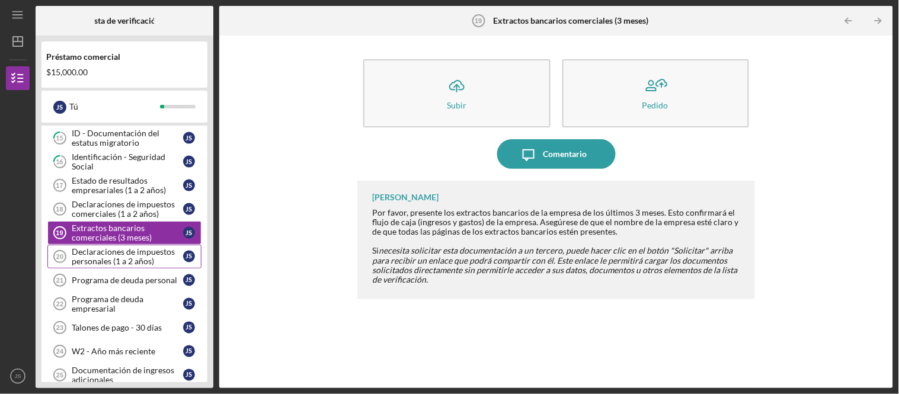
click at [147, 257] on font "Declaraciones de impuestos personales (1 a 2 años)" at bounding box center [123, 256] width 103 height 20
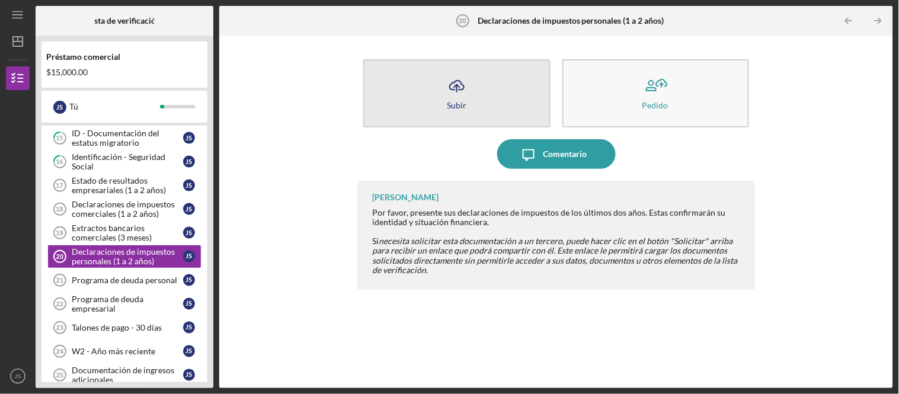
click at [517, 96] on button "Icon/Upload Subir" at bounding box center [456, 93] width 187 height 68
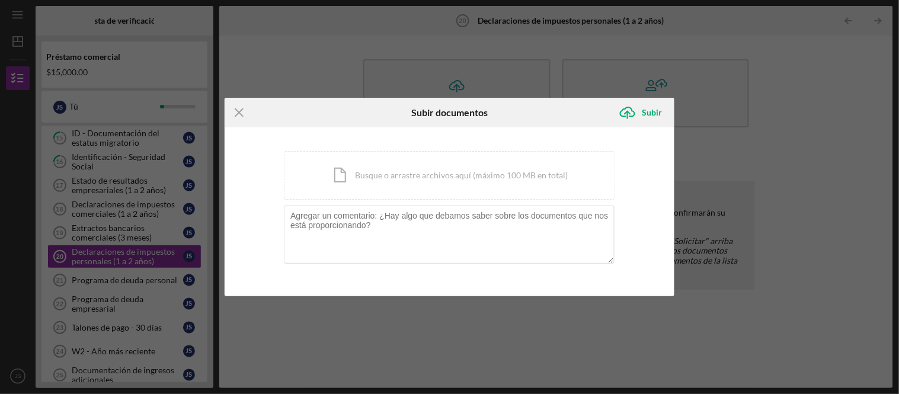
click at [758, 169] on div "Icon/Menu Close Subir documentos Icon/Upload Subir Estás cargando documentos re…" at bounding box center [449, 197] width 899 height 394
click at [237, 117] on icon "Icon/Menu Close" at bounding box center [240, 113] width 30 height 30
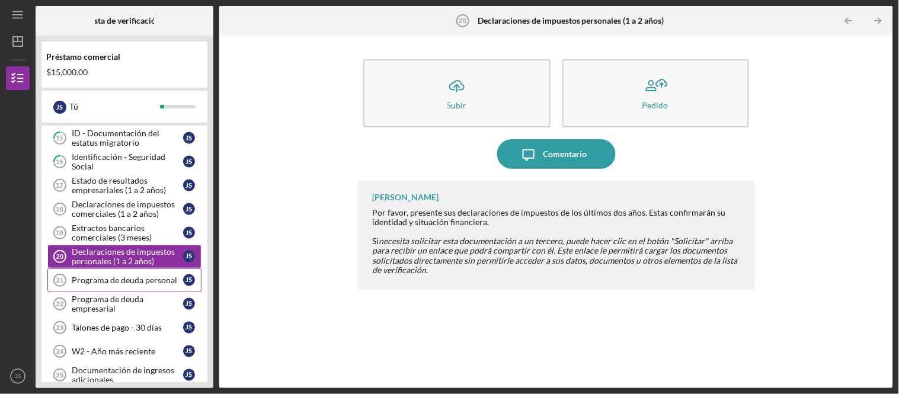
click at [144, 285] on font "Programa de deuda personal" at bounding box center [124, 280] width 105 height 10
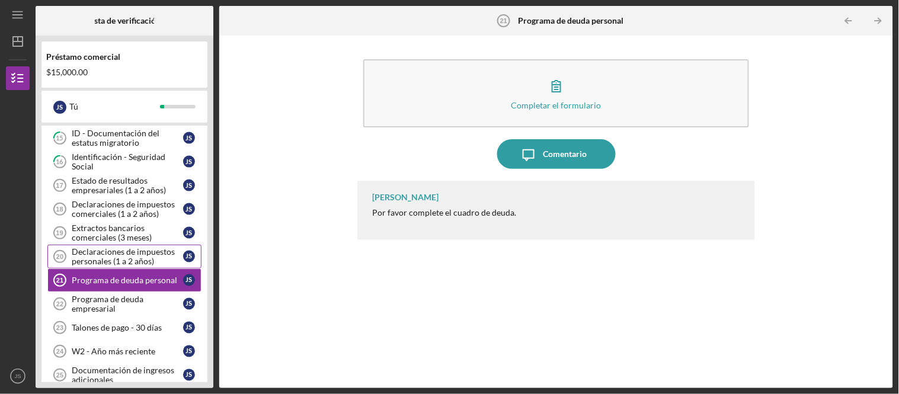
click at [136, 258] on font "Declaraciones de impuestos personales (1 a 2 años)" at bounding box center [123, 256] width 103 height 20
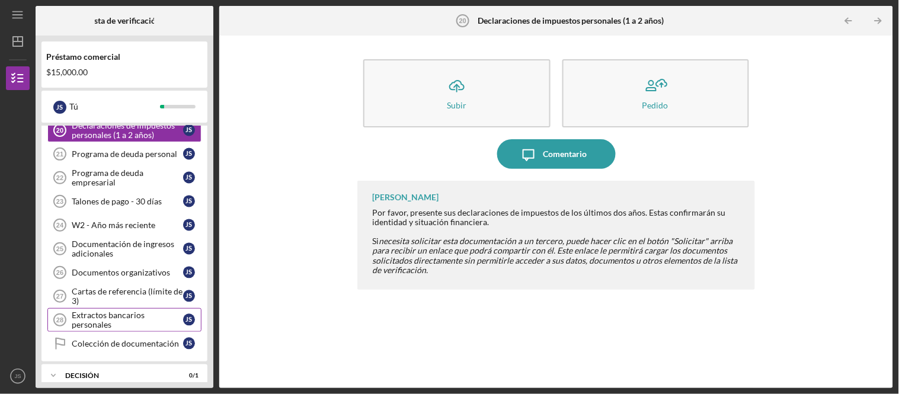
scroll to position [577, 0]
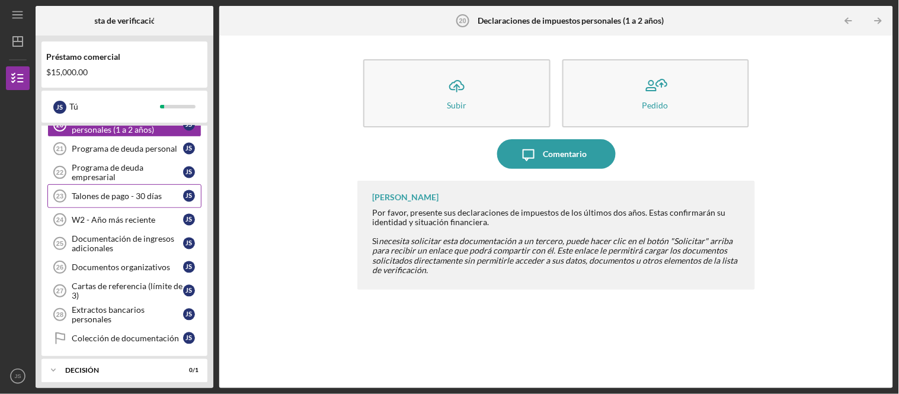
click at [157, 188] on link "Pay Stubs - 30 Days 23 Talones de pago - 30 días J S" at bounding box center [124, 196] width 154 height 24
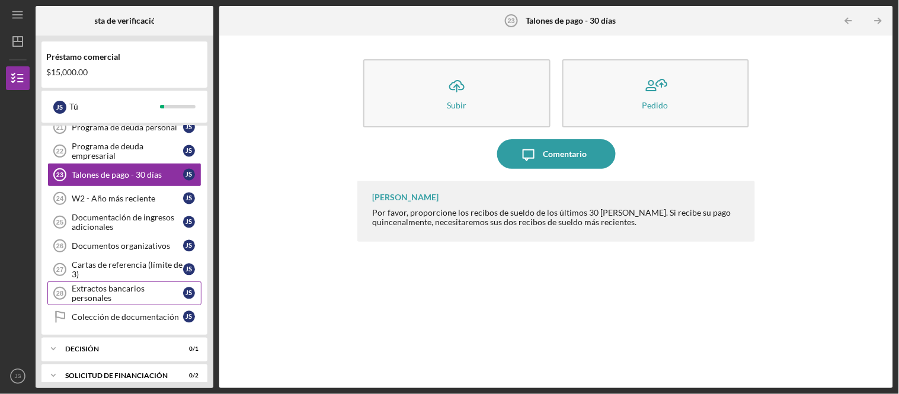
scroll to position [577, 0]
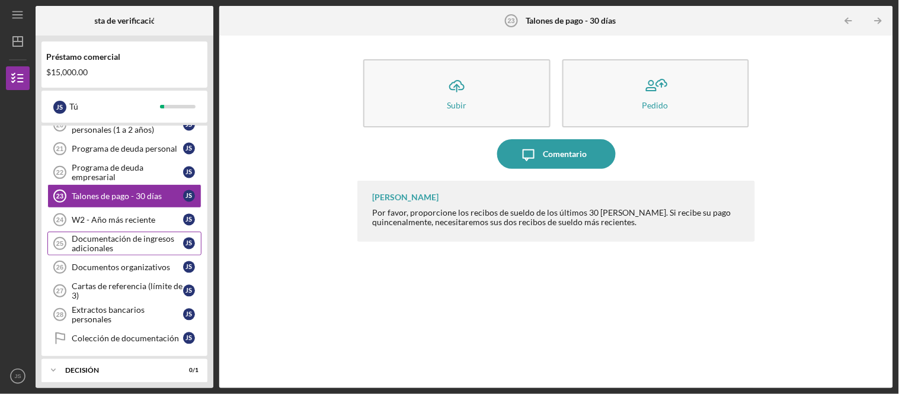
click at [142, 246] on font "Documentación de ingresos adicionales" at bounding box center [123, 243] width 103 height 20
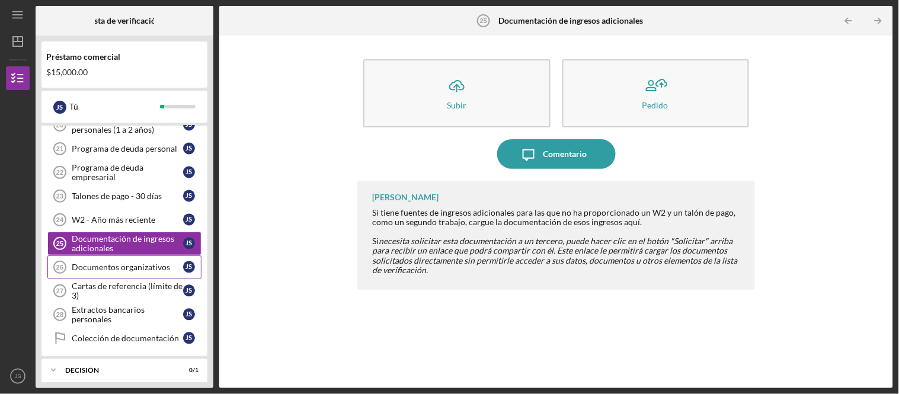
click at [146, 272] on font "Documentos organizativos" at bounding box center [121, 267] width 98 height 10
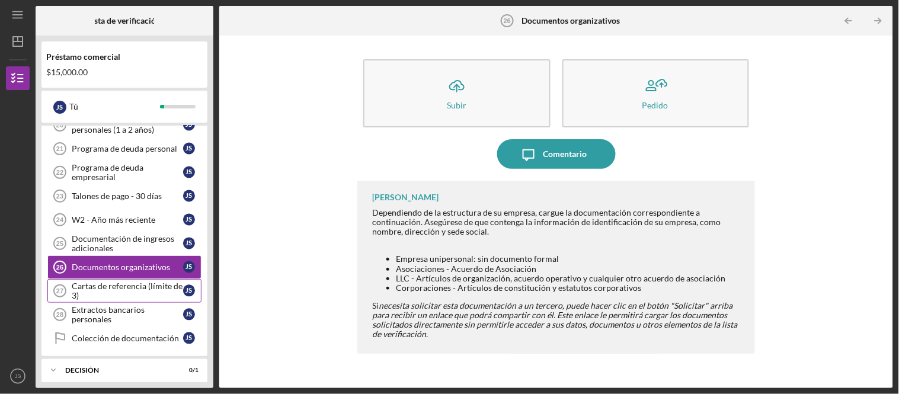
click at [156, 300] on div "Cartas de referencia (límite de 3)" at bounding box center [127, 290] width 111 height 19
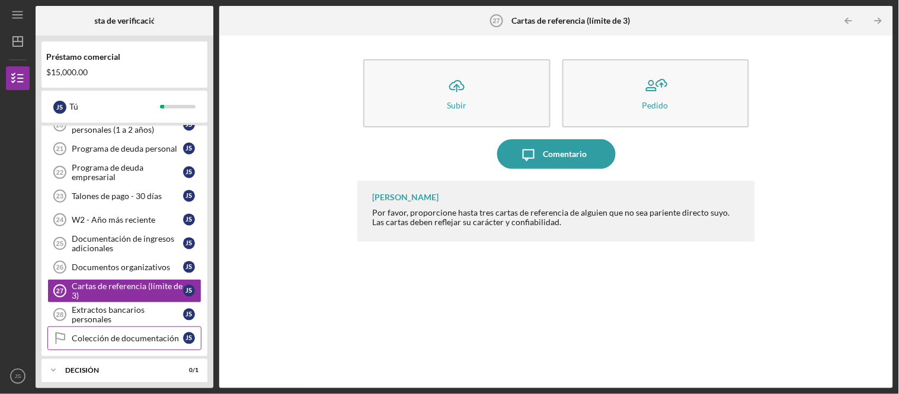
scroll to position [643, 0]
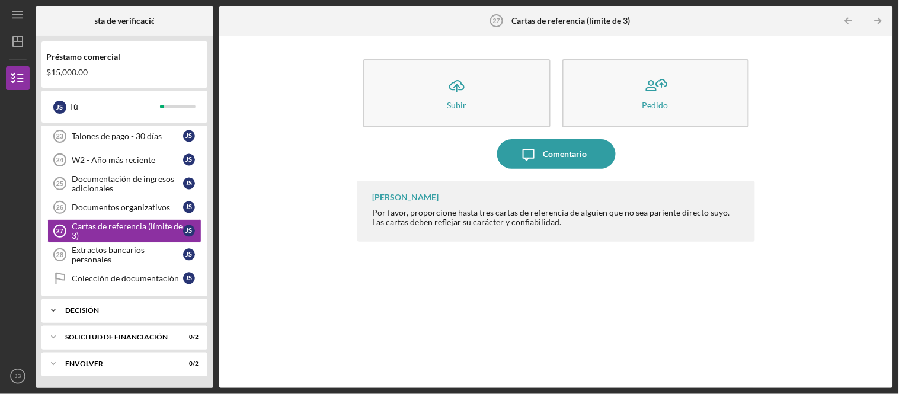
click at [155, 310] on div "Decisión" at bounding box center [128, 310] width 127 height 7
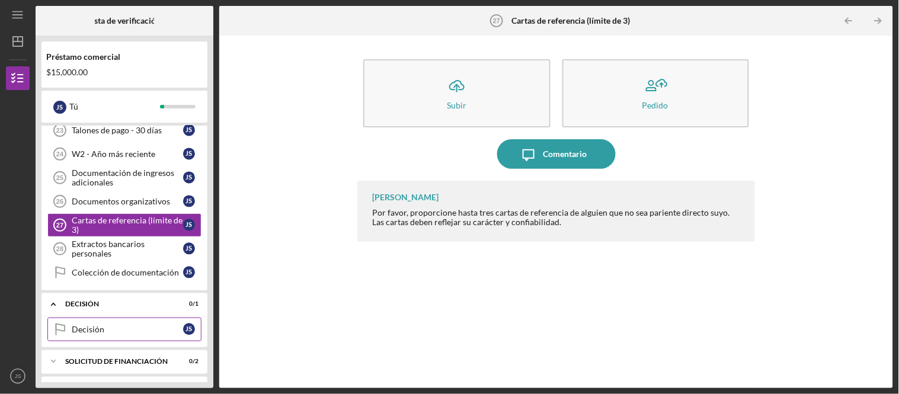
click at [156, 334] on div "Decisión" at bounding box center [127, 329] width 111 height 9
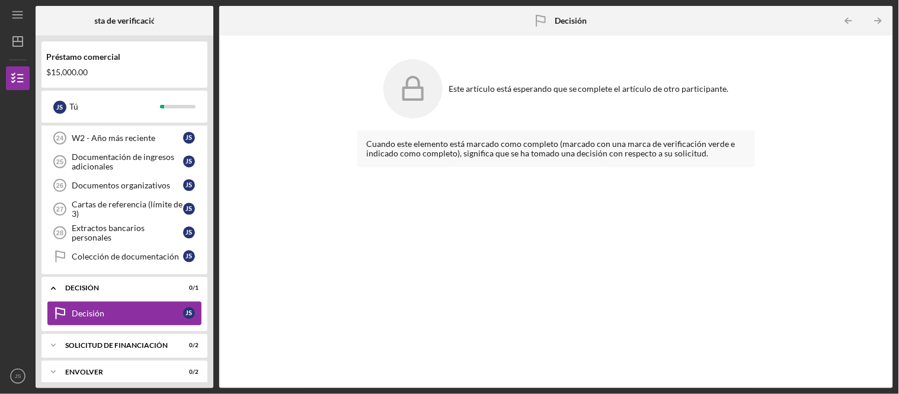
scroll to position [673, 0]
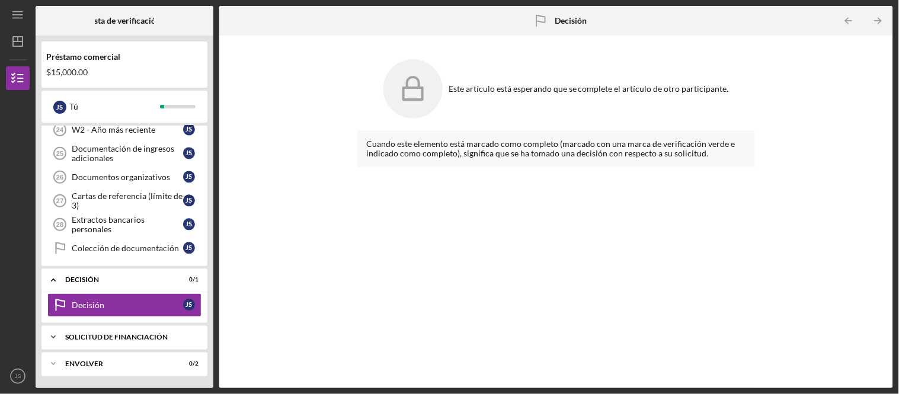
click at [152, 339] on font "Solicitud de financiación" at bounding box center [116, 336] width 103 height 9
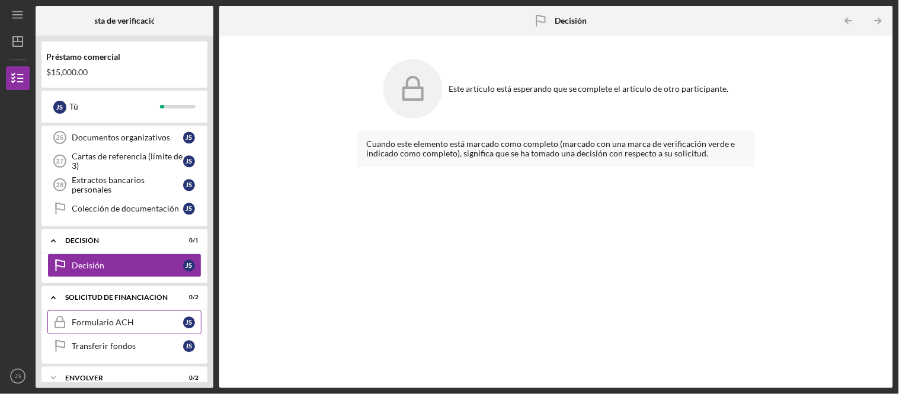
scroll to position [727, 0]
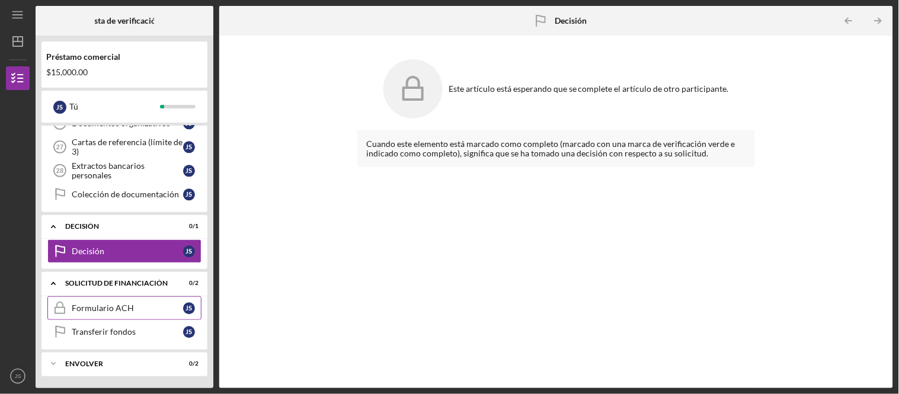
click at [135, 307] on div "Formulario ACH" at bounding box center [127, 307] width 111 height 9
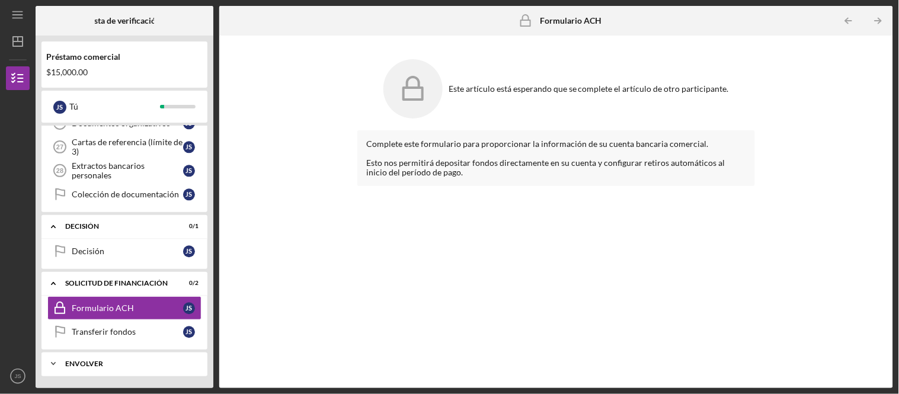
click at [145, 364] on div "Envolver" at bounding box center [128, 363] width 127 height 7
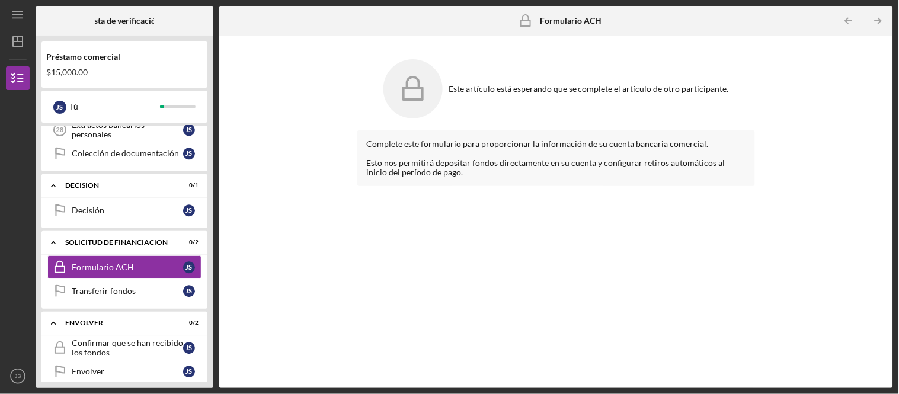
scroll to position [782, 0]
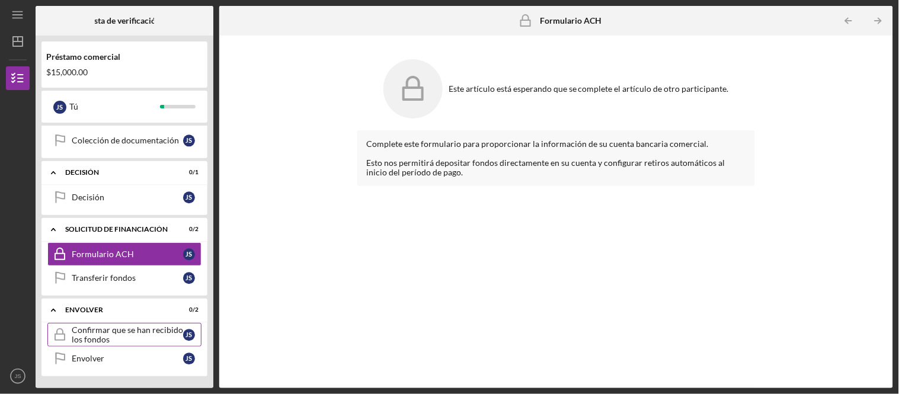
click at [139, 336] on div "Confirmar que se han recibido los fondos" at bounding box center [127, 334] width 111 height 19
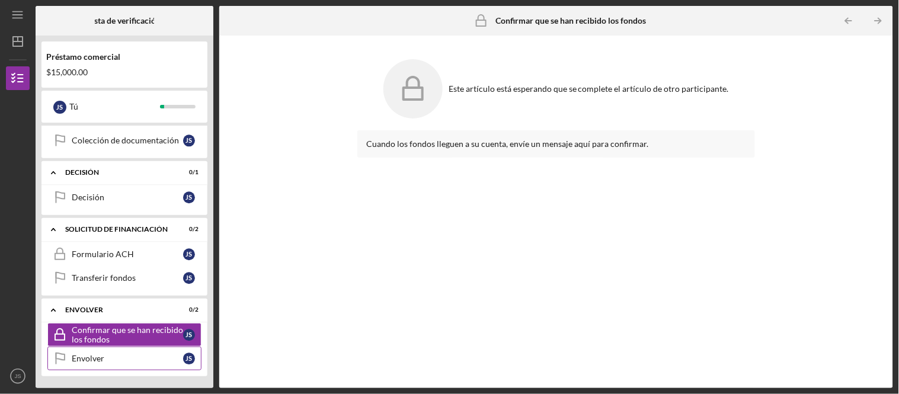
click at [127, 364] on link "Wrap Up Envolver J S" at bounding box center [124, 359] width 154 height 24
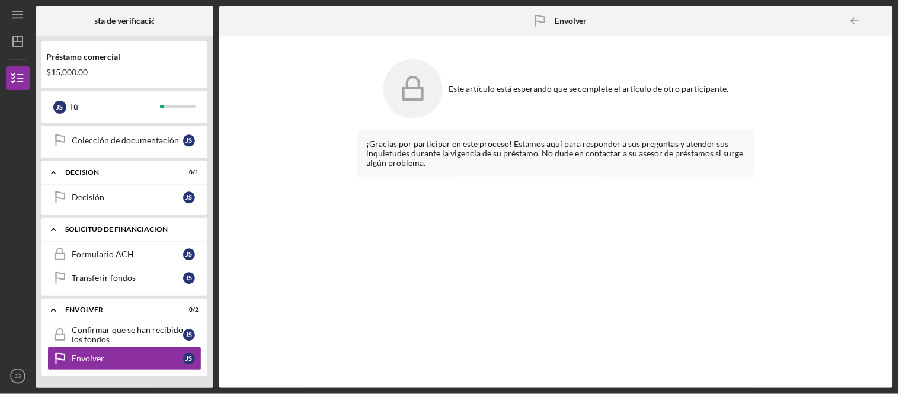
scroll to position [782, 0]
